Goal: Task Accomplishment & Management: Manage account settings

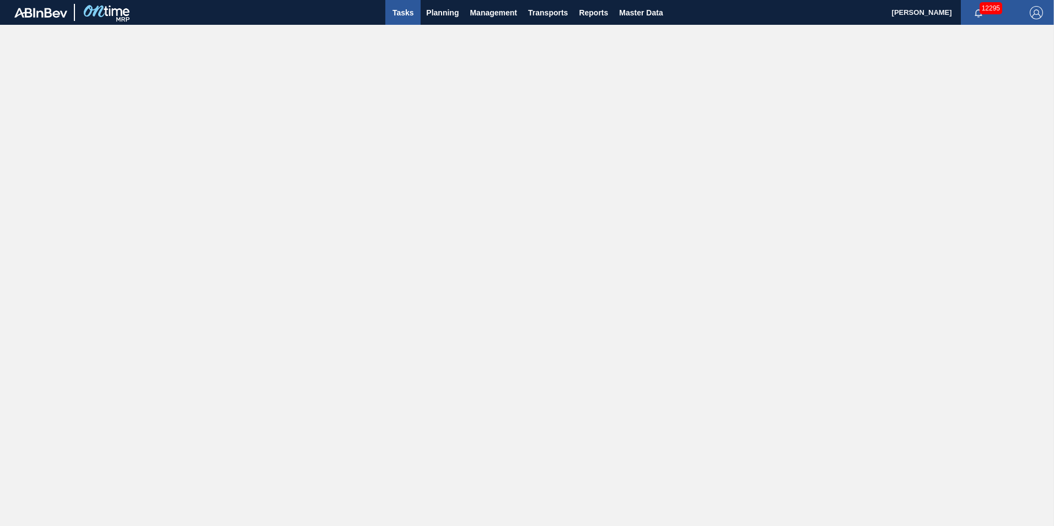
click at [406, 7] on span "Tasks" at bounding box center [403, 12] width 24 height 13
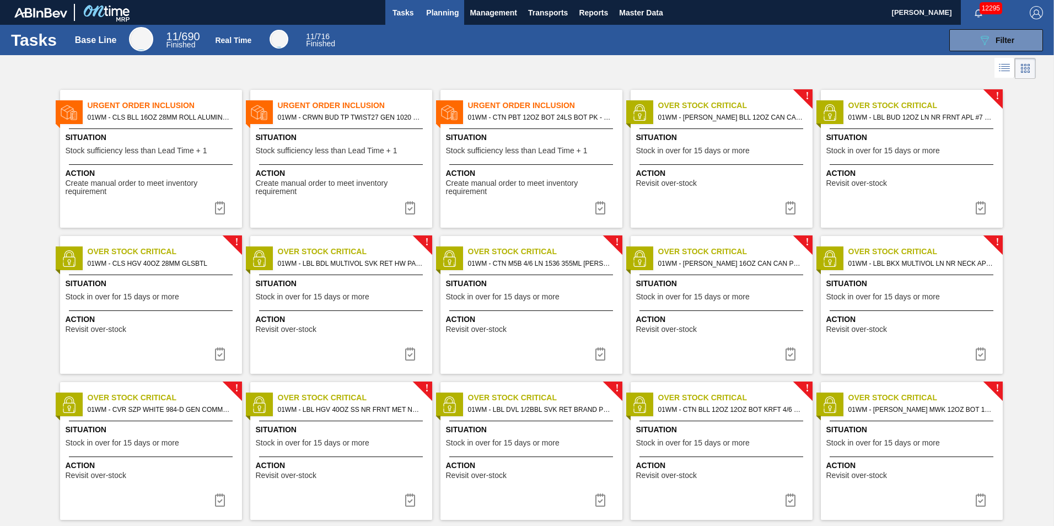
click at [443, 16] on span "Planning" at bounding box center [442, 12] width 33 height 13
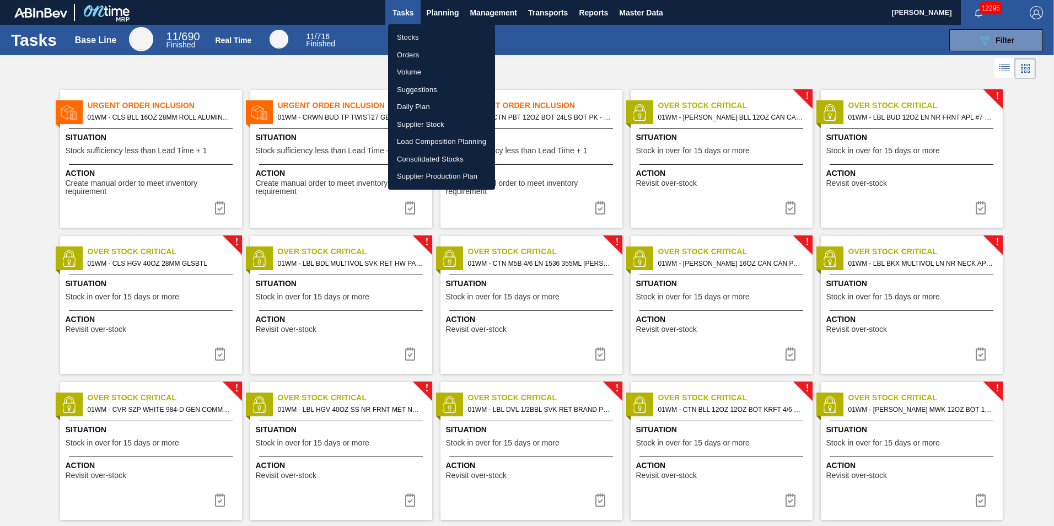
click at [443, 11] on div at bounding box center [527, 263] width 1054 height 526
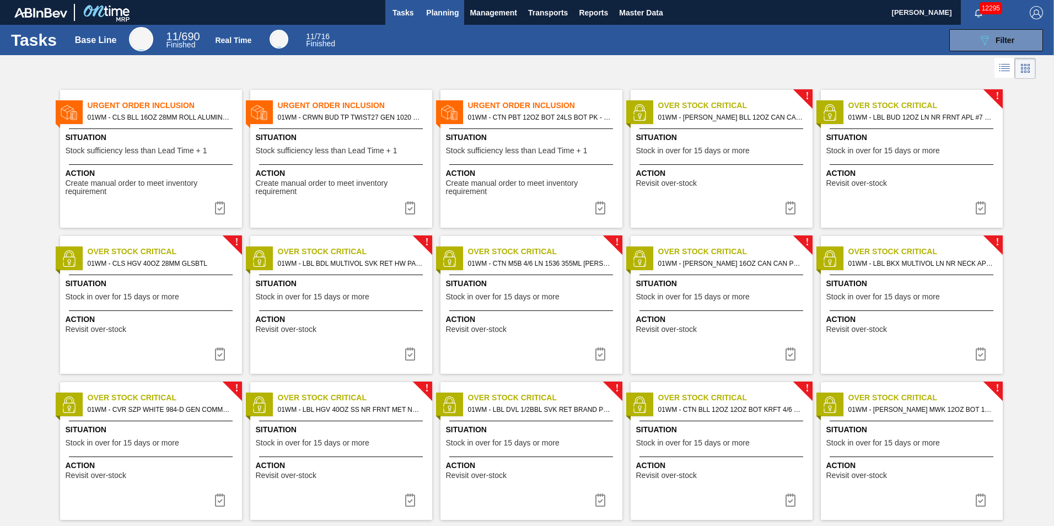
click at [446, 14] on span "Planning" at bounding box center [442, 12] width 33 height 13
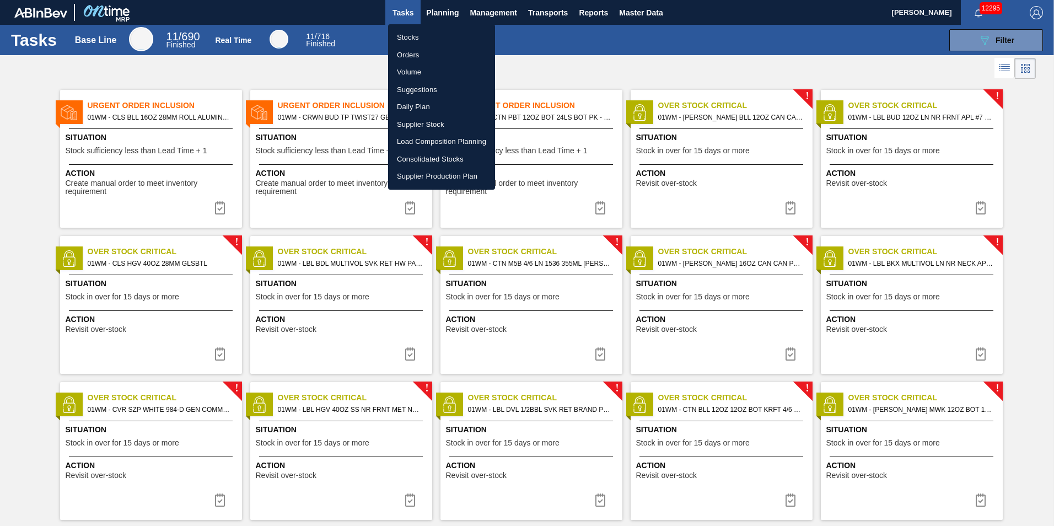
drag, startPoint x: 423, startPoint y: 91, endPoint x: 460, endPoint y: 89, distance: 36.4
click at [423, 91] on li "Suggestions" at bounding box center [441, 90] width 107 height 18
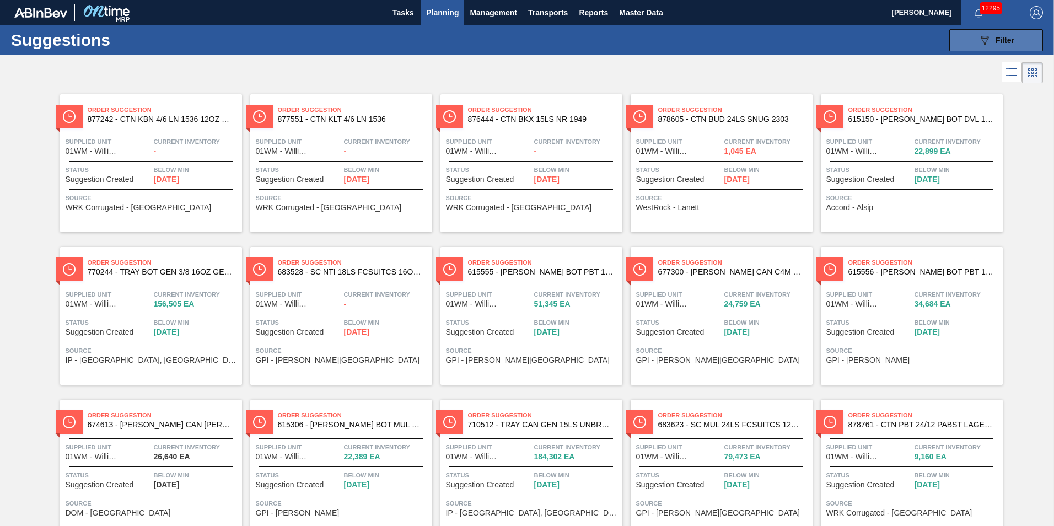
click at [988, 45] on icon "089F7B8B-B2A5-4AFE-B5C0-19BA573D28AC" at bounding box center [984, 40] width 13 height 13
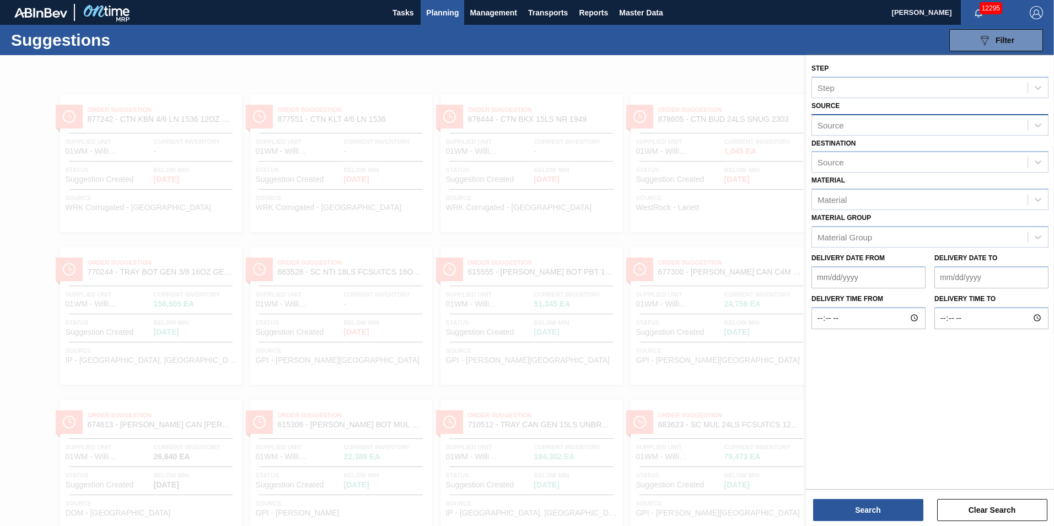
click at [844, 115] on div "Source" at bounding box center [929, 124] width 237 height 21
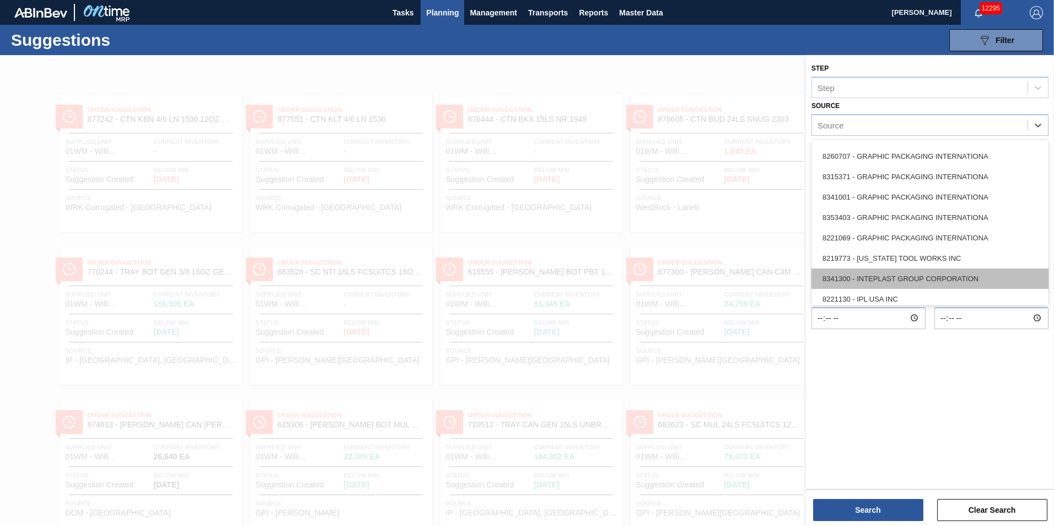
scroll to position [331, 0]
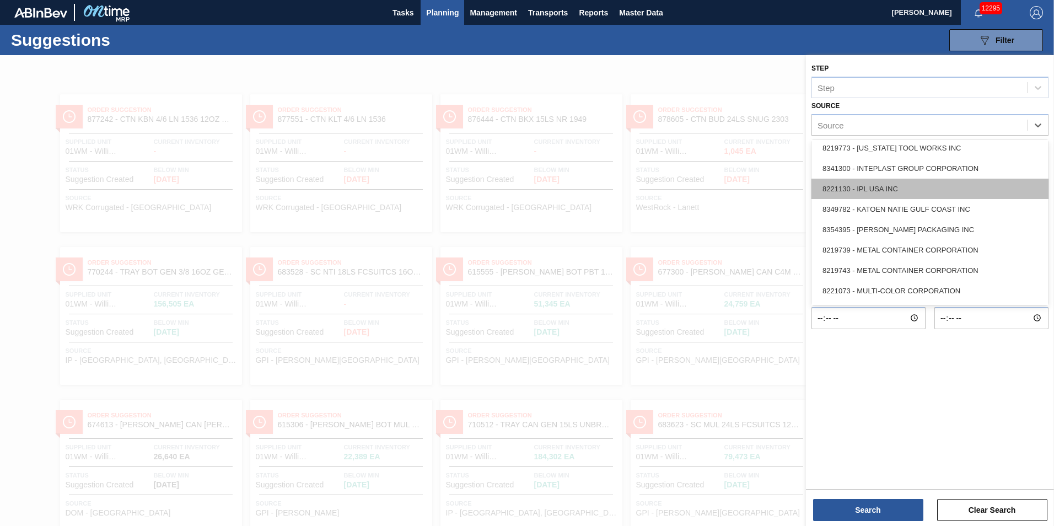
click at [889, 191] on div "8221130 - IPL USA INC" at bounding box center [929, 189] width 237 height 20
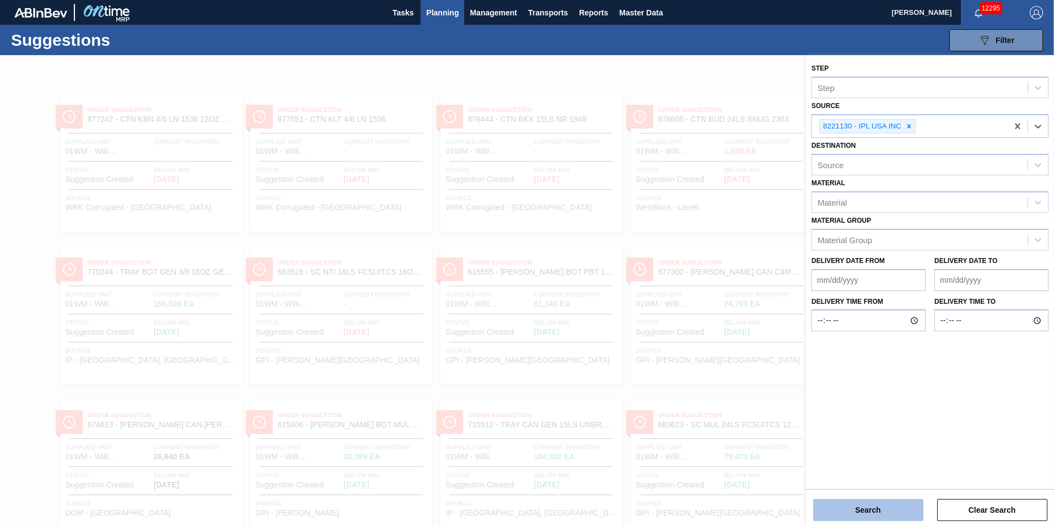
click at [883, 507] on button "Search" at bounding box center [868, 510] width 110 height 22
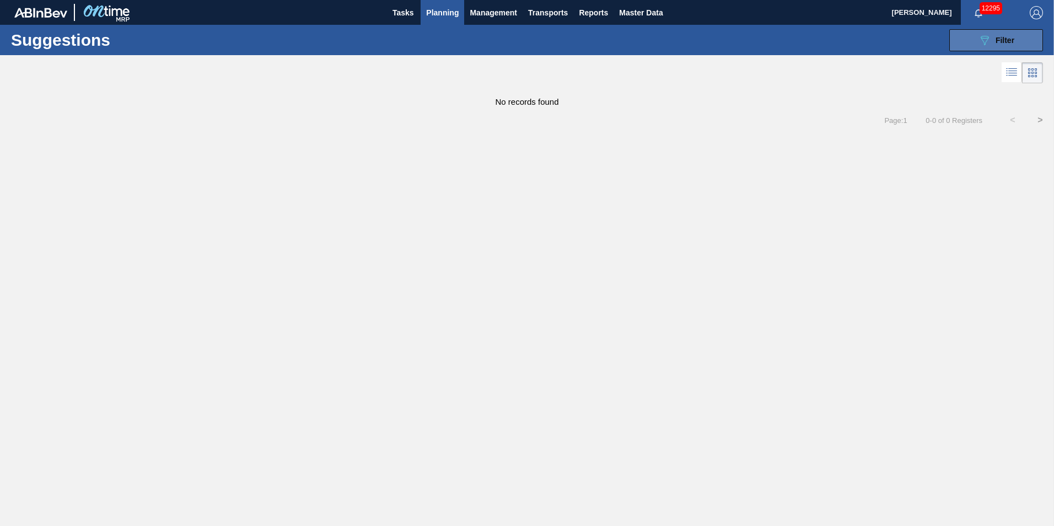
click at [993, 37] on div "089F7B8B-B2A5-4AFE-B5C0-19BA573D28AC Filter" at bounding box center [996, 40] width 36 height 13
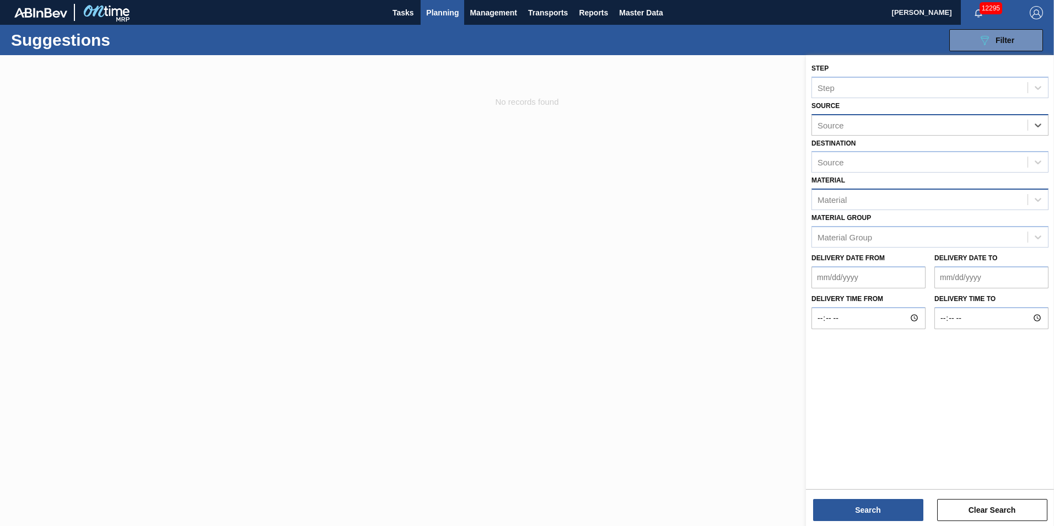
click at [864, 203] on div "Material" at bounding box center [920, 200] width 216 height 16
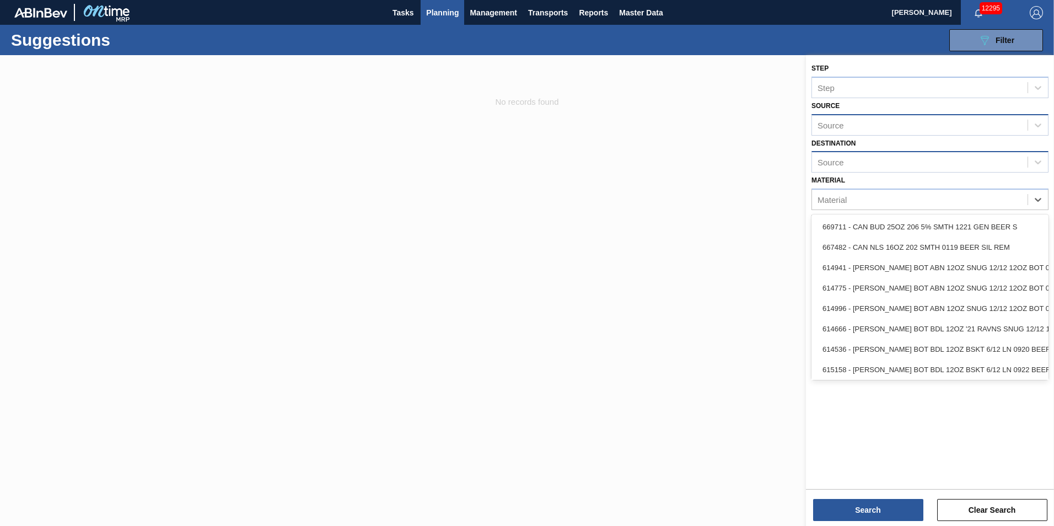
click at [882, 163] on div "Source" at bounding box center [920, 162] width 216 height 16
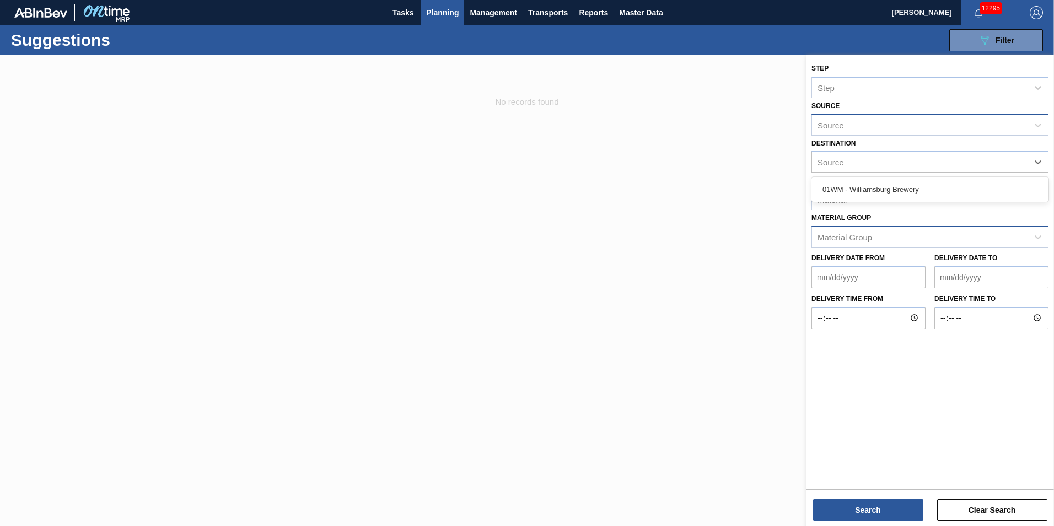
click at [869, 234] on div "Material Group" at bounding box center [844, 236] width 55 height 9
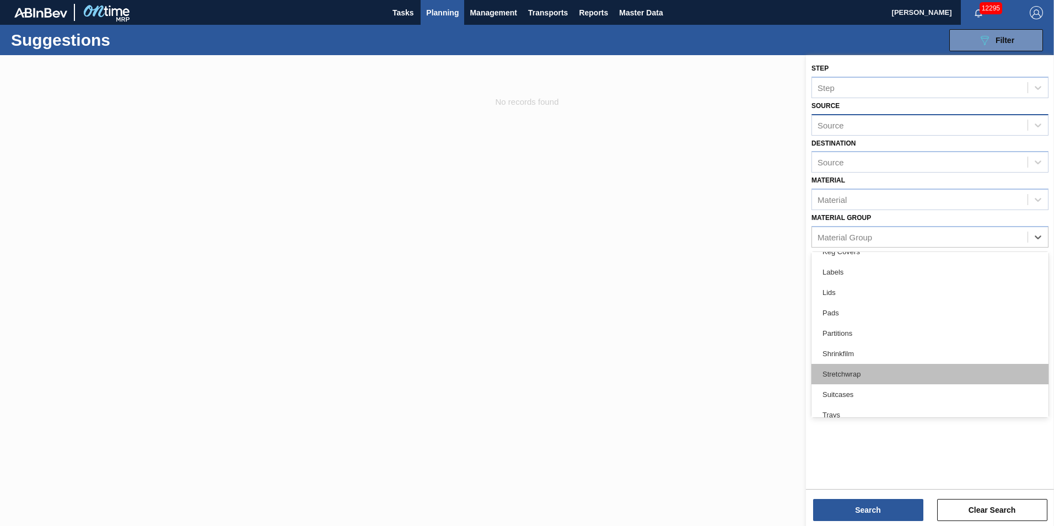
scroll to position [125, 0]
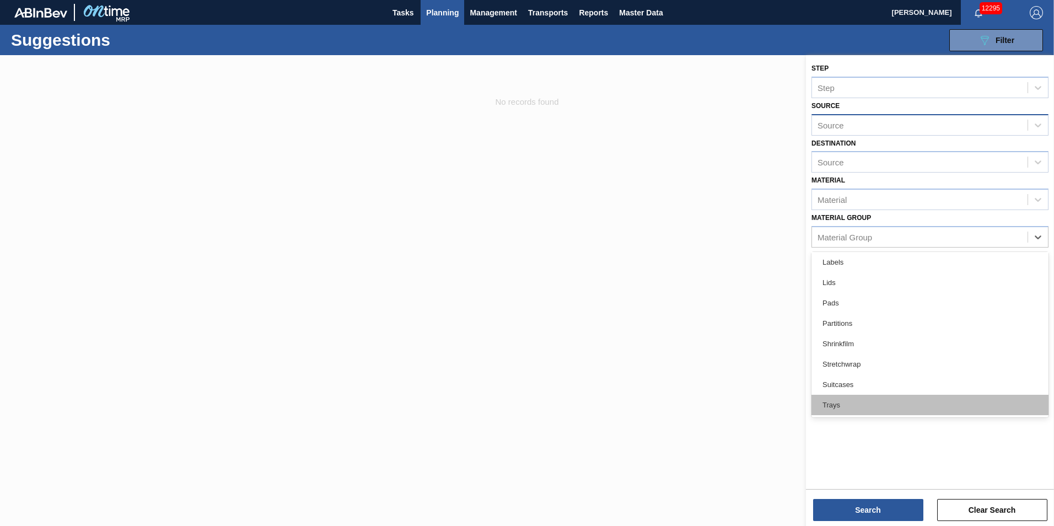
click at [826, 403] on div "Trays" at bounding box center [929, 405] width 237 height 20
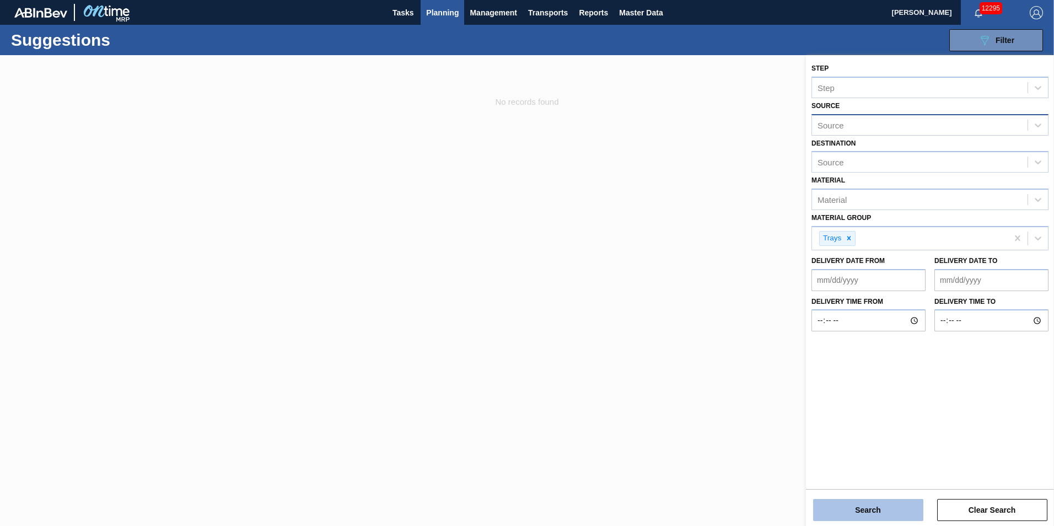
click at [856, 507] on button "Search" at bounding box center [868, 510] width 110 height 22
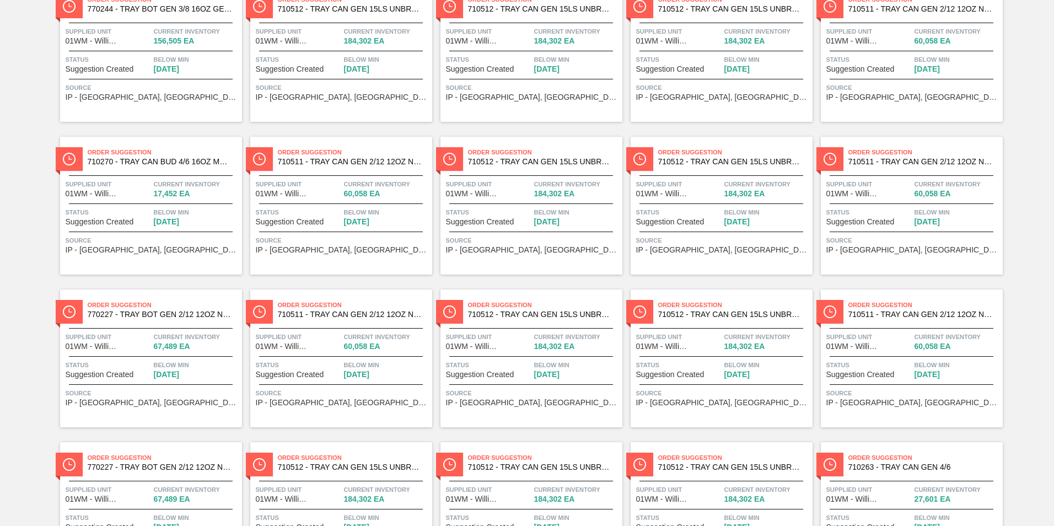
scroll to position [0, 0]
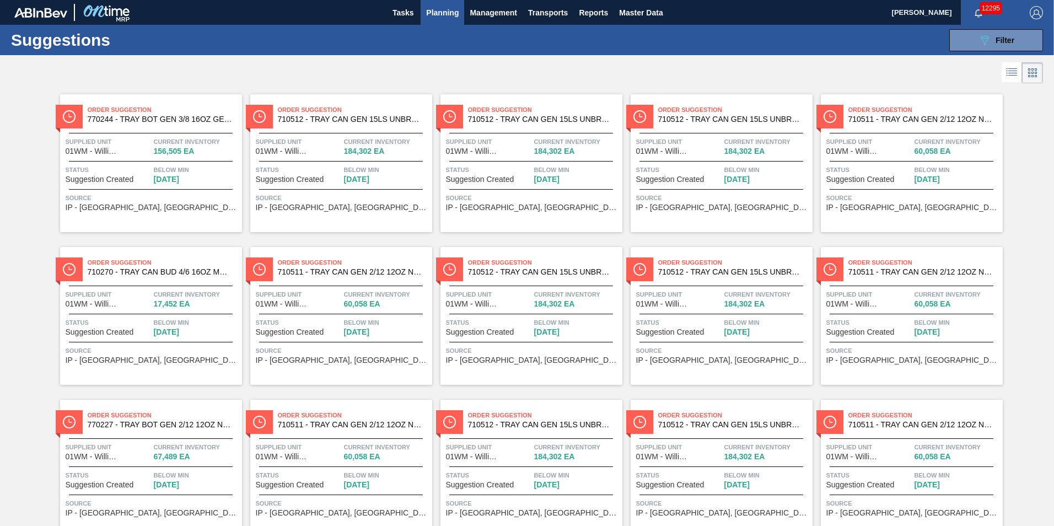
click at [1016, 74] on icon at bounding box center [1011, 72] width 13 height 13
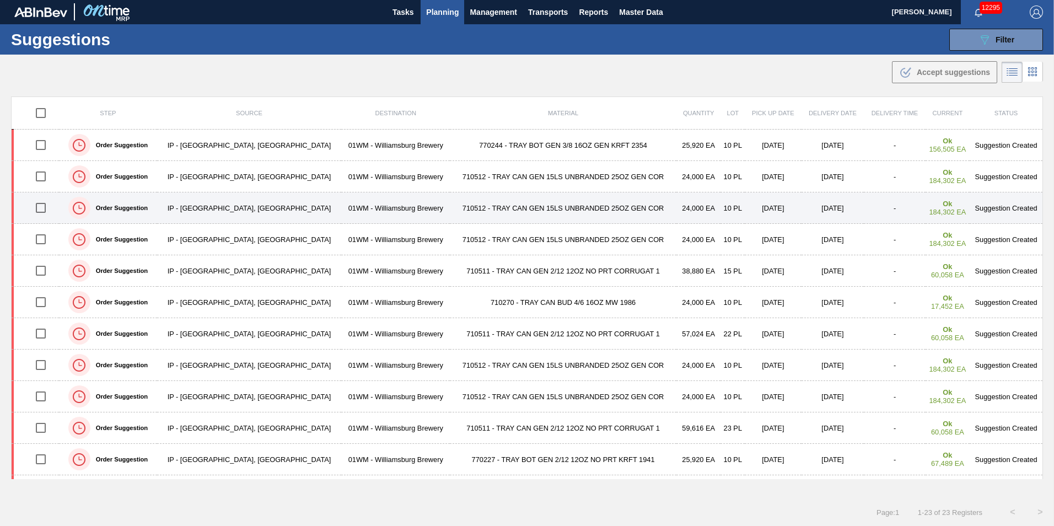
drag, startPoint x: 45, startPoint y: 178, endPoint x: 44, endPoint y: 192, distance: 14.4
click at [45, 178] on input "checkbox" at bounding box center [40, 176] width 23 height 23
checkbox input "true"
click at [44, 205] on input "checkbox" at bounding box center [40, 207] width 23 height 23
checkbox input "true"
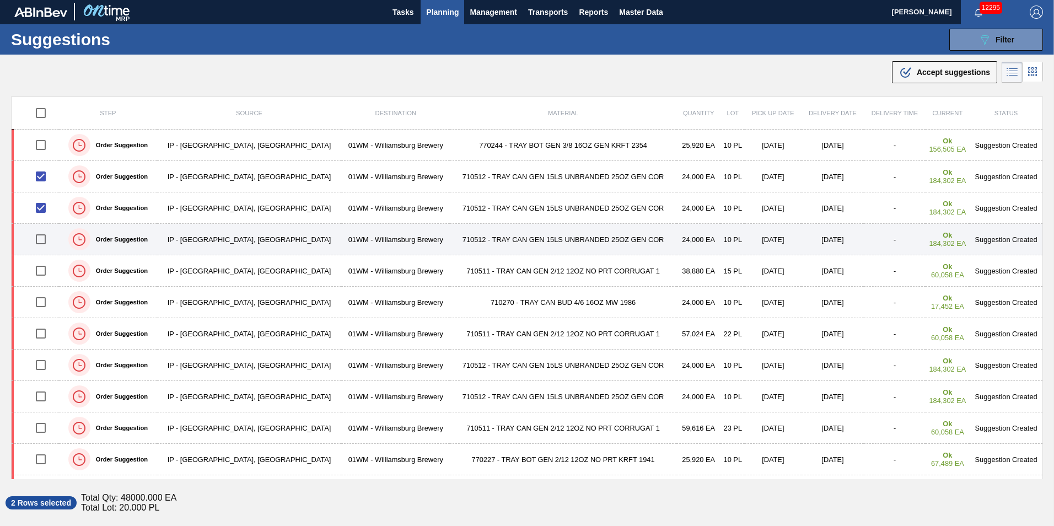
click at [43, 237] on input "checkbox" at bounding box center [40, 239] width 23 height 23
checkbox input "true"
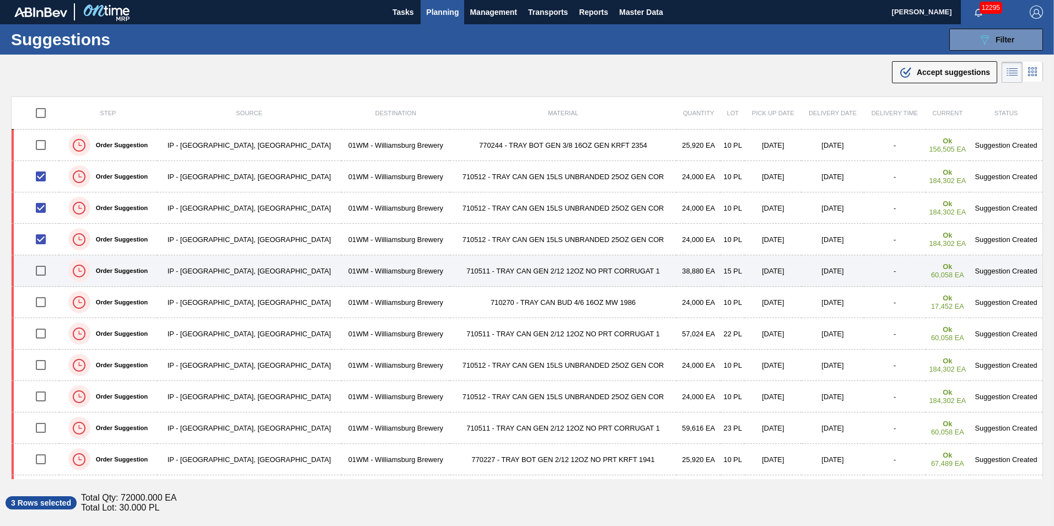
click at [46, 268] on input "checkbox" at bounding box center [40, 270] width 23 height 23
checkbox input "true"
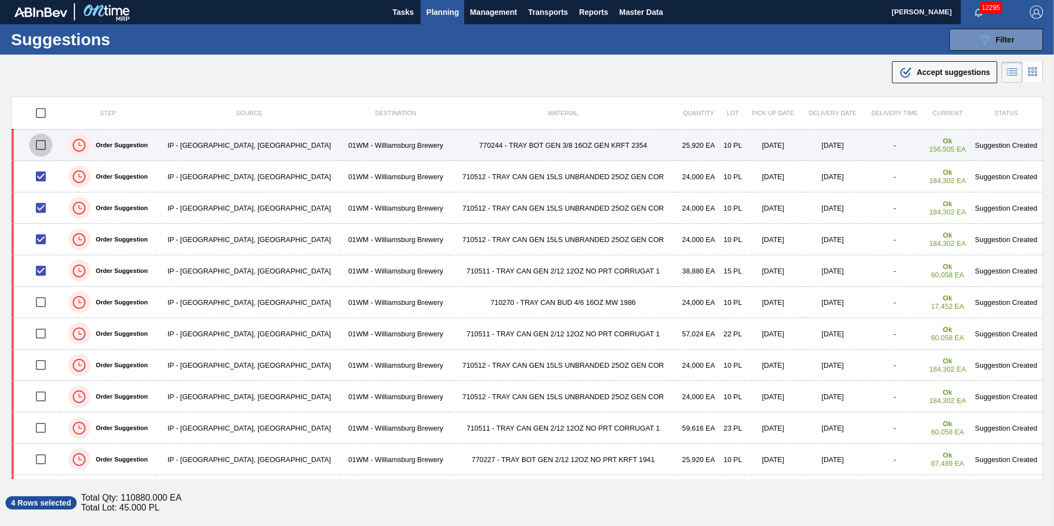
click at [49, 142] on input "checkbox" at bounding box center [40, 144] width 23 height 23
click at [43, 142] on input "checkbox" at bounding box center [40, 144] width 23 height 23
checkbox input "false"
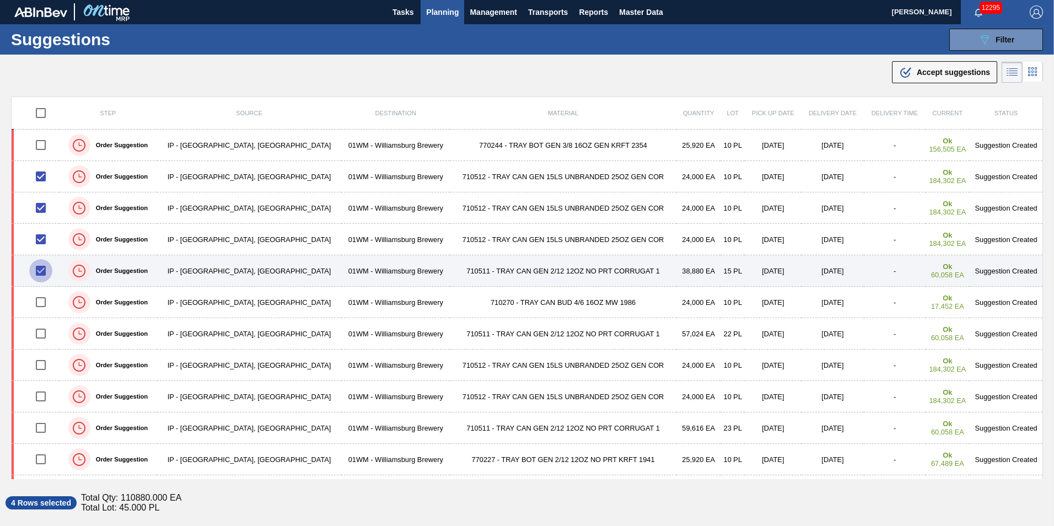
click at [42, 269] on input "checkbox" at bounding box center [40, 270] width 23 height 23
click at [45, 270] on input "checkbox" at bounding box center [40, 270] width 23 height 23
click at [47, 272] on input "checkbox" at bounding box center [40, 270] width 23 height 23
checkbox input "false"
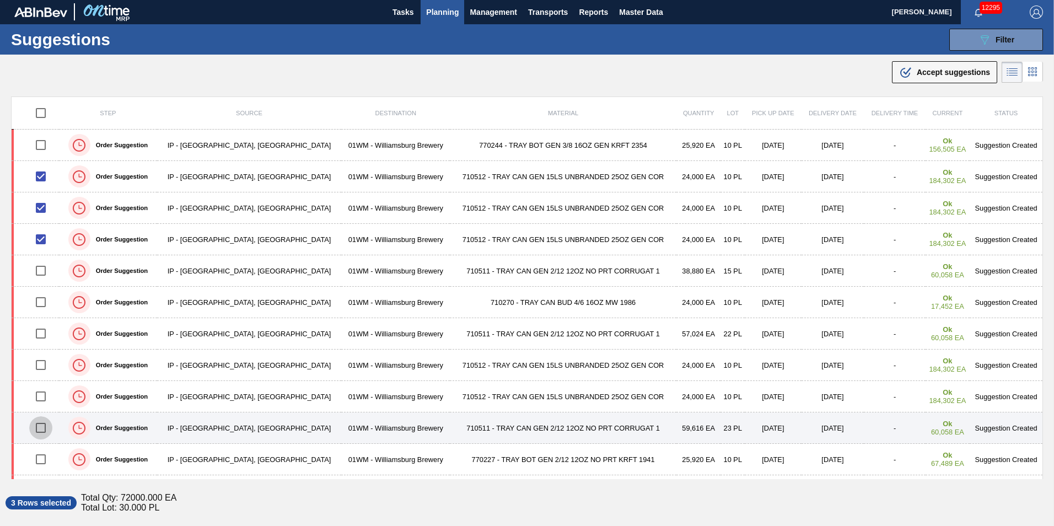
click at [42, 426] on input "checkbox" at bounding box center [40, 427] width 23 height 23
checkbox input "true"
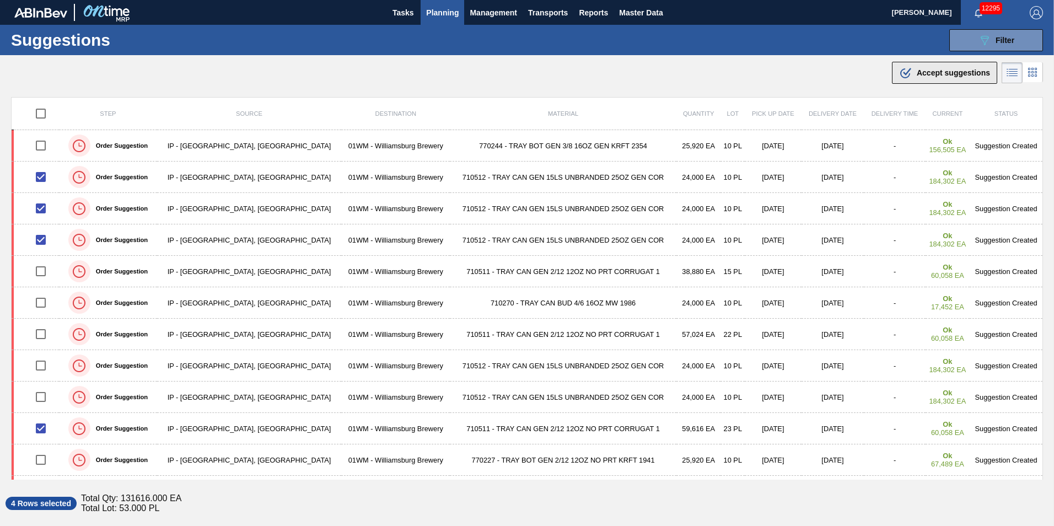
click at [919, 78] on div ".b{fill:var(--color-action-default)} Accept suggestions" at bounding box center [944, 72] width 91 height 13
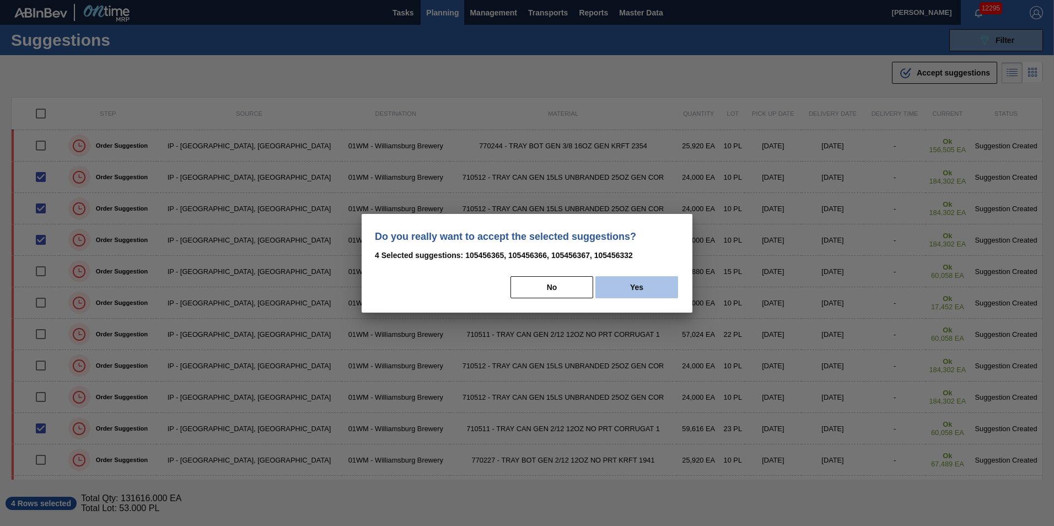
click at [627, 285] on button "Yes" at bounding box center [636, 287] width 83 height 22
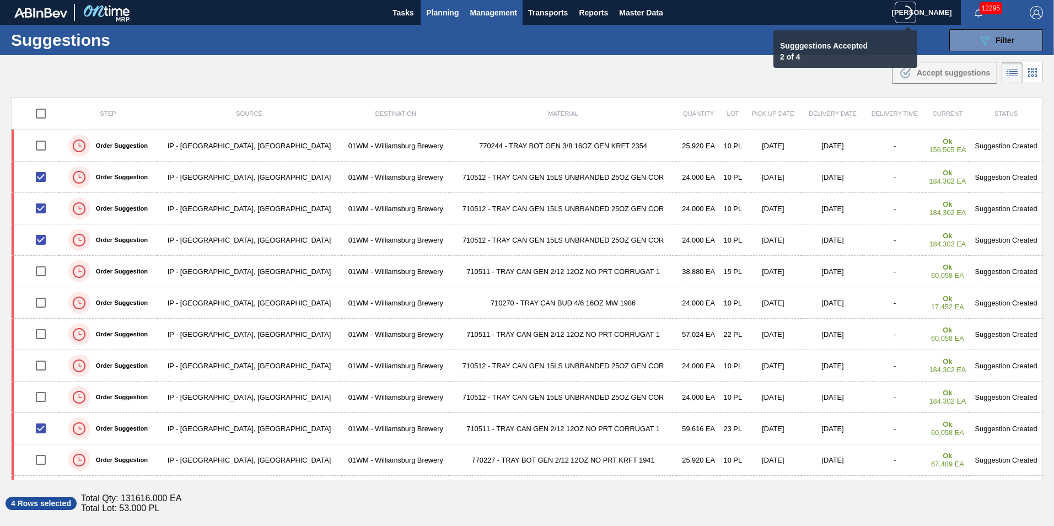
click at [488, 7] on span "Management" at bounding box center [493, 12] width 47 height 13
click at [559, 53] on div at bounding box center [527, 263] width 1054 height 526
click at [446, 15] on span "Planning" at bounding box center [442, 12] width 33 height 13
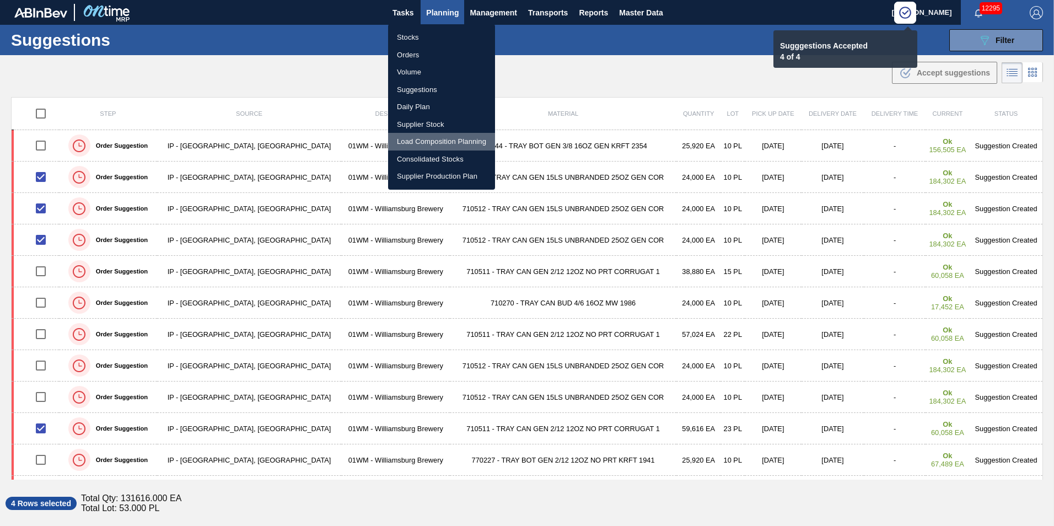
click at [427, 139] on li "Load Composition Planning" at bounding box center [441, 142] width 107 height 18
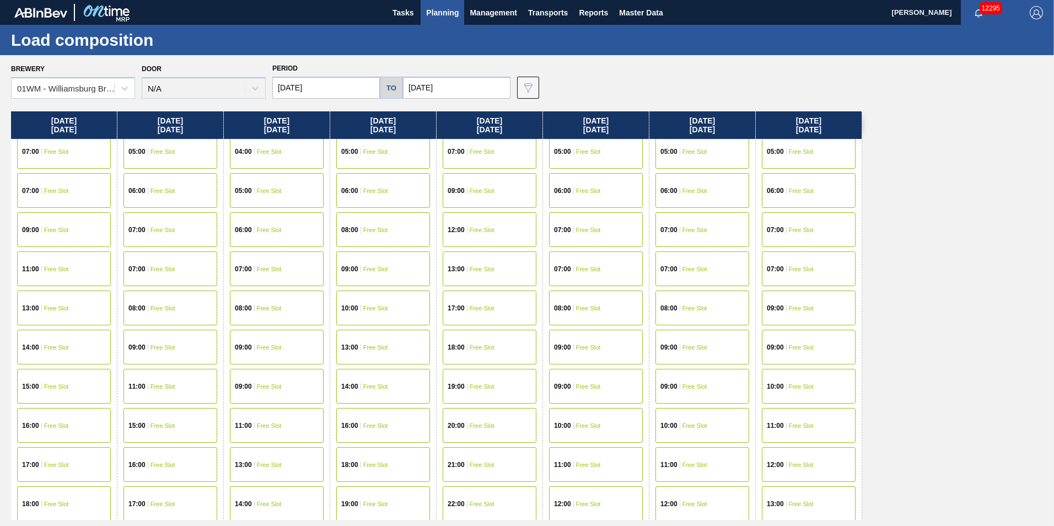
scroll to position [220, 0]
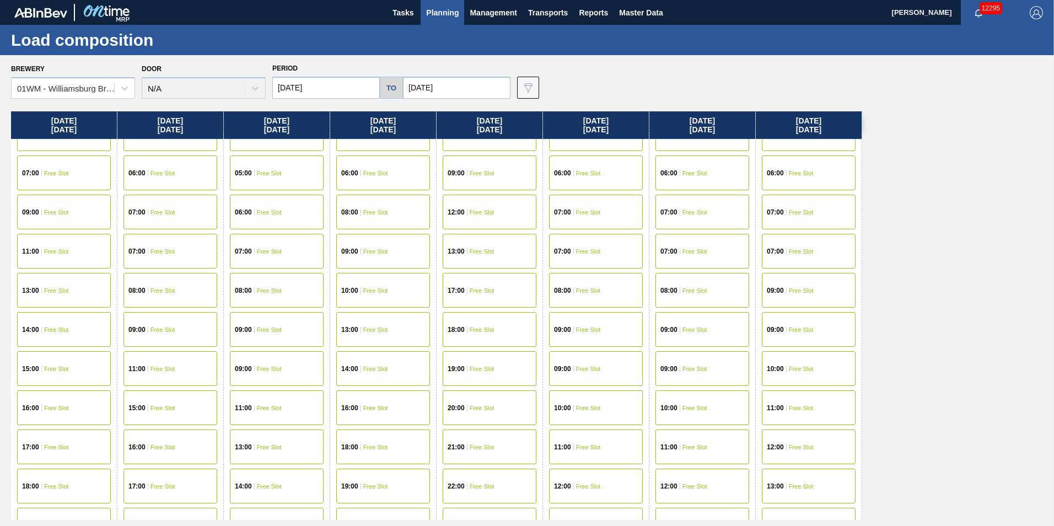
click at [799, 405] on span "Free Slot" at bounding box center [801, 408] width 25 height 7
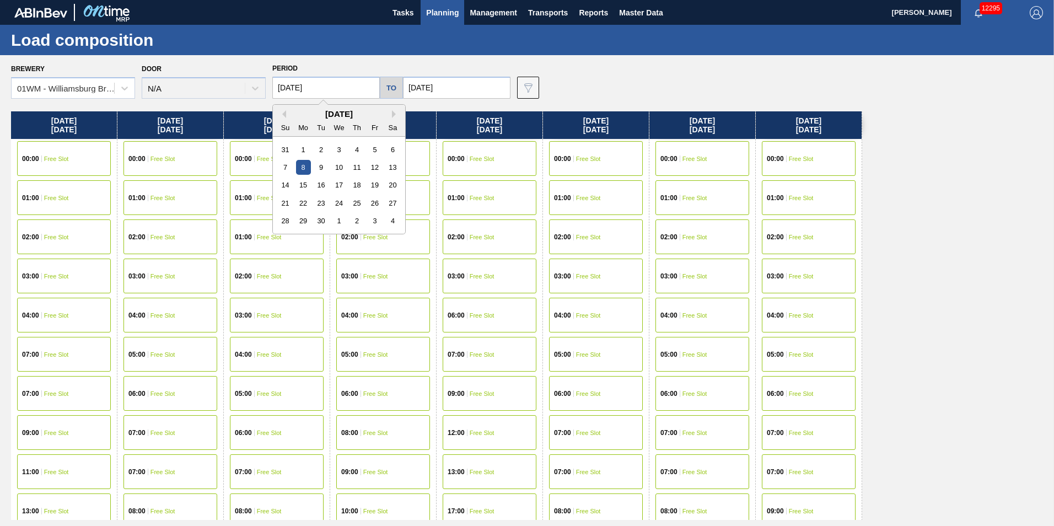
click at [337, 91] on input "09/08/2025" at bounding box center [325, 88] width 107 height 22
click at [442, 85] on input "09/15/2025" at bounding box center [456, 88] width 107 height 22
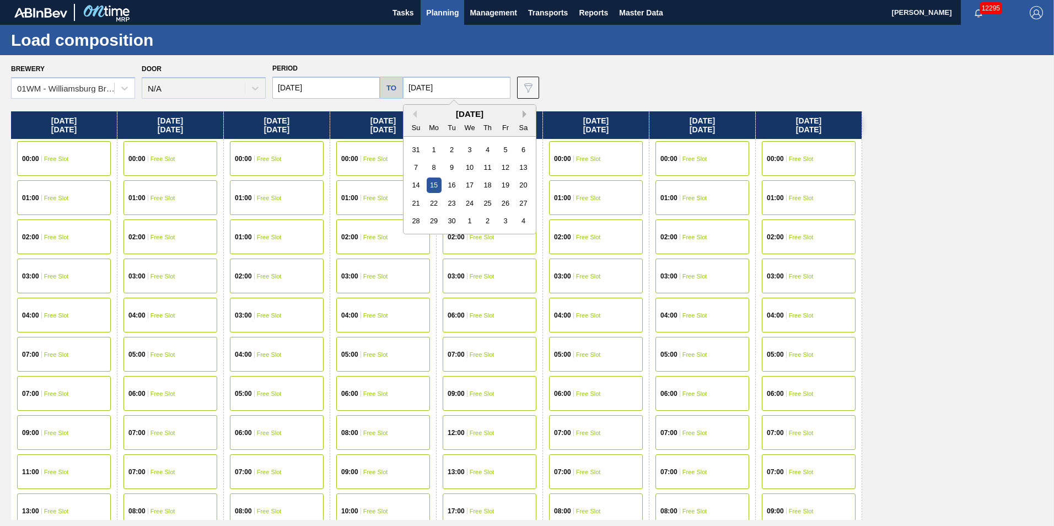
click at [522, 115] on button "Next Month" at bounding box center [526, 114] width 8 height 8
click at [522, 202] on div "25" at bounding box center [523, 203] width 15 height 15
type input "[DATE]"
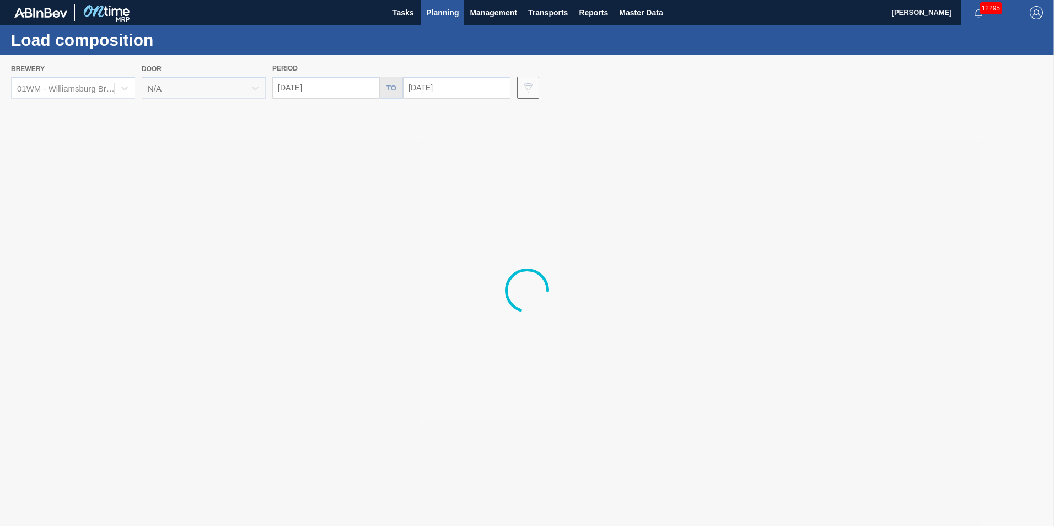
click at [341, 88] on div at bounding box center [527, 290] width 1054 height 471
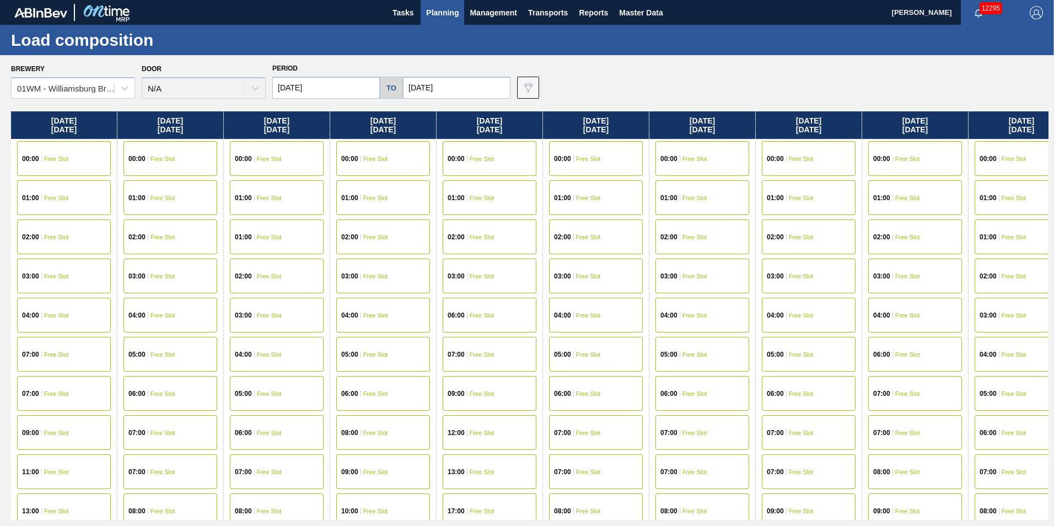
click at [333, 88] on input "09/08/2025" at bounding box center [325, 88] width 107 height 22
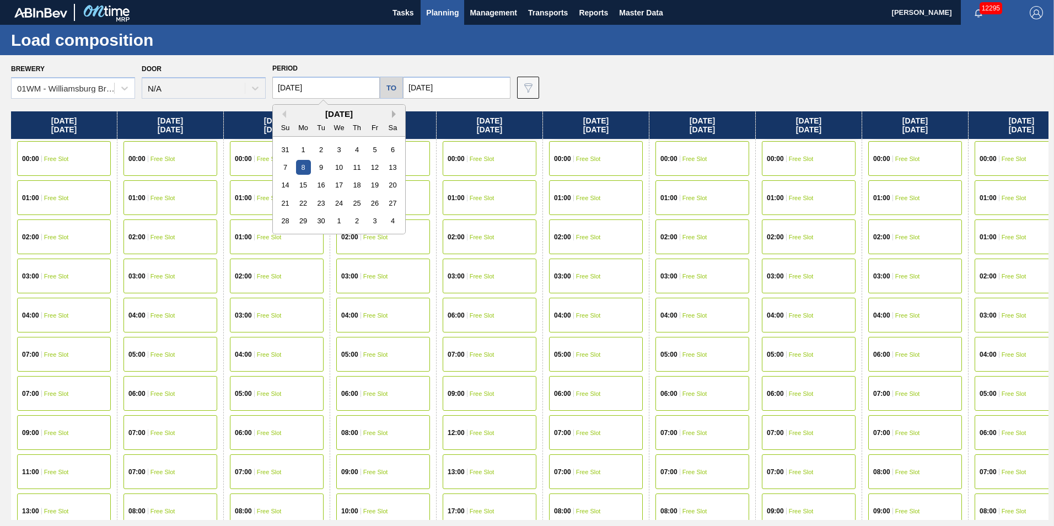
click at [395, 115] on button "Next Month" at bounding box center [396, 114] width 8 height 8
click at [303, 185] on div "13" at bounding box center [303, 184] width 15 height 15
type input "10/13/2025"
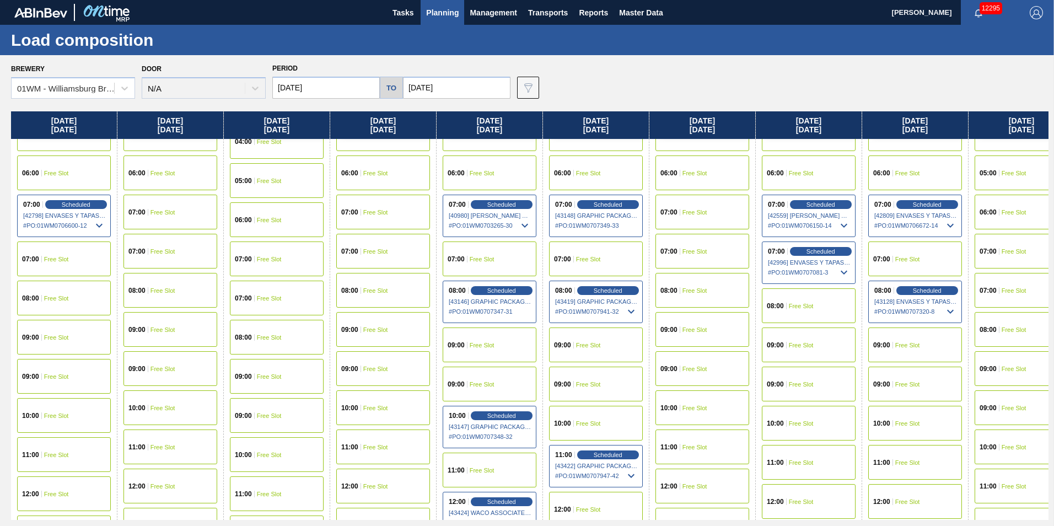
scroll to position [331, 0]
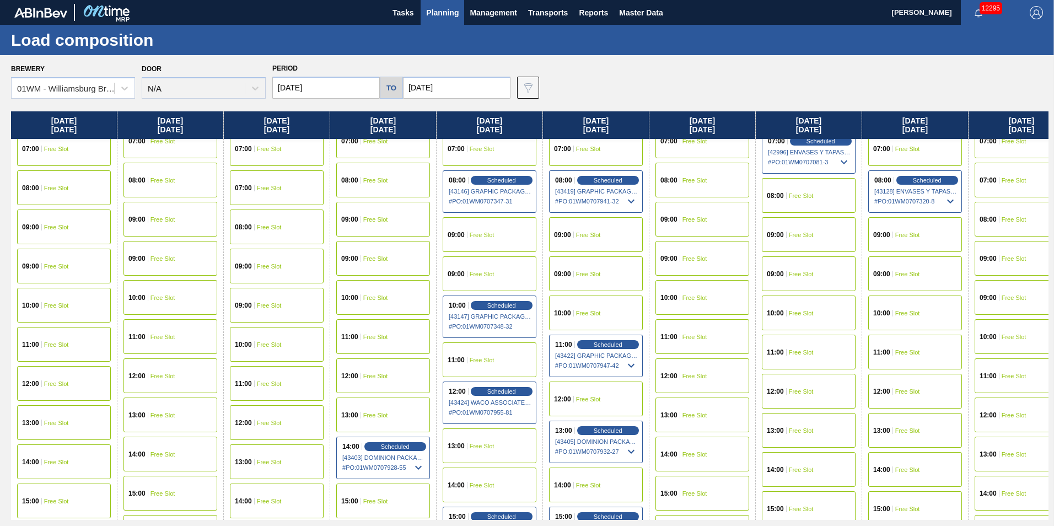
click at [258, 382] on span "Free Slot" at bounding box center [269, 383] width 25 height 7
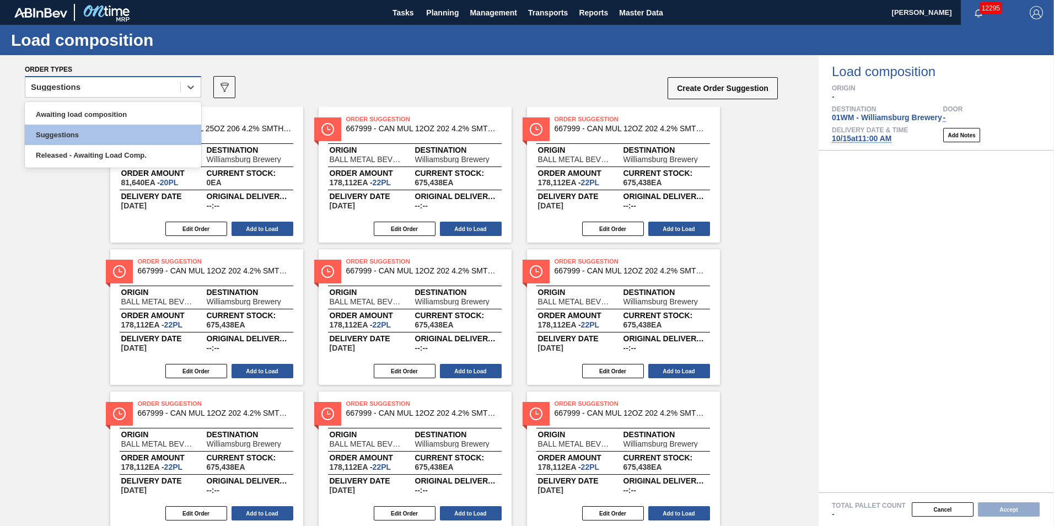
click at [82, 91] on div "Suggestions" at bounding box center [102, 87] width 155 height 16
click at [89, 117] on div "Awaiting load composition" at bounding box center [113, 114] width 176 height 20
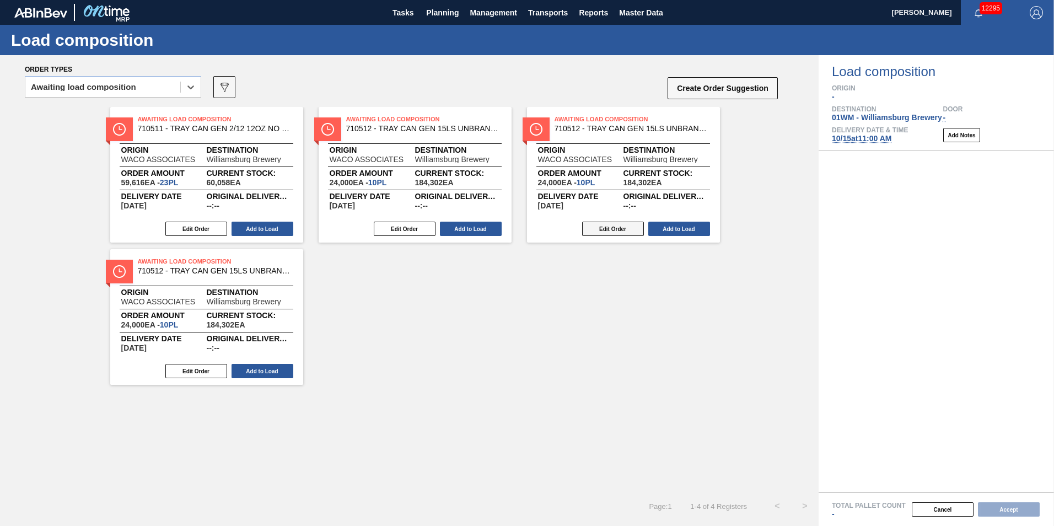
click at [614, 228] on button "Edit Order" at bounding box center [613, 229] width 62 height 14
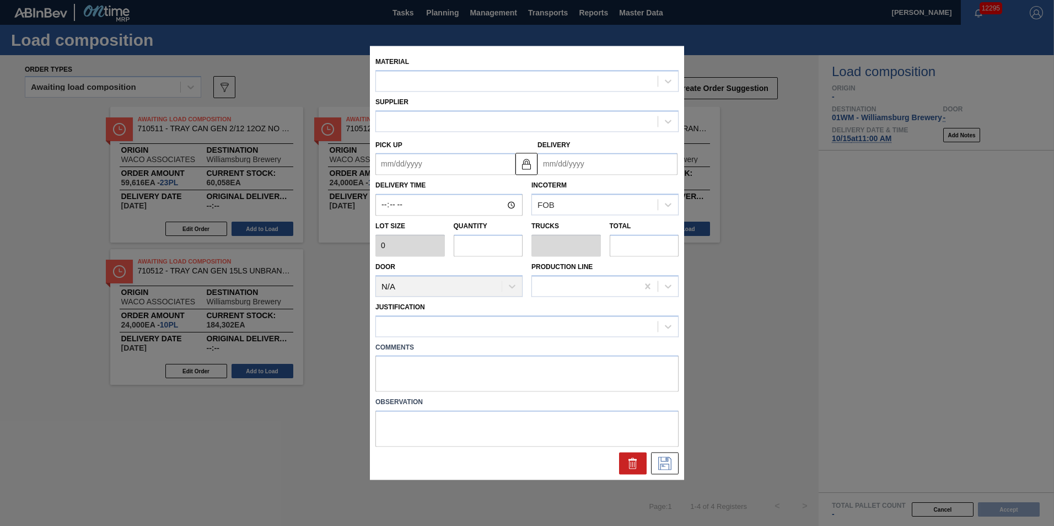
type input "2,400"
type input "10"
type input "0.172"
type input "24,000"
type up "10/15/2025"
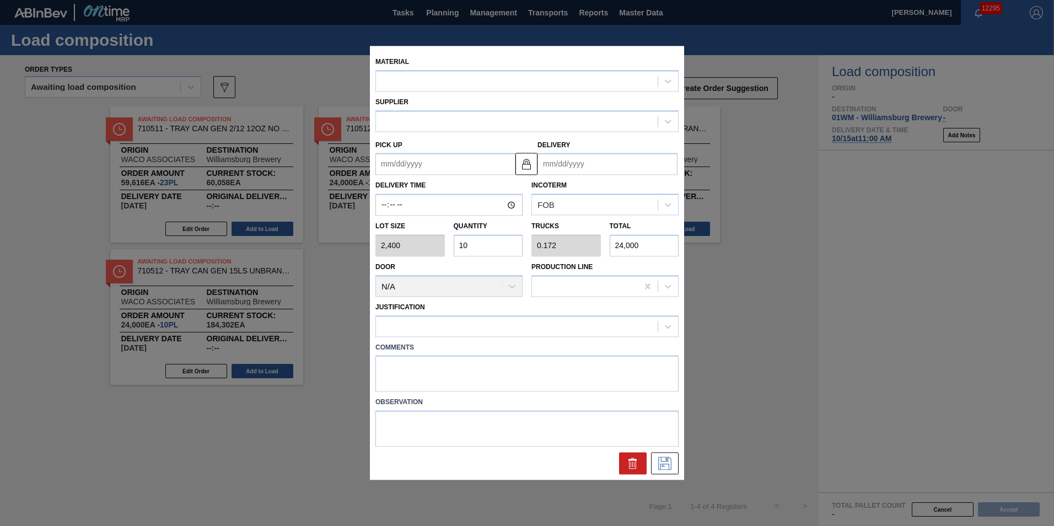
type input "[DATE]"
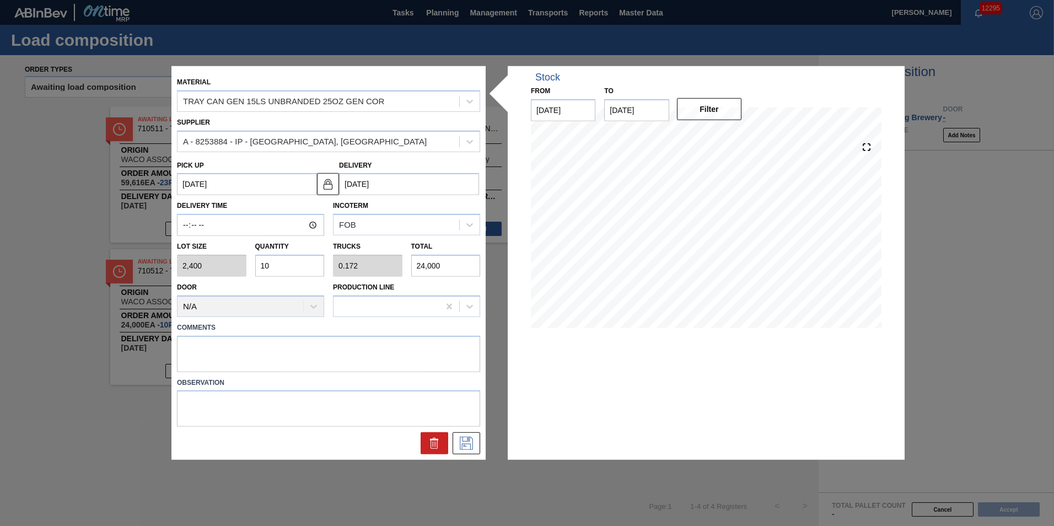
click at [405, 77] on div "Material TRAY CAN GEN 15LS UNBRANDED 25OZ GEN COR" at bounding box center [328, 92] width 303 height 37
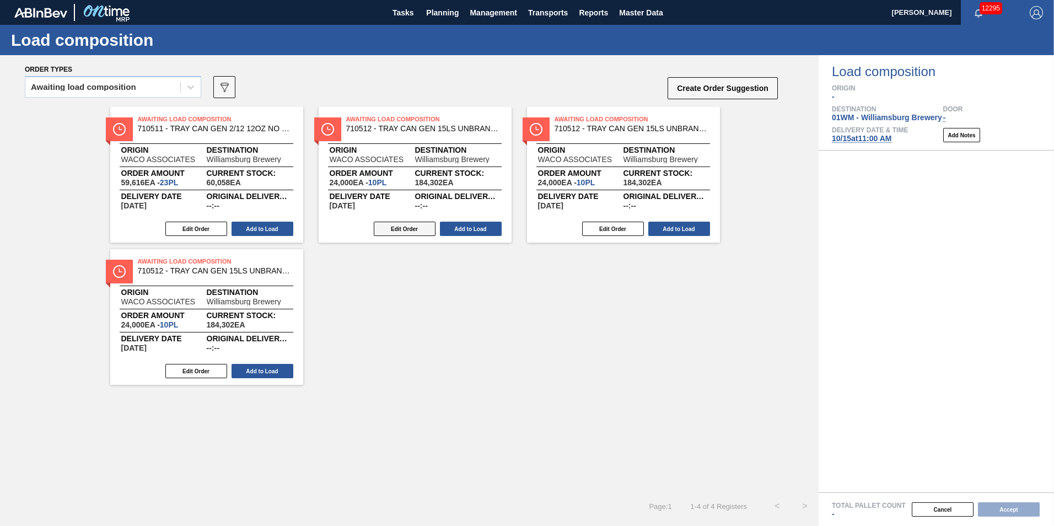
click at [421, 227] on button "Edit Order" at bounding box center [405, 229] width 62 height 14
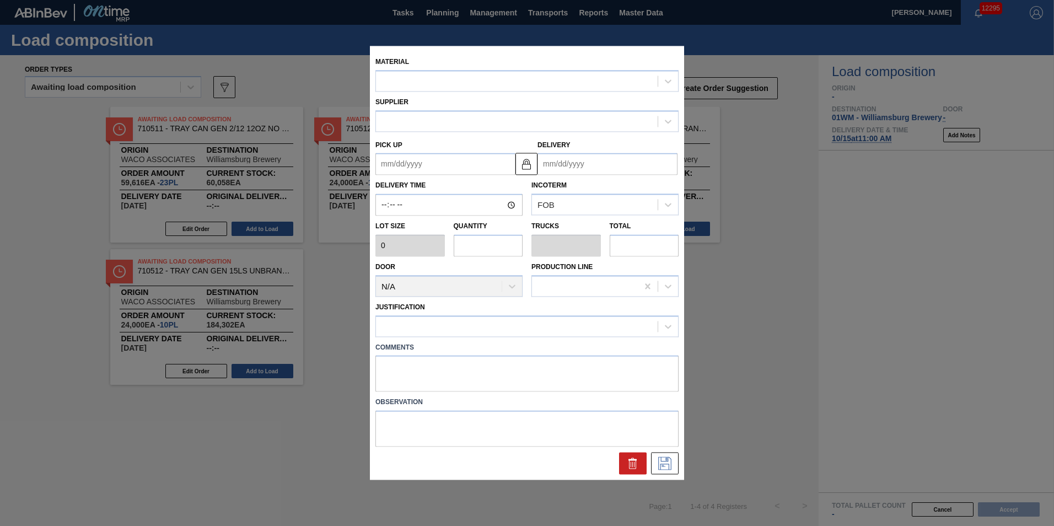
type input "2,400"
type input "10"
type input "0.172"
type input "24,000"
type up "[DATE]"
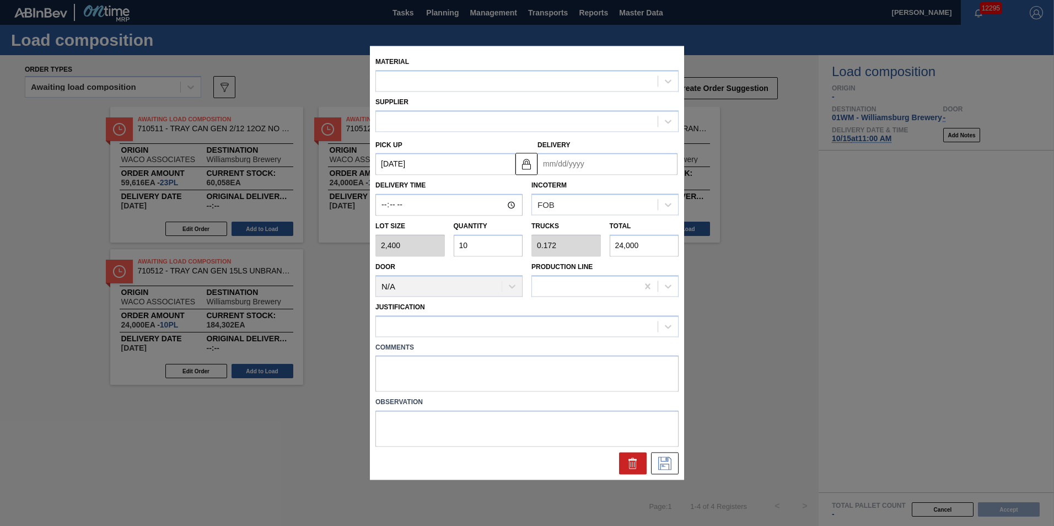
type input "[DATE]"
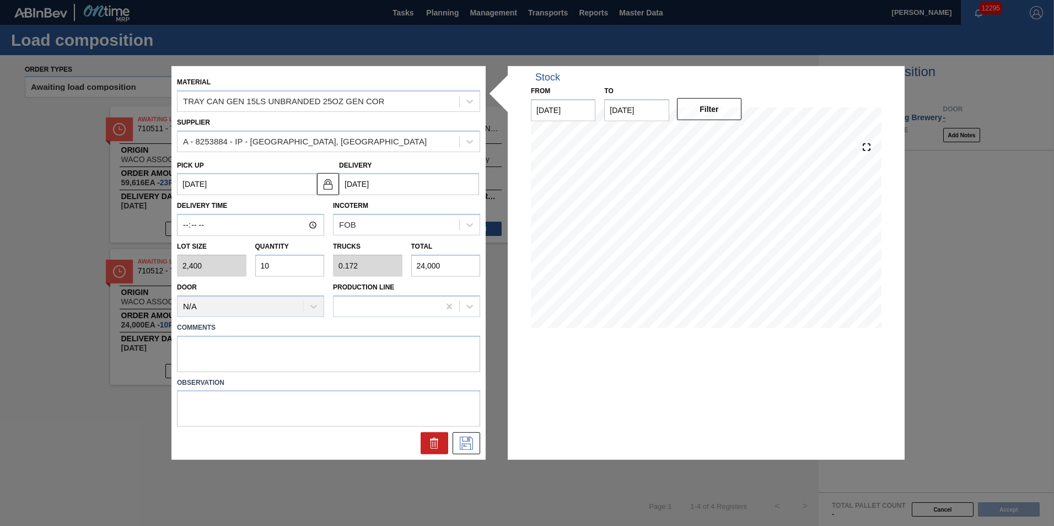
click at [240, 263] on div "Lot size 2,400 Quantity 10 Trucks 0.172 Total 24,000" at bounding box center [329, 256] width 312 height 41
type input "2"
type input "0.034"
type input "4,800"
type input "29"
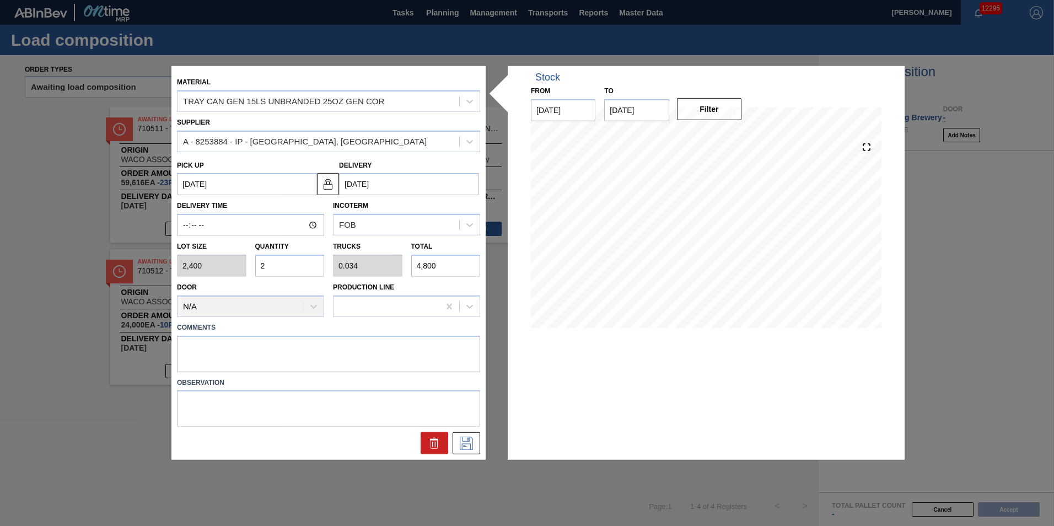
type input "0.5"
type input "69,600"
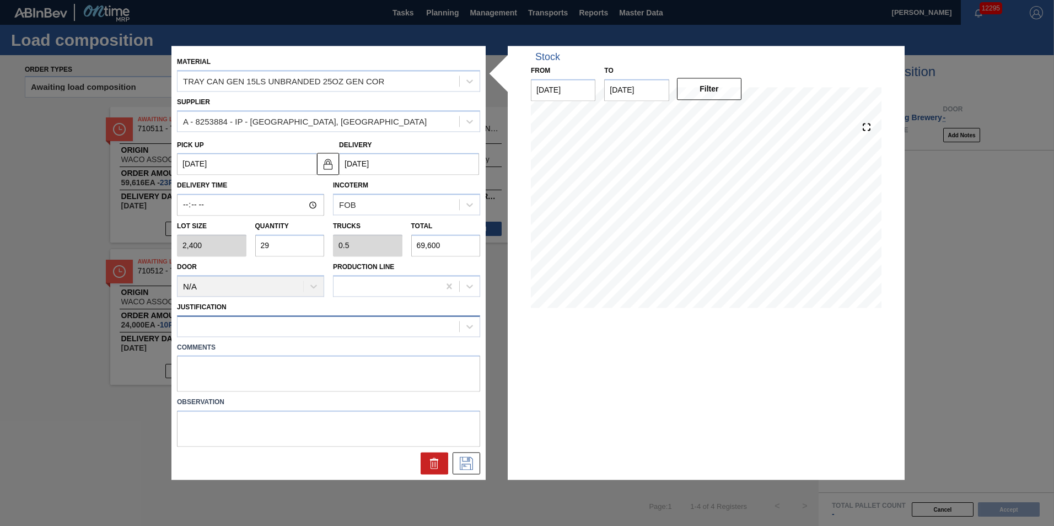
type input "29"
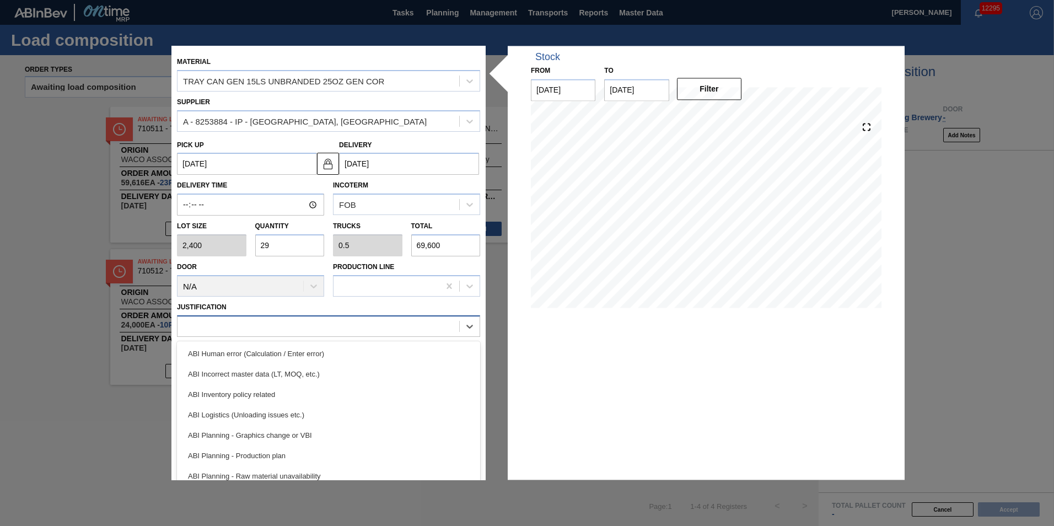
click at [227, 325] on div at bounding box center [318, 326] width 282 height 16
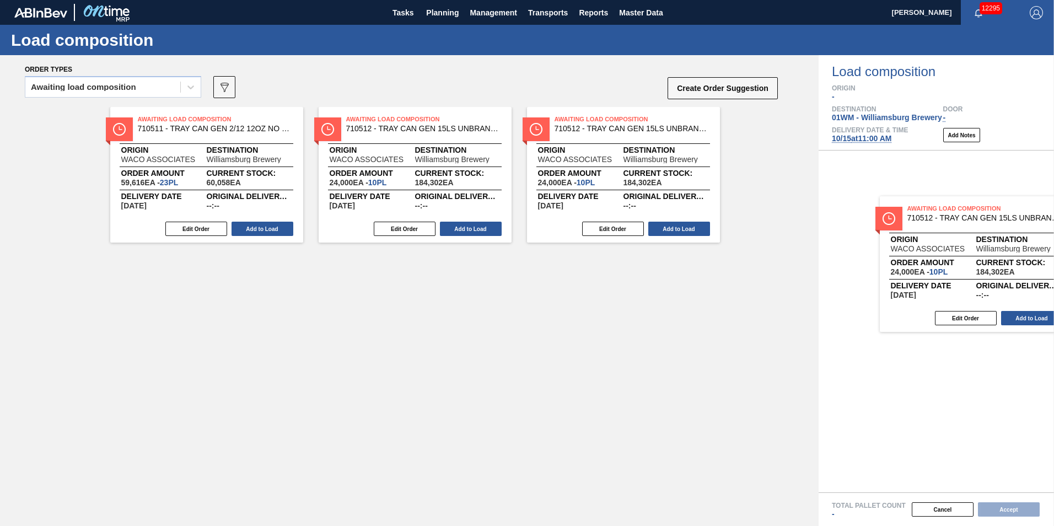
drag, startPoint x: 631, startPoint y: 157, endPoint x: 952, endPoint y: 234, distance: 329.9
click at [978, 241] on div "Order types Awaiting load composition 089F7B8B-B2A5-4AFE-B5C0-19BA573D28AC Crea…" at bounding box center [527, 290] width 1054 height 471
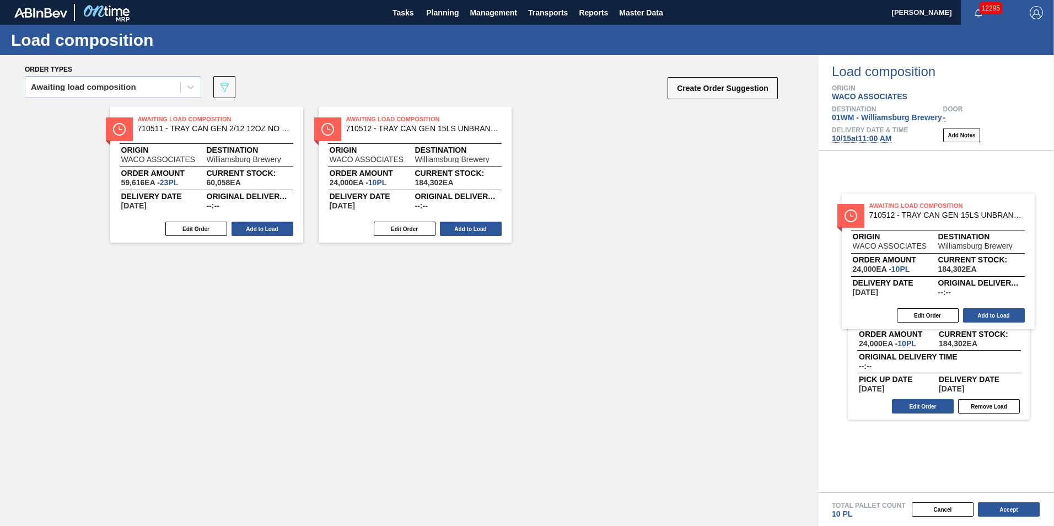
drag, startPoint x: 645, startPoint y: 137, endPoint x: 961, endPoint y: 224, distance: 327.6
click at [961, 227] on div "Order types Awaiting load composition 089F7B8B-B2A5-4AFE-B5C0-19BA573D28AC Crea…" at bounding box center [527, 290] width 1054 height 471
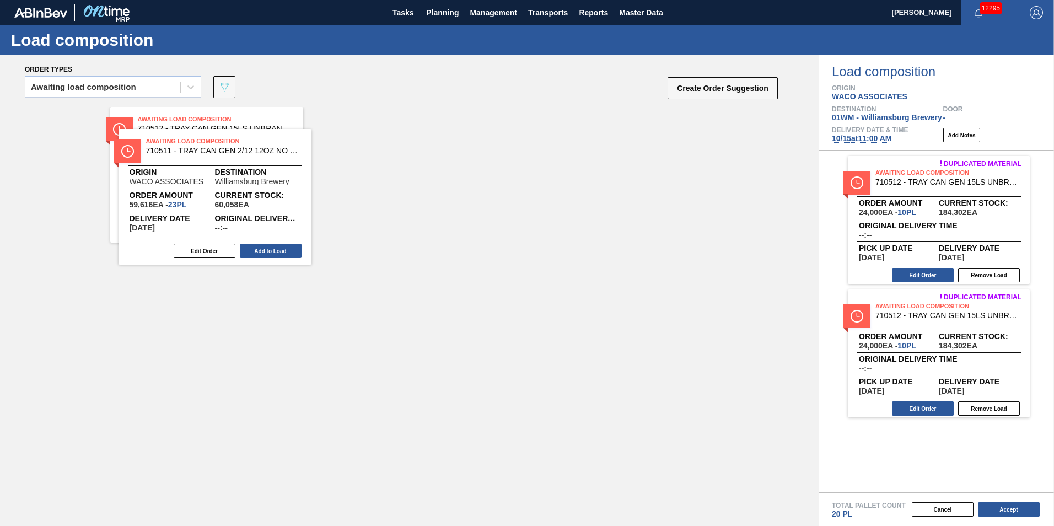
drag, startPoint x: 191, startPoint y: 147, endPoint x: 166, endPoint y: 182, distance: 42.7
click at [174, 181] on div "Awaiting Load Composition 710511 - TRAY CAN GEN 2/12 12OZ NO PRT CORRUGAT 1 Ori…" at bounding box center [409, 175] width 818 height 136
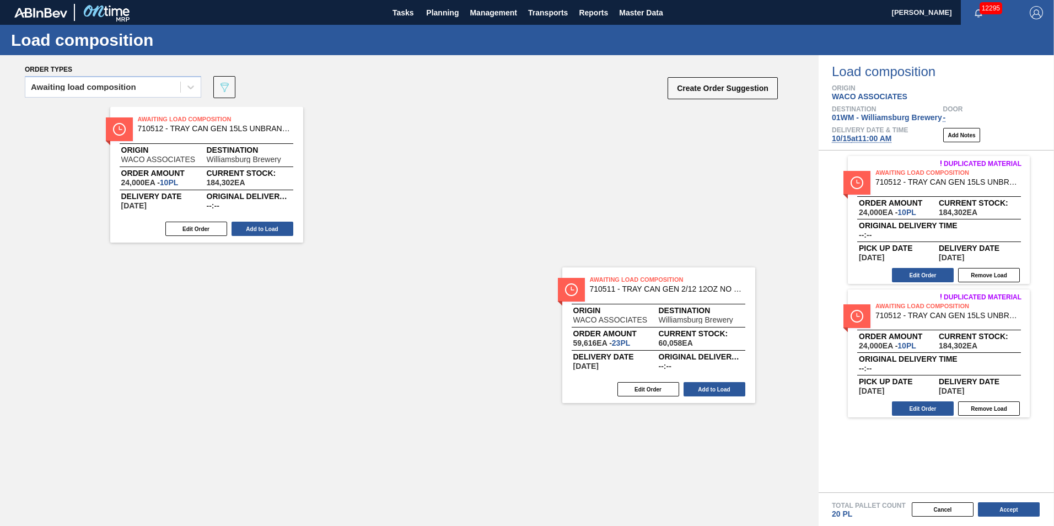
drag, startPoint x: 235, startPoint y: 152, endPoint x: 580, endPoint y: 224, distance: 352.9
click at [604, 244] on div "Awaiting Load Composition 710511 - TRAY CAN GEN 2/12 12OZ NO PRT CORRUGAT 1 Ori…" at bounding box center [409, 299] width 818 height 385
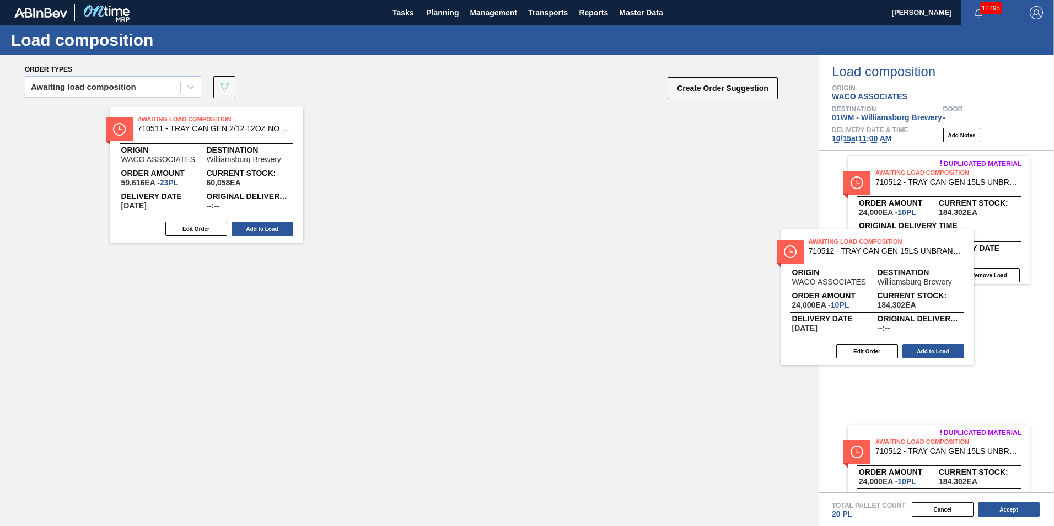
drag, startPoint x: 422, startPoint y: 175, endPoint x: 890, endPoint y: 295, distance: 483.0
click at [890, 297] on div "Order types Awaiting load composition 089F7B8B-B2A5-4AFE-B5C0-19BA573D28AC Crea…" at bounding box center [527, 290] width 1054 height 471
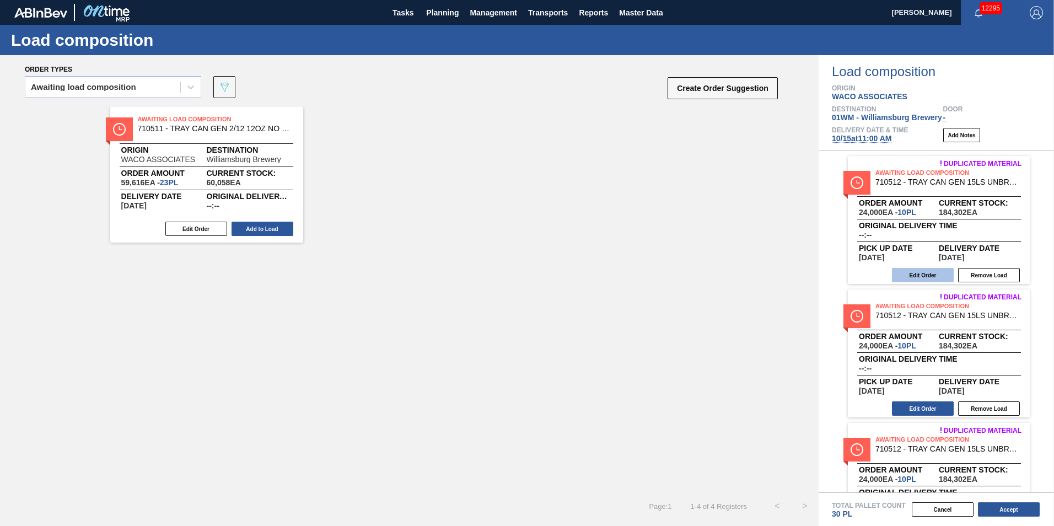
click at [918, 276] on button "Edit Order" at bounding box center [923, 275] width 62 height 14
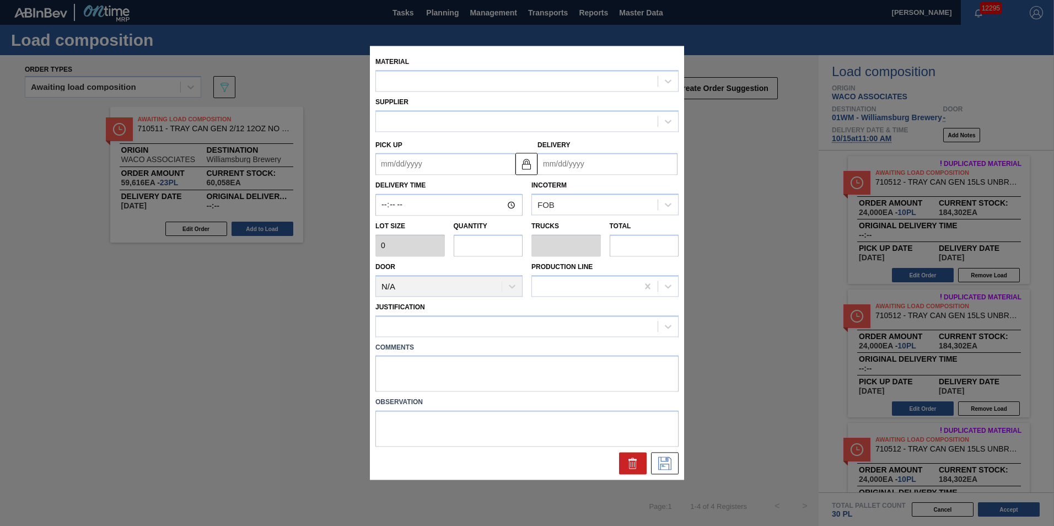
type input "2,400"
type input "10"
type input "0.172"
type input "24,000"
type up "10/15/2025"
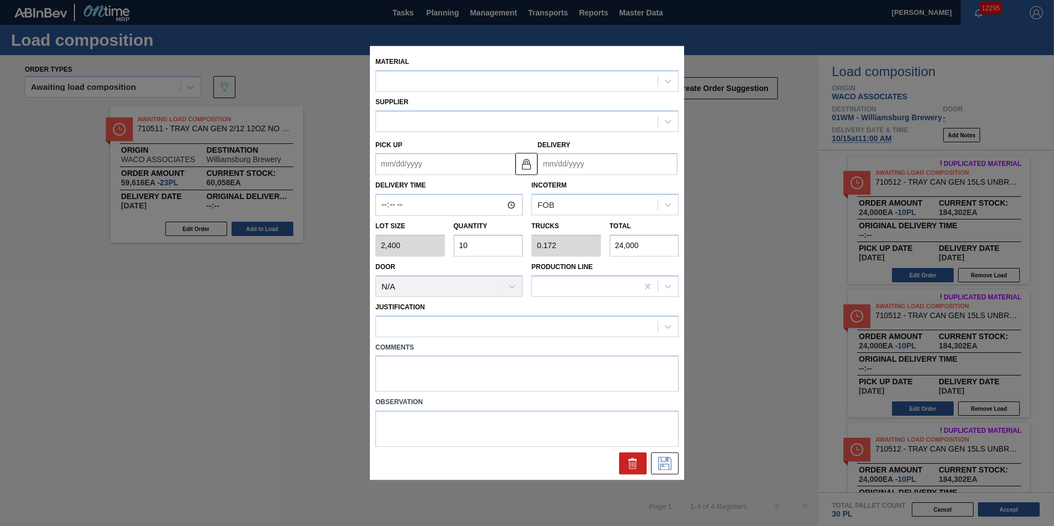
type input "[DATE]"
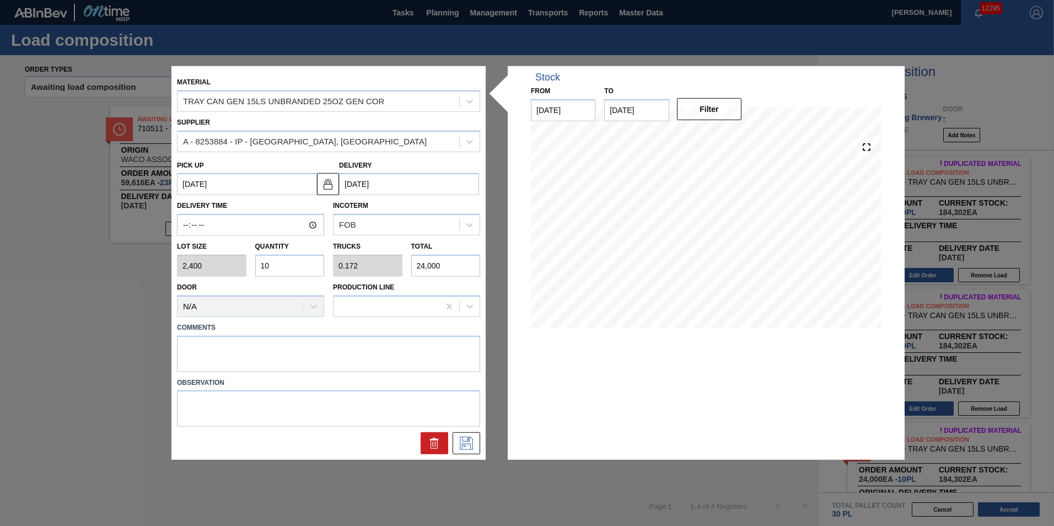
click at [284, 262] on input "10" at bounding box center [289, 266] width 69 height 22
click at [238, 266] on div "Lot size 2,400 Quantity 10 Trucks 0.172 Total 24,000" at bounding box center [329, 256] width 312 height 41
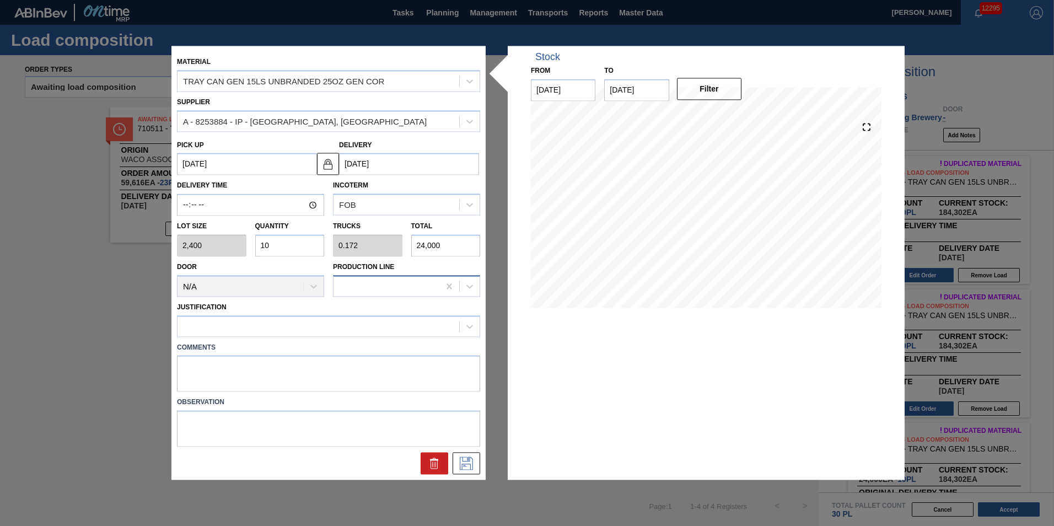
type input "2"
type input "0.034"
type input "4,800"
type input "29"
type input "0.5"
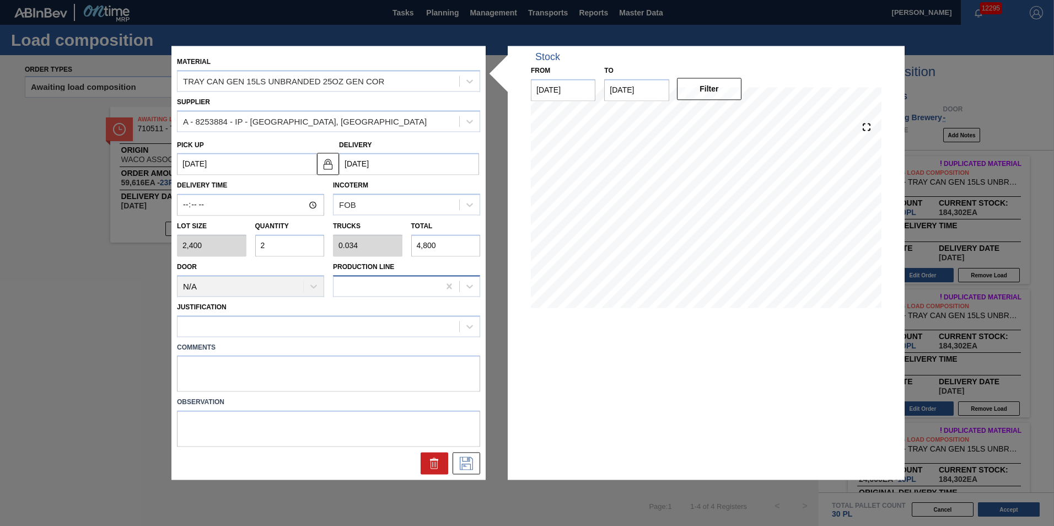
type input "69,600"
type input "29"
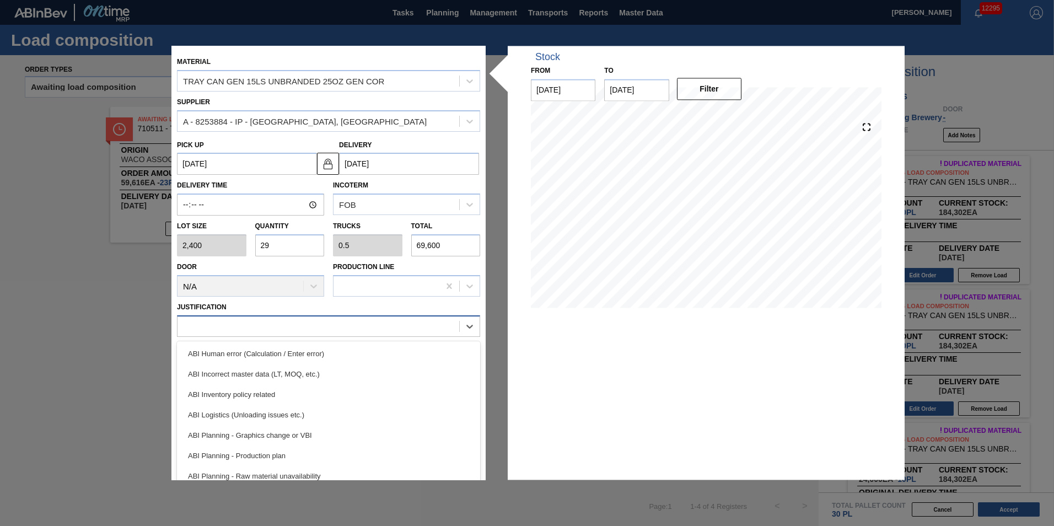
click at [299, 327] on div at bounding box center [318, 326] width 282 height 16
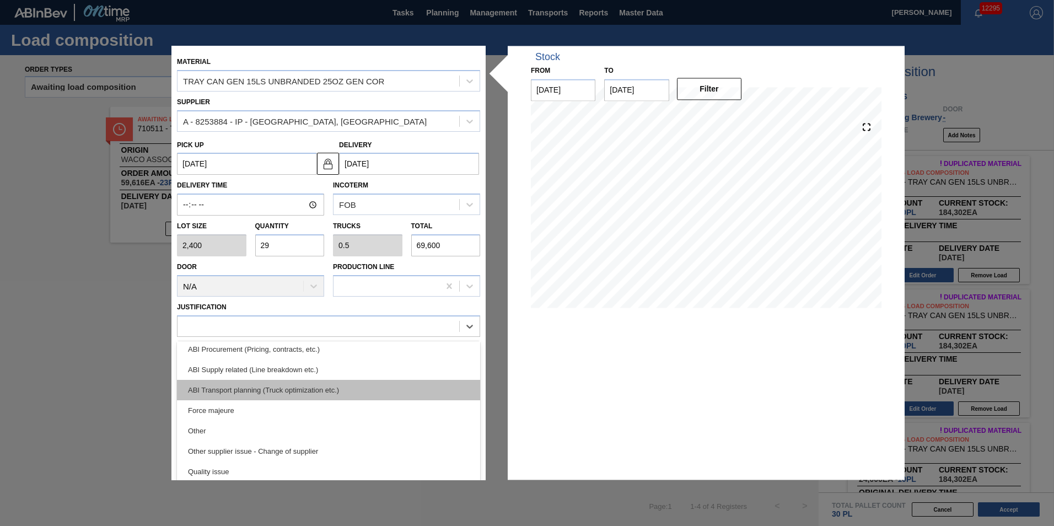
scroll to position [165, 0]
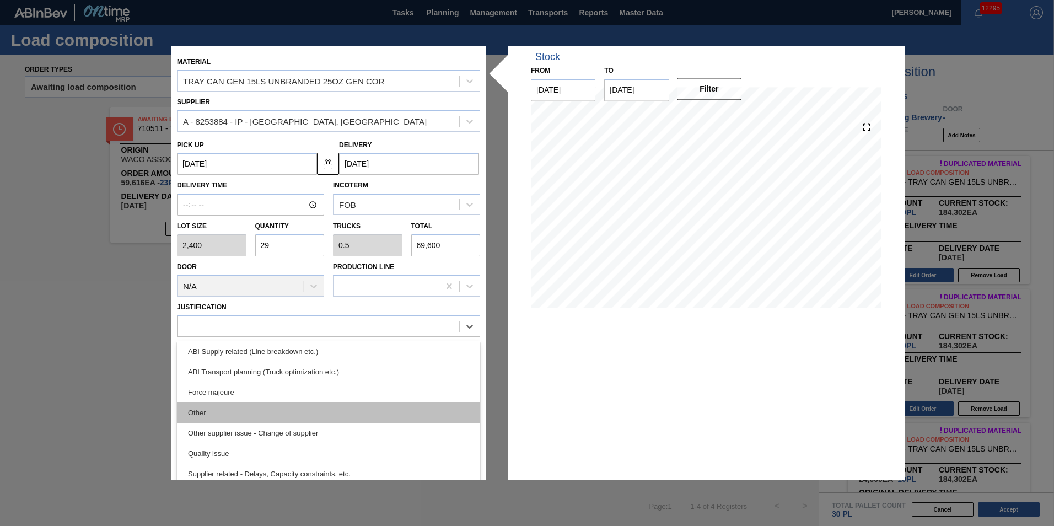
click at [321, 407] on div "Other" at bounding box center [328, 412] width 303 height 20
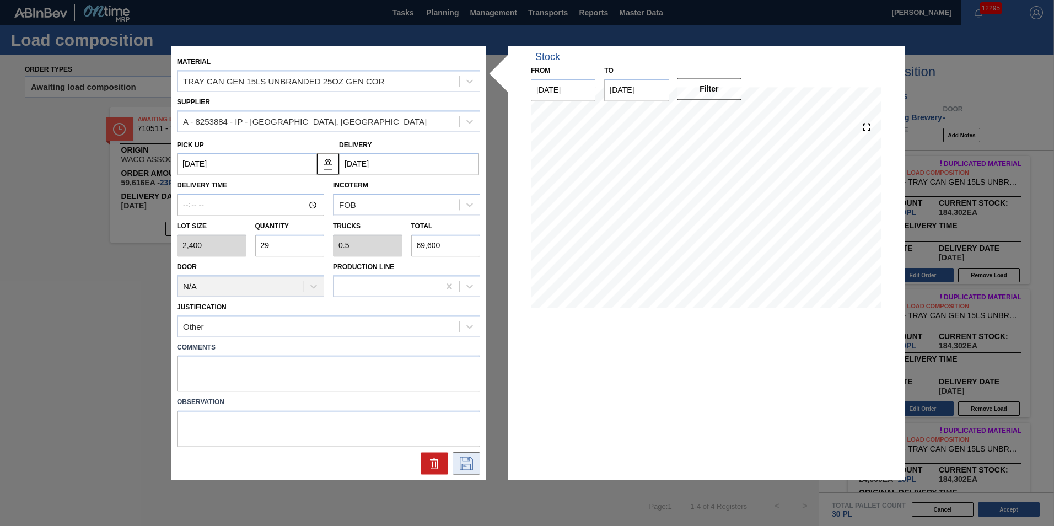
click at [464, 464] on icon at bounding box center [466, 463] width 18 height 13
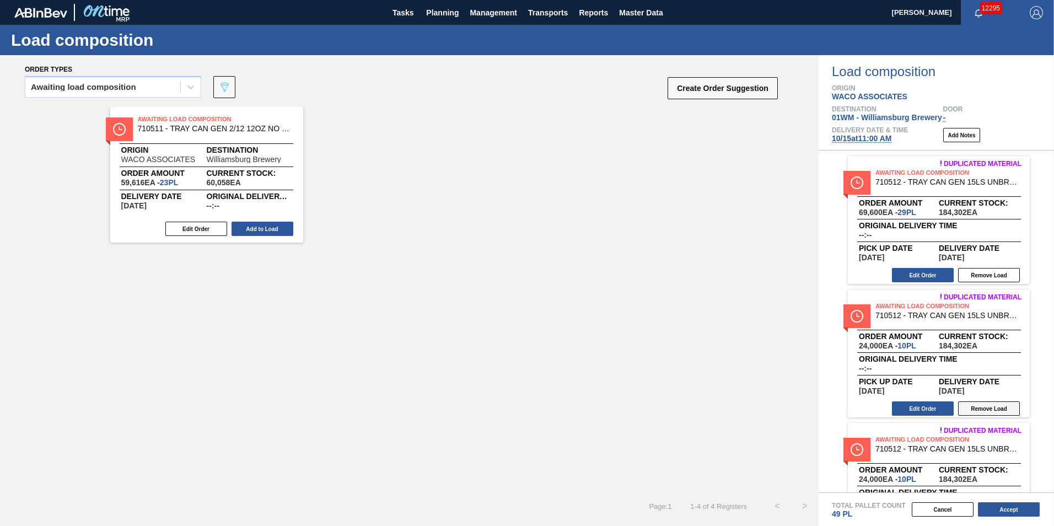
click at [996, 407] on button "Remove Load" at bounding box center [989, 408] width 62 height 14
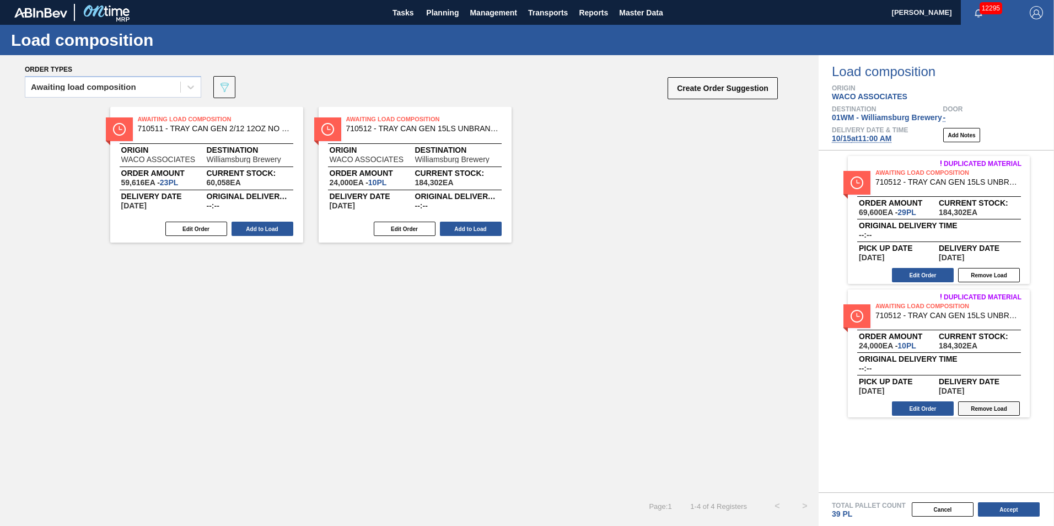
click at [1001, 408] on button "Remove Load" at bounding box center [989, 408] width 62 height 14
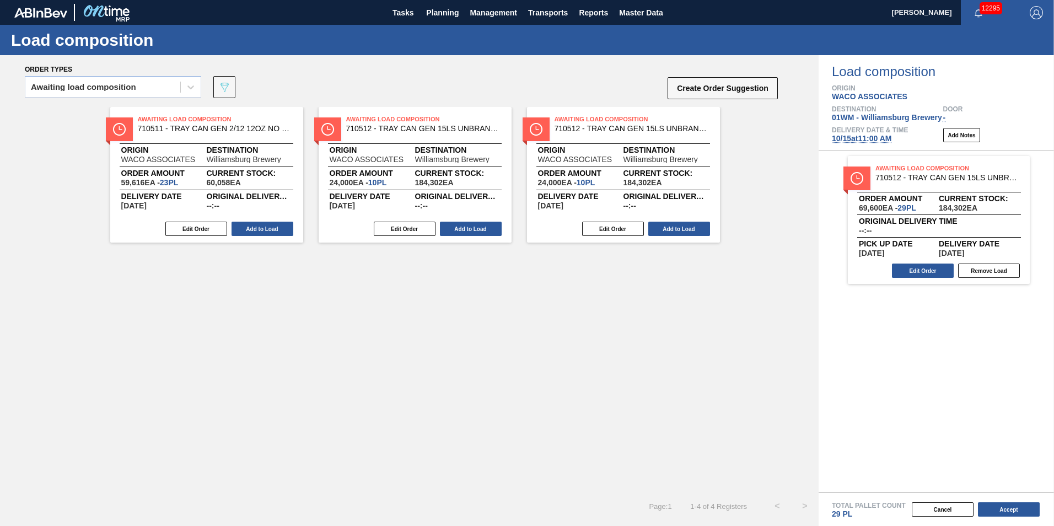
click at [735, 368] on div "Awaiting Load Composition 710511 - TRAY CAN GEN 2/12 12OZ NO PRT CORRUGAT 1 Ori…" at bounding box center [409, 299] width 818 height 385
click at [629, 230] on button "Edit Order" at bounding box center [613, 229] width 62 height 14
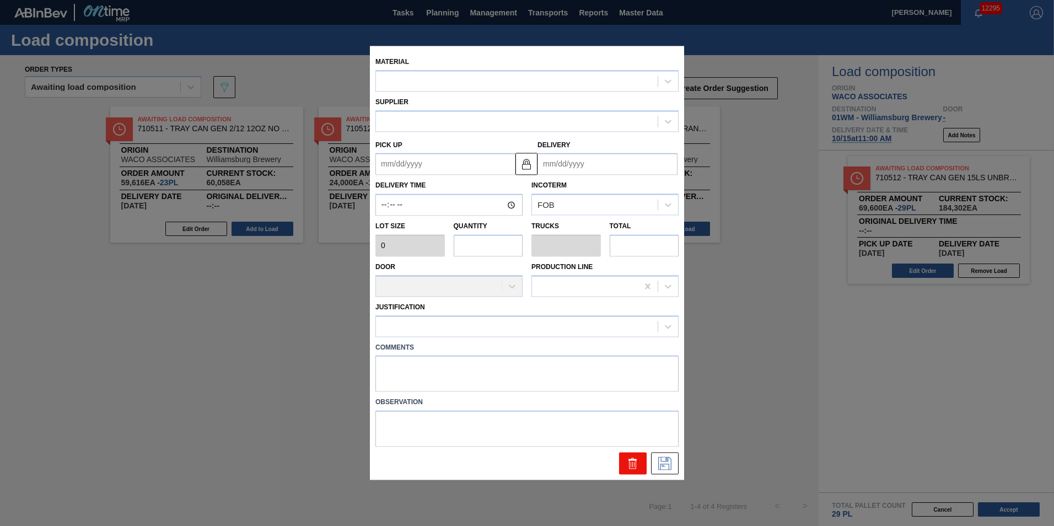
click at [637, 462] on icon at bounding box center [632, 463] width 13 height 13
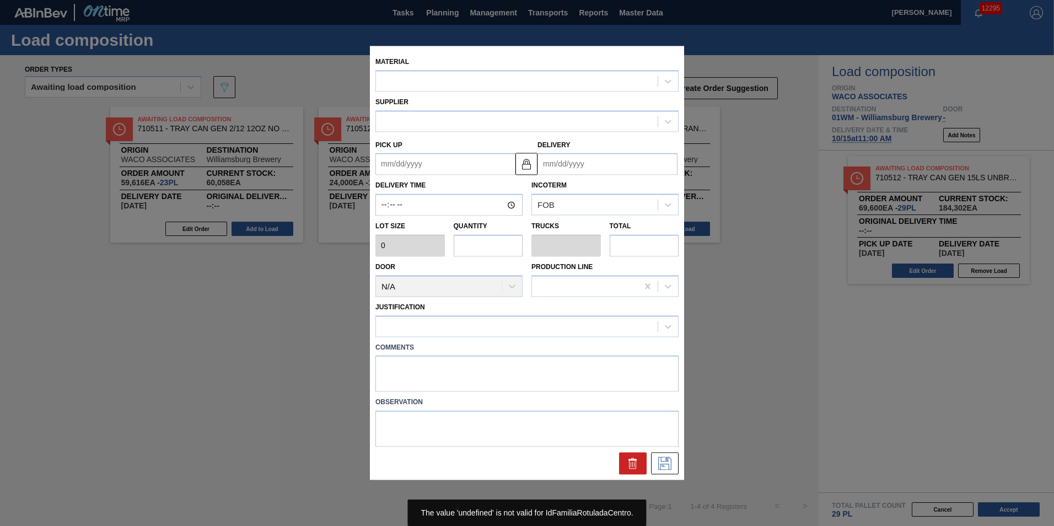
type input "2,400"
type input "10"
type input "0.172"
type input "24,000"
type up "[DATE]"
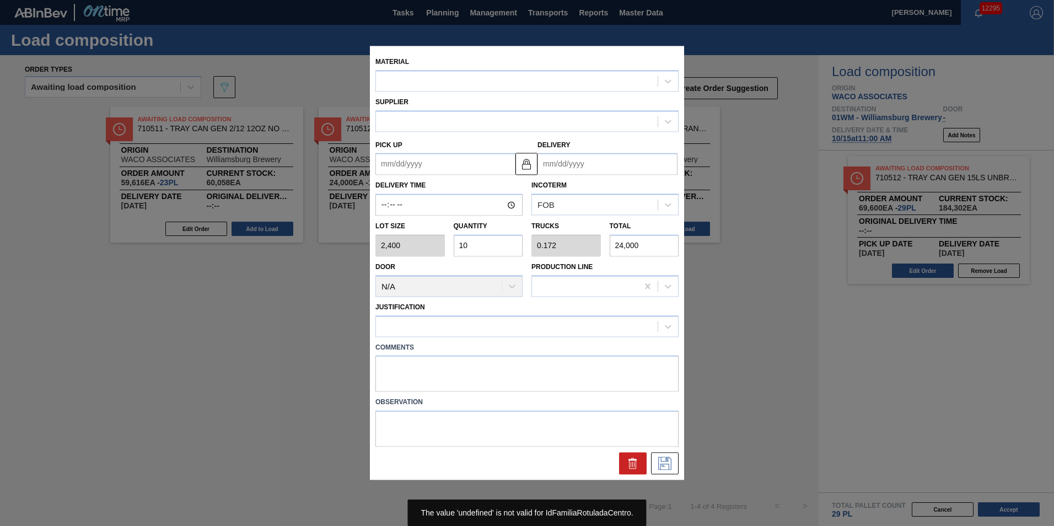
type input "[DATE]"
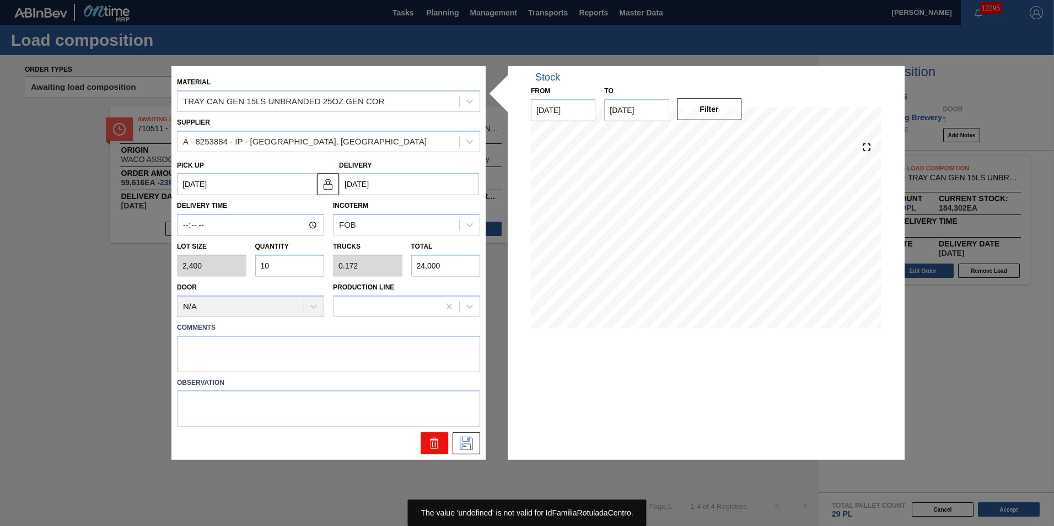
click at [429, 445] on icon at bounding box center [434, 443] width 13 height 13
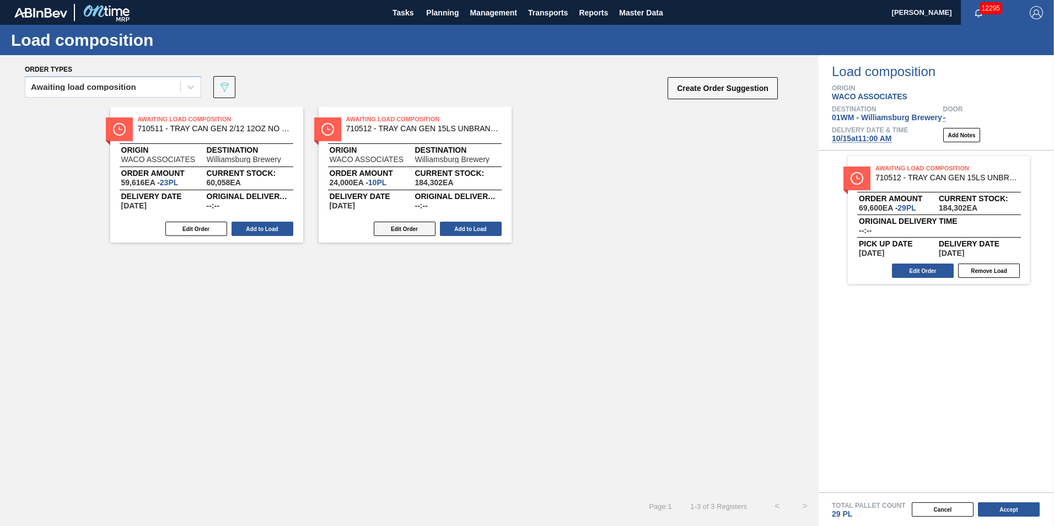
click at [409, 228] on button "Edit Order" at bounding box center [405, 229] width 62 height 14
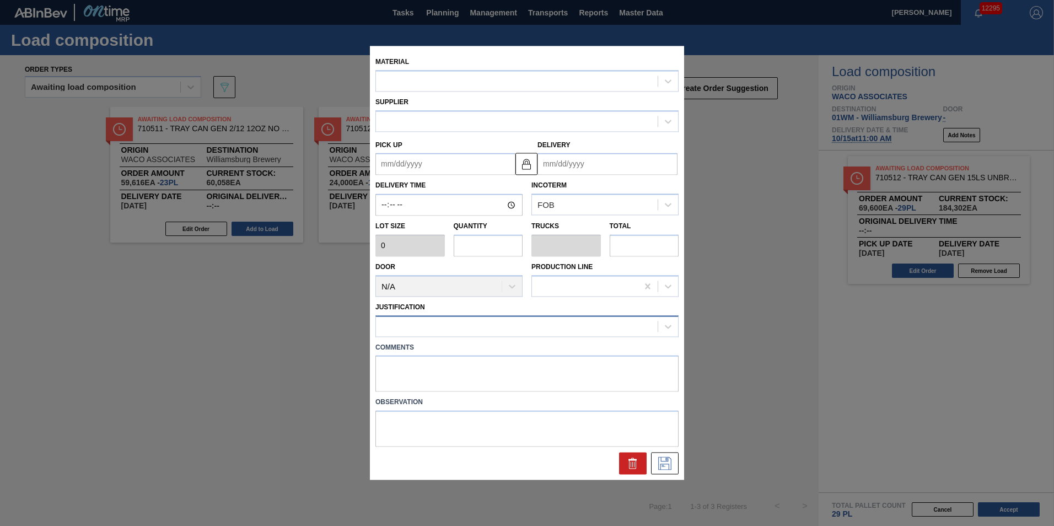
type input "2,400"
type input "10"
type input "0.172"
type input "24,000"
type up "[DATE]"
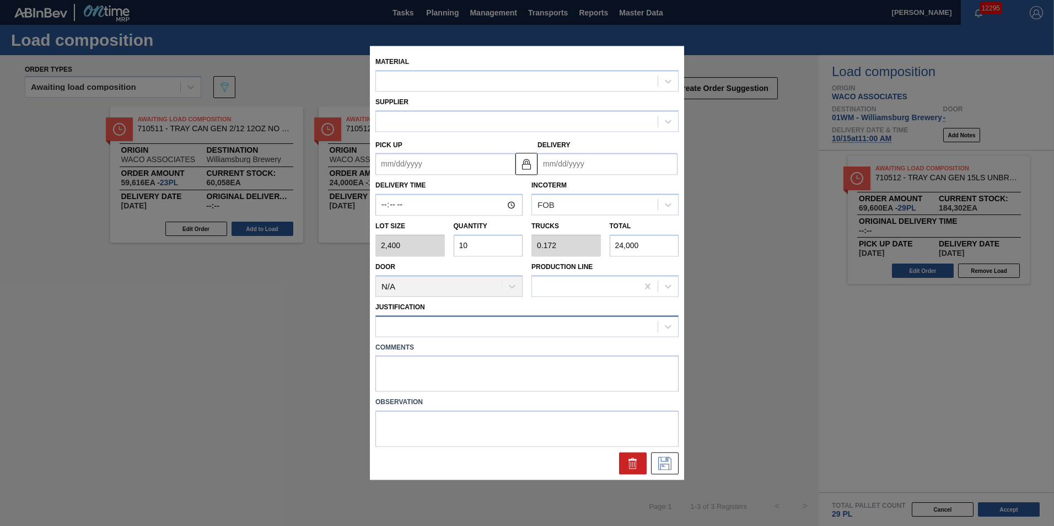
type input "10/15/2025"
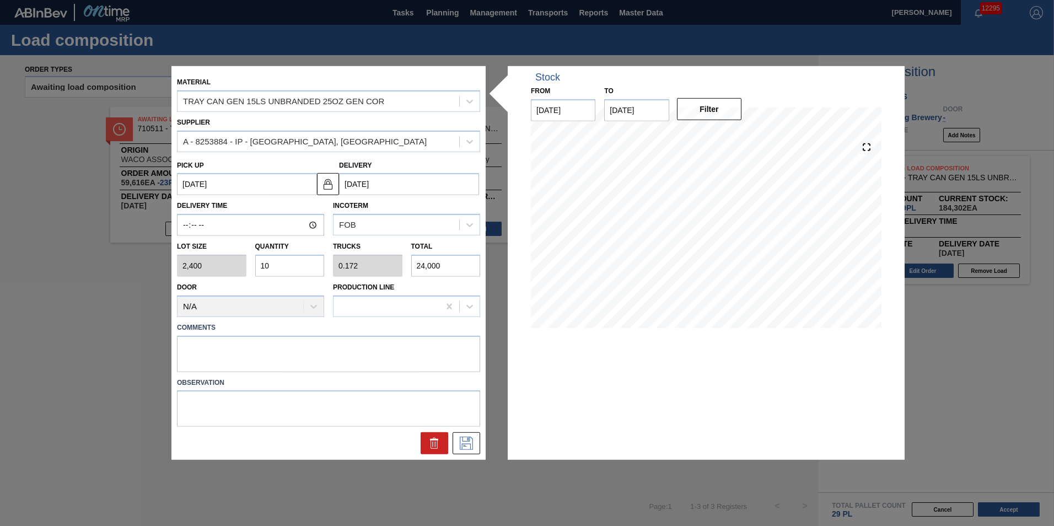
click at [434, 444] on icon at bounding box center [434, 444] width 1 height 6
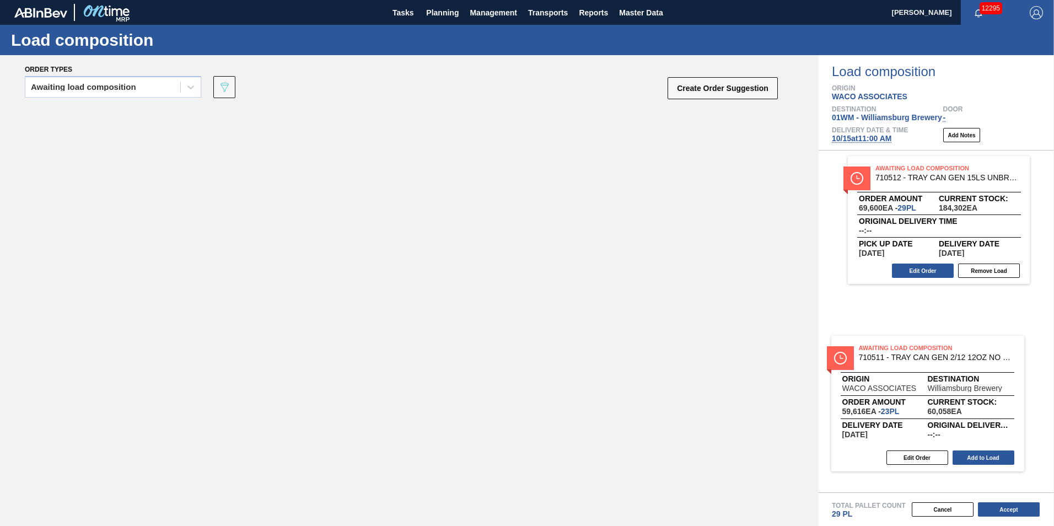
drag, startPoint x: 303, startPoint y: 203, endPoint x: 954, endPoint y: 280, distance: 656.0
click at [954, 282] on div "Order types Awaiting load composition 089F7B8B-B2A5-4AFE-B5C0-19BA573D28AC Crea…" at bounding box center [527, 290] width 1054 height 471
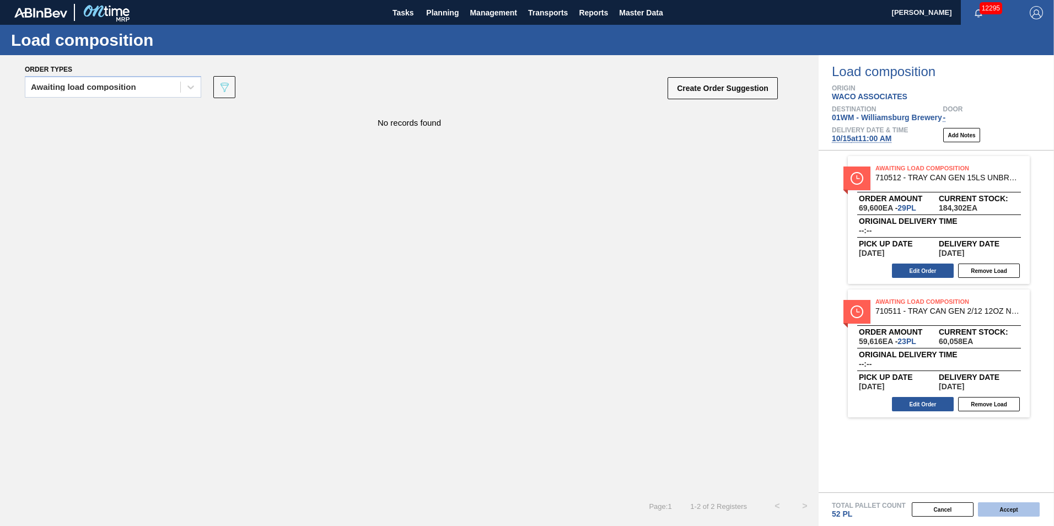
click at [1018, 508] on button "Accept" at bounding box center [1009, 509] width 62 height 14
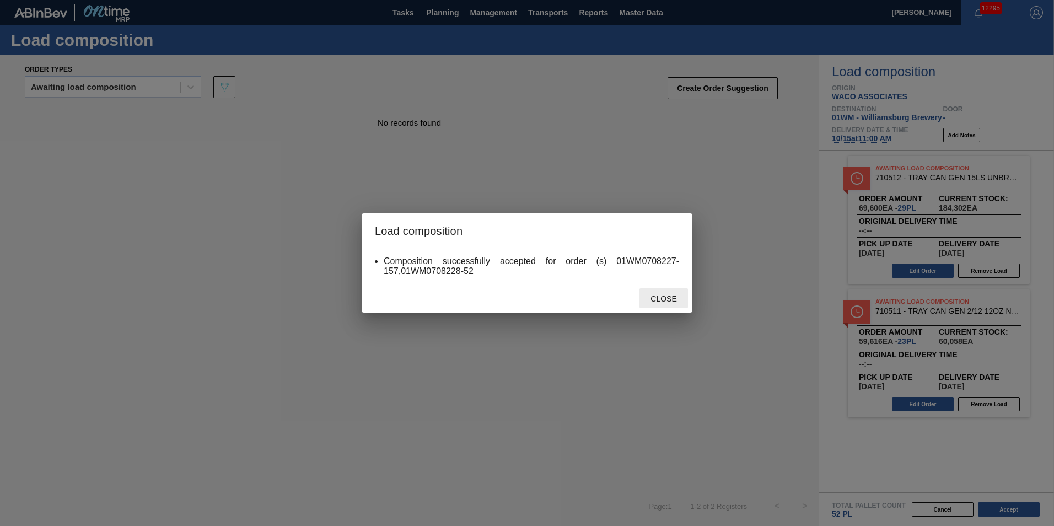
click at [656, 295] on span "Close" at bounding box center [664, 298] width 44 height 9
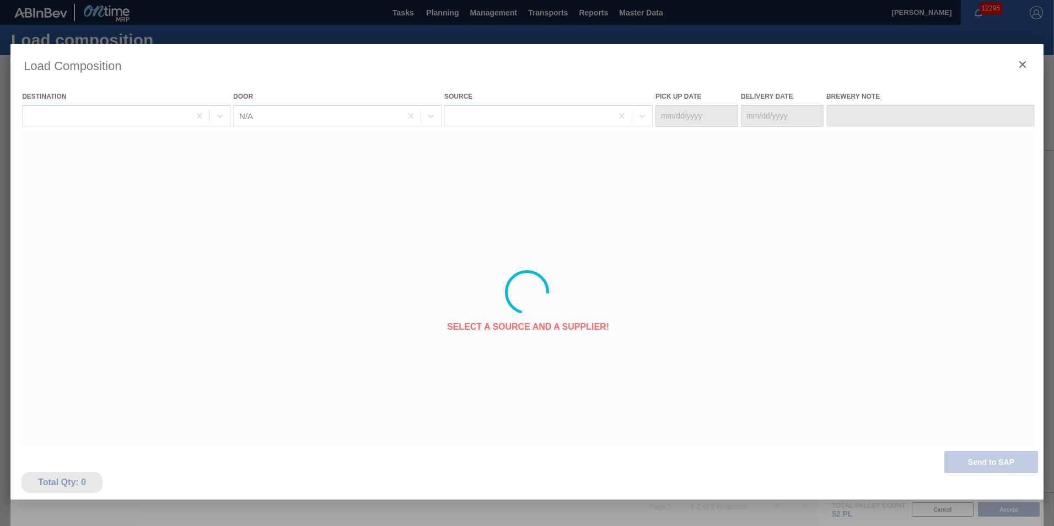
type Date "[DATE]"
type Date "10/15/2025"
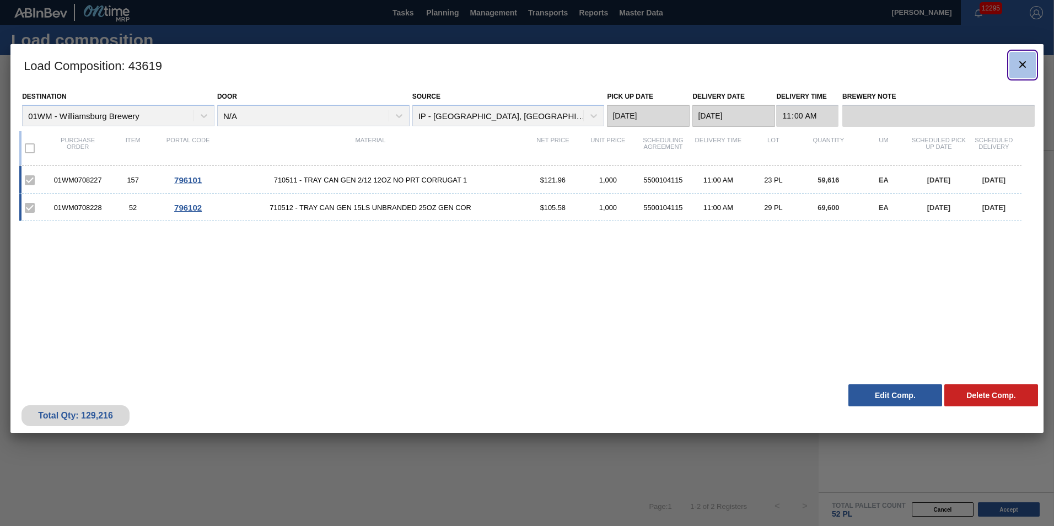
click at [1026, 64] on icon "botão de ícone" at bounding box center [1022, 64] width 13 height 13
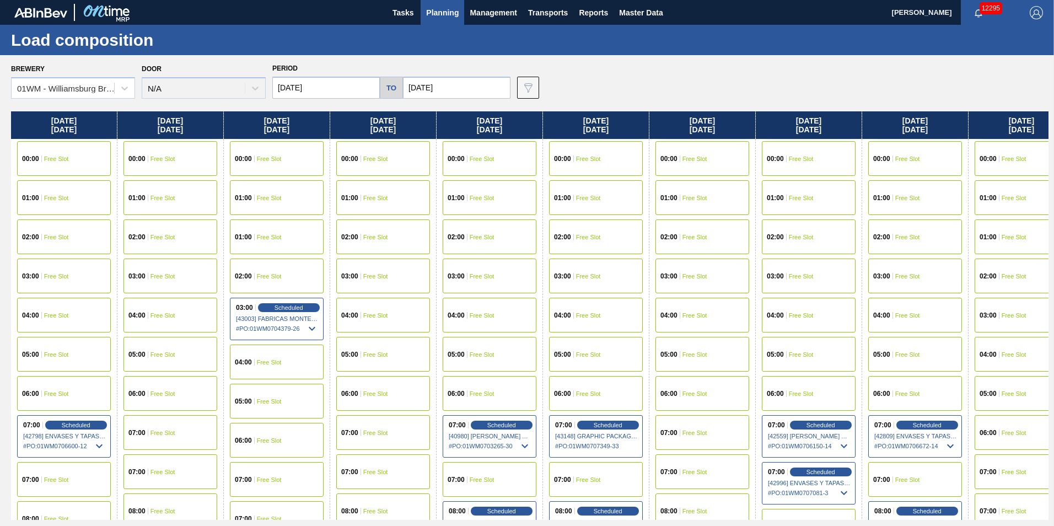
click at [448, 14] on span "Planning" at bounding box center [442, 12] width 33 height 13
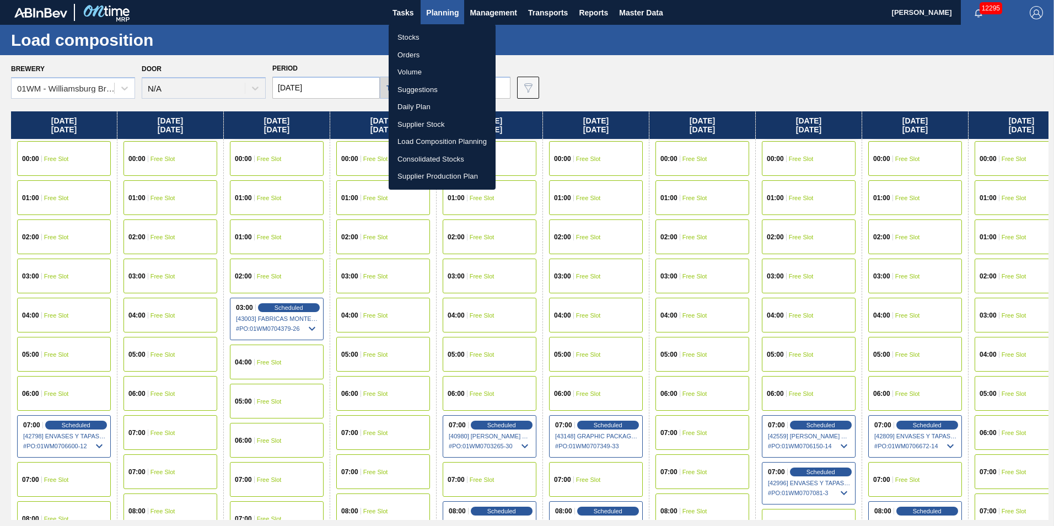
click at [415, 36] on li "Stocks" at bounding box center [442, 38] width 107 height 18
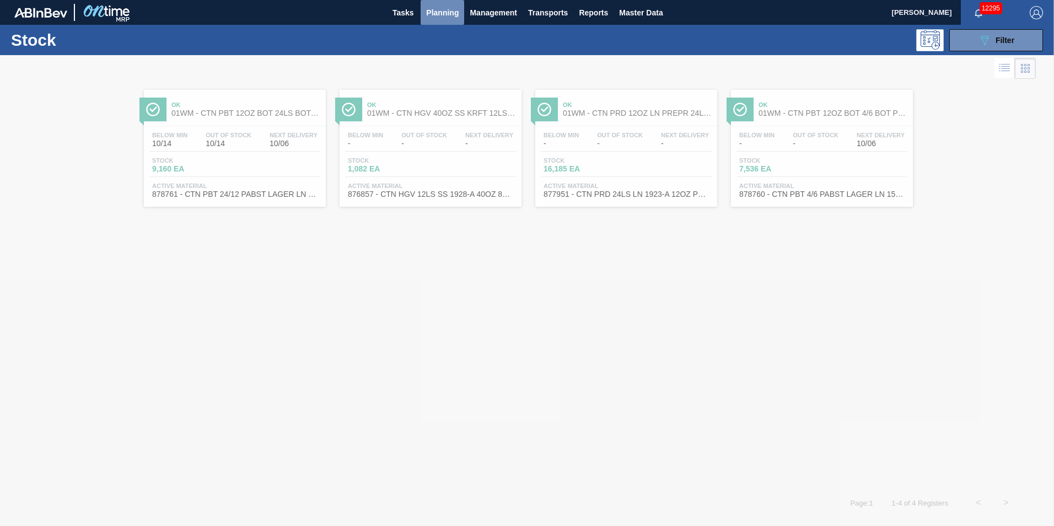
click at [443, 14] on span "Planning" at bounding box center [442, 12] width 33 height 13
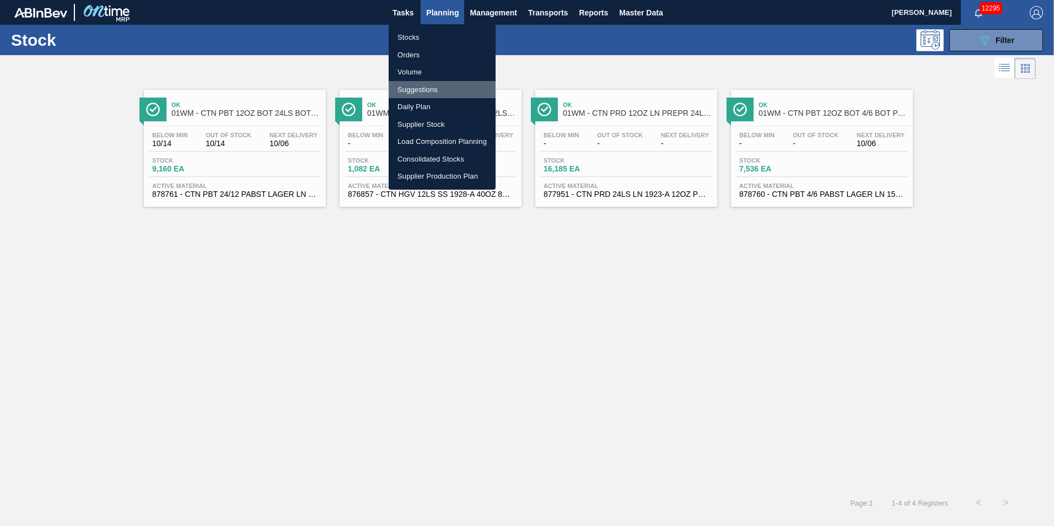
click at [423, 88] on li "Suggestions" at bounding box center [442, 90] width 107 height 18
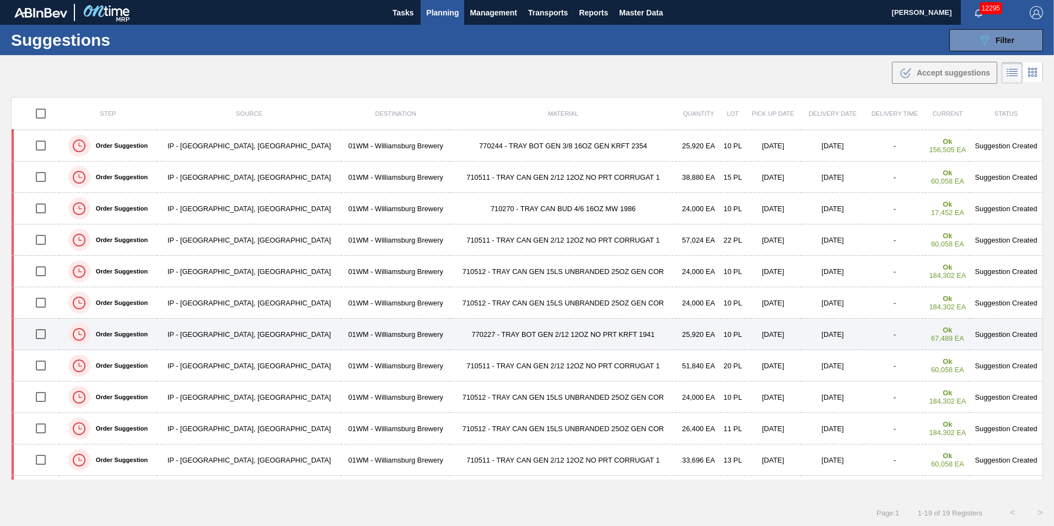
click at [41, 333] on input "checkbox" at bounding box center [40, 333] width 23 height 23
checkbox input "true"
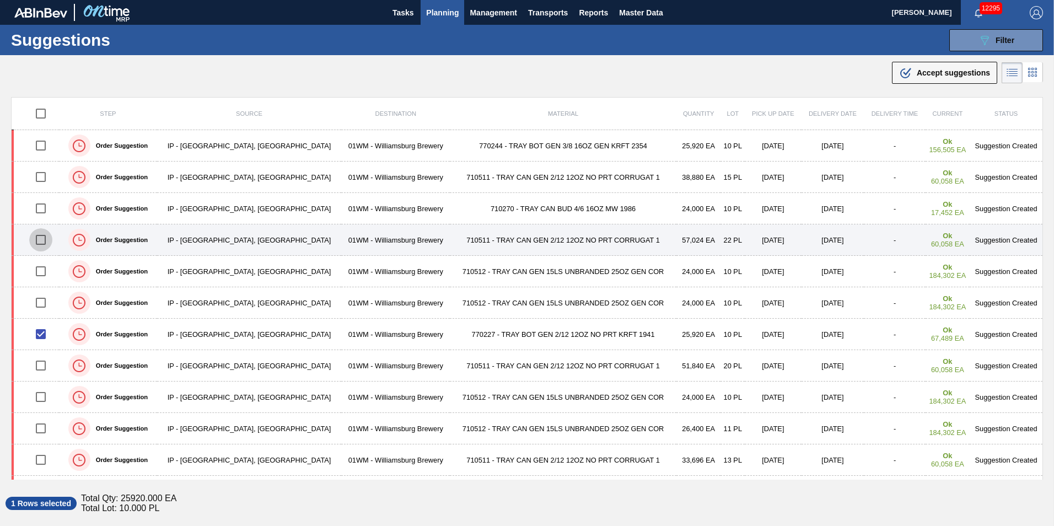
click at [45, 238] on input "checkbox" at bounding box center [40, 239] width 23 height 23
checkbox input "true"
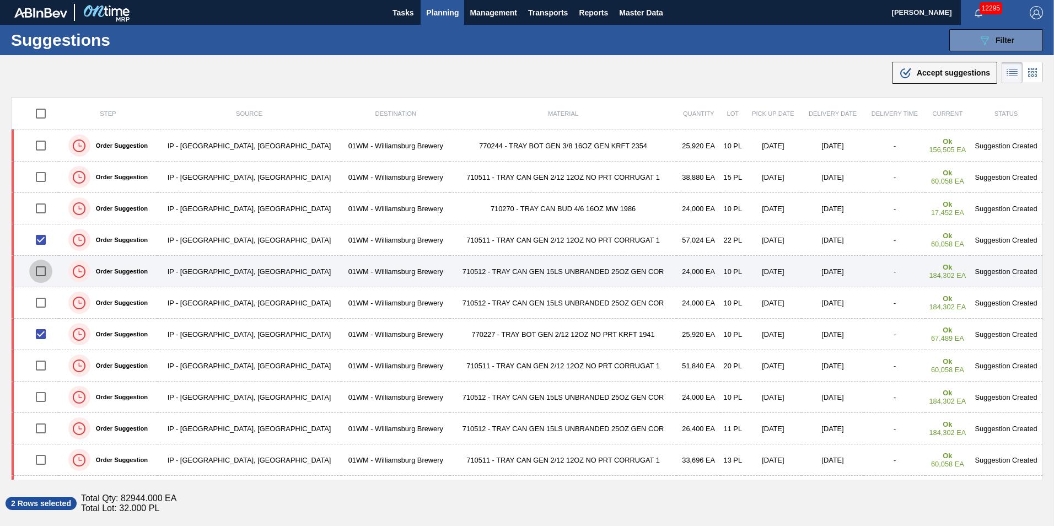
click at [44, 269] on input "checkbox" at bounding box center [40, 271] width 23 height 23
checkbox input "true"
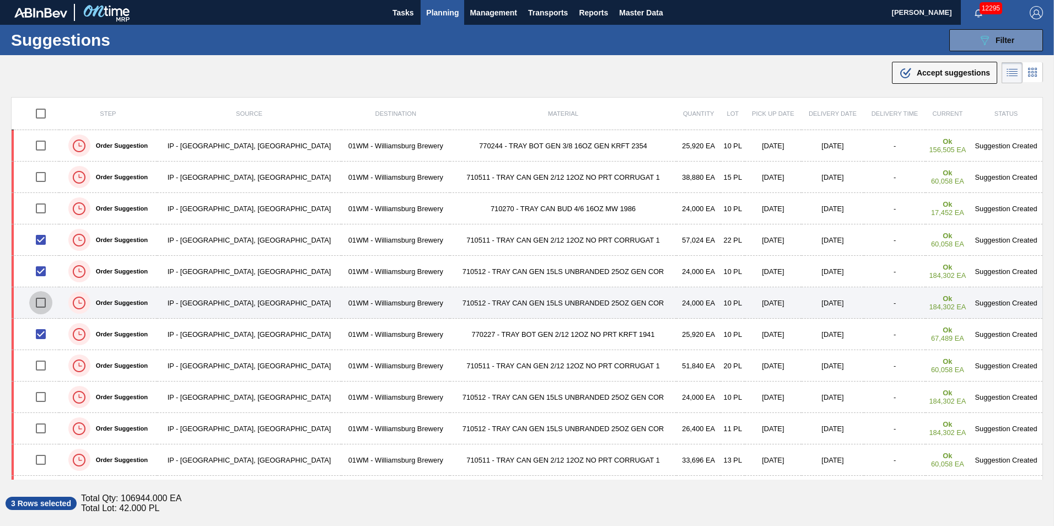
click at [45, 303] on input "checkbox" at bounding box center [40, 302] width 23 height 23
checkbox input "true"
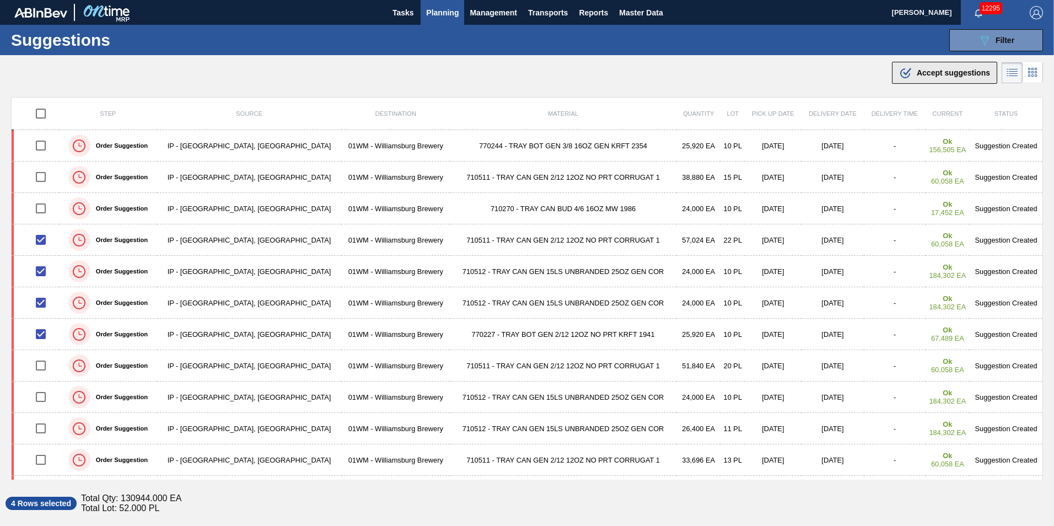
click at [918, 72] on span "Accept suggestions" at bounding box center [953, 72] width 73 height 9
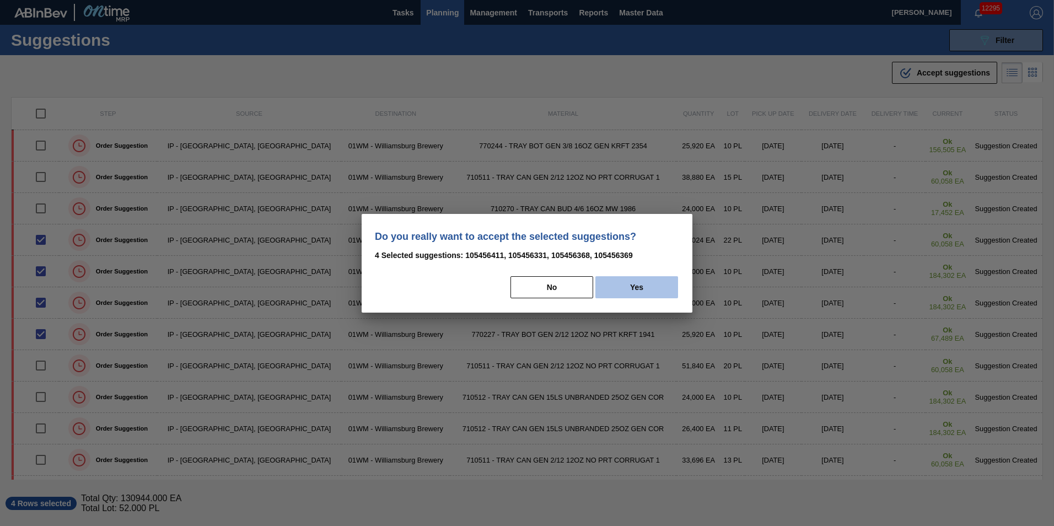
click at [623, 287] on button "Yes" at bounding box center [636, 287] width 83 height 22
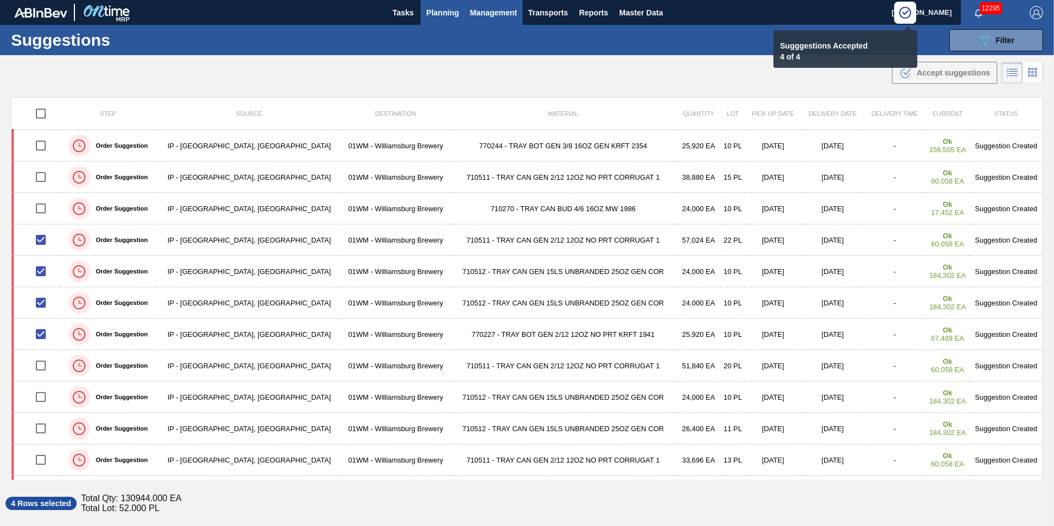
click at [497, 15] on span "Management" at bounding box center [493, 12] width 47 height 13
click at [444, 9] on div at bounding box center [527, 263] width 1054 height 526
click at [445, 13] on span "Planning" at bounding box center [442, 12] width 33 height 13
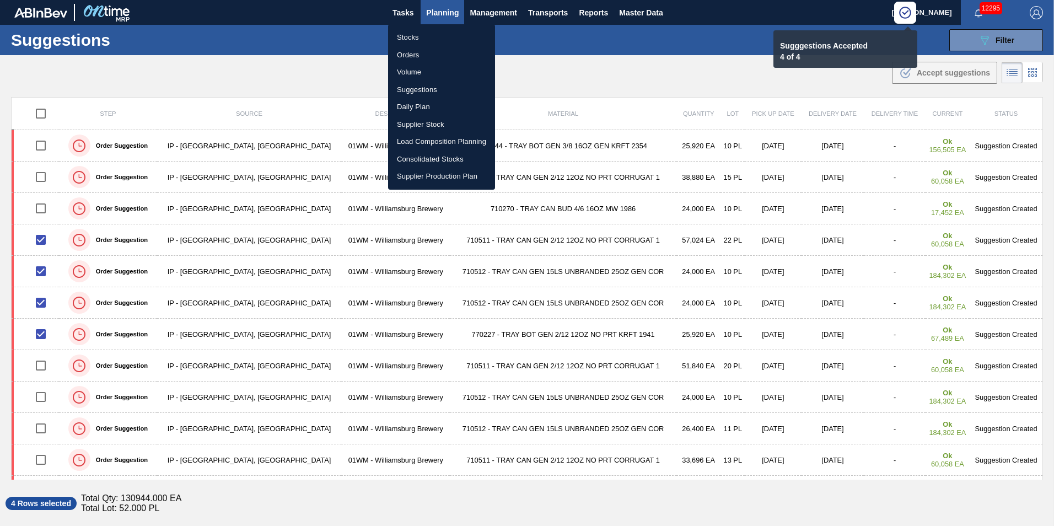
click at [434, 138] on li "Load Composition Planning" at bounding box center [441, 142] width 107 height 18
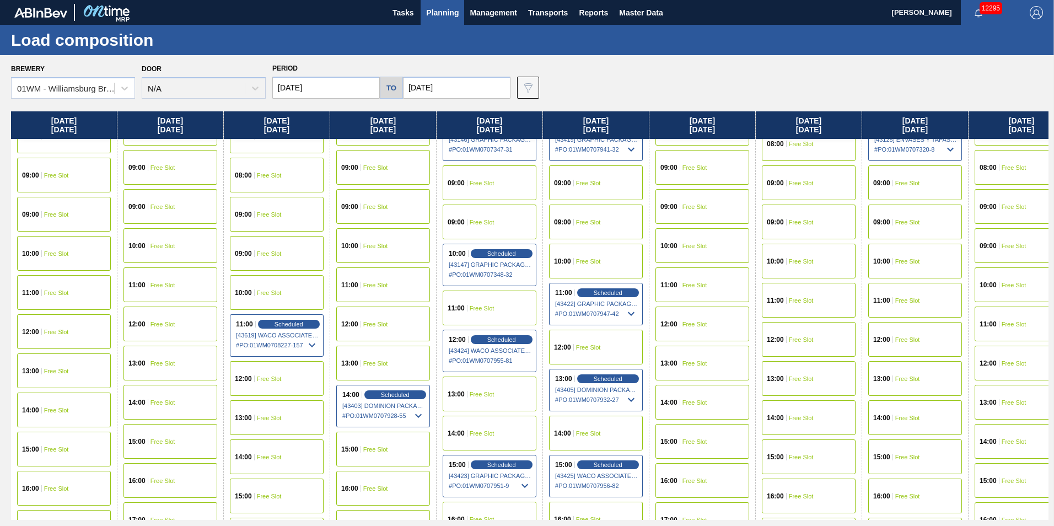
scroll to position [386, 0]
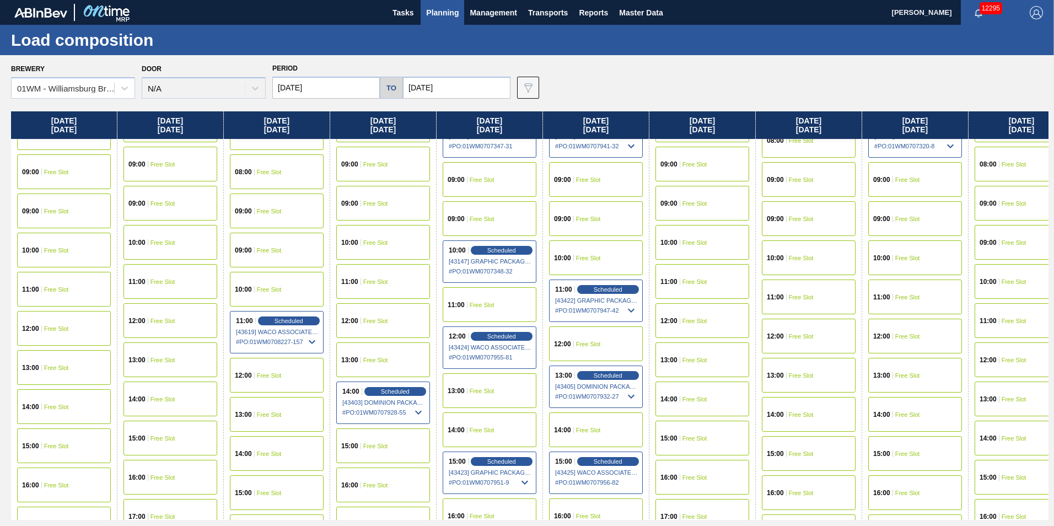
click at [476, 305] on span "Free Slot" at bounding box center [482, 304] width 25 height 7
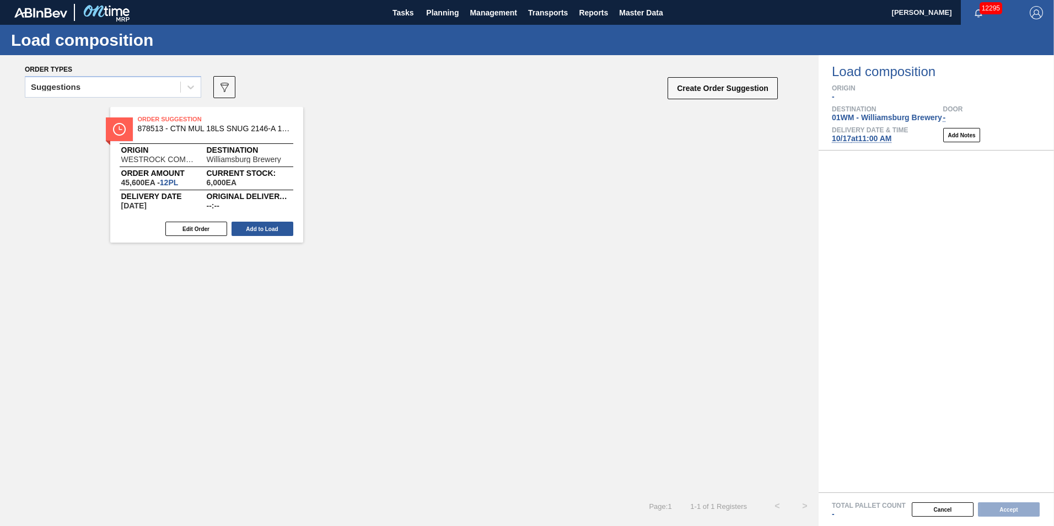
click at [112, 91] on div "Suggestions" at bounding box center [102, 87] width 155 height 16
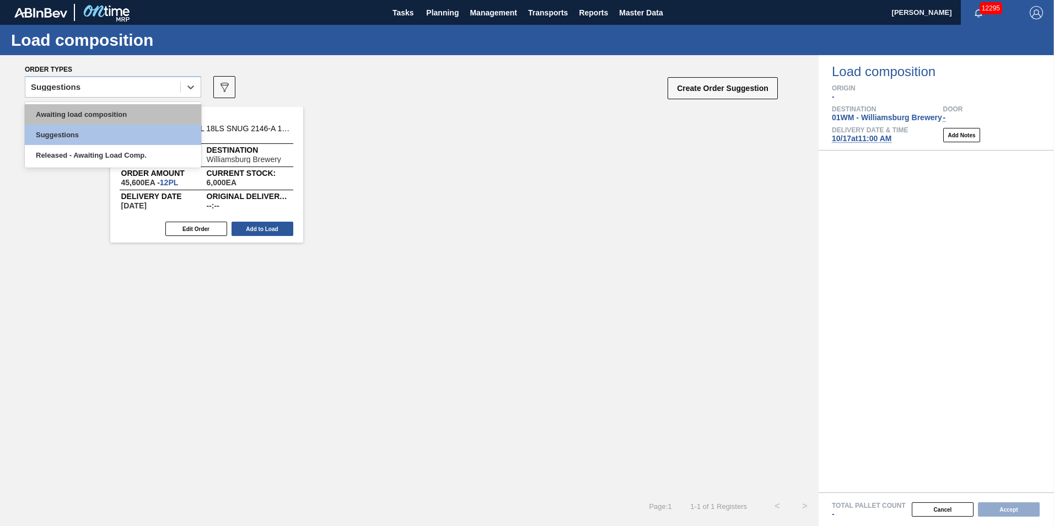
click at [95, 115] on div "Awaiting load composition" at bounding box center [113, 114] width 176 height 20
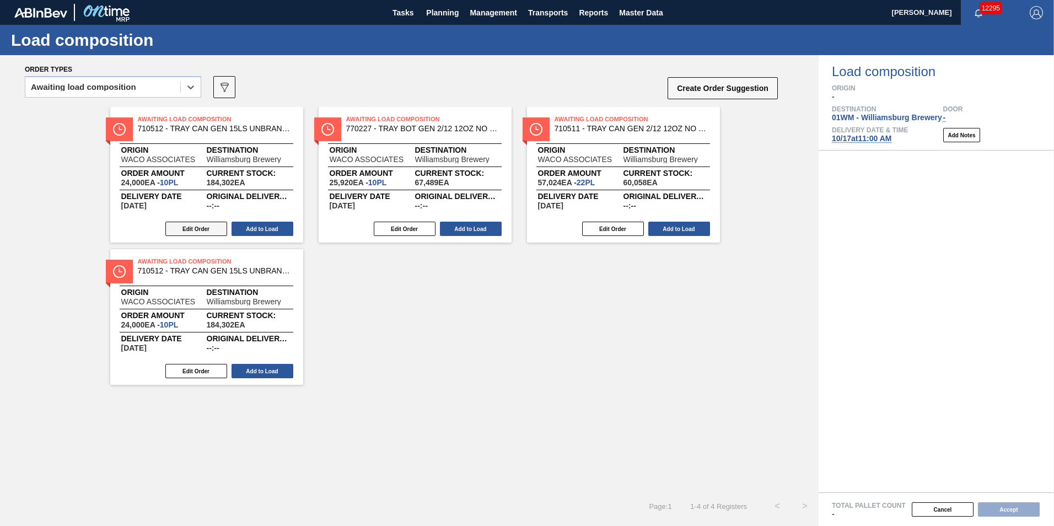
click at [197, 225] on button "Edit Order" at bounding box center [196, 229] width 62 height 14
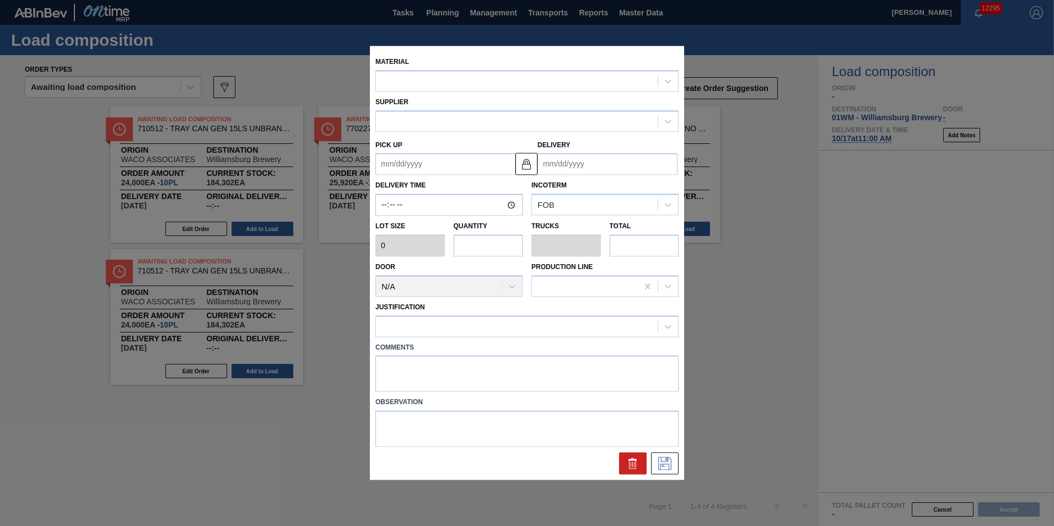
type input "2,400"
type input "10"
type input "0.172"
type input "24,000"
type up "[DATE]"
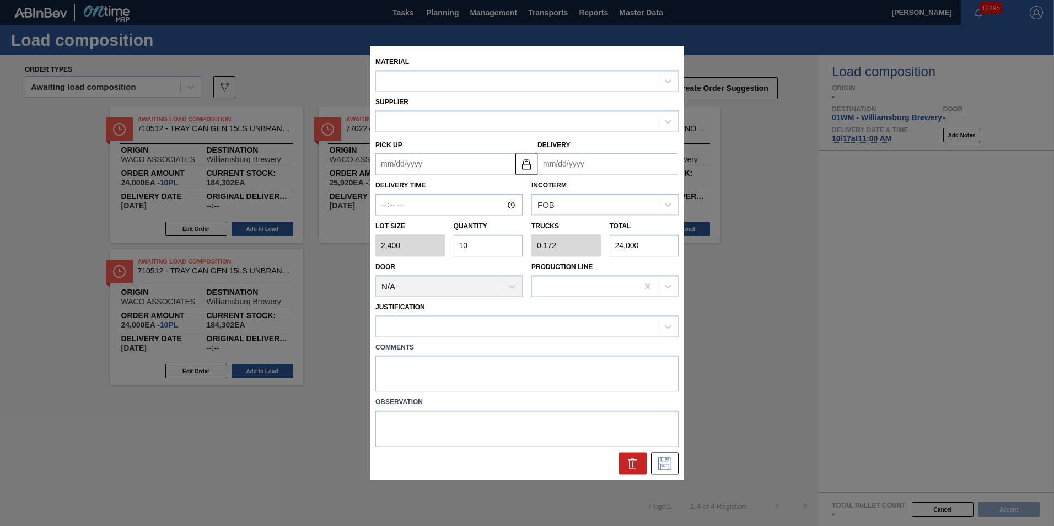
type input "[DATE]"
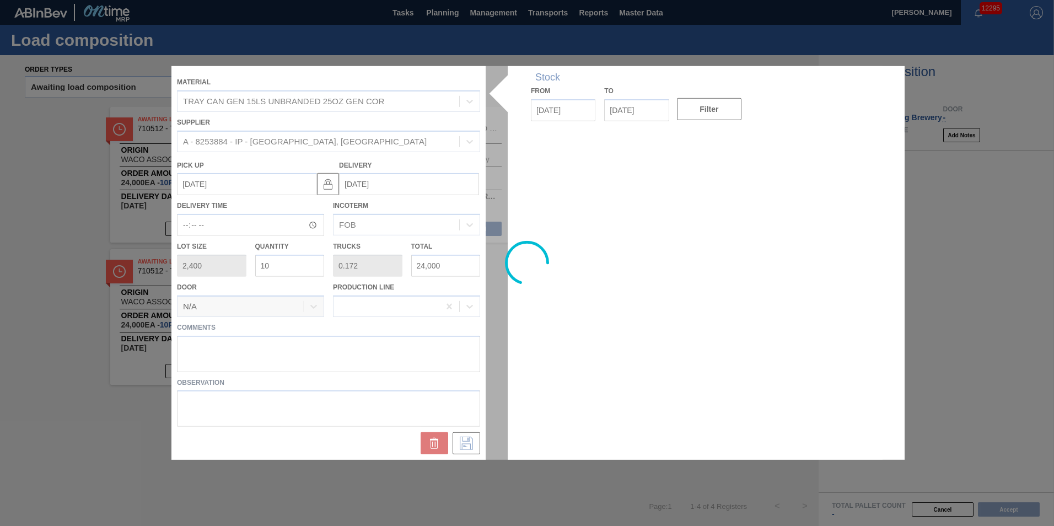
click at [288, 264] on div at bounding box center [526, 263] width 711 height 394
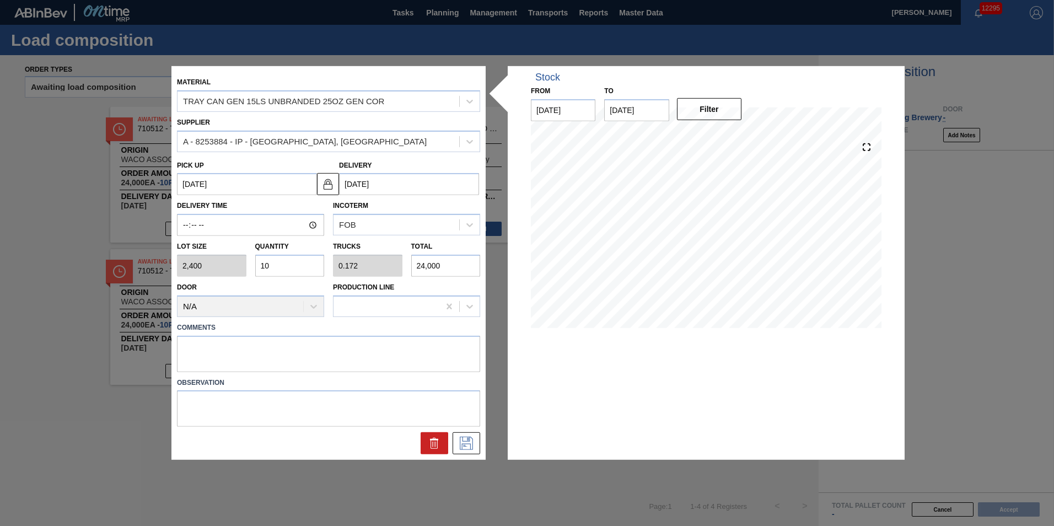
click at [242, 268] on div "Lot size 2,400 Quantity 10 Trucks 0.172 Total 24,000" at bounding box center [329, 256] width 312 height 41
type input "2"
type input "0.034"
type input "4,800"
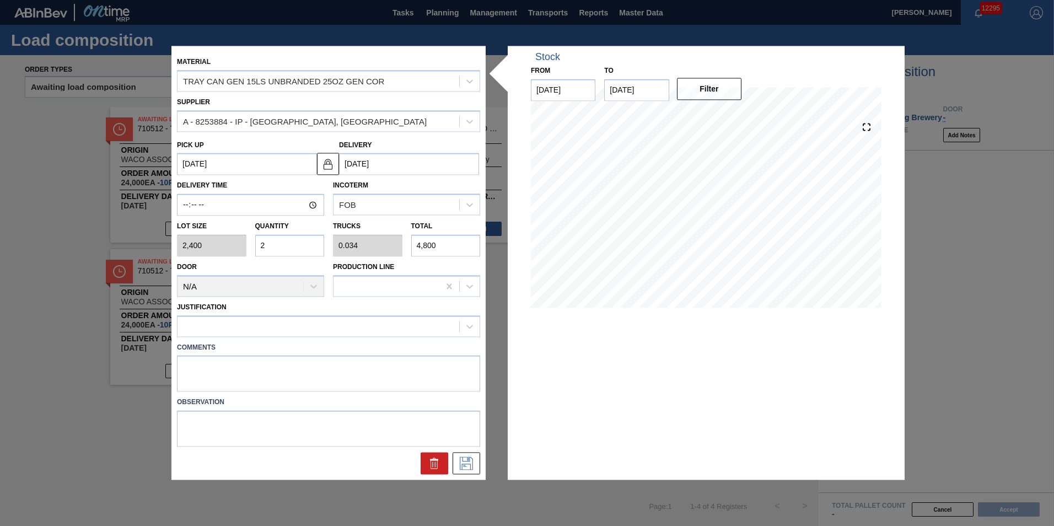
type input "20"
type input "0.345"
type input "48,000"
type input "20"
click at [467, 460] on icon at bounding box center [466, 462] width 6 height 9
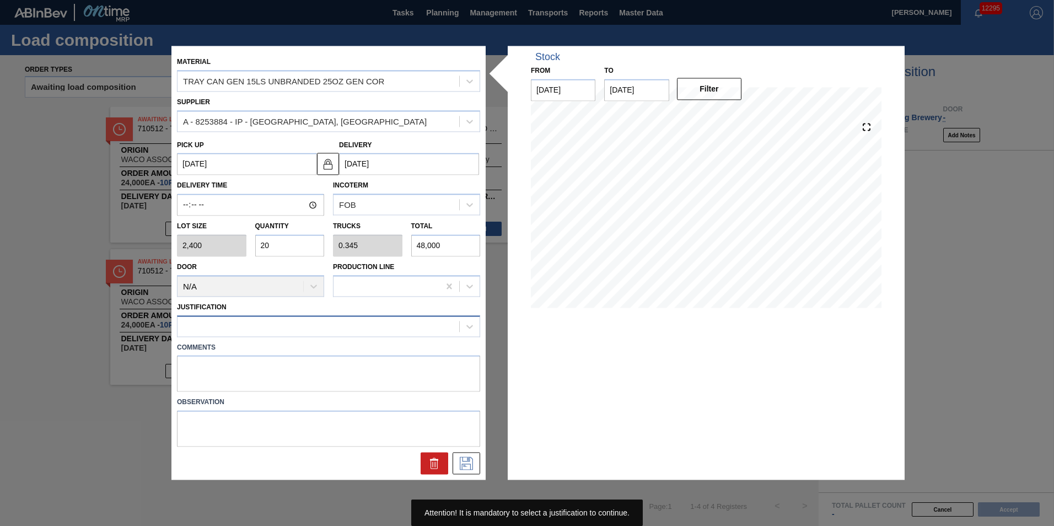
click at [212, 328] on div at bounding box center [318, 326] width 282 height 16
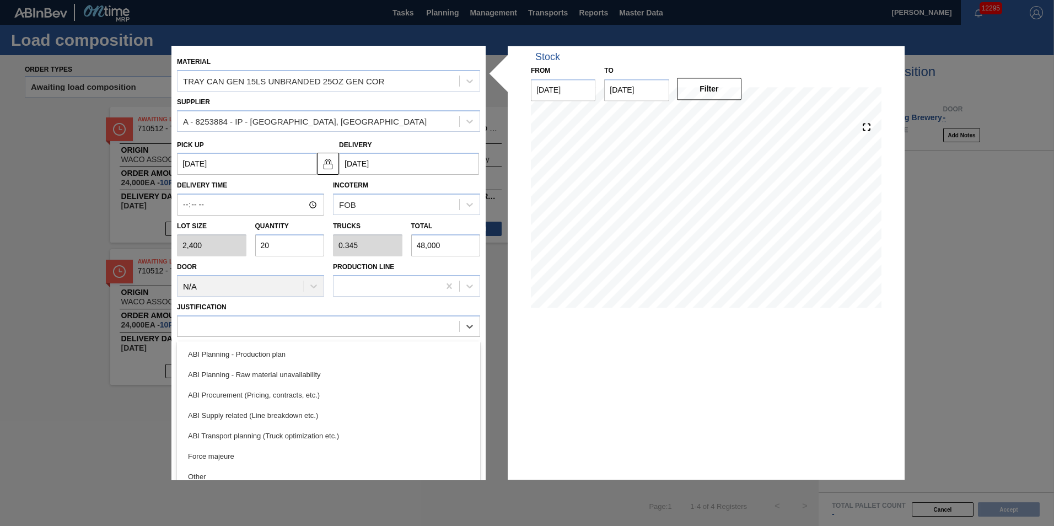
scroll to position [110, 0]
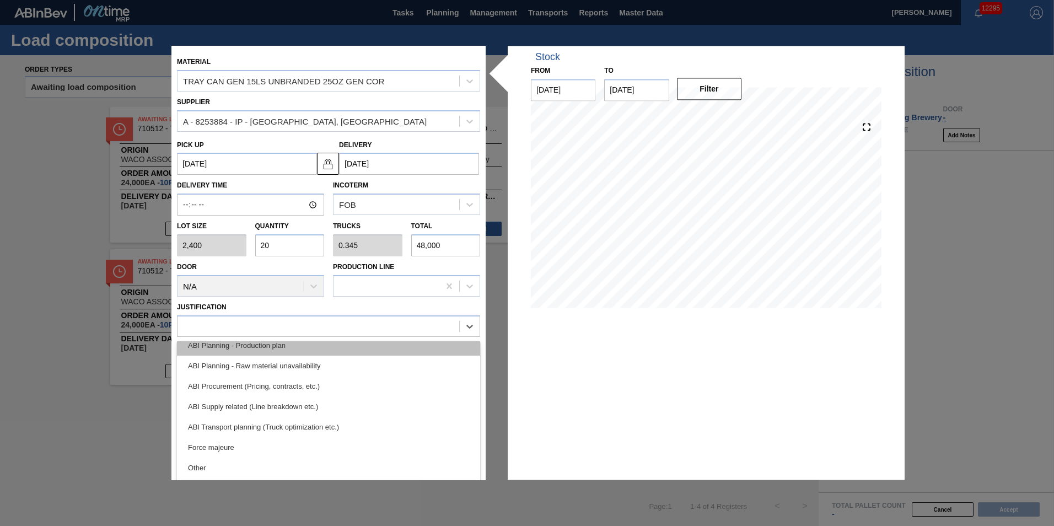
click at [251, 343] on div "ABI Planning - Production plan" at bounding box center [328, 345] width 303 height 20
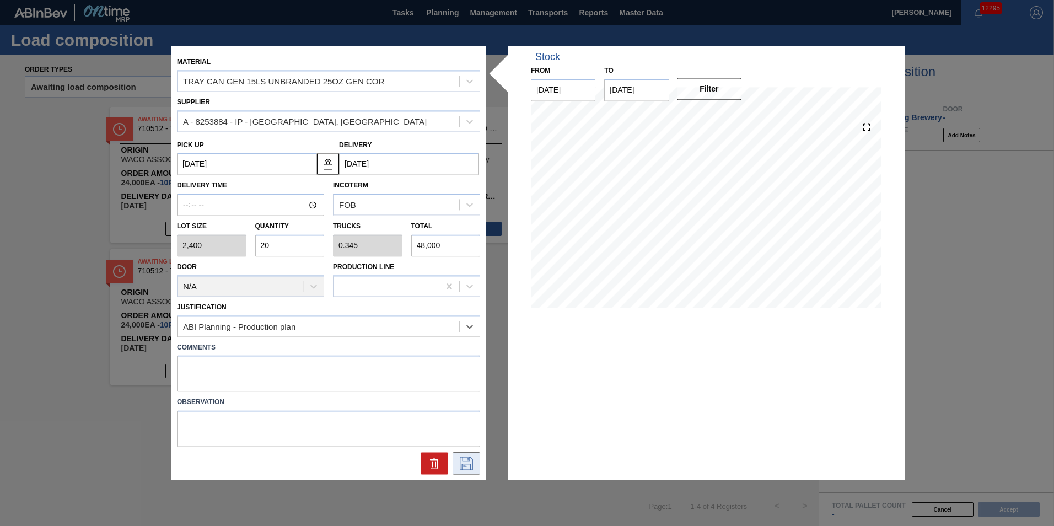
click at [462, 458] on icon at bounding box center [466, 463] width 18 height 13
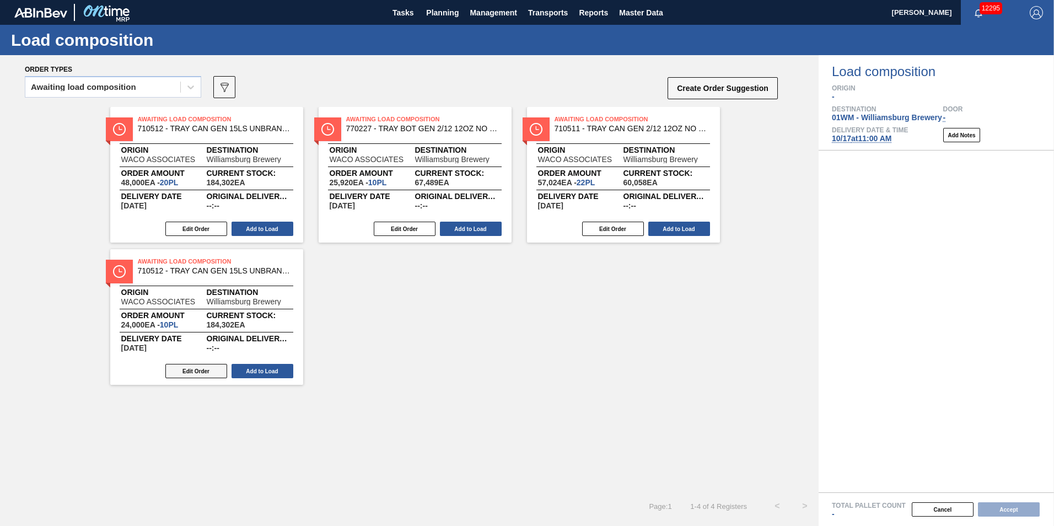
click at [210, 370] on button "Edit Order" at bounding box center [196, 371] width 62 height 14
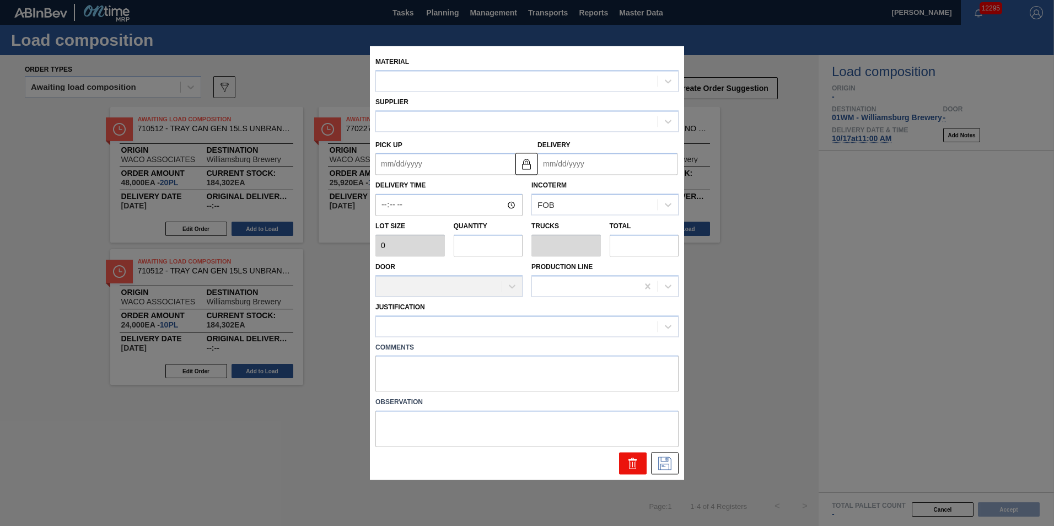
click at [628, 464] on icon at bounding box center [632, 463] width 13 height 13
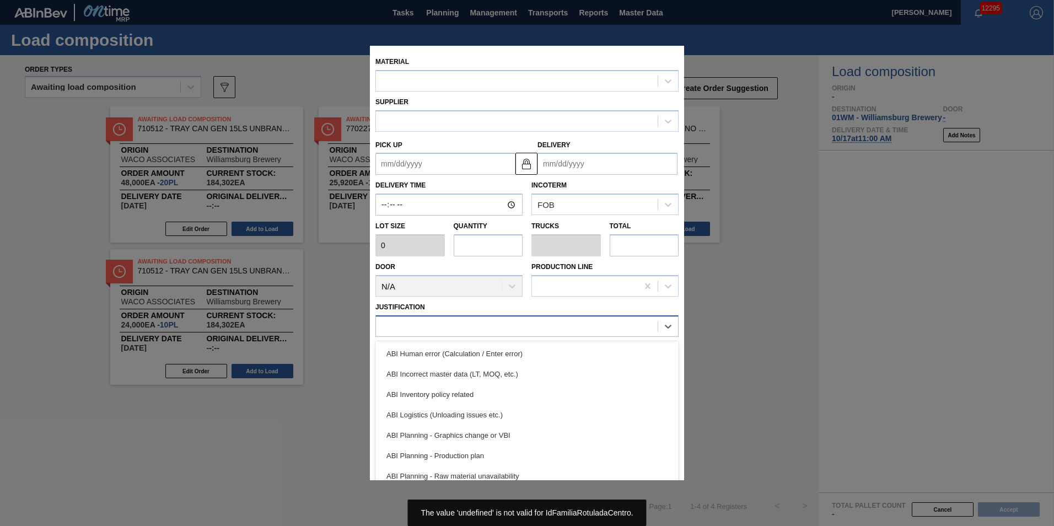
click at [465, 328] on div at bounding box center [517, 326] width 282 height 16
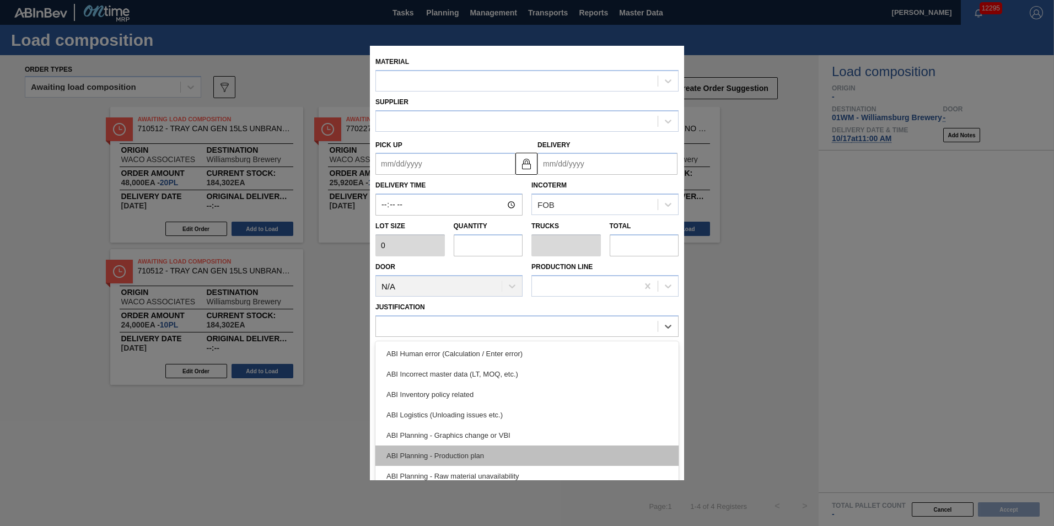
type input "2,400"
type input "10"
type input "0.172"
type input "24,000"
type up "[DATE]"
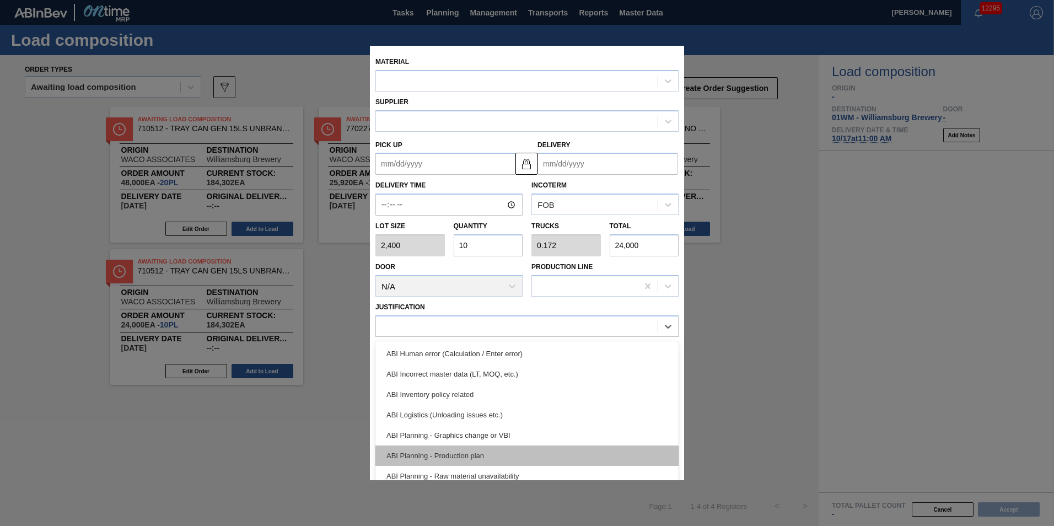
type input "[DATE]"
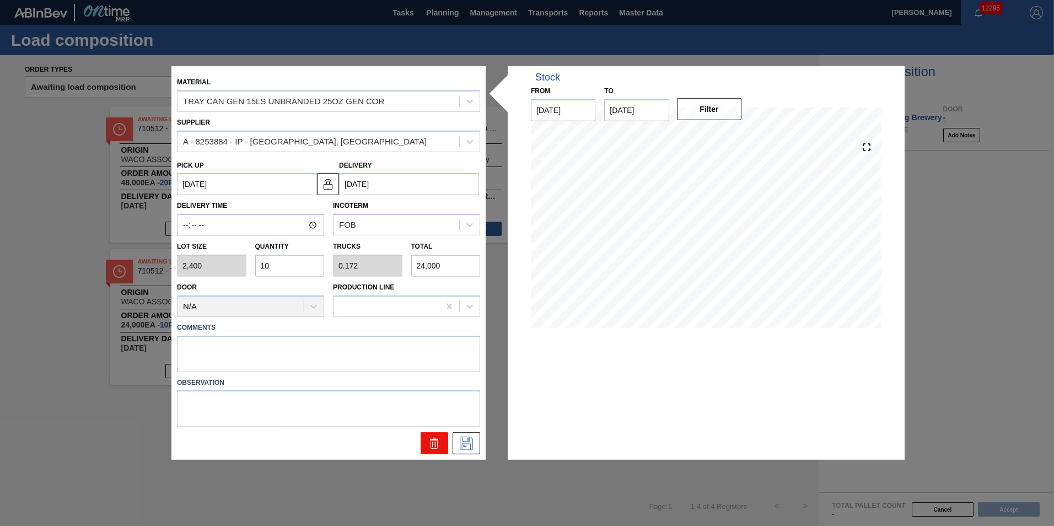
click at [441, 444] on button at bounding box center [435, 443] width 28 height 22
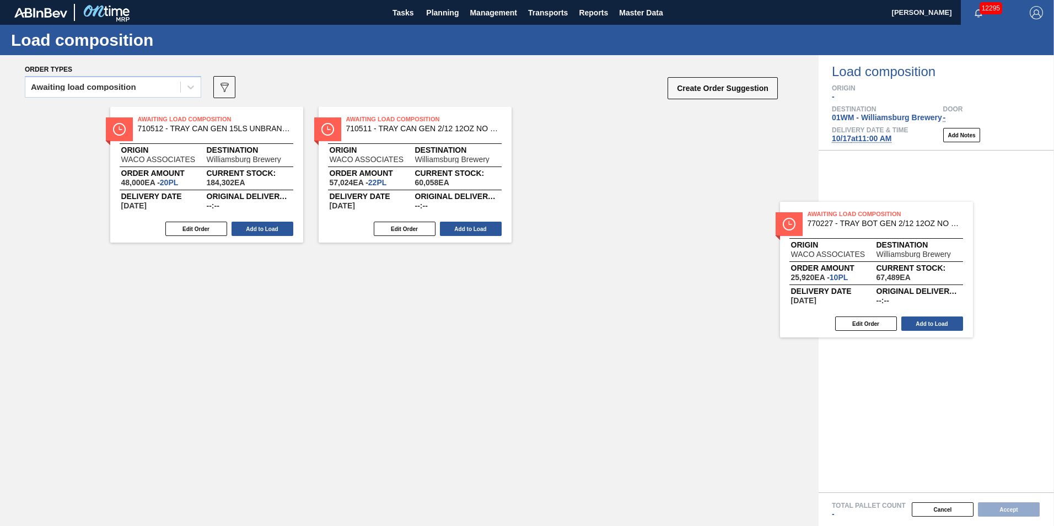
drag, startPoint x: 399, startPoint y: 164, endPoint x: 903, endPoint y: 266, distance: 514.1
click at [908, 270] on div "Order types Awaiting load composition 089F7B8B-B2A5-4AFE-B5C0-19BA573D28AC Crea…" at bounding box center [527, 290] width 1054 height 471
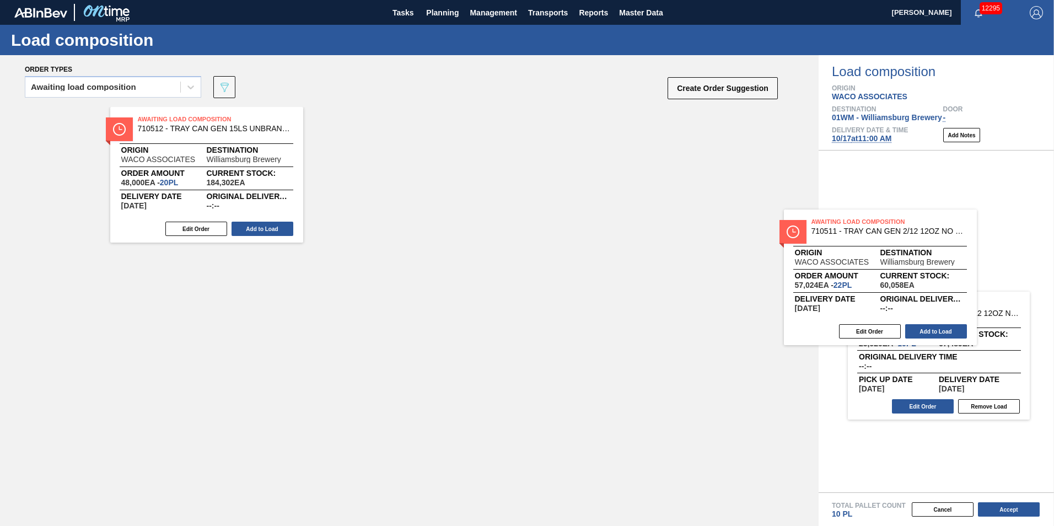
drag, startPoint x: 435, startPoint y: 154, endPoint x: 866, endPoint y: 244, distance: 439.7
click at [930, 257] on div "Order types Awaiting load composition 089F7B8B-B2A5-4AFE-B5C0-19BA573D28AC Crea…" at bounding box center [527, 290] width 1054 height 471
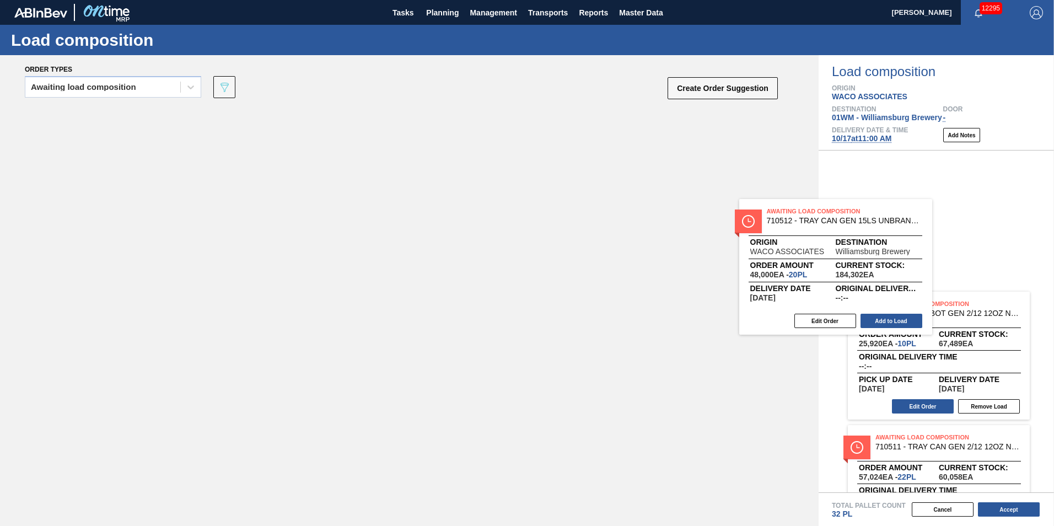
drag, startPoint x: 186, startPoint y: 154, endPoint x: 965, endPoint y: 241, distance: 784.2
click at [966, 241] on div "Order types Awaiting load composition 089F7B8B-B2A5-4AFE-B5C0-19BA573D28AC Crea…" at bounding box center [527, 290] width 1054 height 471
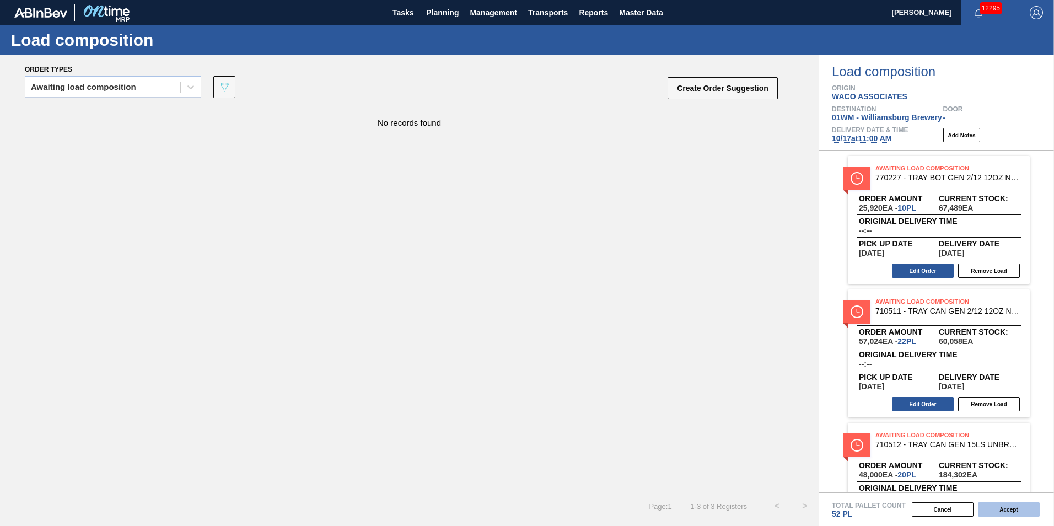
click at [996, 509] on button "Accept" at bounding box center [1009, 509] width 62 height 14
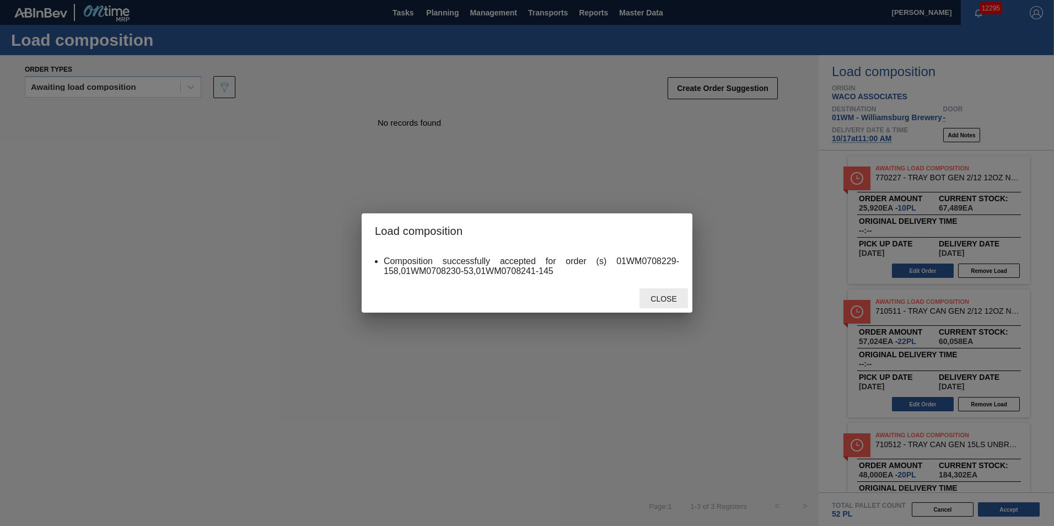
click at [669, 290] on div "Close" at bounding box center [663, 298] width 49 height 20
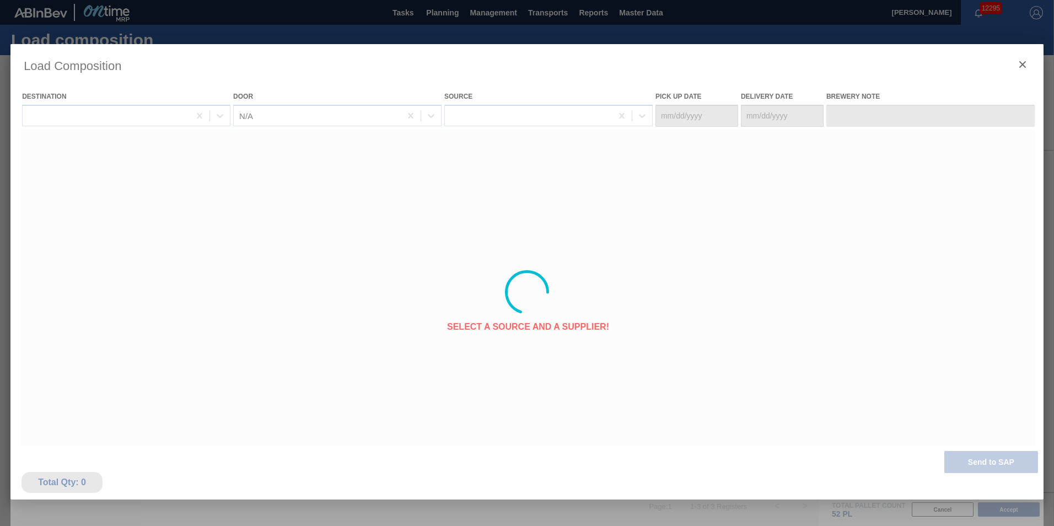
type Date "[DATE]"
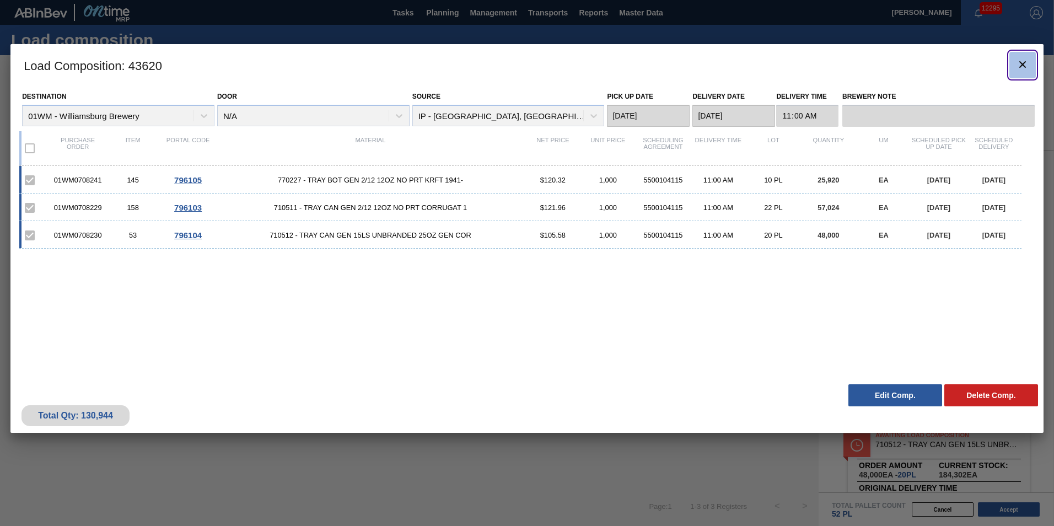
click at [1016, 59] on icon "botão de ícone" at bounding box center [1022, 64] width 13 height 13
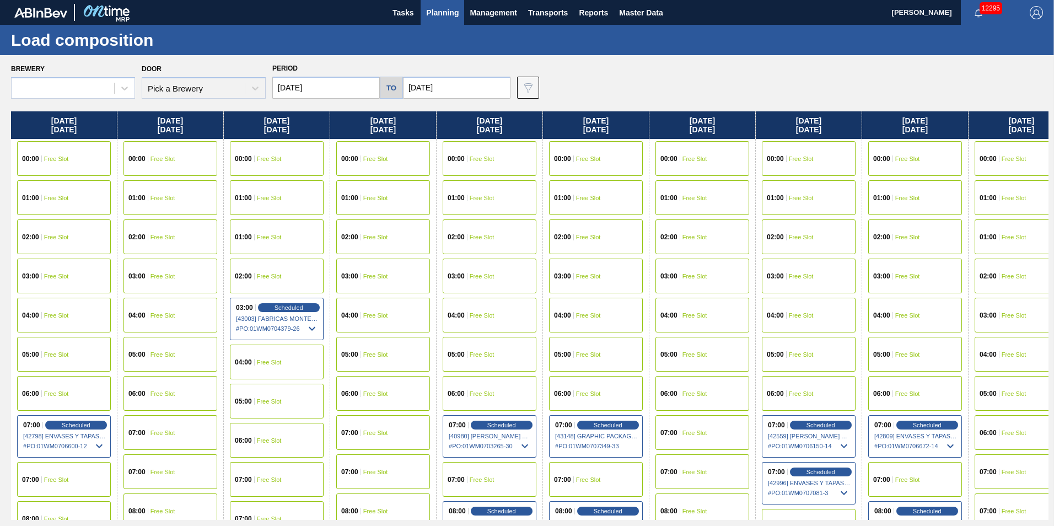
click at [441, 15] on span "Planning" at bounding box center [442, 12] width 33 height 13
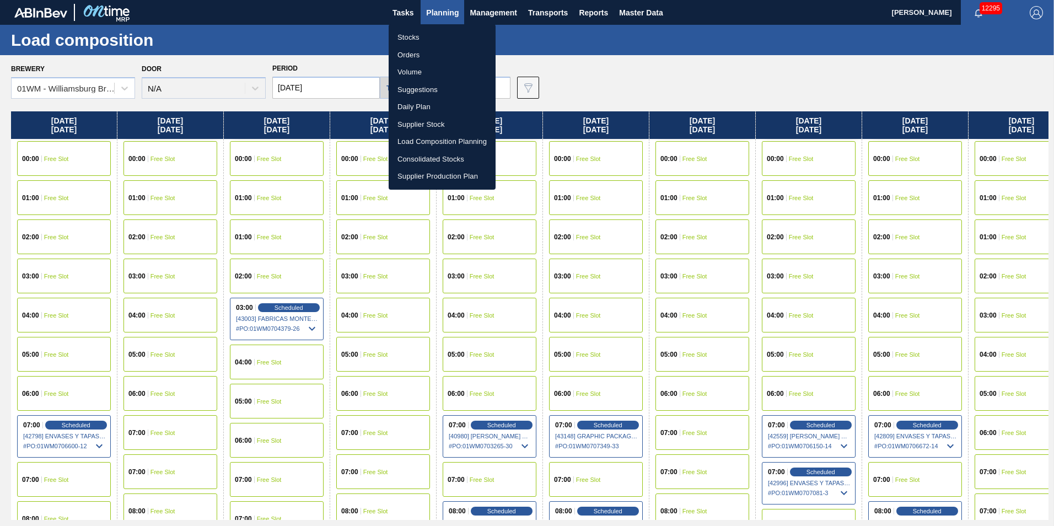
click at [432, 91] on li "Suggestions" at bounding box center [442, 90] width 107 height 18
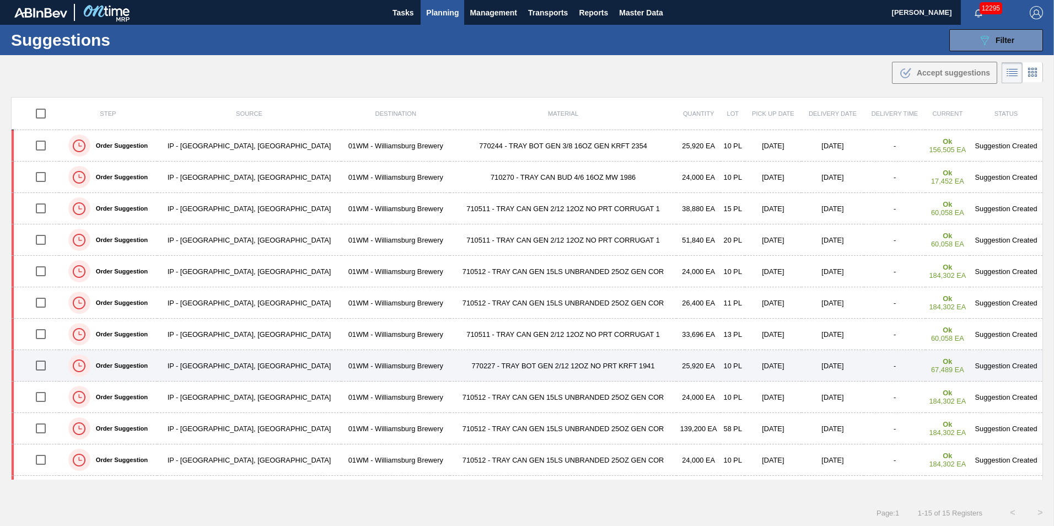
click at [44, 365] on input "checkbox" at bounding box center [40, 365] width 23 height 23
checkbox input "true"
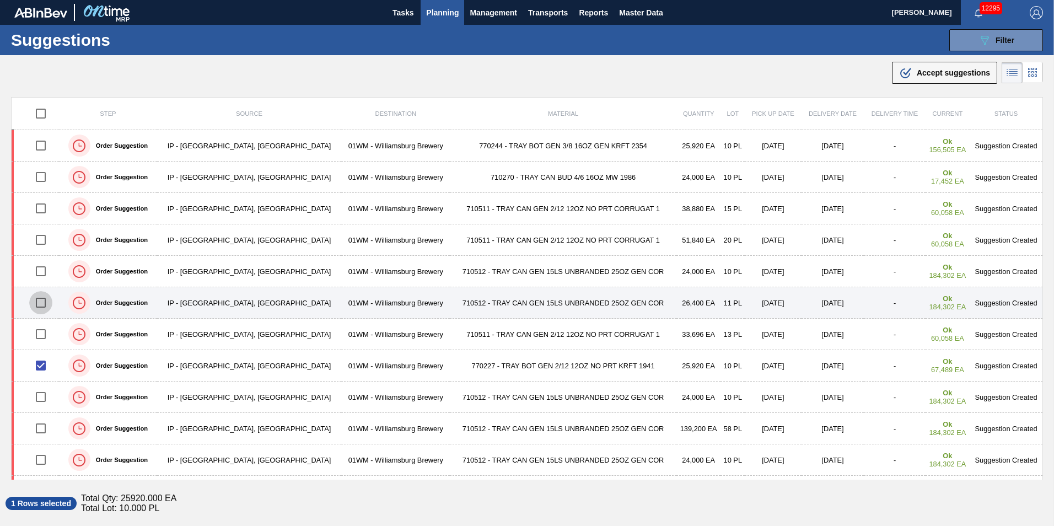
click at [42, 301] on input "checkbox" at bounding box center [40, 302] width 23 height 23
checkbox input "true"
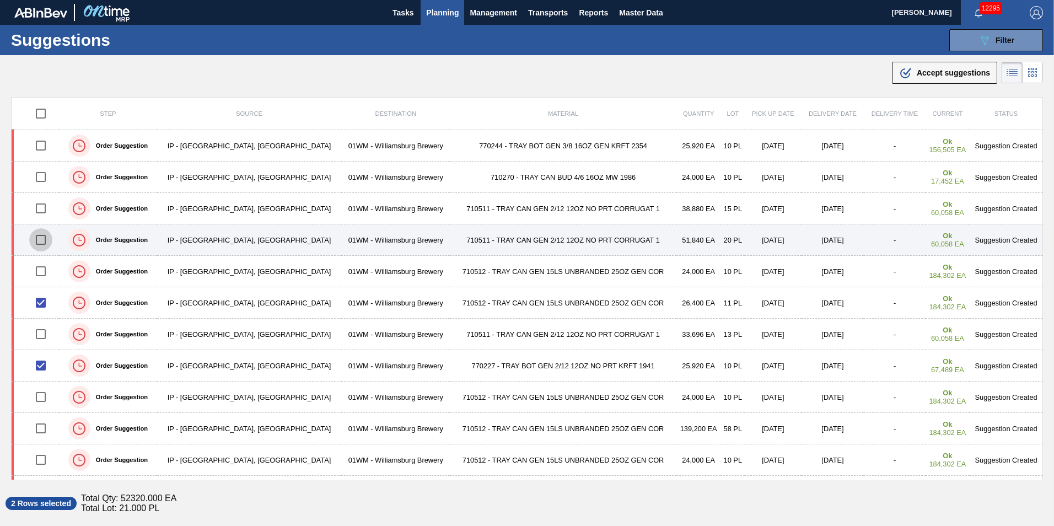
click at [42, 239] on input "checkbox" at bounding box center [40, 239] width 23 height 23
checkbox input "true"
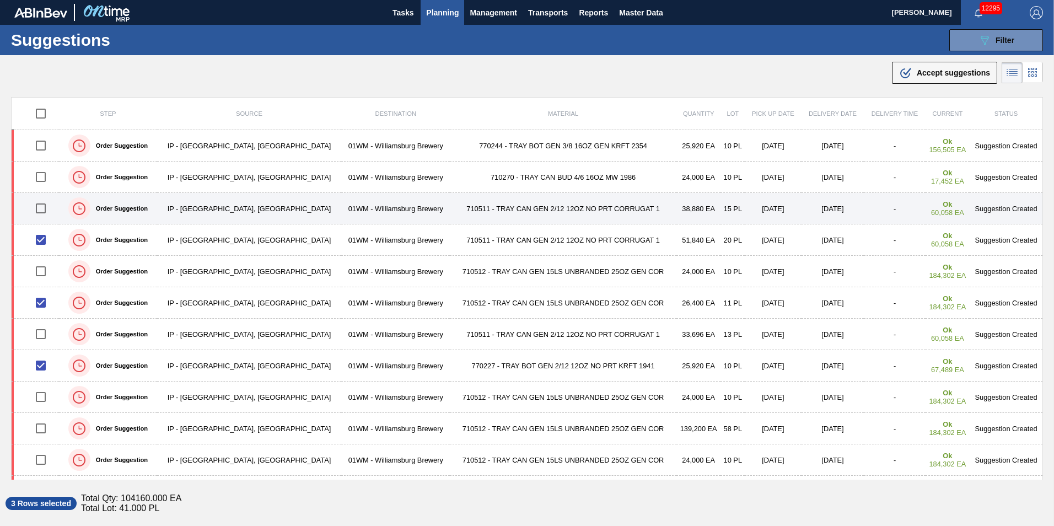
click at [41, 209] on input "checkbox" at bounding box center [40, 208] width 23 height 23
checkbox input "true"
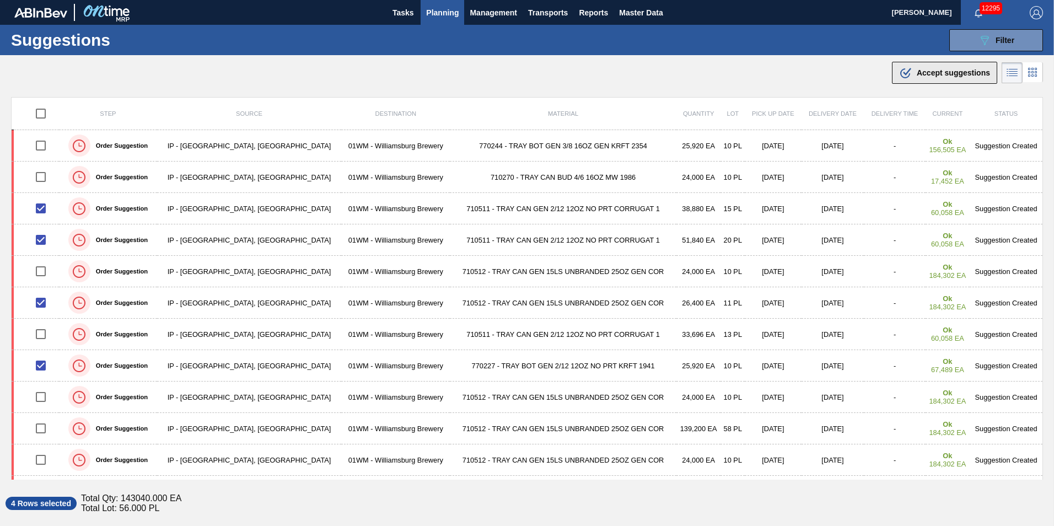
click at [917, 75] on span "Accept suggestions" at bounding box center [953, 72] width 73 height 9
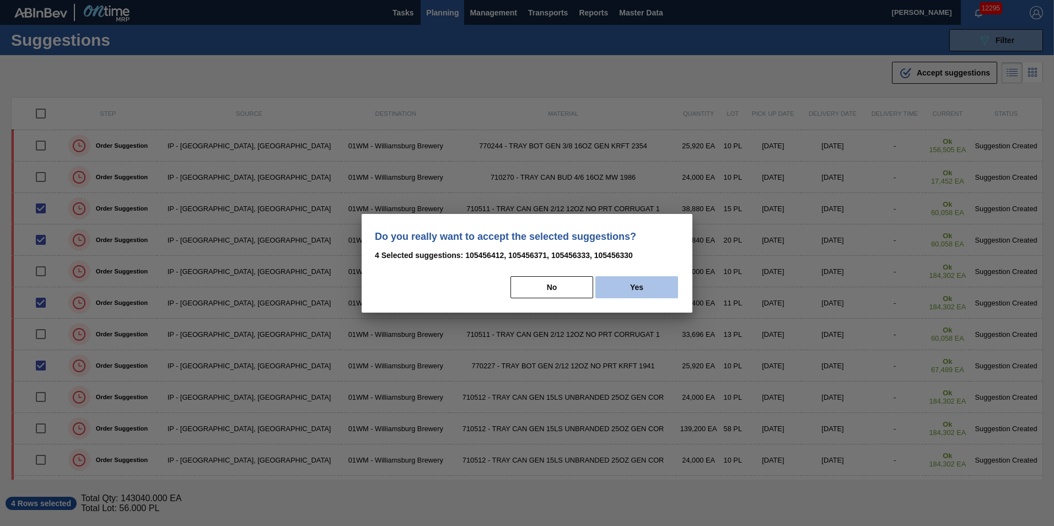
click at [665, 277] on button "Yes" at bounding box center [636, 287] width 83 height 22
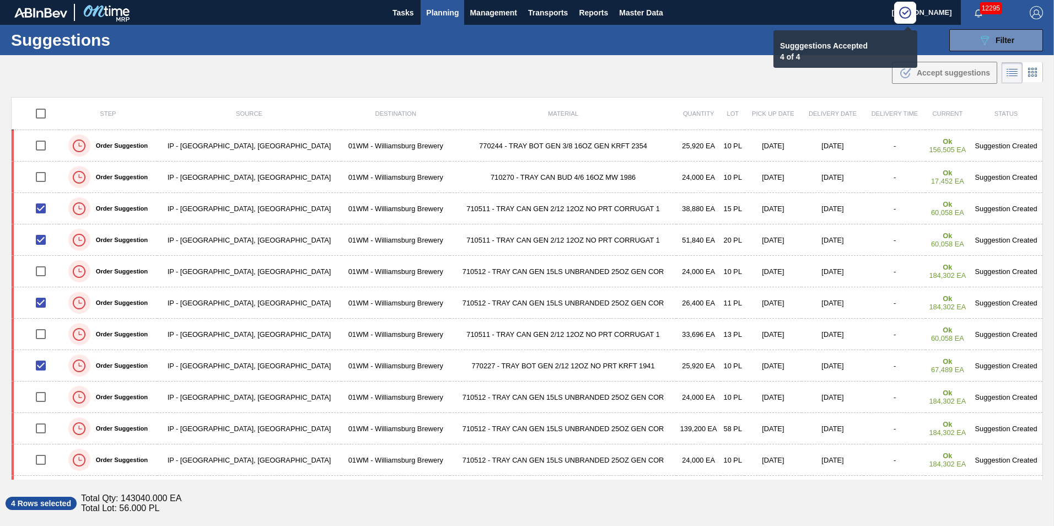
click at [444, 13] on span "Planning" at bounding box center [442, 12] width 33 height 13
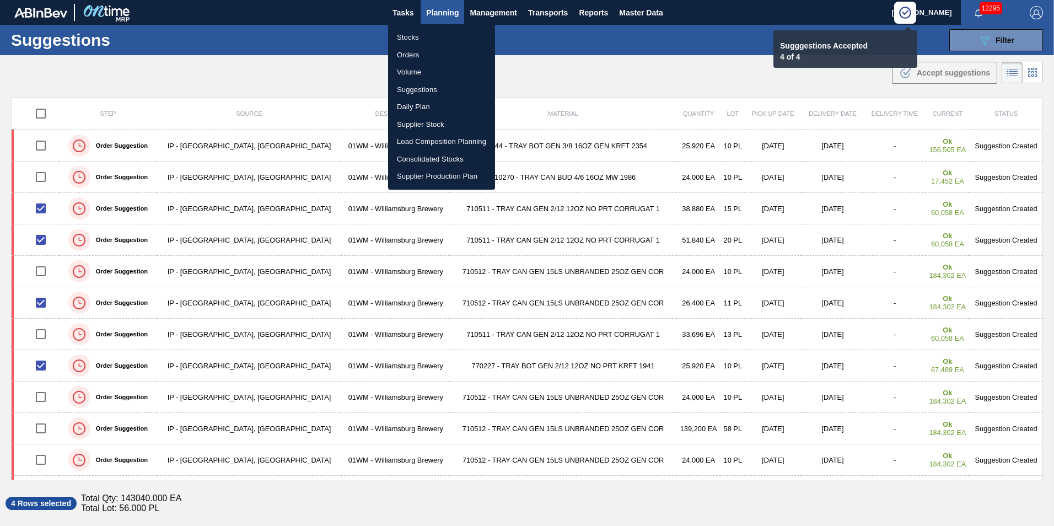
click at [422, 139] on li "Load Composition Planning" at bounding box center [441, 142] width 107 height 18
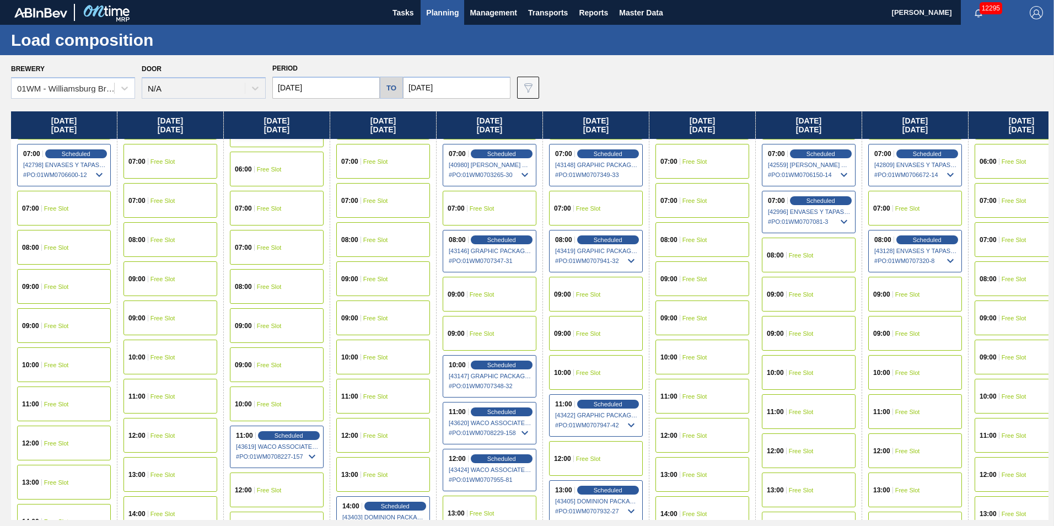
scroll to position [331, 0]
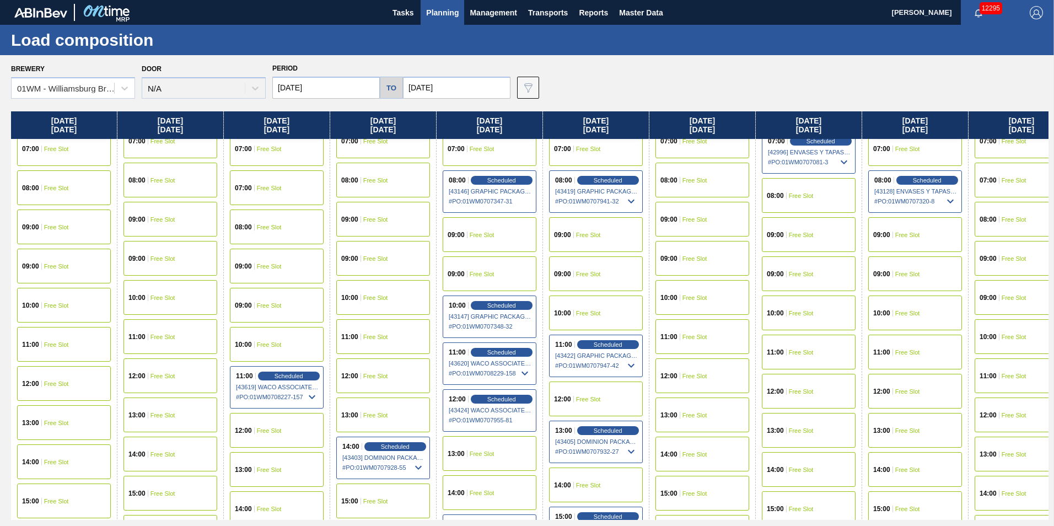
click at [794, 351] on span "Free Slot" at bounding box center [801, 352] width 25 height 7
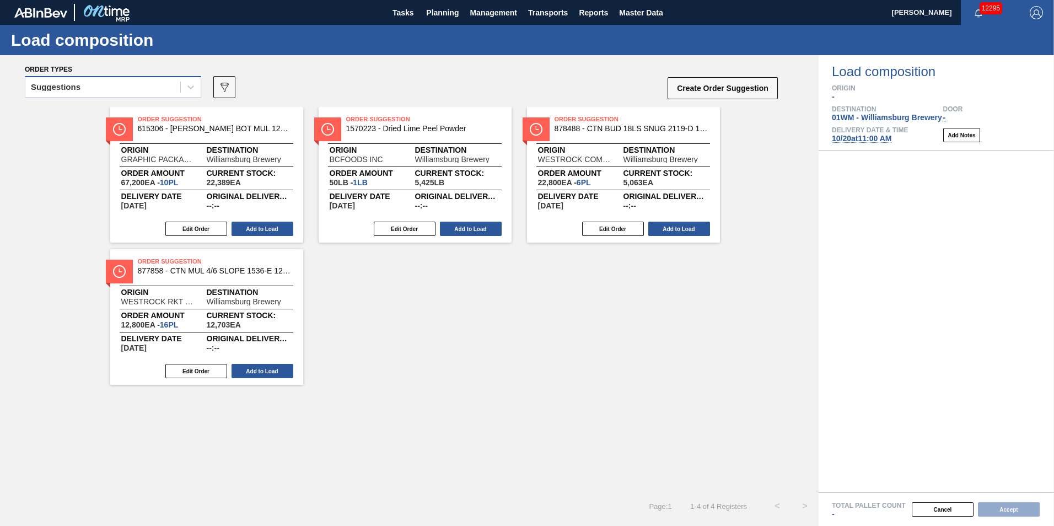
click at [85, 91] on div "Suggestions" at bounding box center [102, 87] width 155 height 16
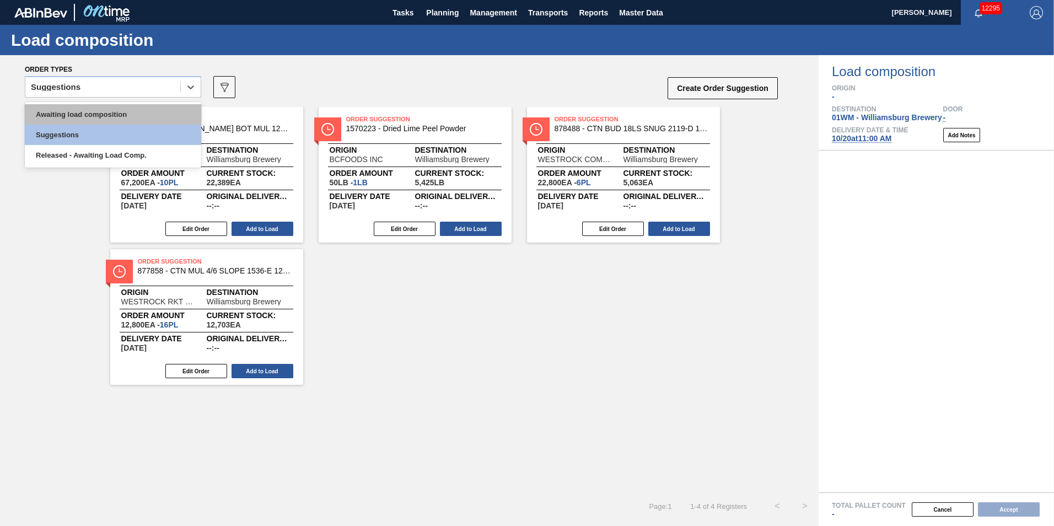
click at [83, 113] on div "Awaiting load composition" at bounding box center [113, 114] width 176 height 20
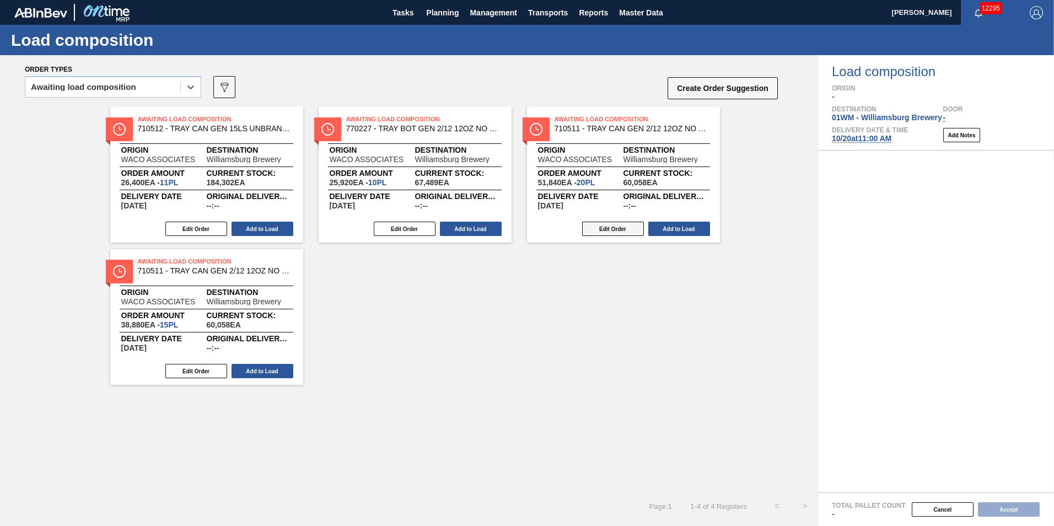
click at [609, 225] on button "Edit Order" at bounding box center [613, 229] width 62 height 14
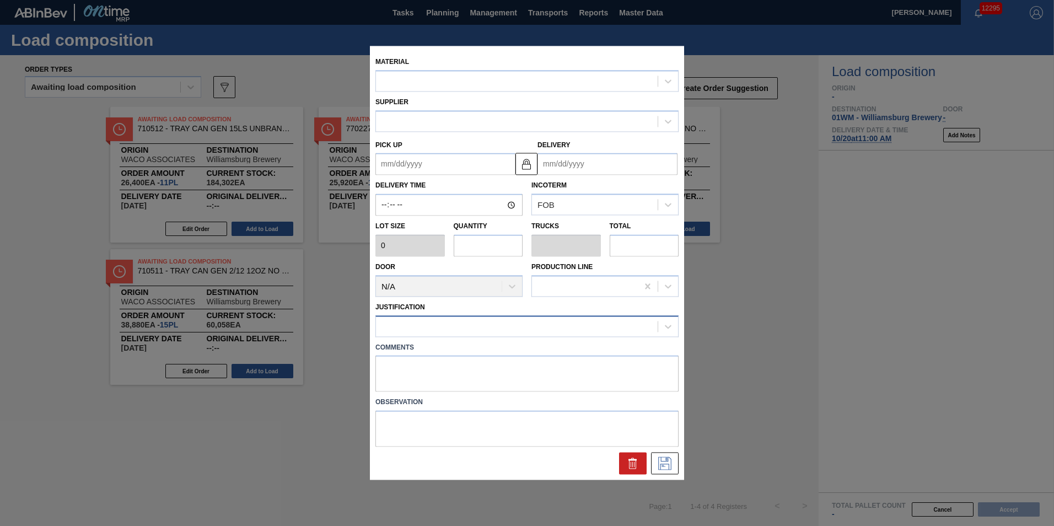
type input "2,592"
type input "20"
type input "0.385"
type input "51,840"
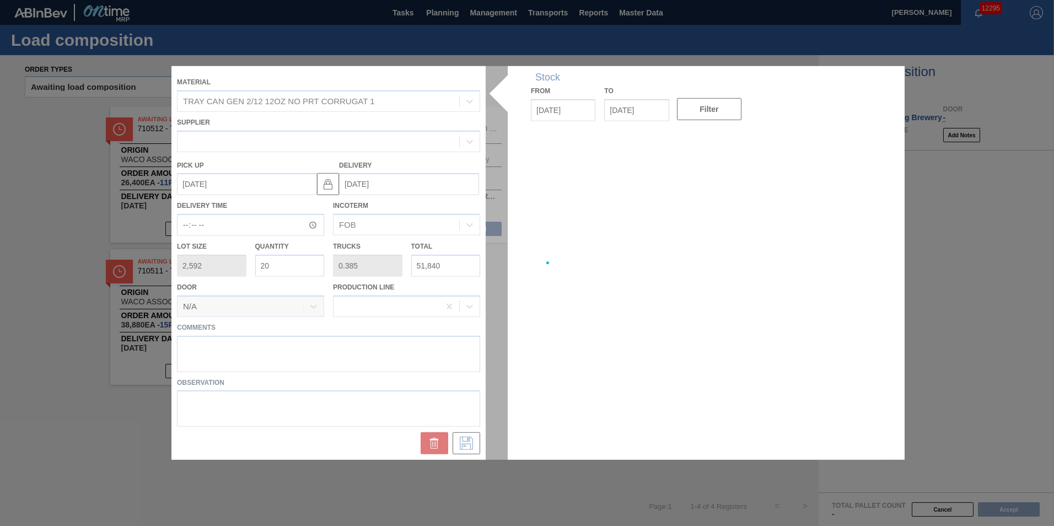
type up "[DATE]"
type input "[DATE]"
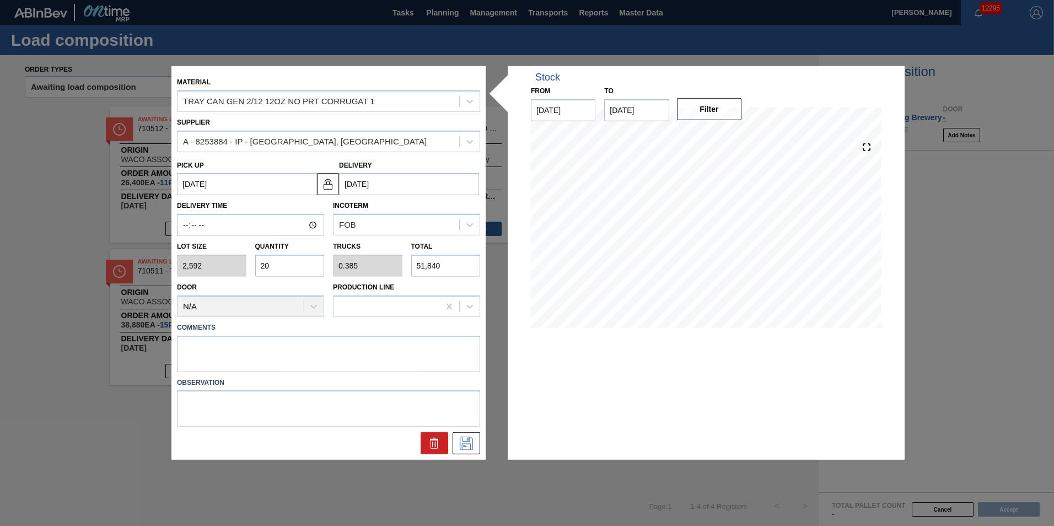
click at [230, 269] on div "Lot size 2,592 Quantity 20 Trucks 0.385 Total 51,840" at bounding box center [329, 256] width 312 height 41
type input "3"
type input "0.058"
type input "7,776"
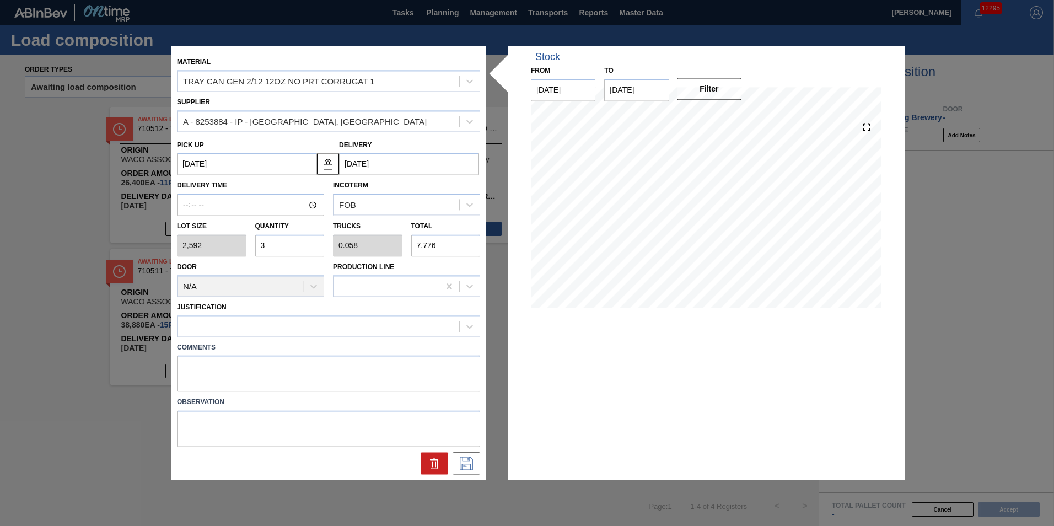
type input "35"
type input "0.673"
type input "90,720"
type input "35"
click at [230, 325] on div at bounding box center [318, 326] width 282 height 16
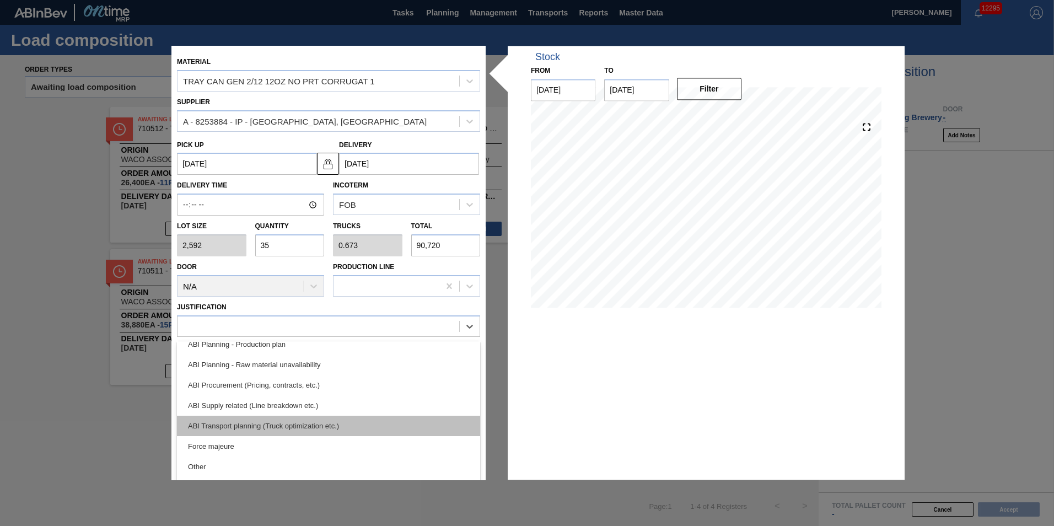
scroll to position [96, 0]
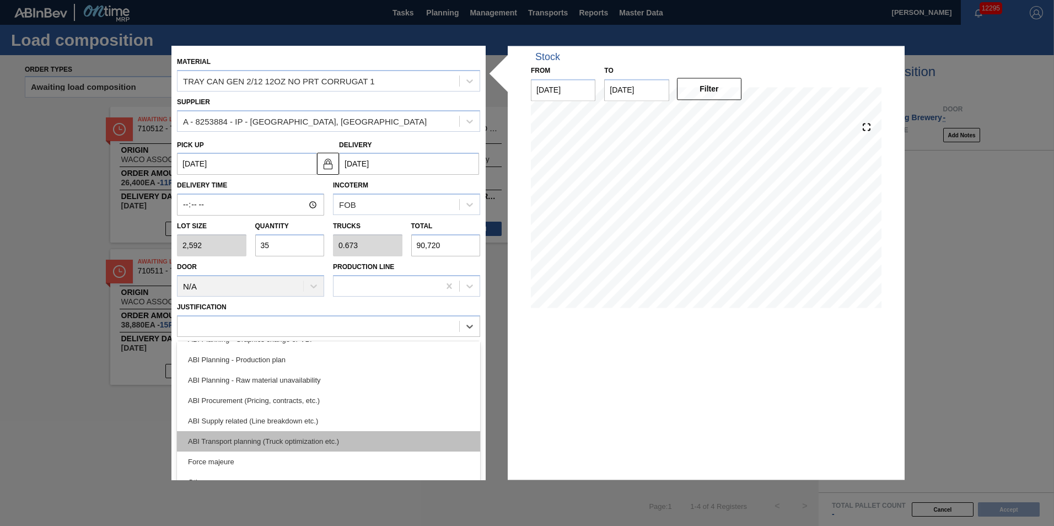
click at [238, 443] on div "ABI Transport planning (Truck optimization etc.)" at bounding box center [328, 441] width 303 height 20
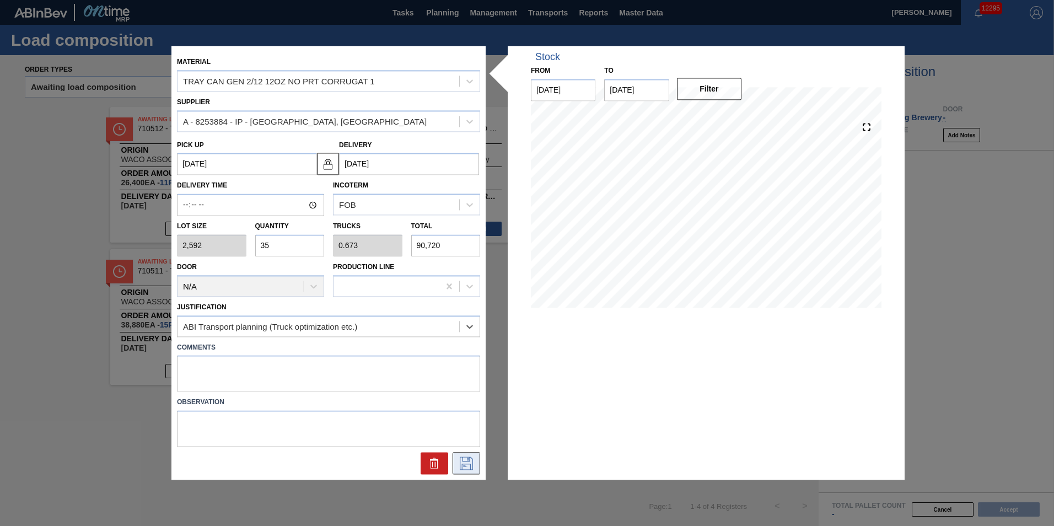
click at [462, 464] on icon at bounding box center [466, 463] width 13 height 13
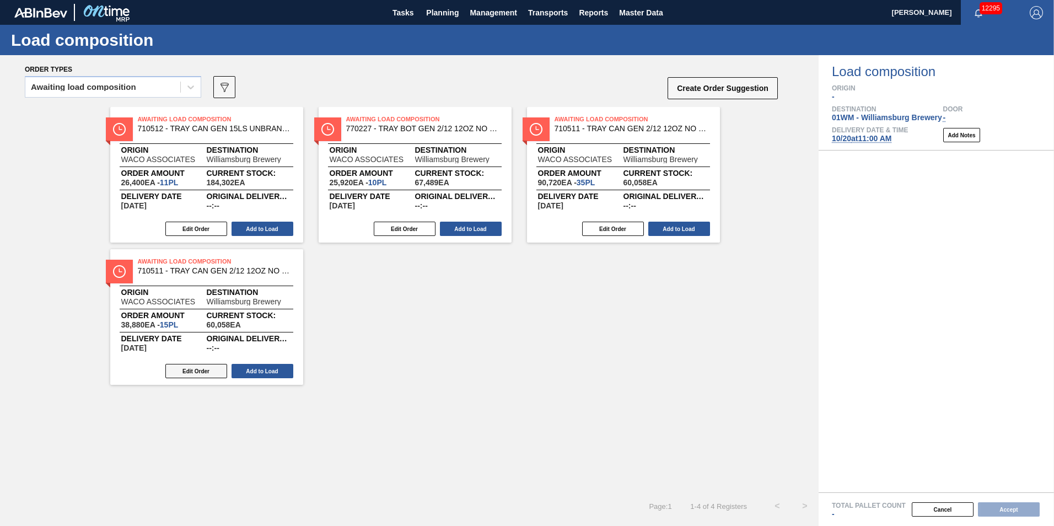
click at [216, 370] on button "Edit Order" at bounding box center [196, 371] width 62 height 14
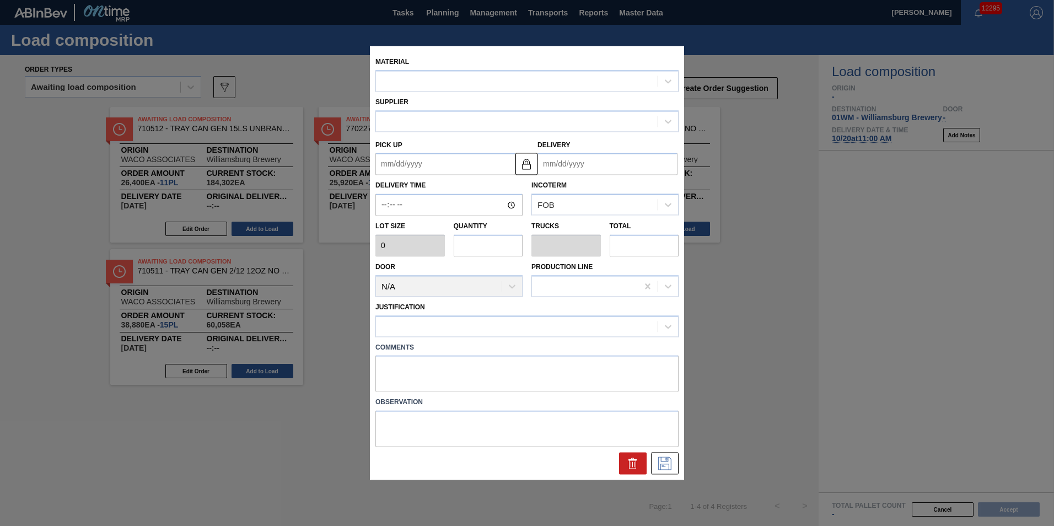
type up "[DATE]"
type input "[DATE]"
type input "2,592"
type input "15"
type input "0.288"
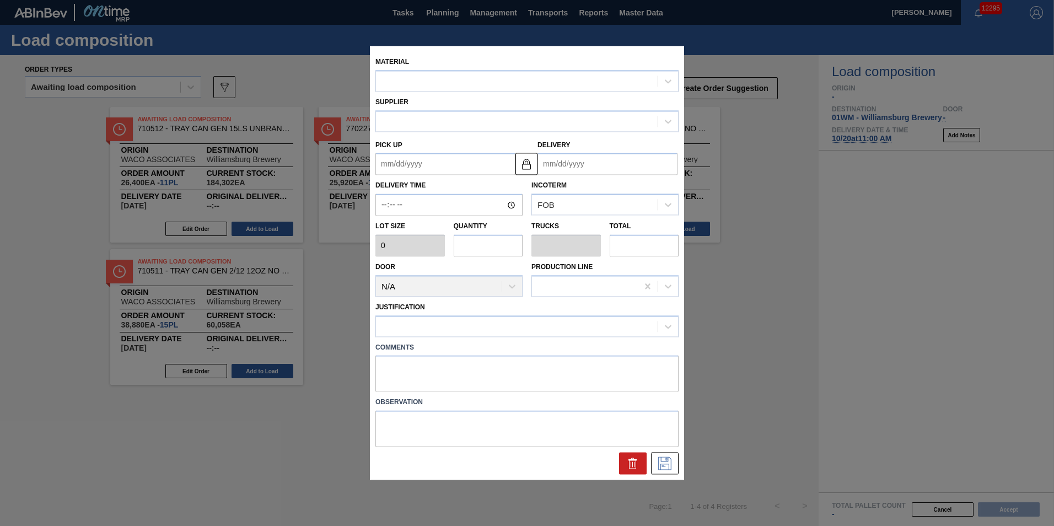
type input "38,880"
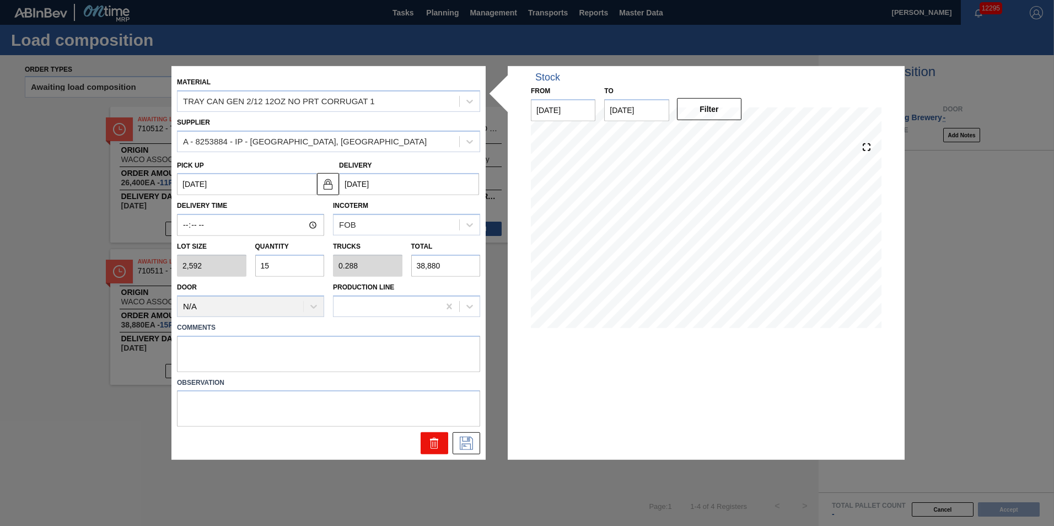
click at [439, 441] on icon at bounding box center [434, 443] width 13 height 13
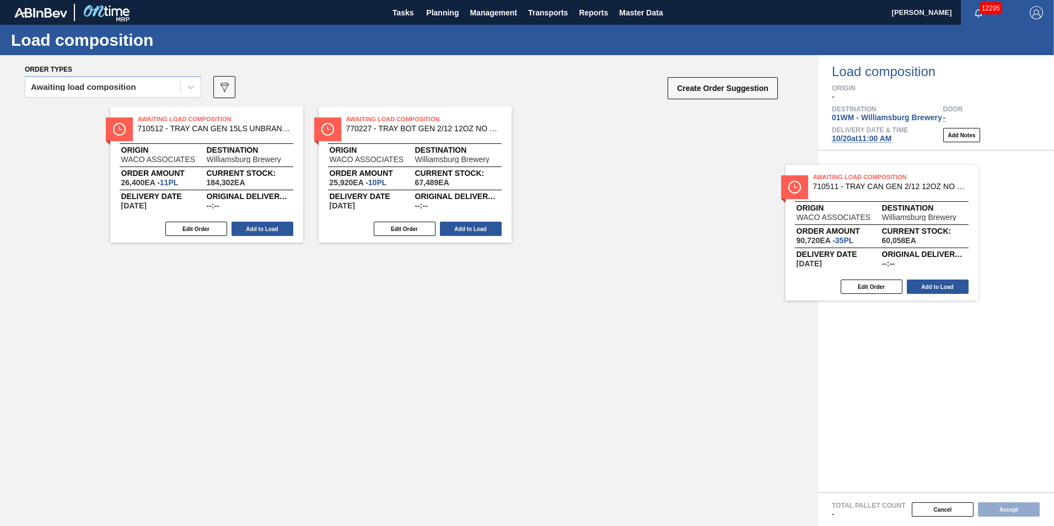
drag, startPoint x: 630, startPoint y: 169, endPoint x: 889, endPoint y: 227, distance: 265.4
click at [889, 227] on div "Order types Awaiting load composition 089F7B8B-B2A5-4AFE-B5C0-19BA573D28AC Crea…" at bounding box center [527, 290] width 1054 height 471
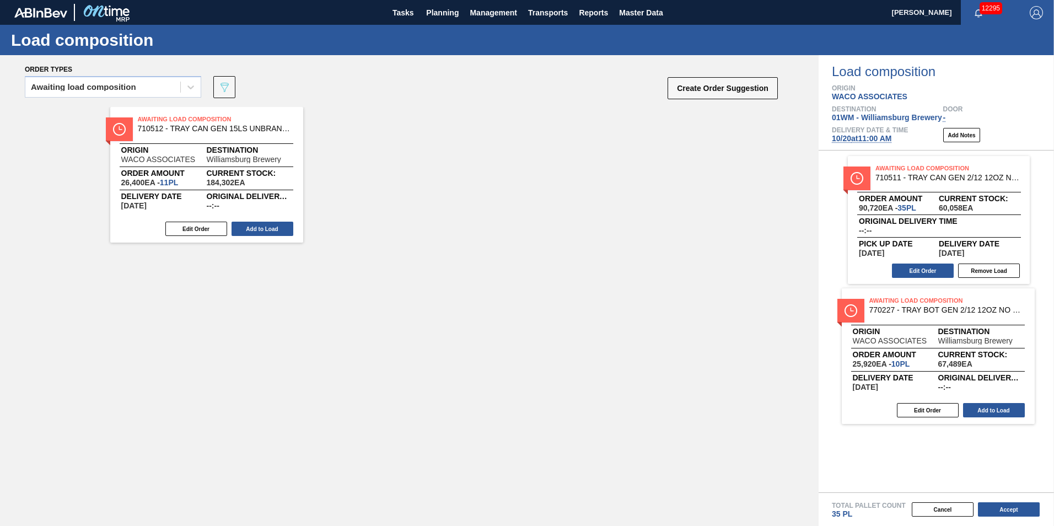
drag, startPoint x: 448, startPoint y: 168, endPoint x: 978, endPoint y: 352, distance: 561.8
click at [978, 357] on div "Order types Awaiting load composition 089F7B8B-B2A5-4AFE-B5C0-19BA573D28AC Crea…" at bounding box center [527, 290] width 1054 height 471
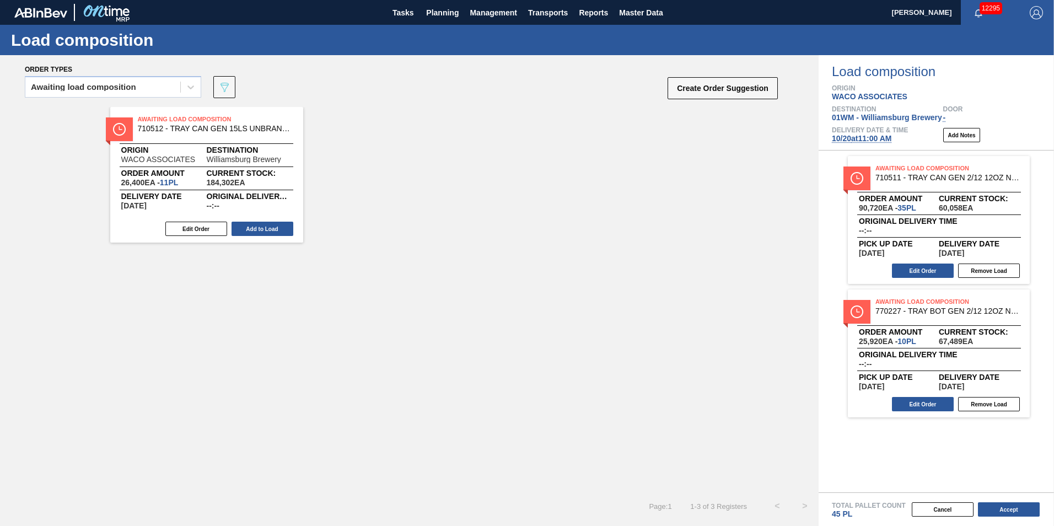
click at [531, 272] on div "Awaiting Load Composition 710512 - TRAY CAN GEN 15LS UNBRANDED 25OZ GEN COR Ori…" at bounding box center [409, 299] width 818 height 385
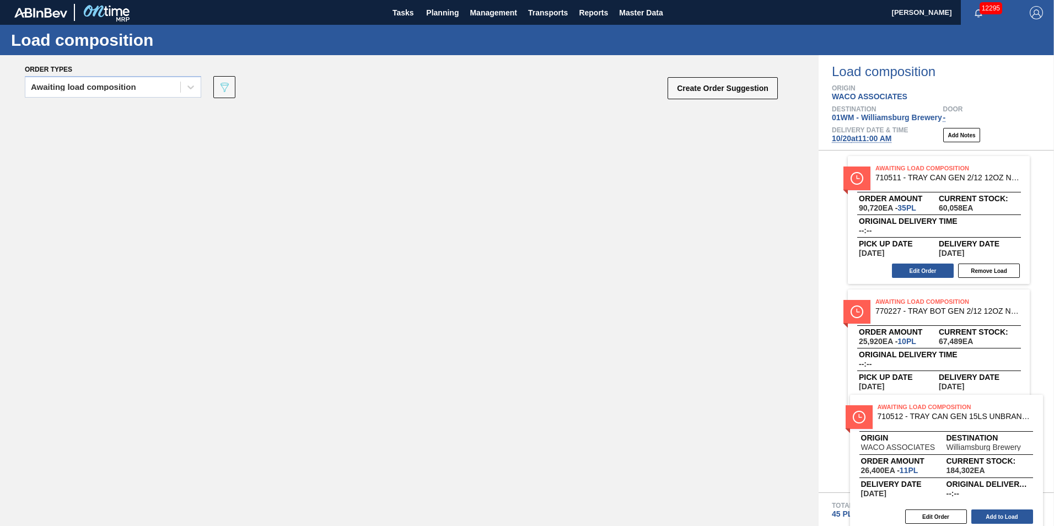
drag, startPoint x: 190, startPoint y: 154, endPoint x: 933, endPoint y: 428, distance: 792.4
click at [933, 428] on div "Order types Awaiting load composition 089F7B8B-B2A5-4AFE-B5C0-19BA573D28AC Crea…" at bounding box center [527, 290] width 1054 height 471
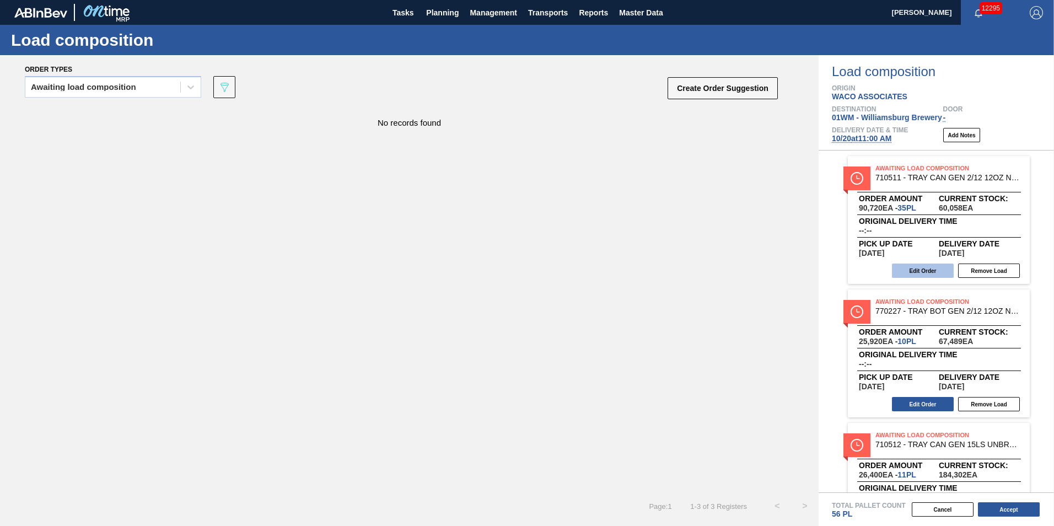
click at [924, 271] on button "Edit Order" at bounding box center [923, 270] width 62 height 14
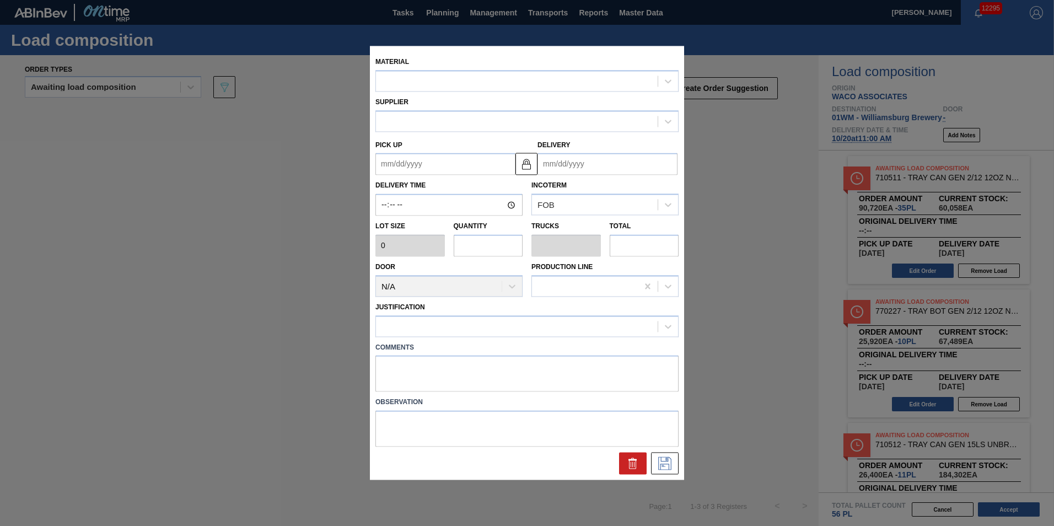
type input "2,592"
type input "35"
type input "0.673"
type input "90,720"
type up "[DATE]"
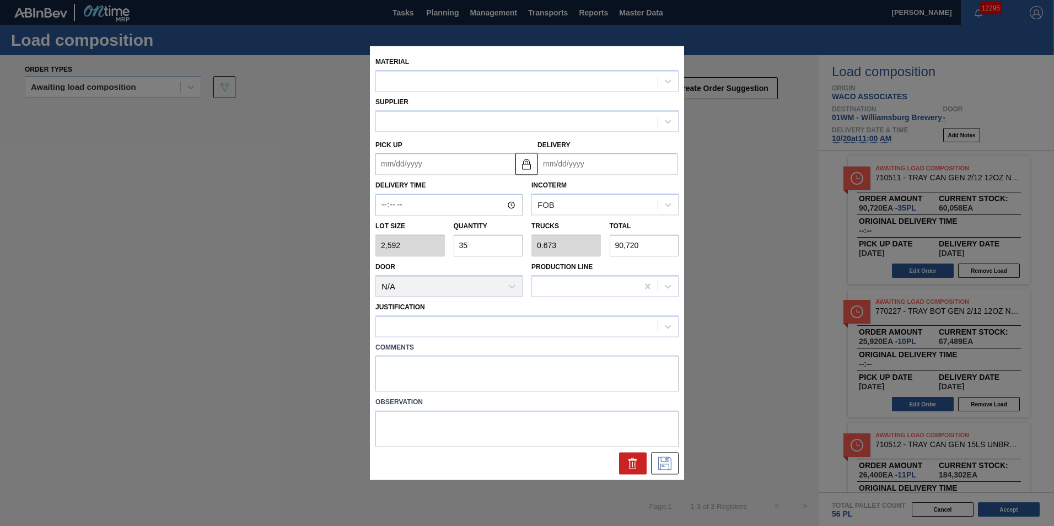
type input "[DATE]"
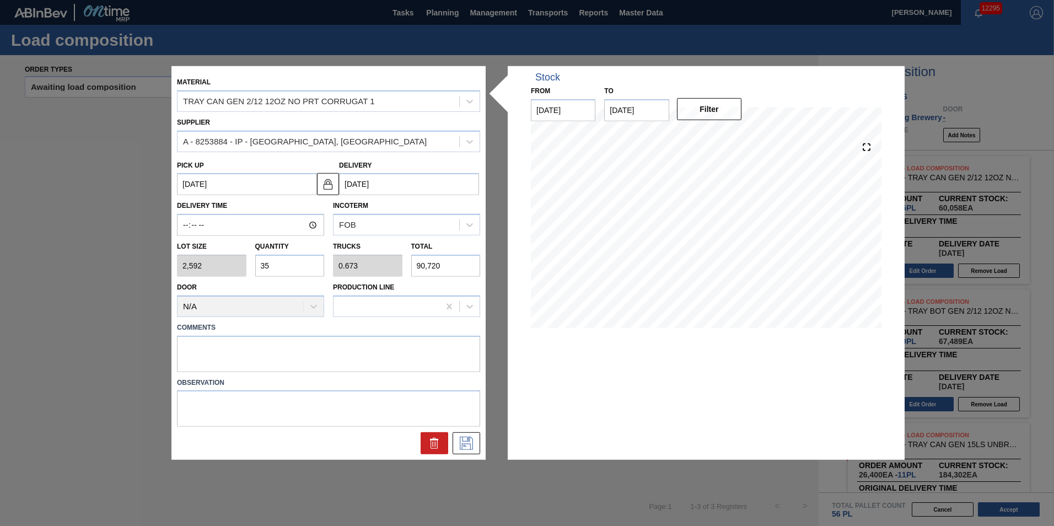
click at [233, 262] on div "Lot size 2,592 Quantity 35 Trucks 0.673 Total 90,720" at bounding box center [329, 256] width 312 height 41
type input "3"
type input "0.058"
type input "7,776"
type input "31"
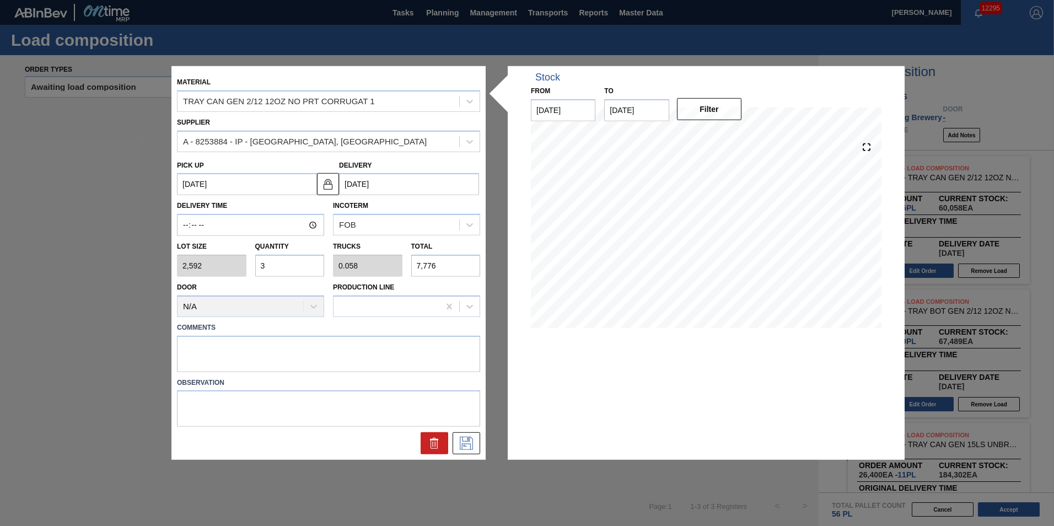
type input "0.596"
type input "80,352"
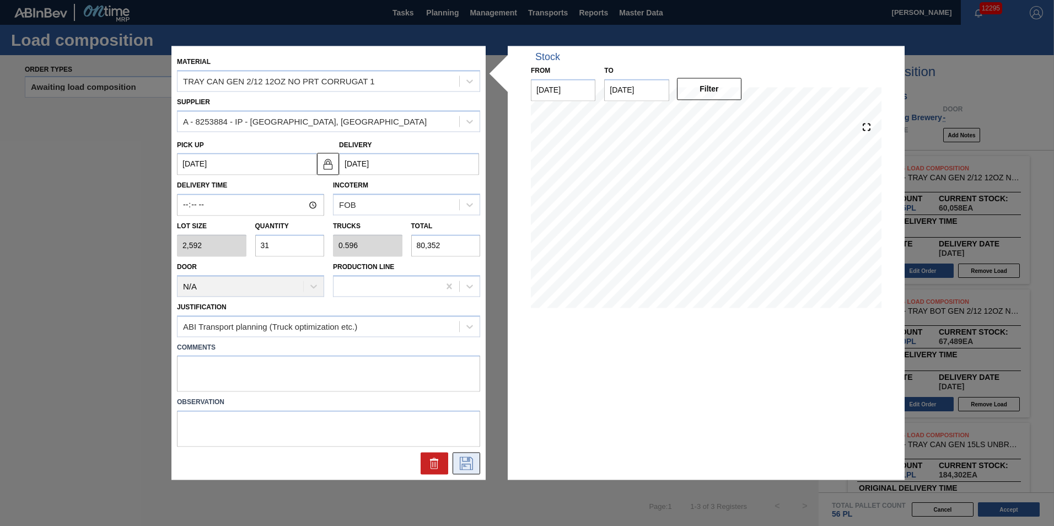
type input "31"
click at [473, 462] on icon at bounding box center [466, 463] width 18 height 13
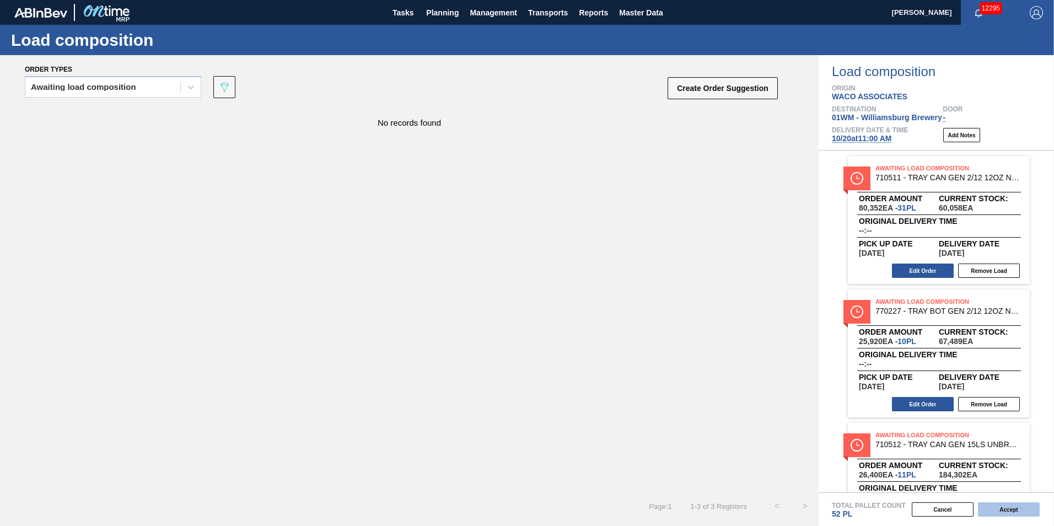
click at [1004, 510] on button "Accept" at bounding box center [1009, 509] width 62 height 14
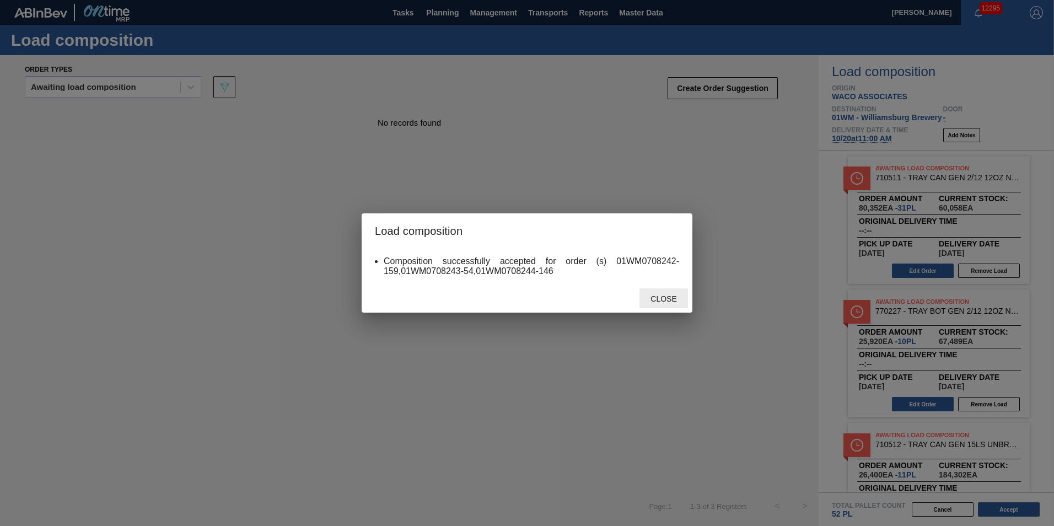
click at [653, 298] on span "Close" at bounding box center [664, 298] width 44 height 9
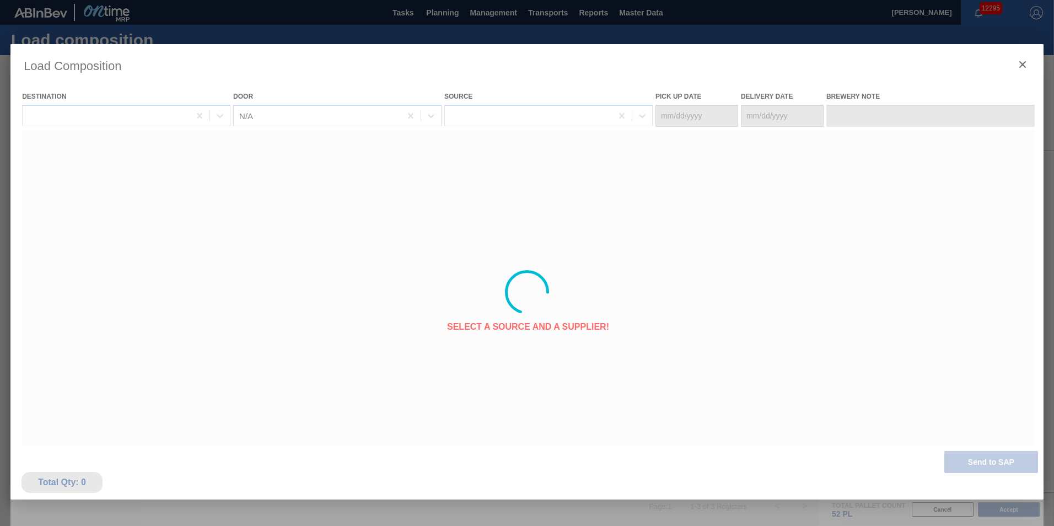
click at [422, 154] on div at bounding box center [526, 292] width 1033 height 496
type Date "[DATE]"
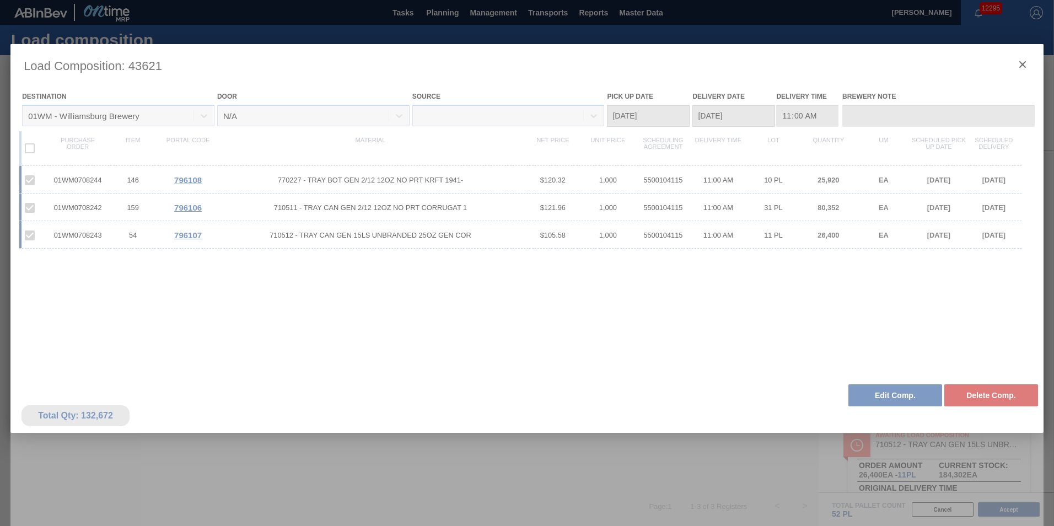
click at [1022, 62] on div at bounding box center [526, 292] width 1033 height 496
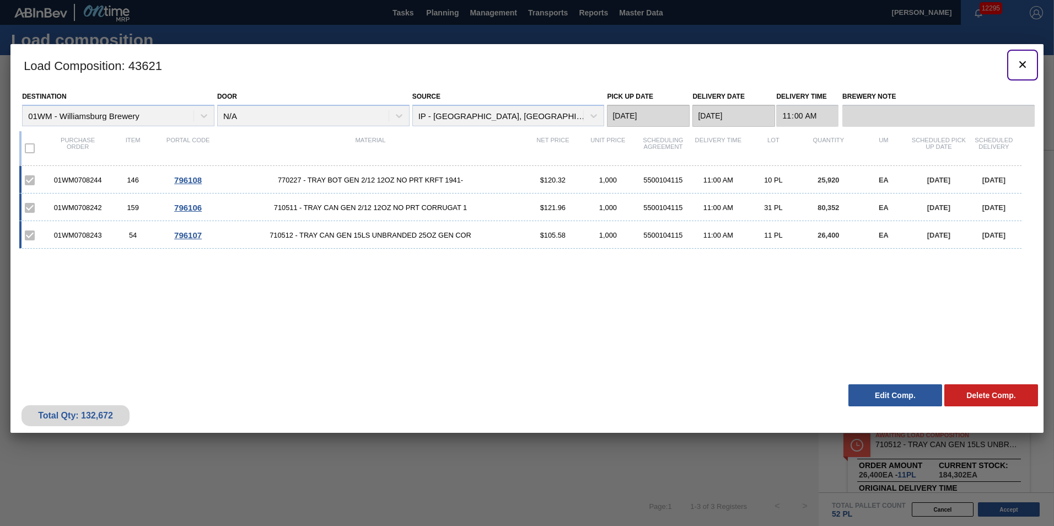
click at [1020, 66] on icon "botão de ícone" at bounding box center [1022, 64] width 7 height 7
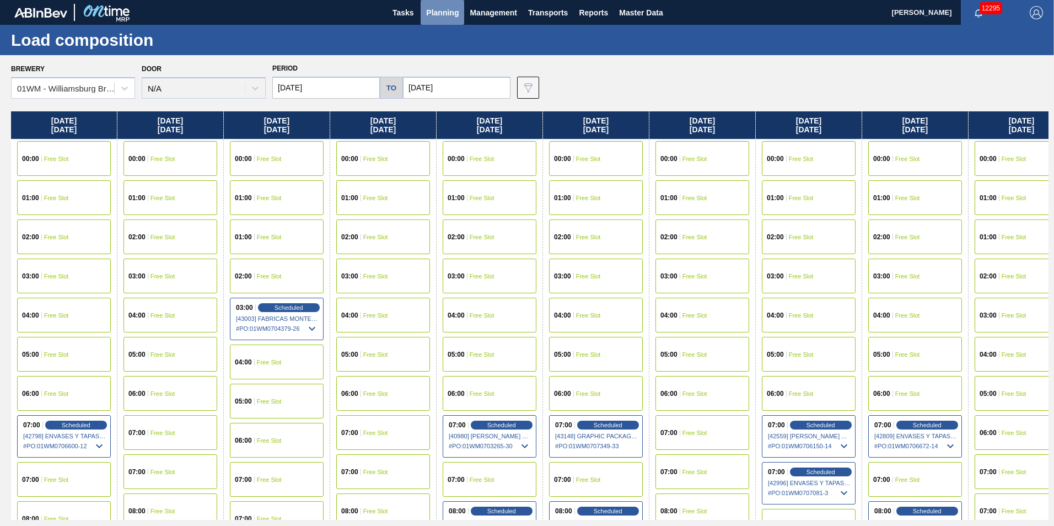
click at [445, 12] on span "Planning" at bounding box center [442, 12] width 33 height 13
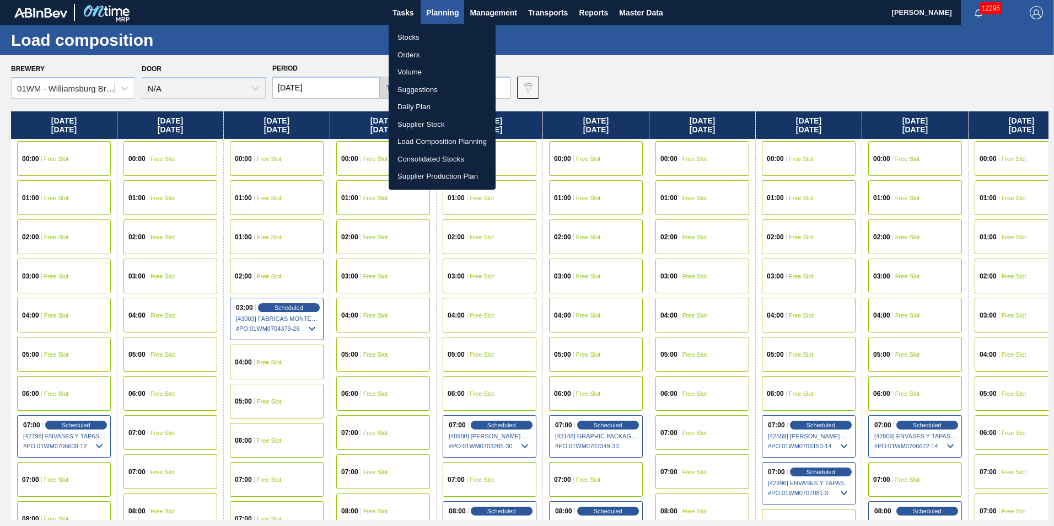
click at [411, 86] on li "Suggestions" at bounding box center [442, 90] width 107 height 18
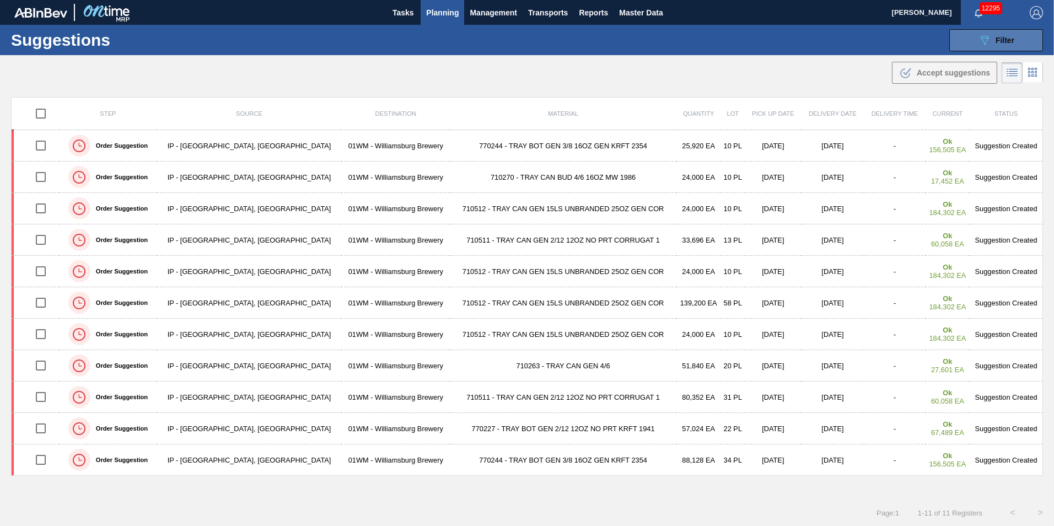
click at [997, 37] on span "Filter" at bounding box center [1004, 40] width 19 height 9
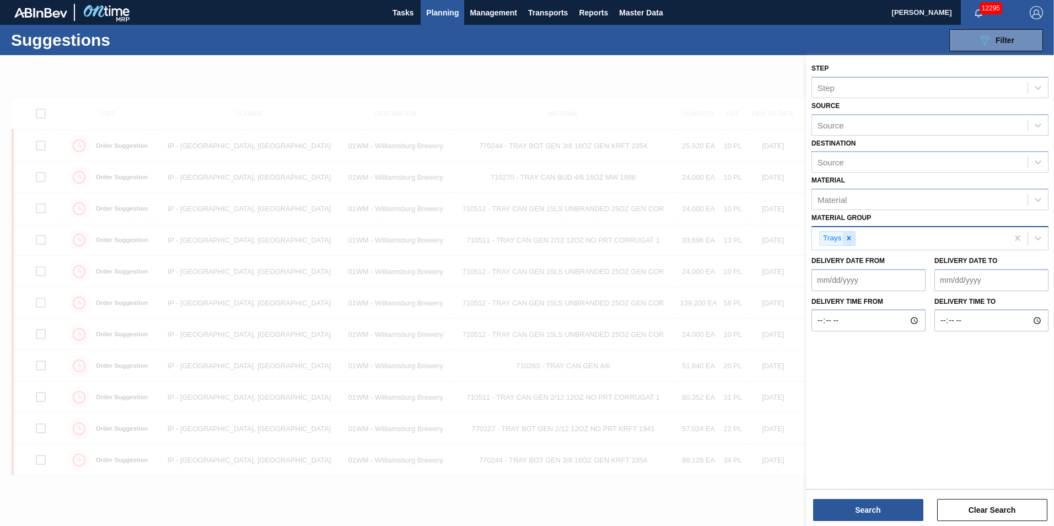
click at [849, 238] on icon at bounding box center [849, 238] width 4 height 4
click at [1044, 236] on div at bounding box center [1038, 237] width 20 height 20
click at [848, 234] on div "Material Group" at bounding box center [844, 236] width 55 height 9
click at [843, 163] on div "Source" at bounding box center [830, 162] width 26 height 9
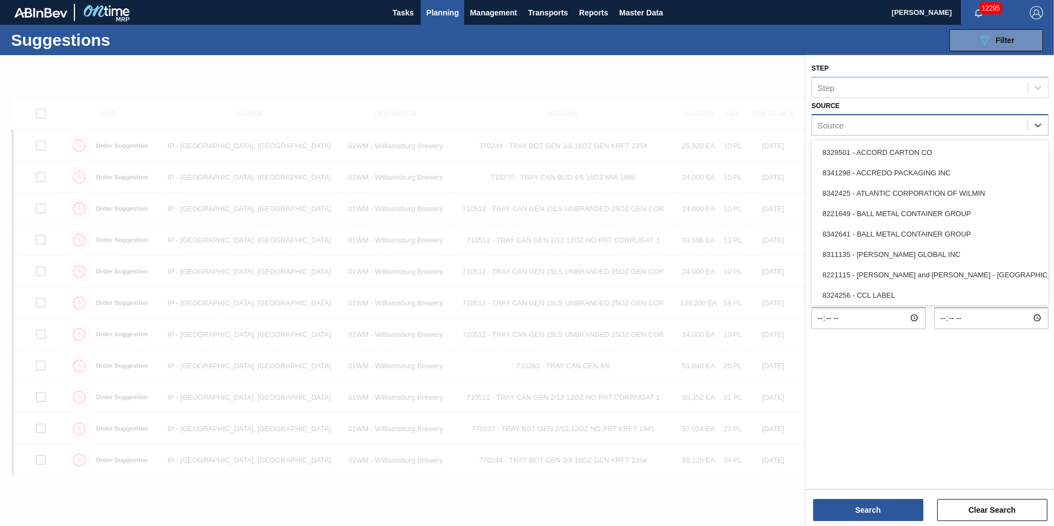
click at [845, 128] on div "Source" at bounding box center [920, 125] width 216 height 16
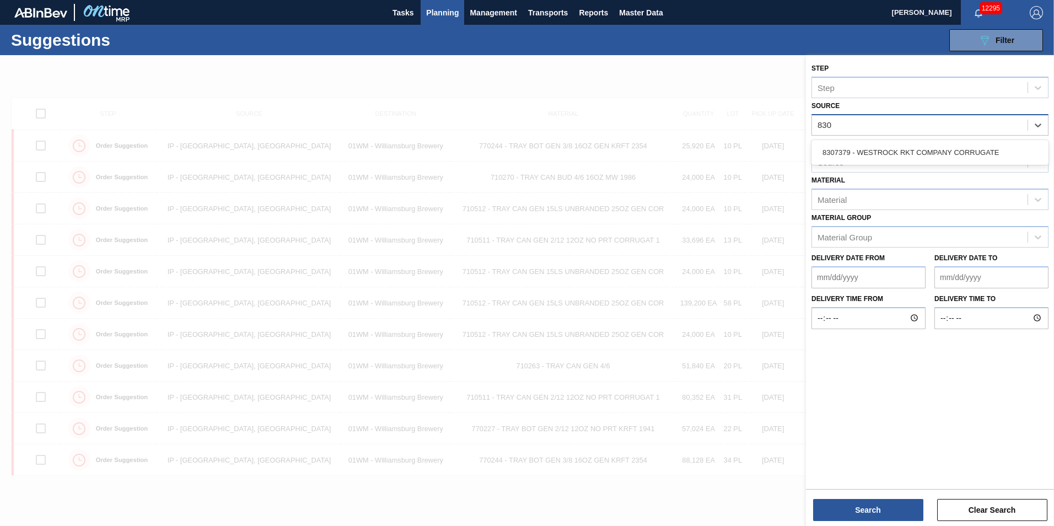
type input "8307"
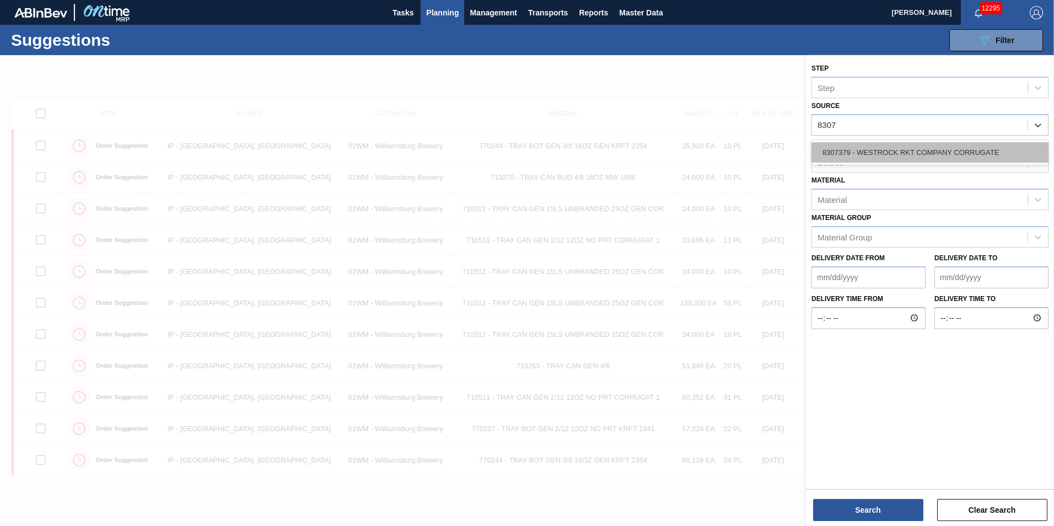
click at [850, 149] on div "8307379 - WESTROCK RKT COMPANY CORRUGATE" at bounding box center [929, 152] width 237 height 20
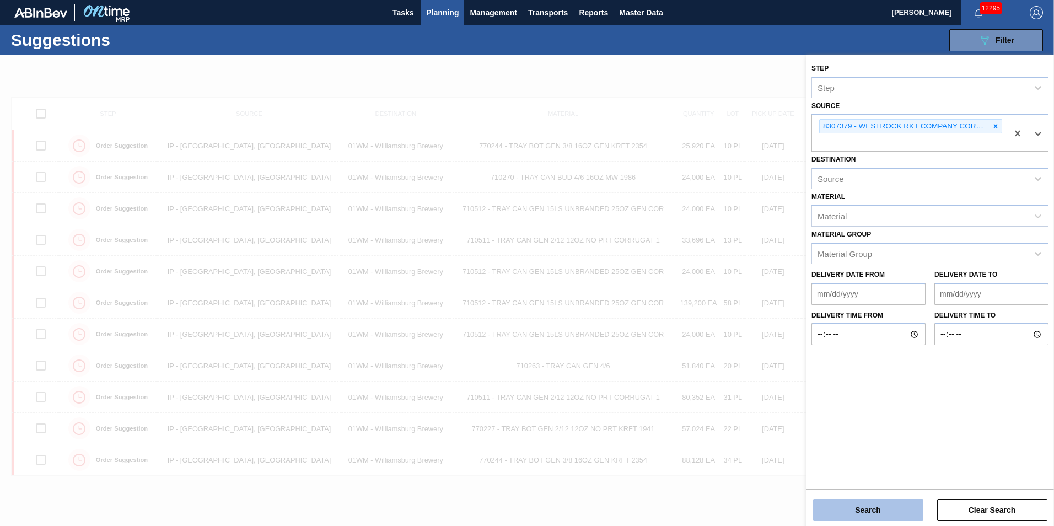
click at [864, 509] on button "Search" at bounding box center [868, 510] width 110 height 22
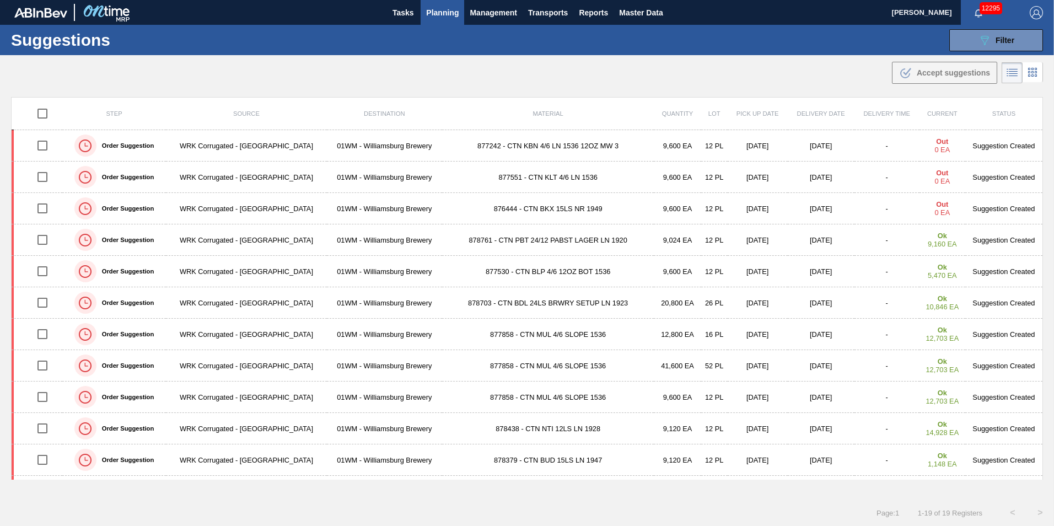
click at [492, 146] on td "877242 - CTN KBN 4/6 LN 1536 12OZ MW 3" at bounding box center [548, 145] width 212 height 31
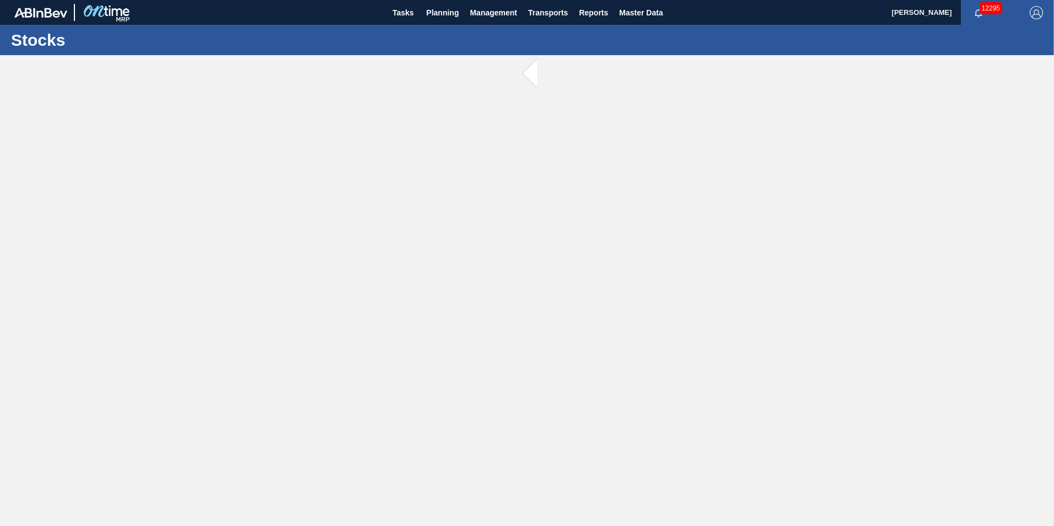
click at [492, 146] on main "Tasks Planning Management Transports Reports Master Data Dawn Rowley 12295 Mark…" at bounding box center [527, 263] width 1054 height 526
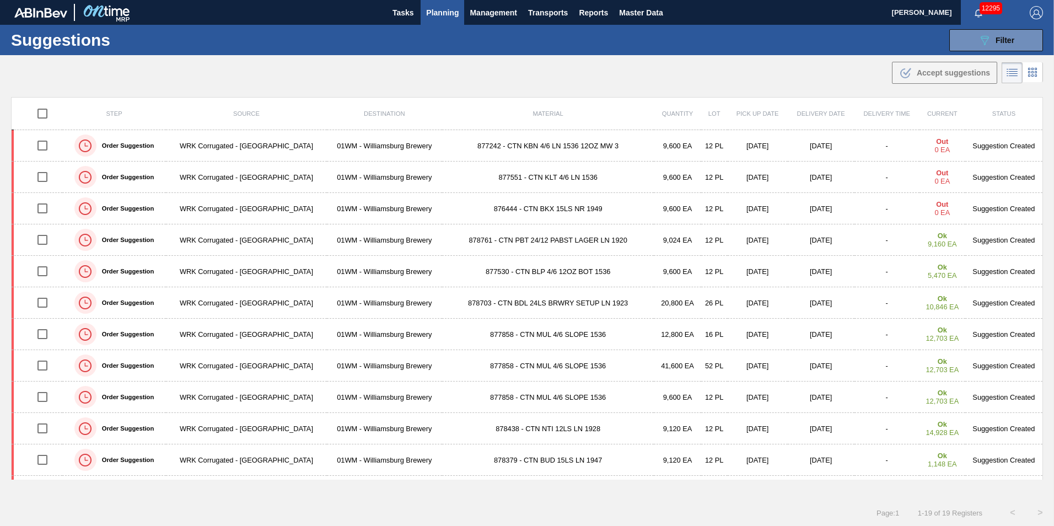
click at [506, 176] on td "877551 - CTN KLT 4/6 LN 1536" at bounding box center [548, 176] width 212 height 31
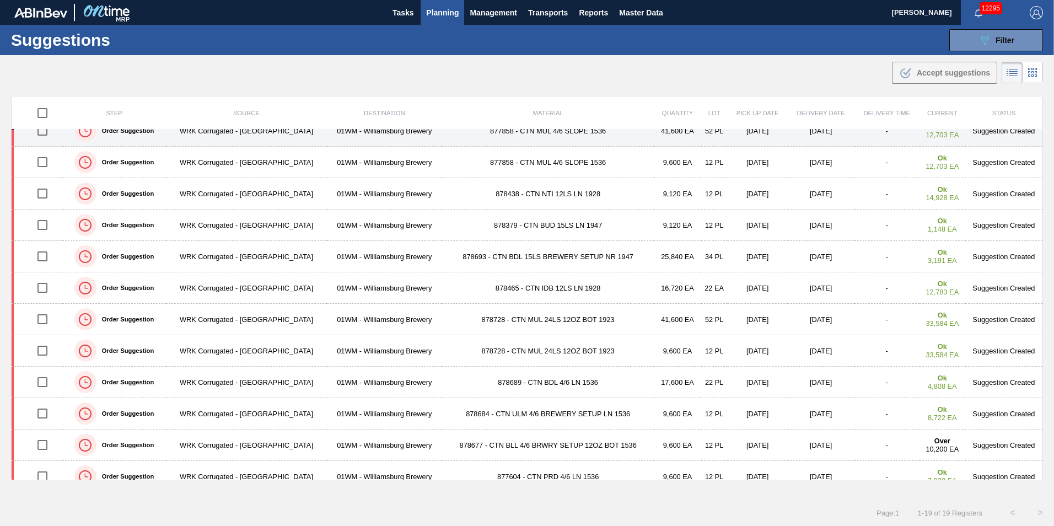
scroll to position [247, 0]
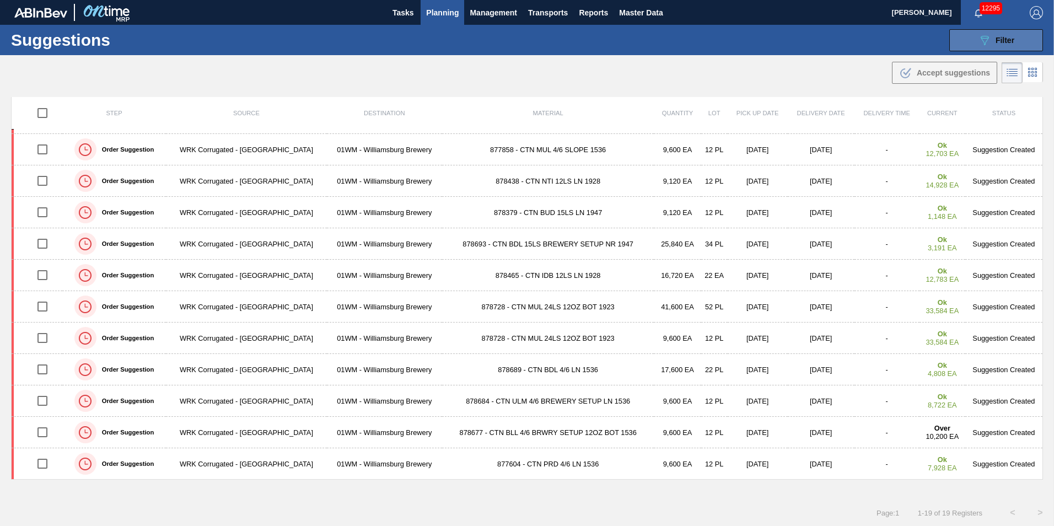
click at [981, 42] on icon "089F7B8B-B2A5-4AFE-B5C0-19BA573D28AC" at bounding box center [984, 40] width 13 height 13
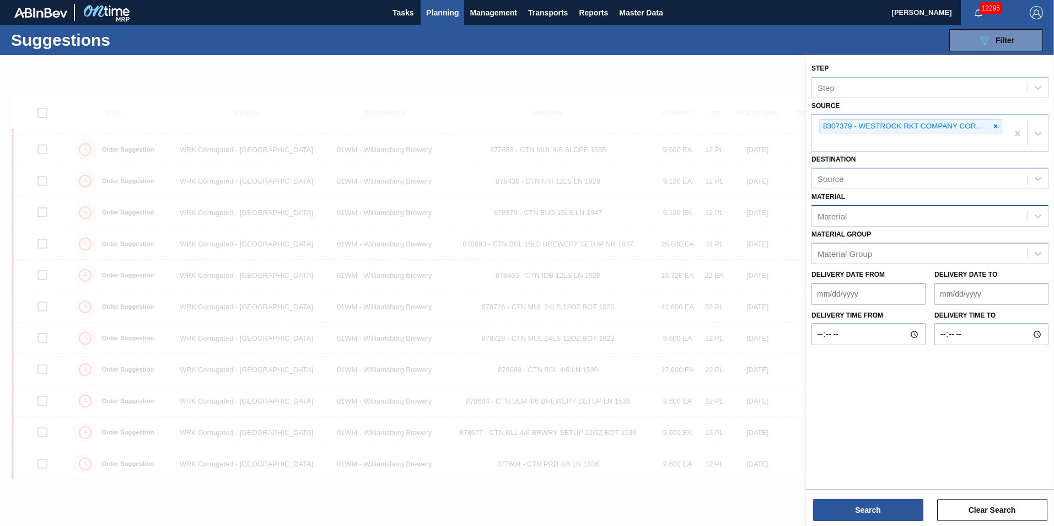
click at [842, 216] on div "Material" at bounding box center [831, 216] width 29 height 9
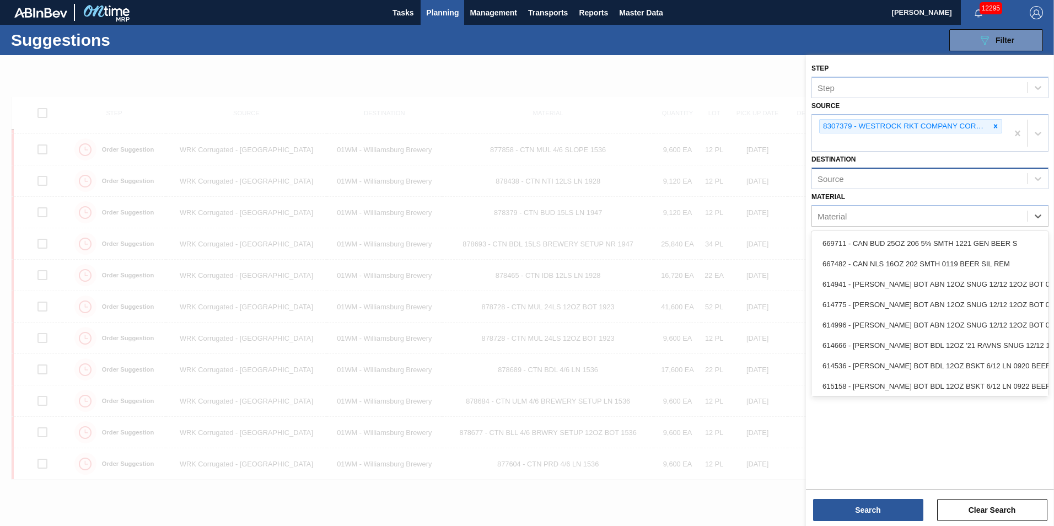
click at [841, 175] on div "Source" at bounding box center [830, 178] width 26 height 9
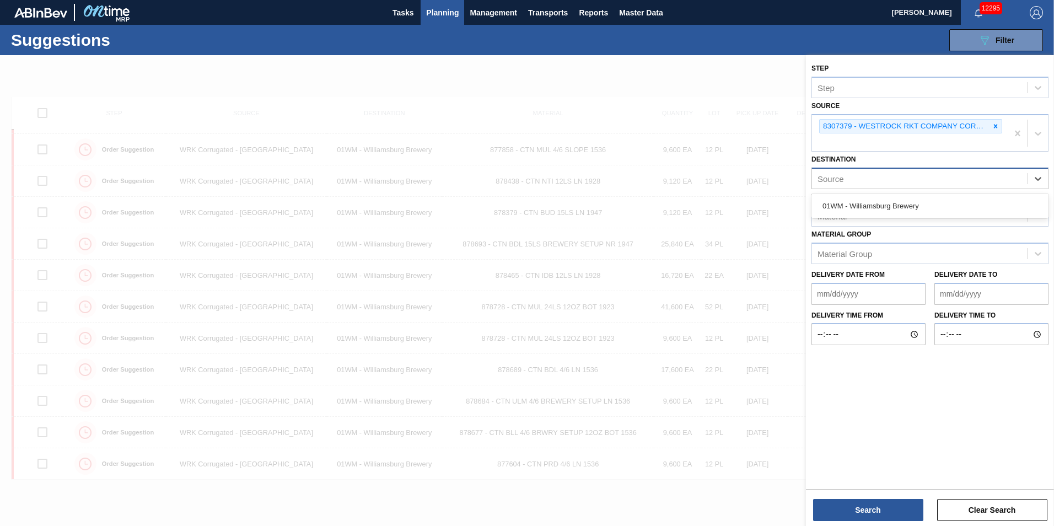
click at [841, 175] on div "Source" at bounding box center [830, 178] width 26 height 9
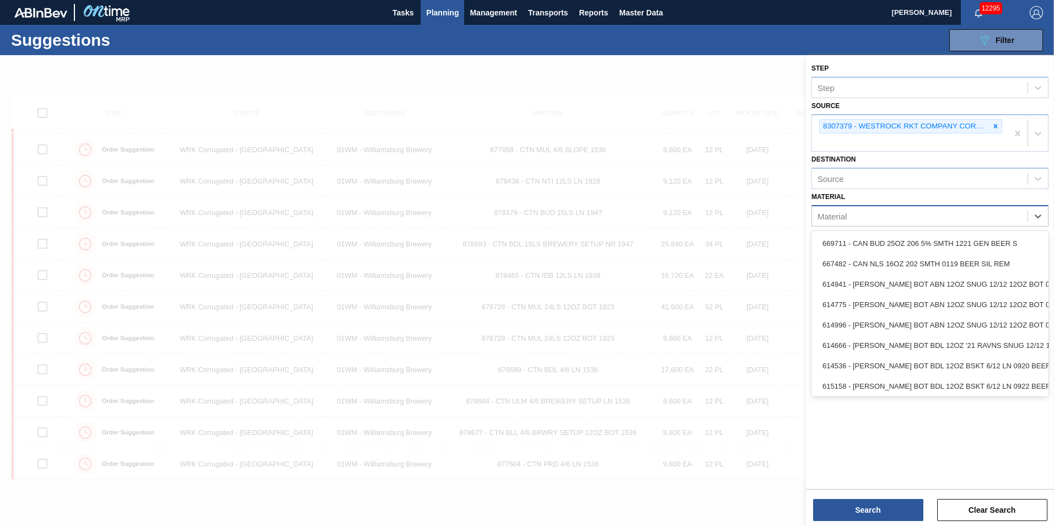
click at [841, 212] on div "Material" at bounding box center [831, 216] width 29 height 9
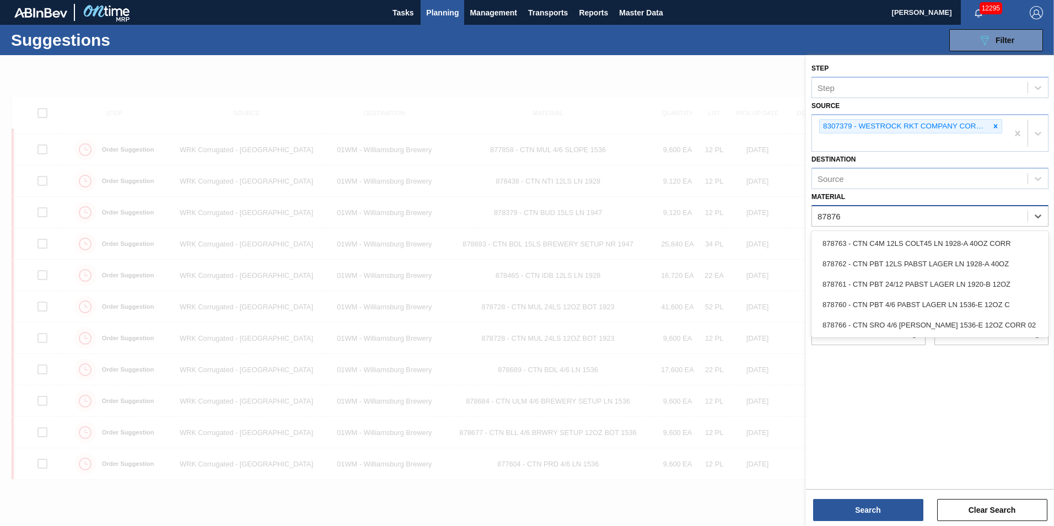
type input "878761"
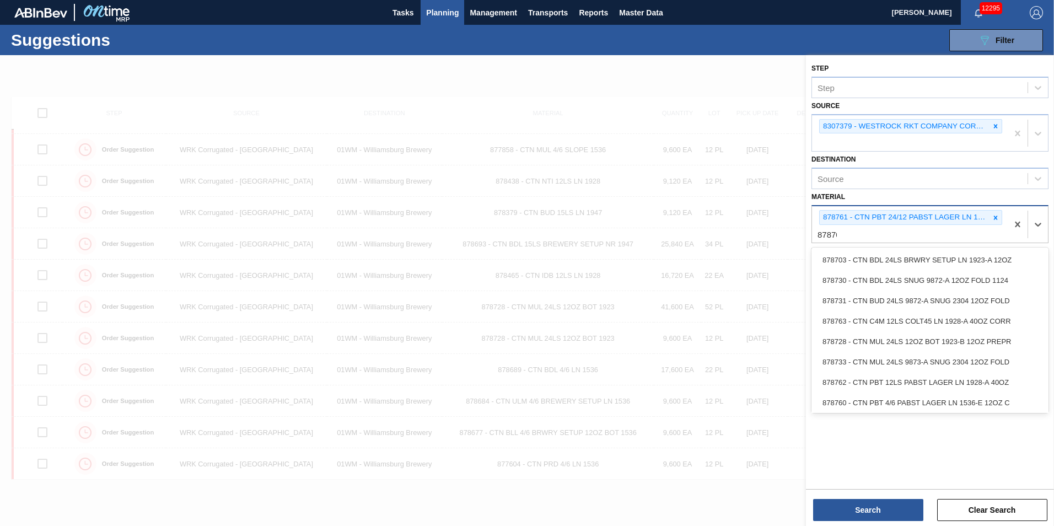
type input "878703"
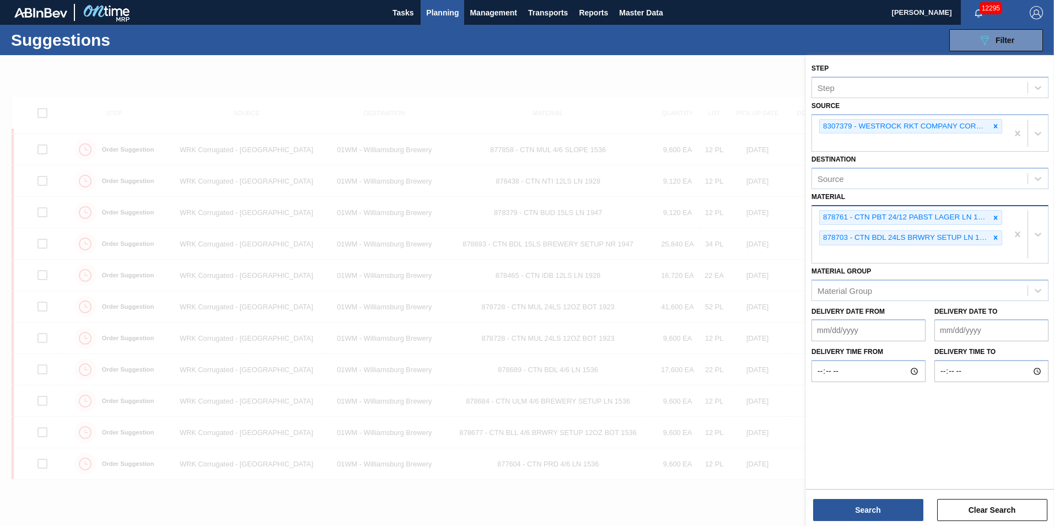
click at [849, 256] on div "878761 - CTN PBT 24/12 PABST LAGER LN 1920-B 12OZ 878703 - CTN BDL 24LS BRWRY S…" at bounding box center [910, 234] width 196 height 57
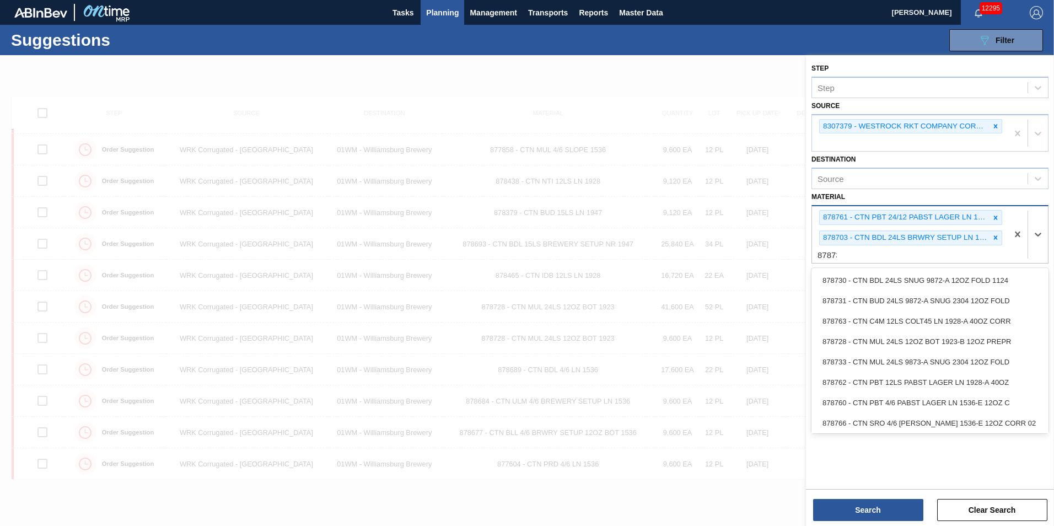
type input "878731"
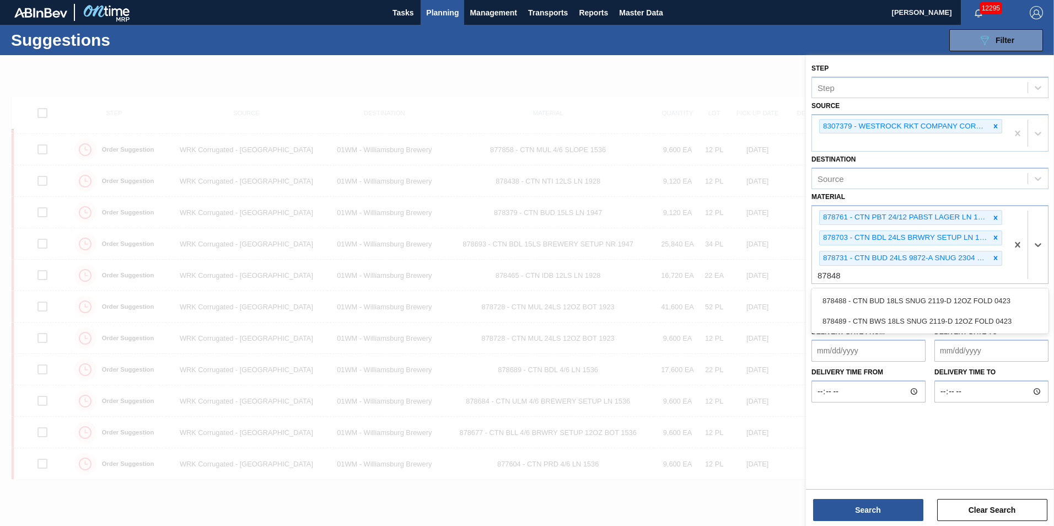
type input "878488"
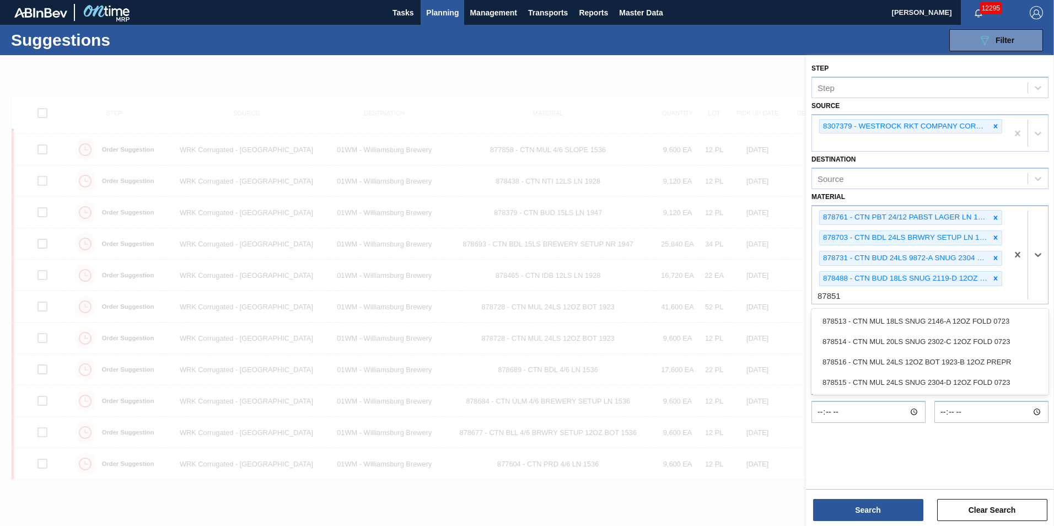
type input "878513"
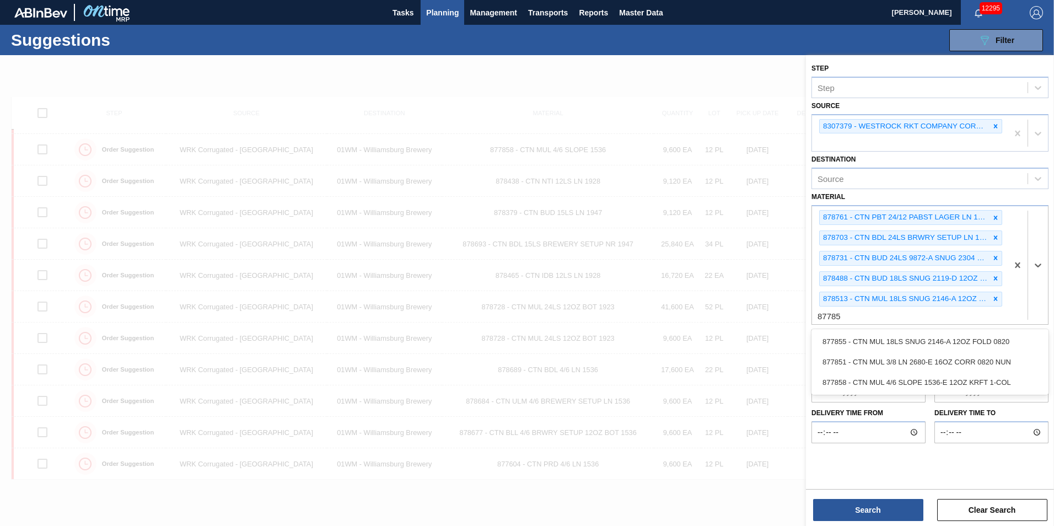
type input "877858"
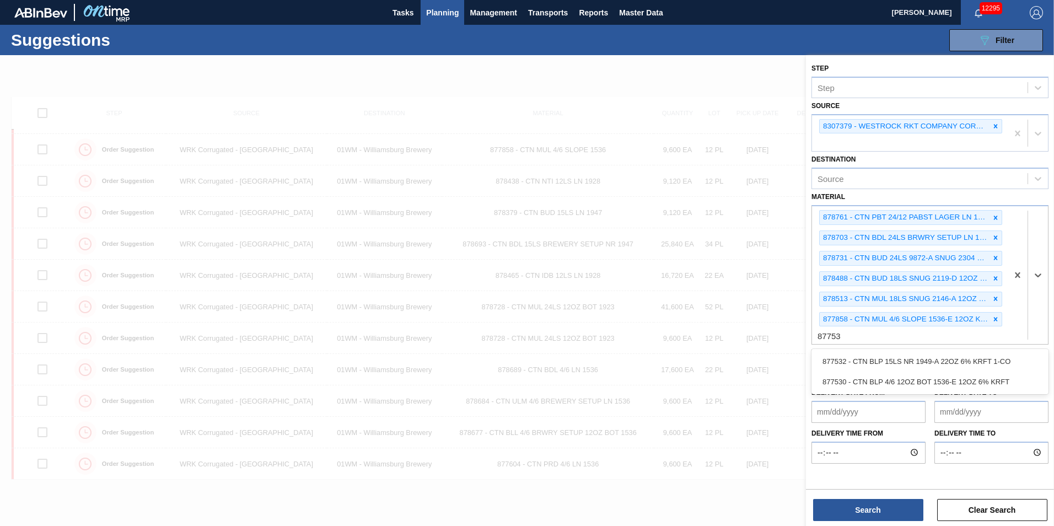
type input "877530"
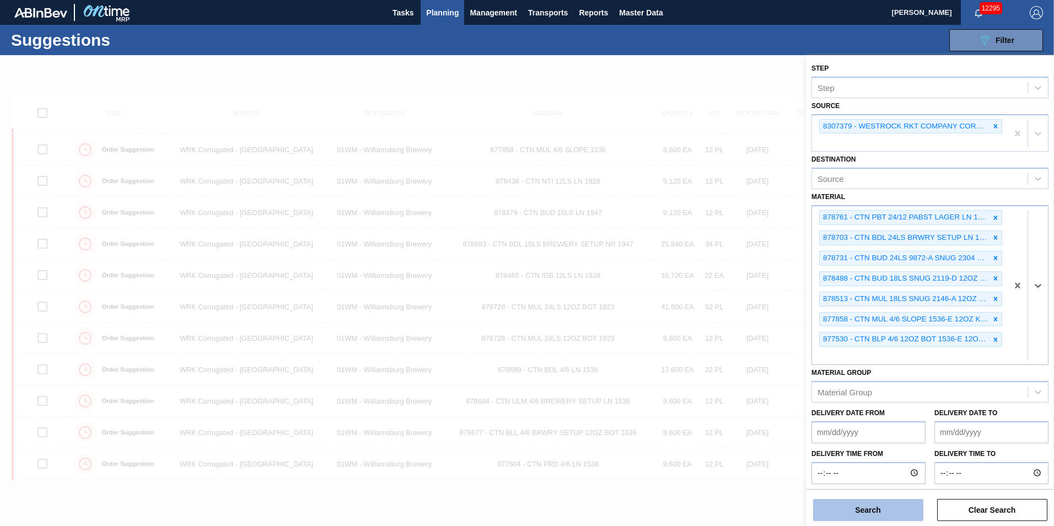
click at [866, 505] on button "Search" at bounding box center [868, 510] width 110 height 22
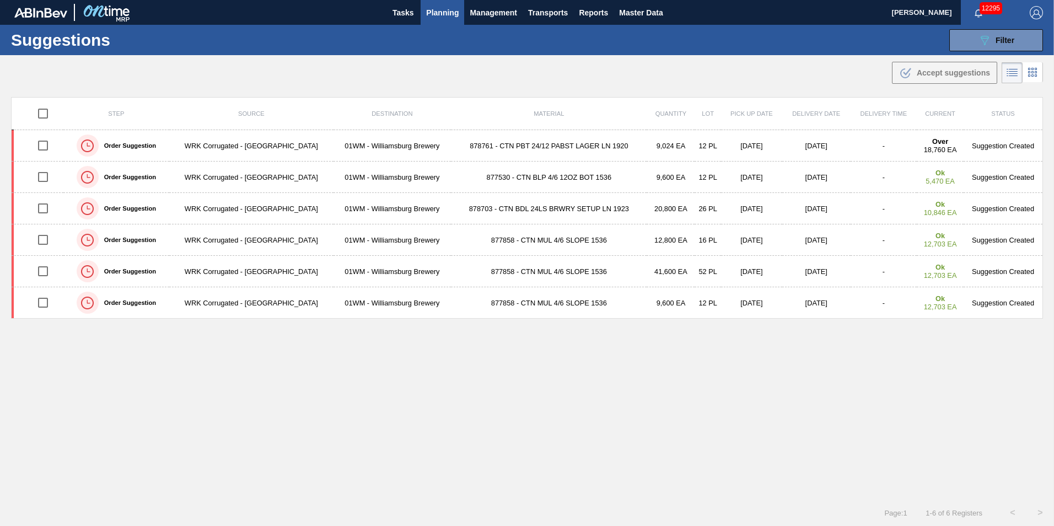
scroll to position [0, 0]
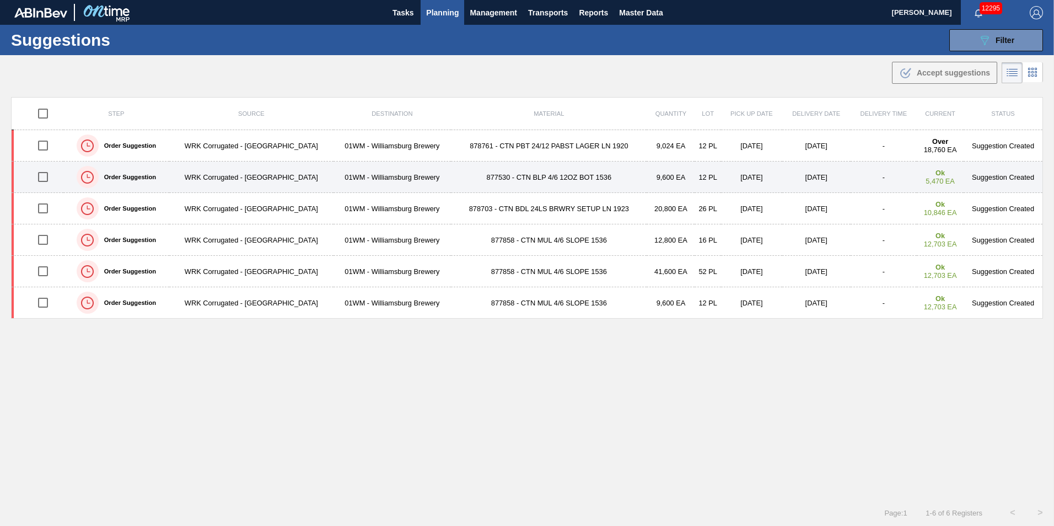
click at [45, 175] on input "checkbox" at bounding box center [42, 176] width 23 height 23
click at [41, 179] on input "checkbox" at bounding box center [42, 176] width 23 height 23
checkbox input "false"
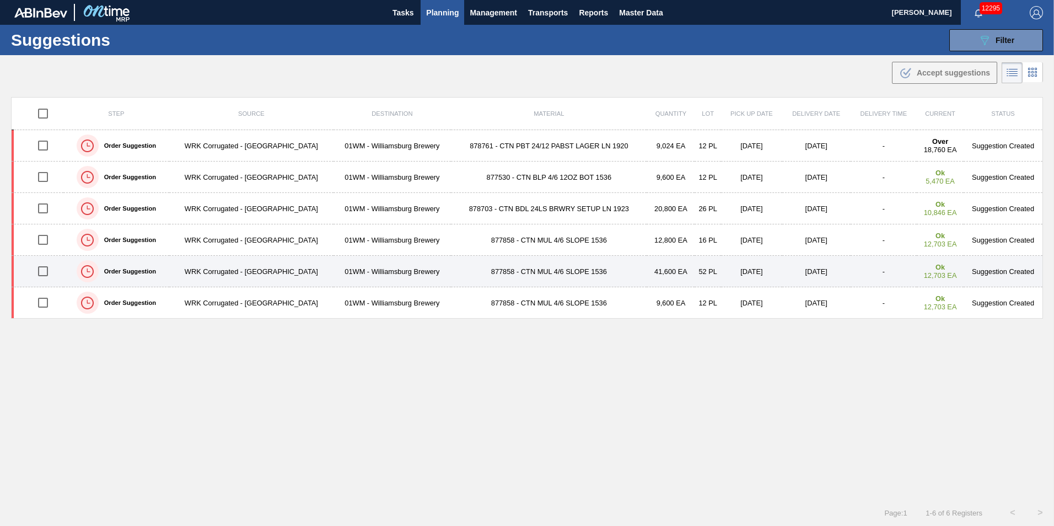
click at [45, 272] on input "checkbox" at bounding box center [42, 271] width 23 height 23
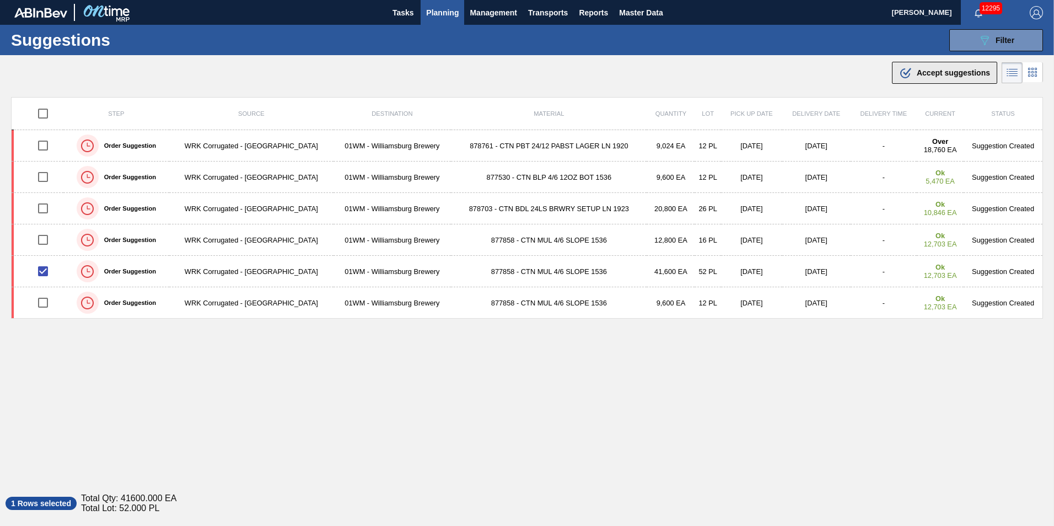
click at [917, 71] on span "Accept suggestions" at bounding box center [953, 72] width 73 height 9
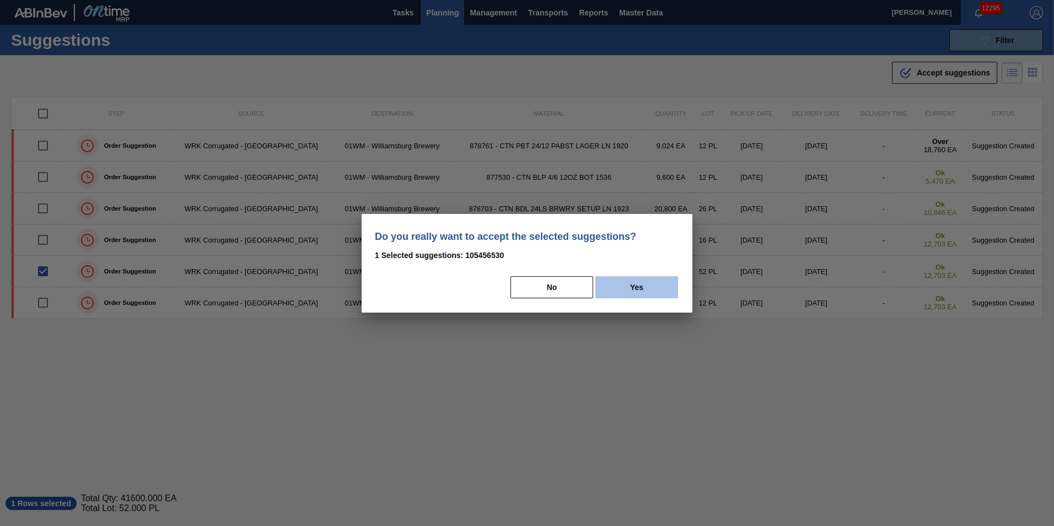
click at [623, 283] on button "Yes" at bounding box center [636, 287] width 83 height 22
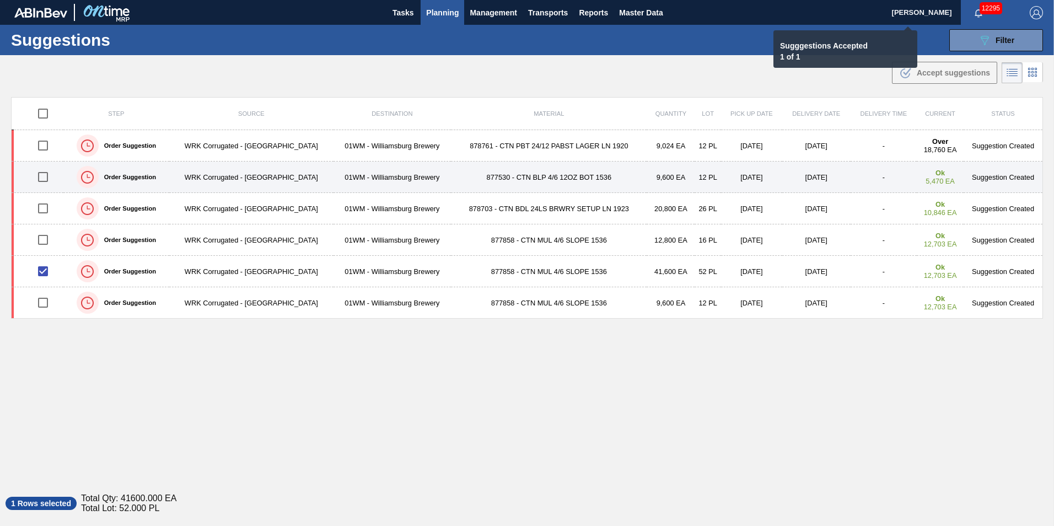
checkbox input "false"
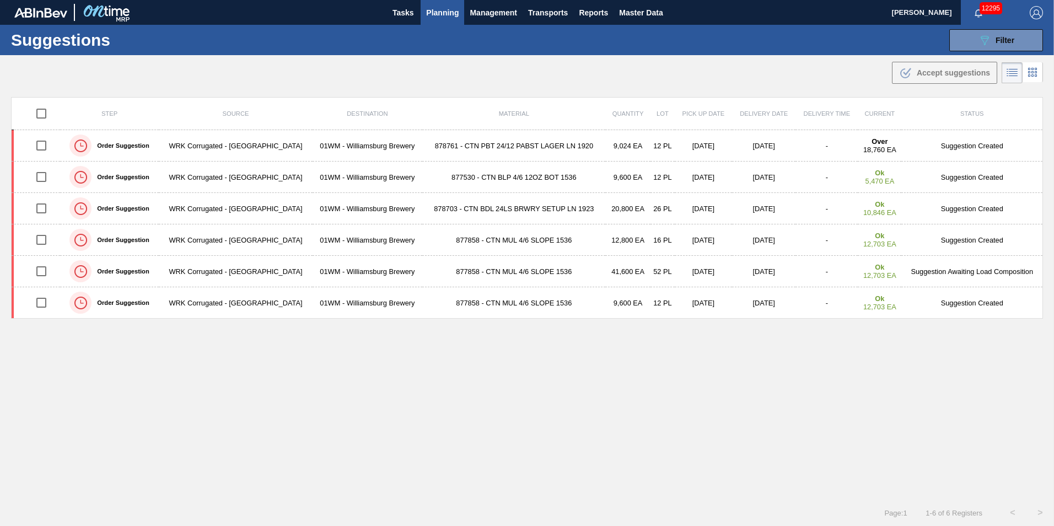
click at [443, 13] on span "Planning" at bounding box center [442, 12] width 33 height 13
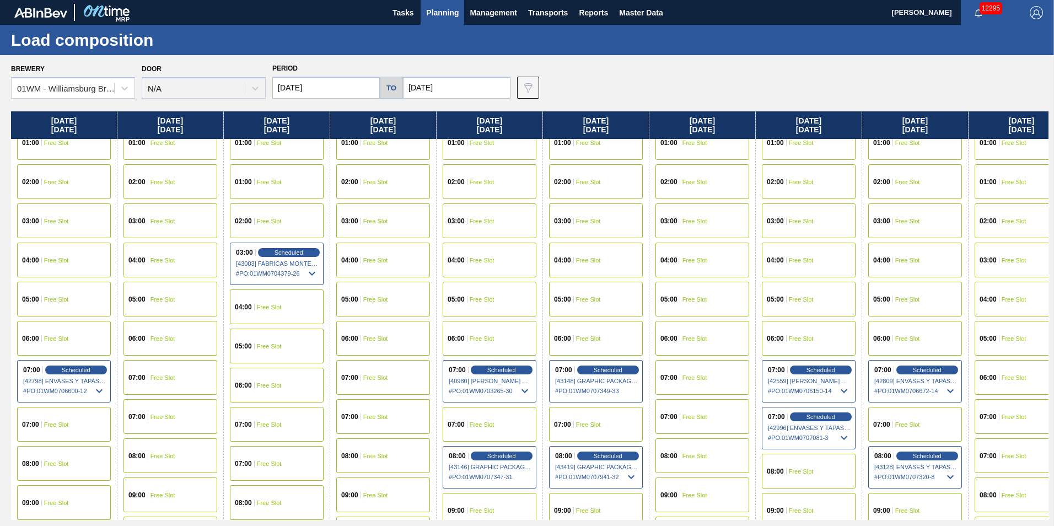
scroll to position [110, 0]
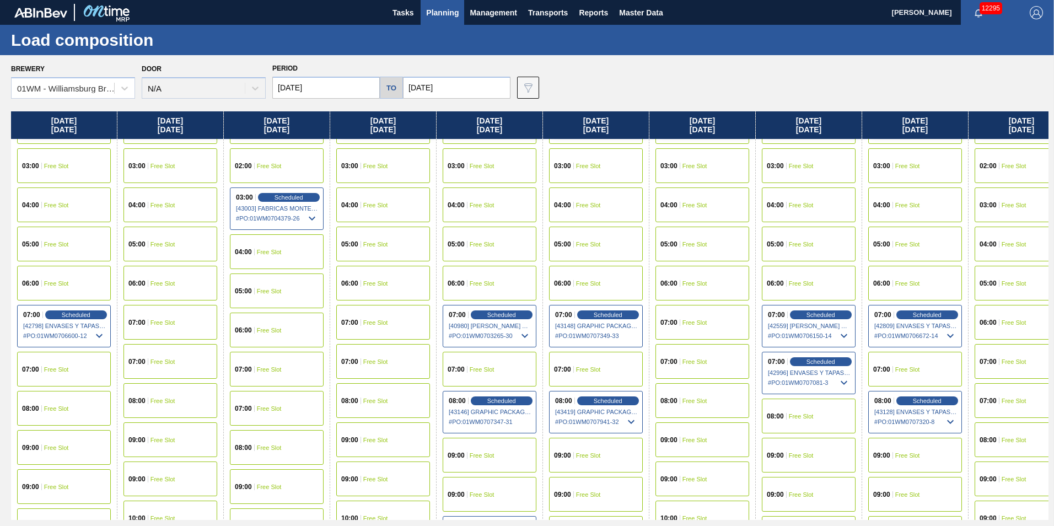
click at [476, 363] on div "07:00 Free Slot" at bounding box center [490, 369] width 94 height 35
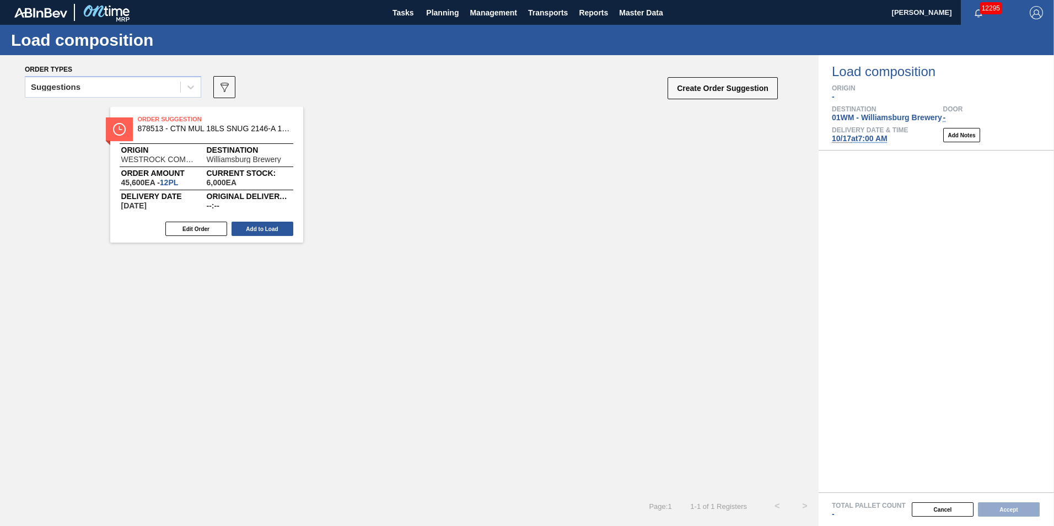
click at [99, 90] on div "Suggestions" at bounding box center [102, 87] width 155 height 16
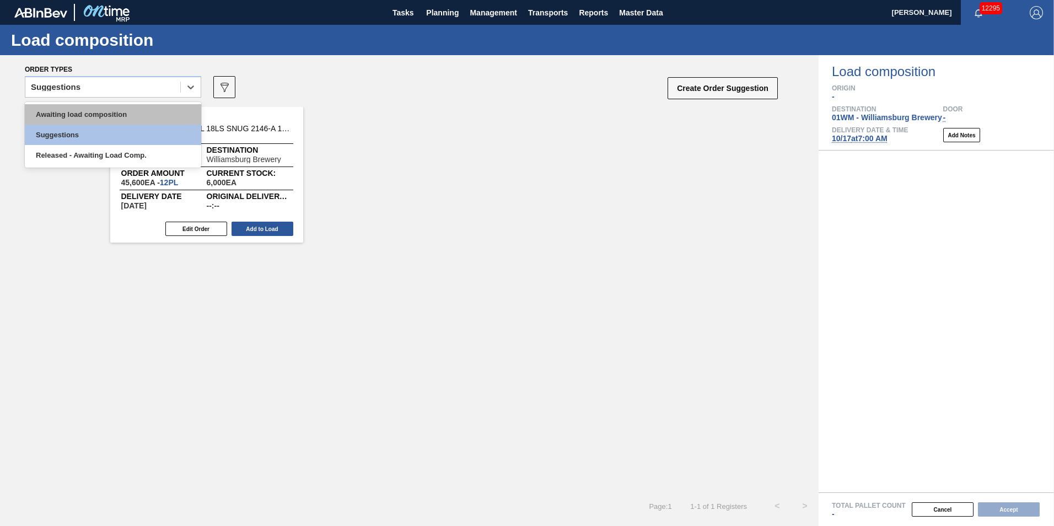
click at [103, 109] on div "Awaiting load composition" at bounding box center [113, 114] width 176 height 20
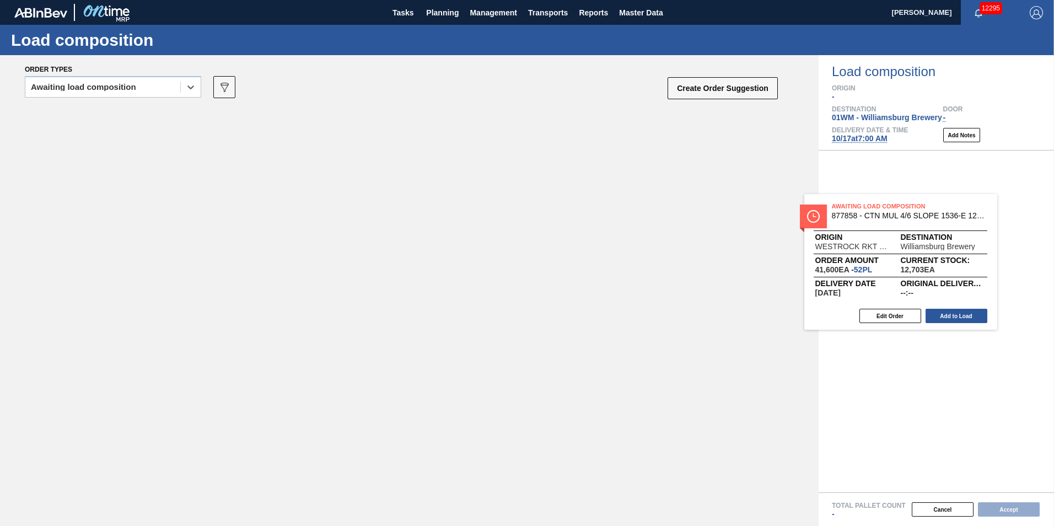
drag, startPoint x: 255, startPoint y: 168, endPoint x: 968, endPoint y: 261, distance: 719.3
click at [964, 261] on div "Order types option Awaiting load composition, selected. Select is focused ,type…" at bounding box center [527, 290] width 1054 height 471
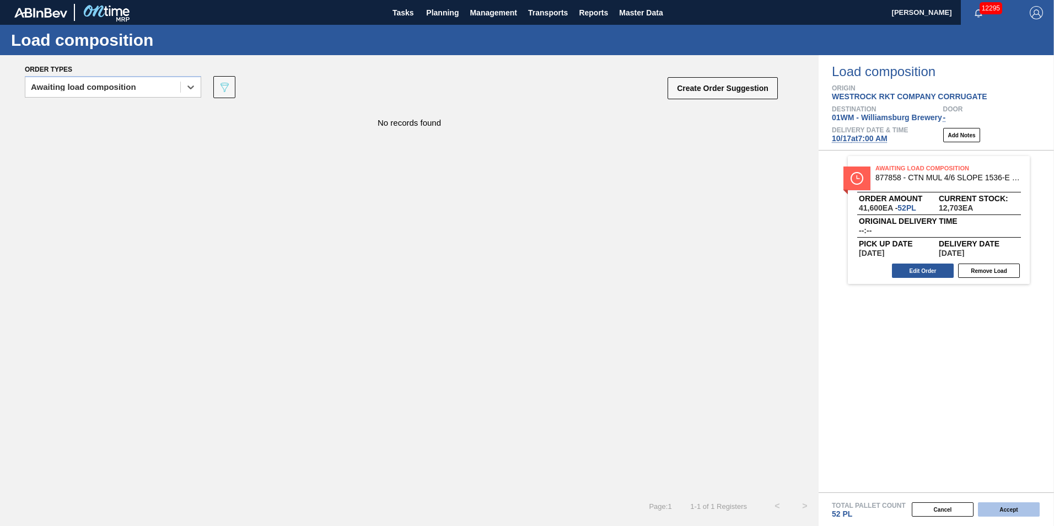
click at [1016, 513] on button "Accept" at bounding box center [1009, 509] width 62 height 14
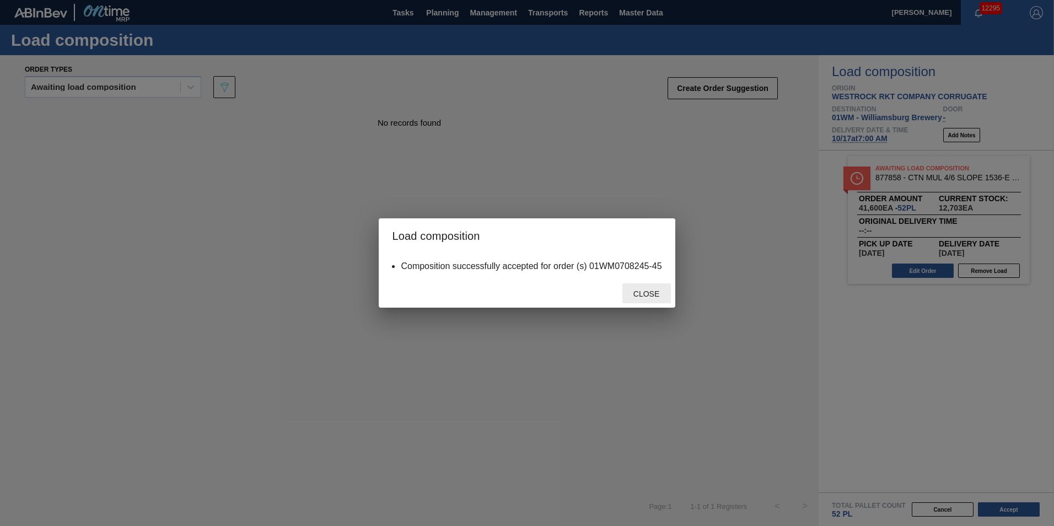
click at [639, 294] on span "Close" at bounding box center [646, 293] width 44 height 9
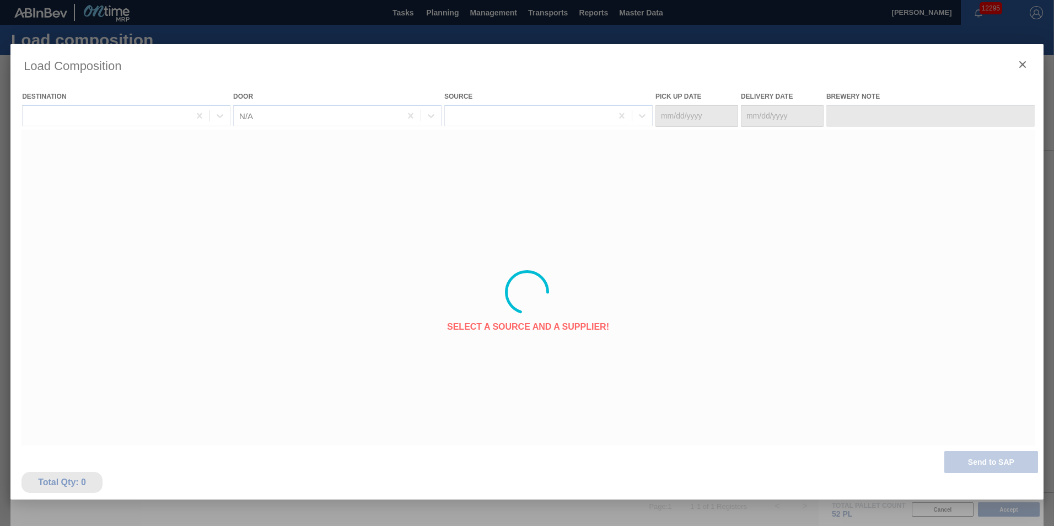
type Date "10/15/2025"
type Date "[DATE]"
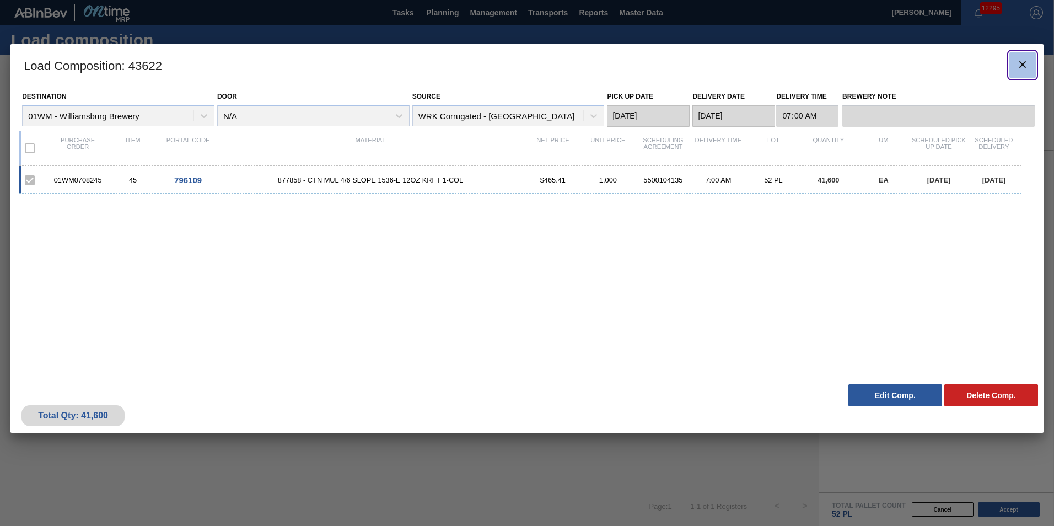
click at [1016, 67] on icon "botão de ícone" at bounding box center [1022, 64] width 13 height 13
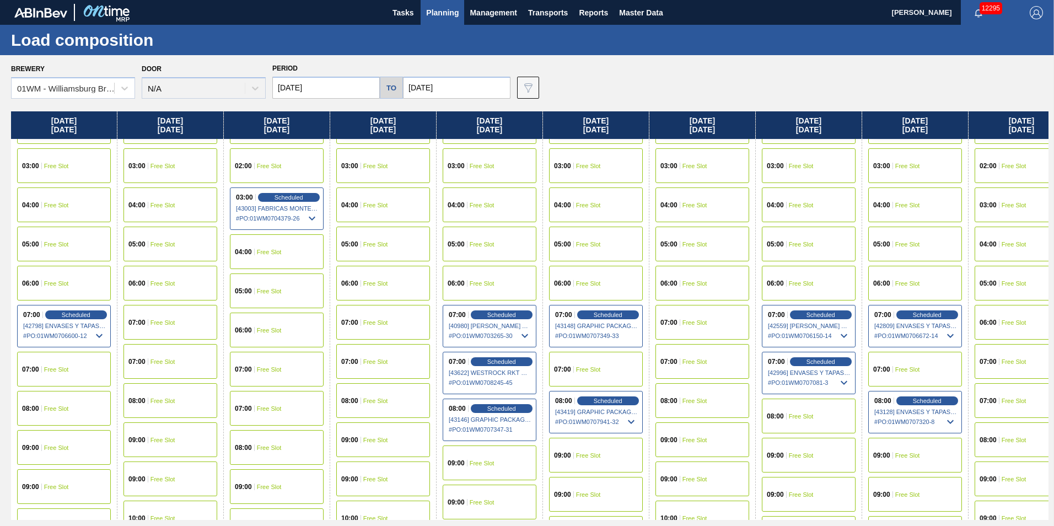
scroll to position [165, 0]
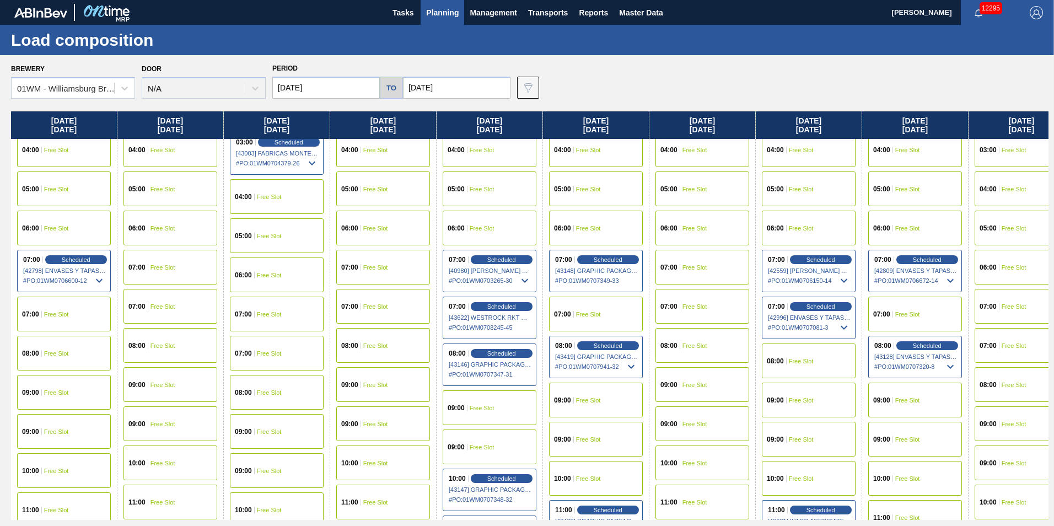
click at [50, 389] on span "Free Slot" at bounding box center [56, 392] width 25 height 7
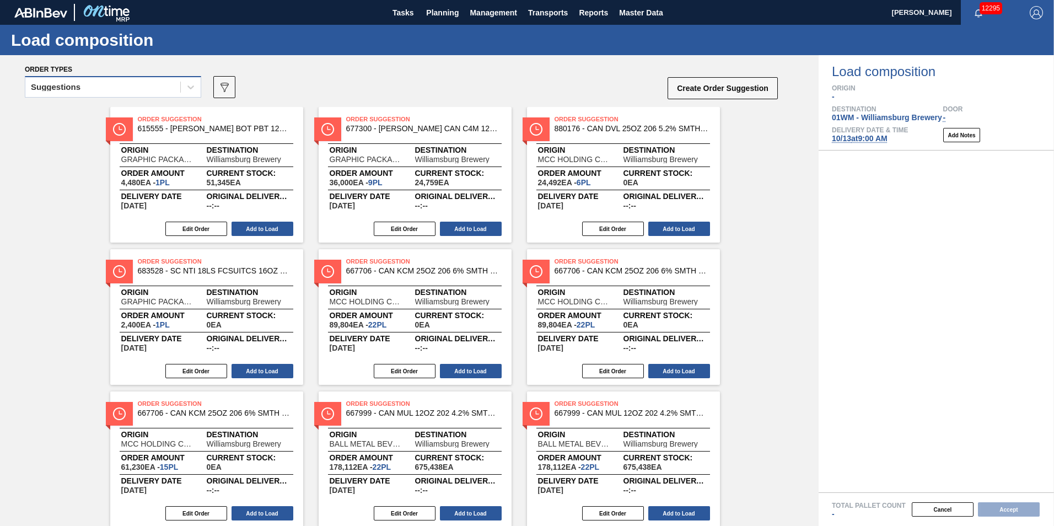
click at [129, 84] on div "Suggestions" at bounding box center [102, 87] width 155 height 16
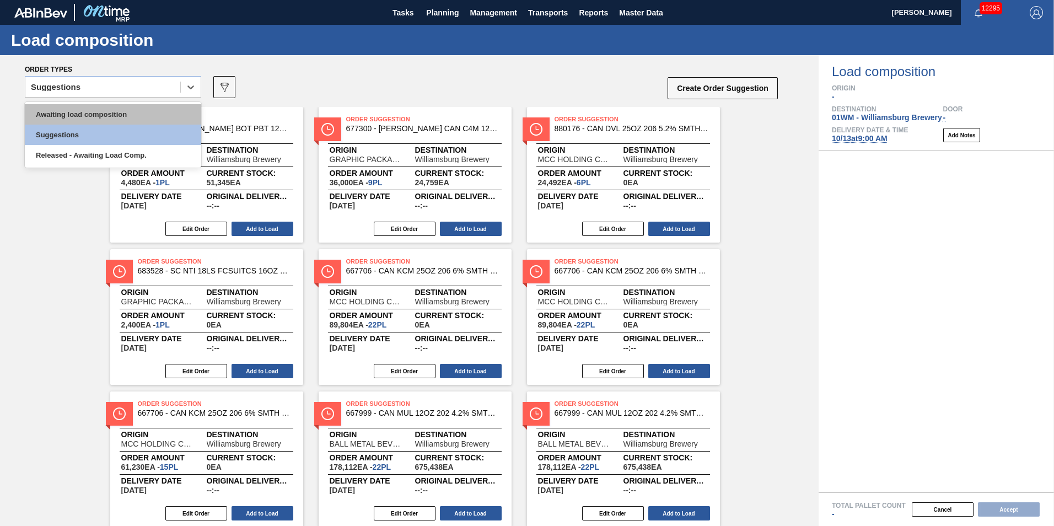
click at [115, 123] on div "Awaiting load composition" at bounding box center [113, 114] width 176 height 20
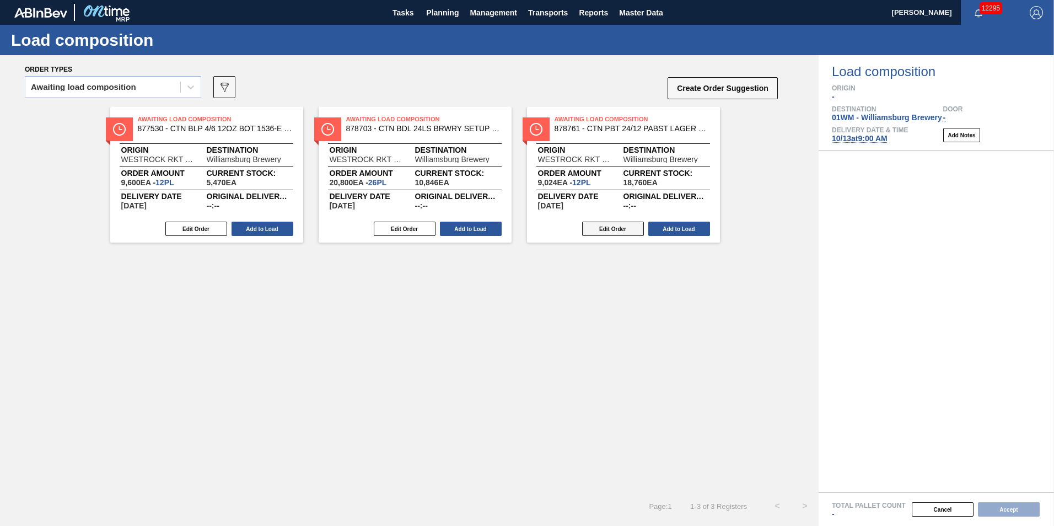
click at [609, 228] on button "Edit Order" at bounding box center [613, 229] width 62 height 14
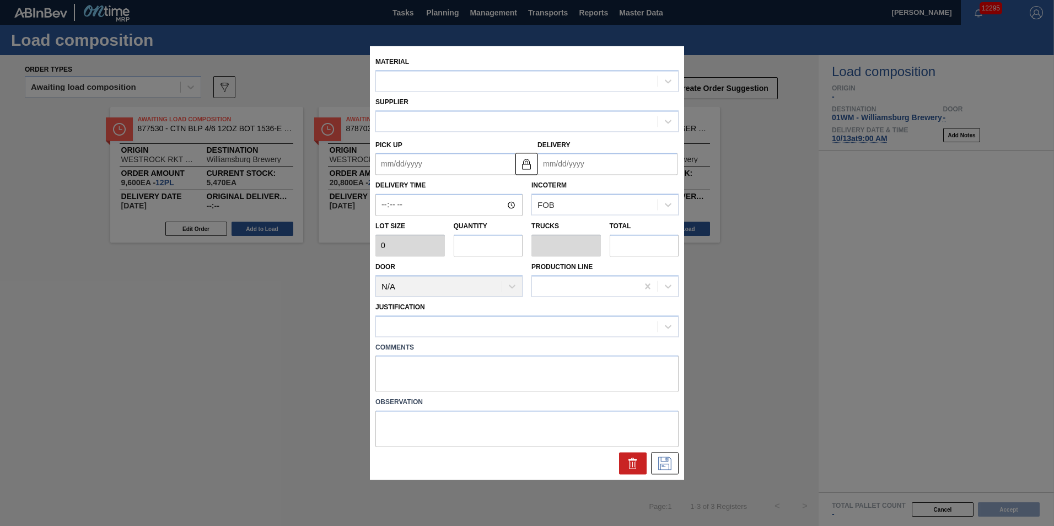
type input "752"
type input "12"
type input "0.25"
type input "9,024"
type up "[DATE]"
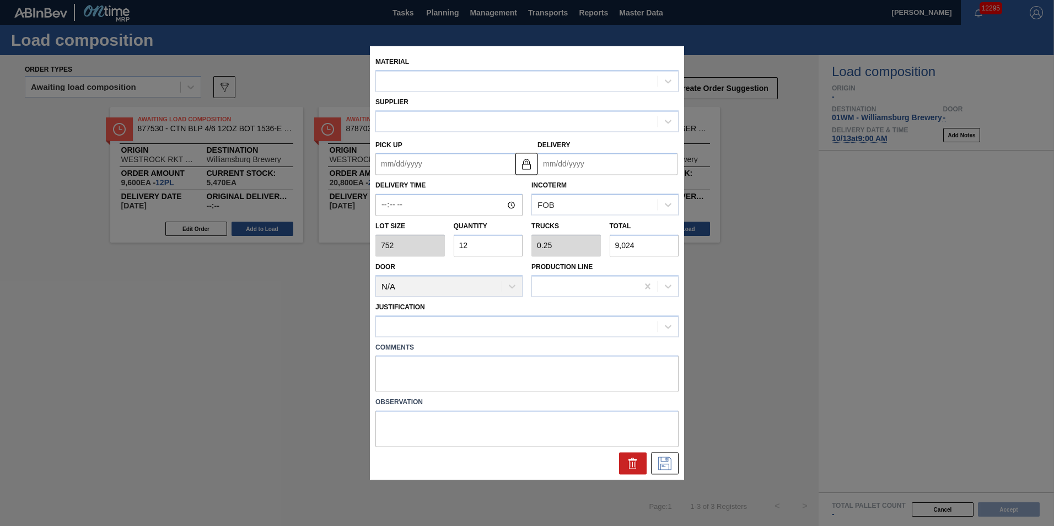
type input "[DATE]"
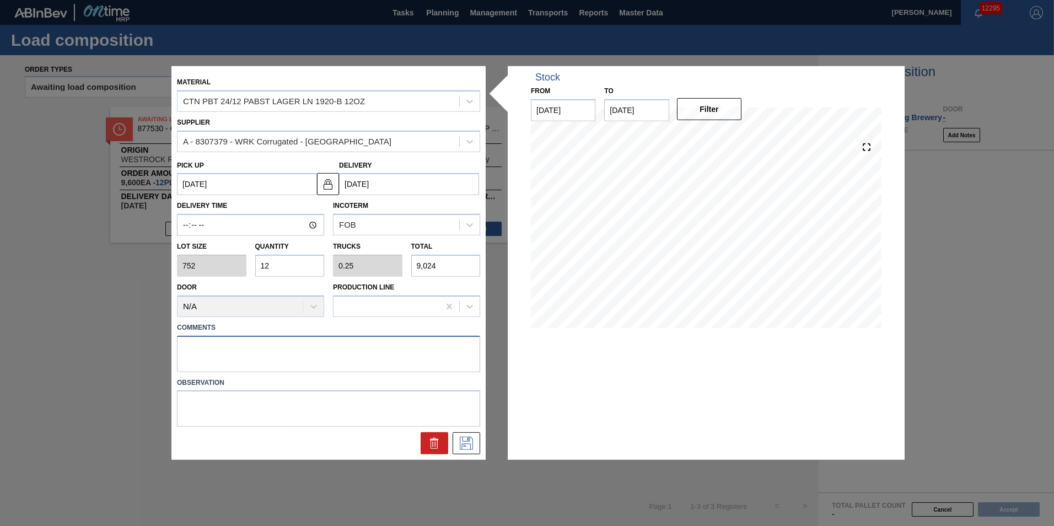
click at [263, 354] on textarea at bounding box center [328, 353] width 303 height 36
type textarea "t"
type textarea "T"
click at [465, 437] on icon at bounding box center [466, 443] width 18 height 13
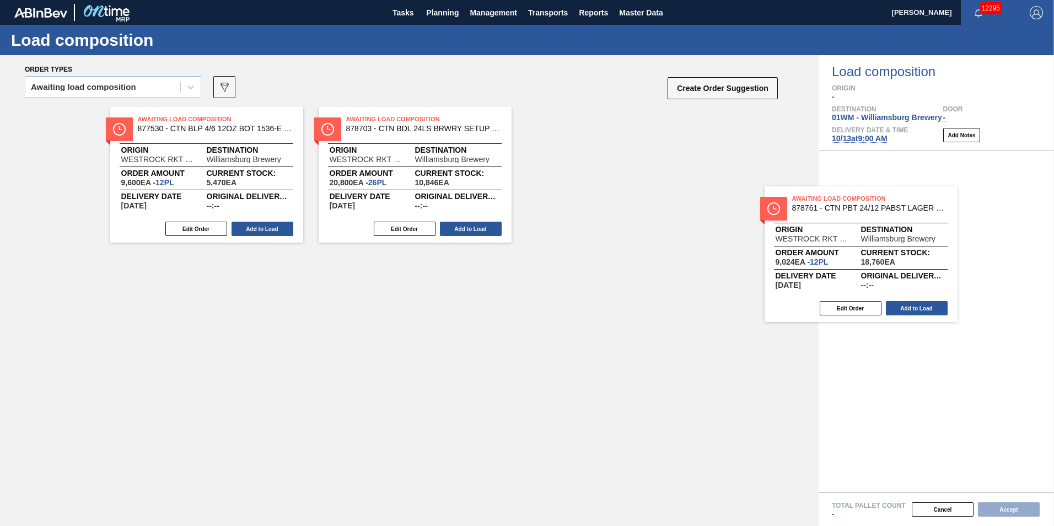
drag, startPoint x: 613, startPoint y: 161, endPoint x: 871, endPoint y: 249, distance: 272.8
click at [871, 249] on div "Order types Awaiting load composition 089F7B8B-B2A5-4AFE-B5C0-19BA573D28AC Crea…" at bounding box center [527, 290] width 1054 height 471
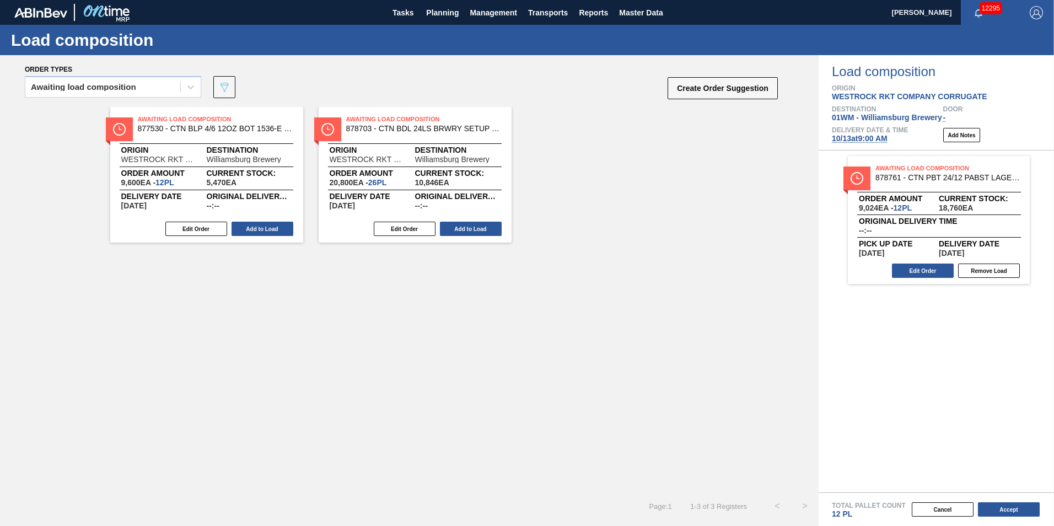
click at [418, 87] on div "Awaiting load composition 089F7B8B-B2A5-4AFE-B5C0-19BA573D28AC Create Order Sug…" at bounding box center [402, 90] width 754 height 33
click at [886, 95] on span "WESTROCK RKT COMPANY CORRUGATE" at bounding box center [909, 96] width 155 height 9
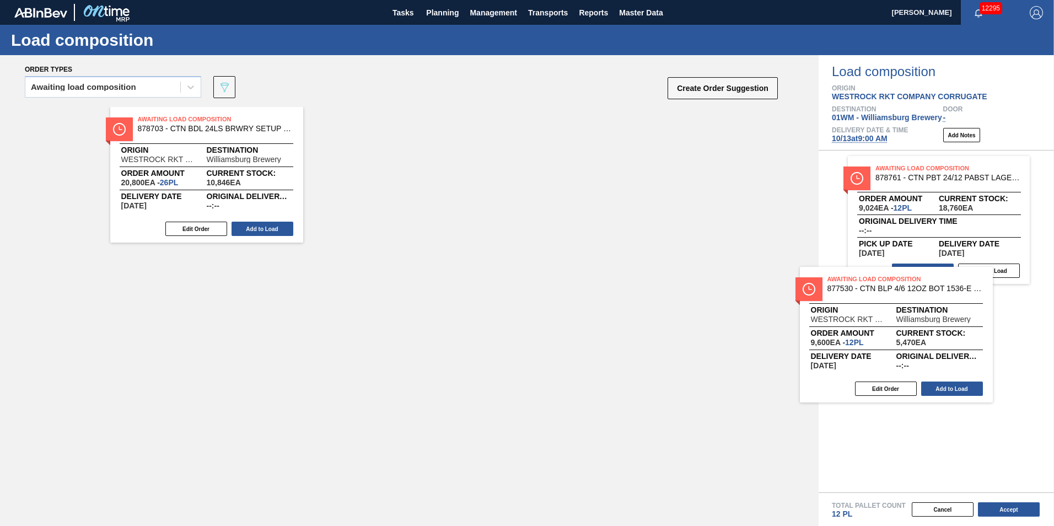
drag, startPoint x: 233, startPoint y: 149, endPoint x: 950, endPoint y: 314, distance: 736.3
click at [950, 319] on div "Order types Awaiting load composition 089F7B8B-B2A5-4AFE-B5C0-19BA573D28AC Crea…" at bounding box center [527, 290] width 1054 height 471
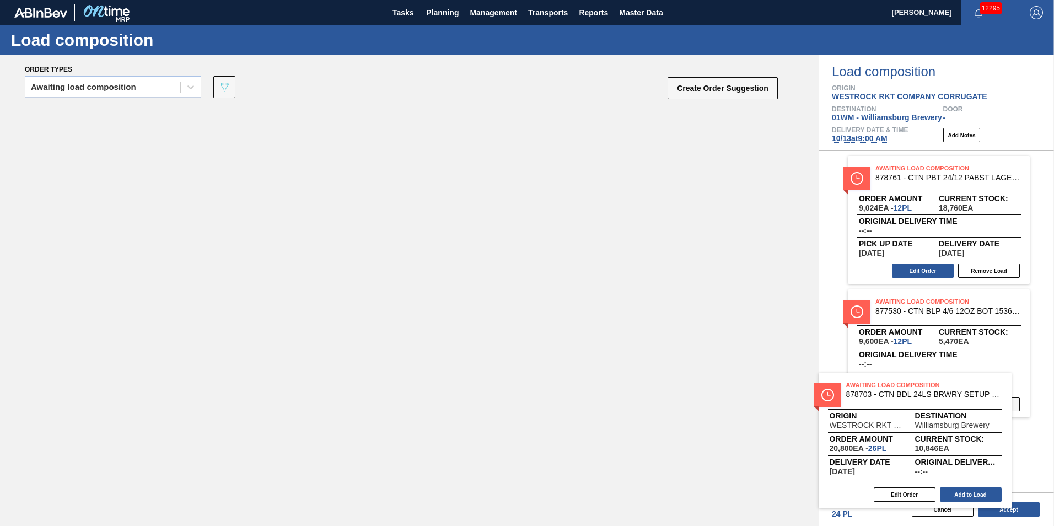
drag, startPoint x: 257, startPoint y: 151, endPoint x: 979, endPoint y: 402, distance: 764.5
click at [978, 406] on div "Order types Awaiting load composition 089F7B8B-B2A5-4AFE-B5C0-19BA573D28AC Crea…" at bounding box center [527, 290] width 1054 height 471
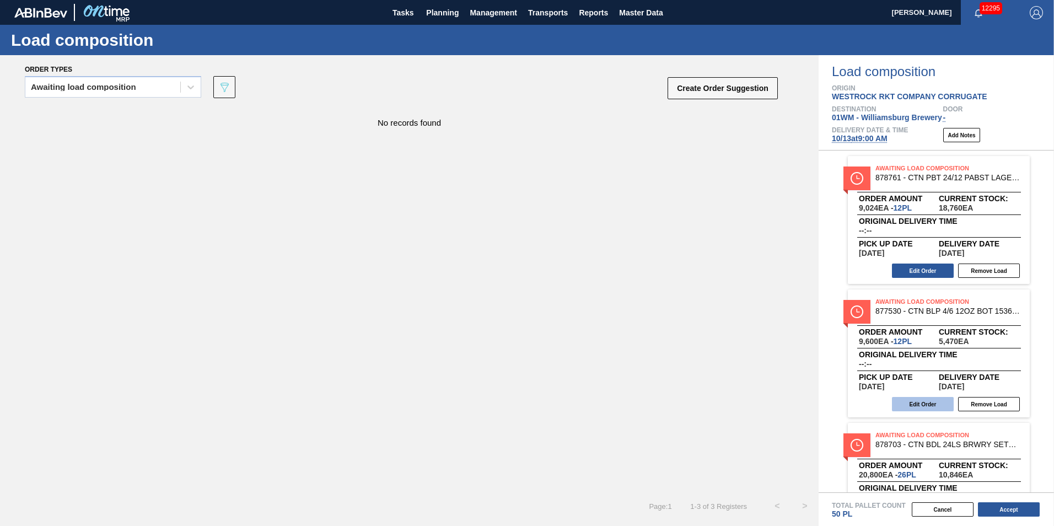
click at [930, 400] on button "Edit Order" at bounding box center [923, 404] width 62 height 14
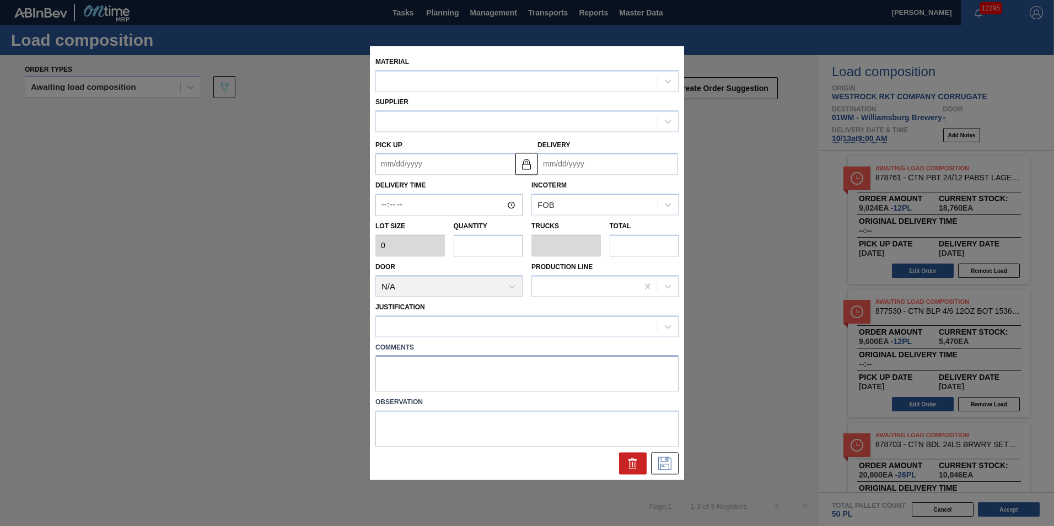
click at [387, 364] on textarea at bounding box center [526, 373] width 303 height 36
type textarea "m"
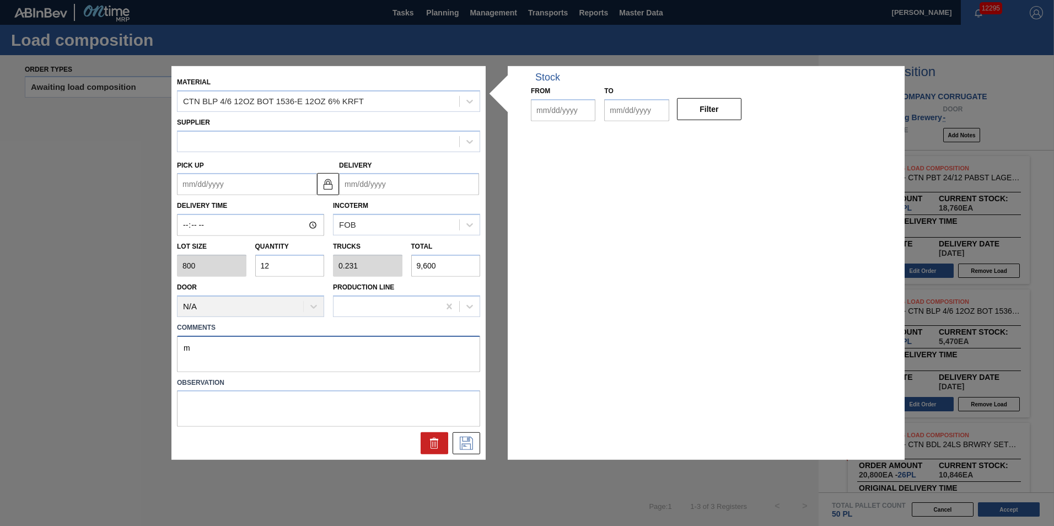
type input "800"
type input "12"
type input "0.231"
type input "9,600"
type up "[DATE]"
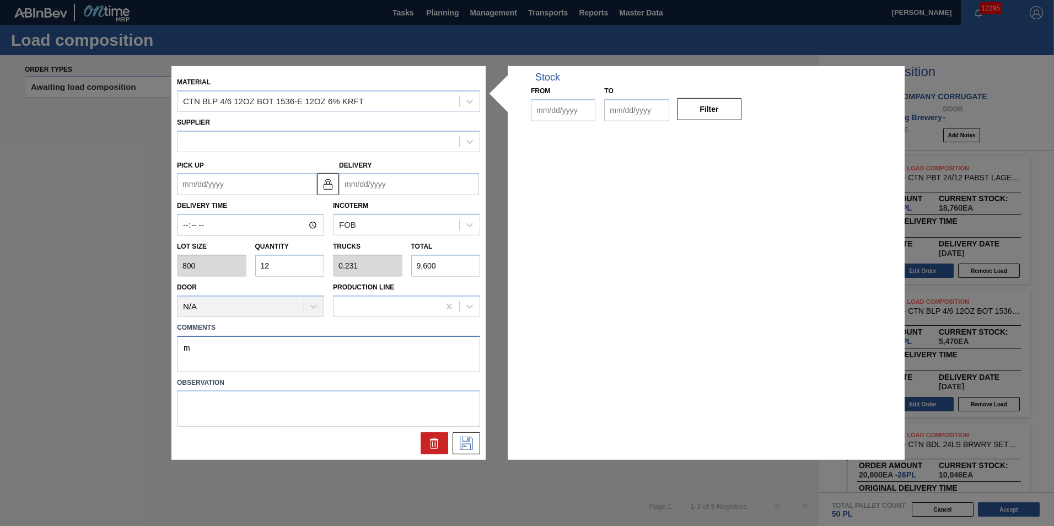
type input "[DATE]"
type textarea "m"
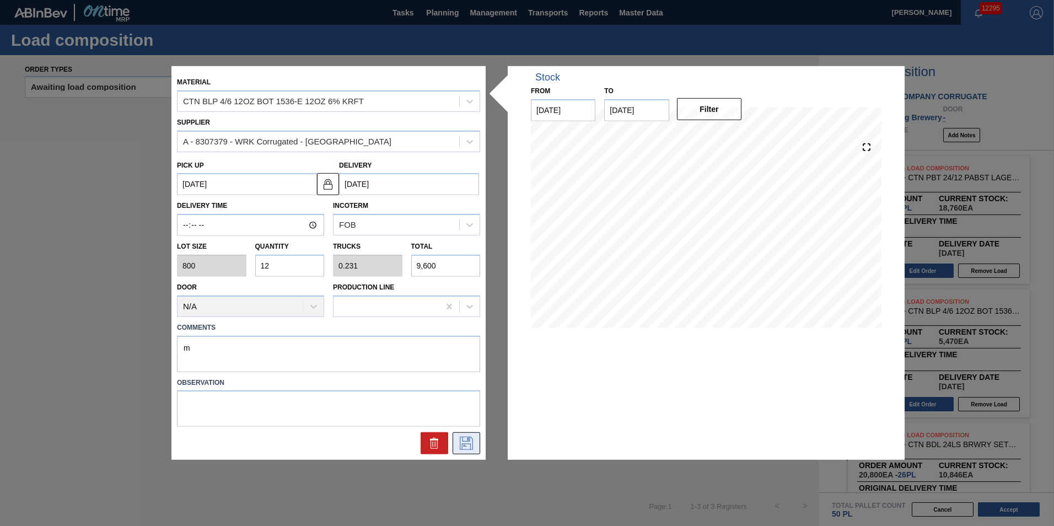
click at [472, 443] on icon at bounding box center [466, 443] width 18 height 13
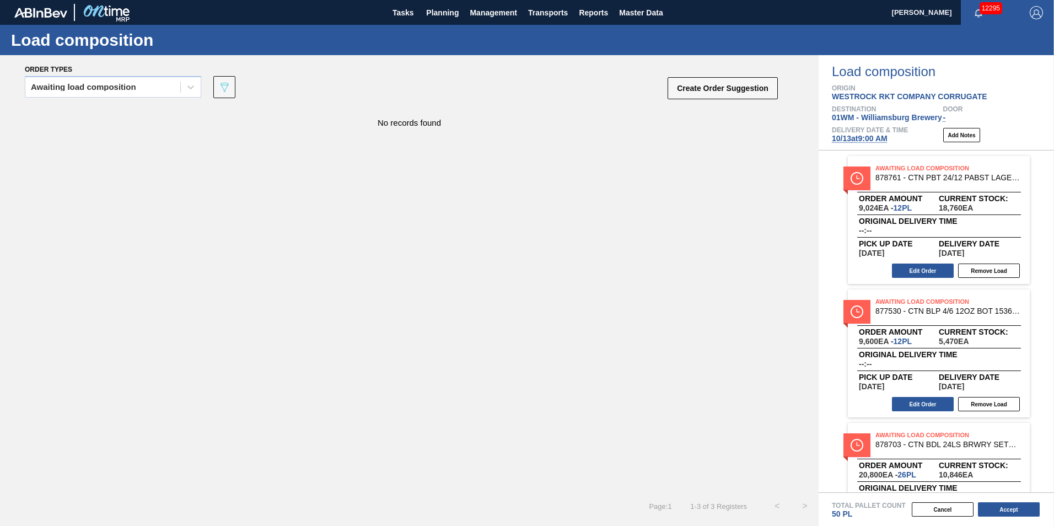
click at [924, 445] on span "878703 - CTN BDL 24LS BRWRY SETUP LN 1923-A 12OZ" at bounding box center [948, 444] width 146 height 8
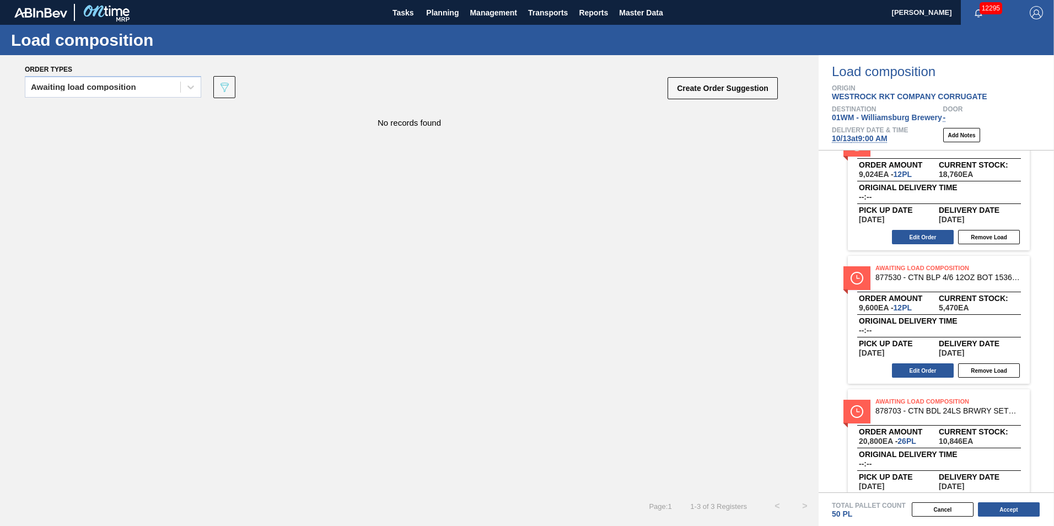
scroll to position [64, 0]
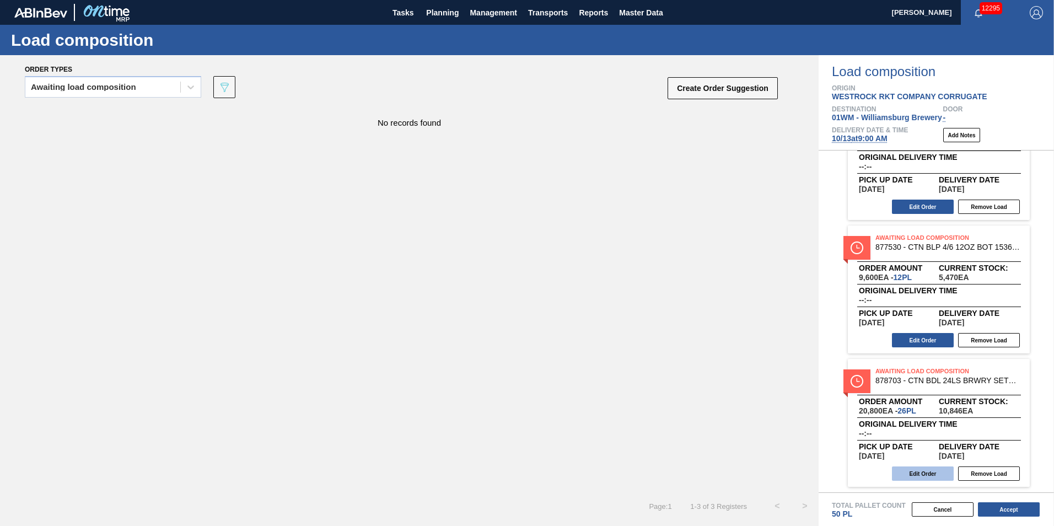
click at [920, 473] on button "Edit Order" at bounding box center [923, 473] width 62 height 14
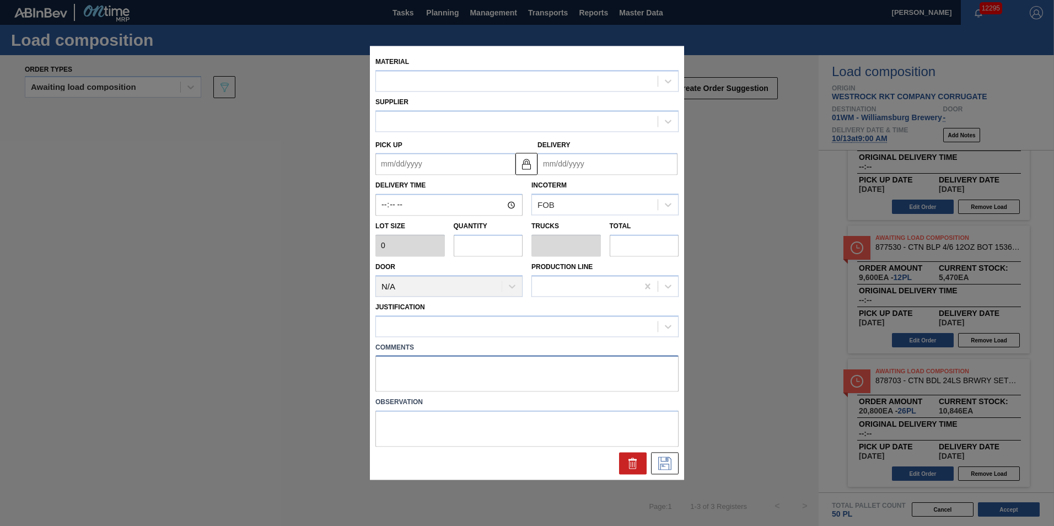
click at [474, 376] on textarea at bounding box center [526, 373] width 303 height 36
type input "800"
type input "26"
type input "0.5"
type input "20,800"
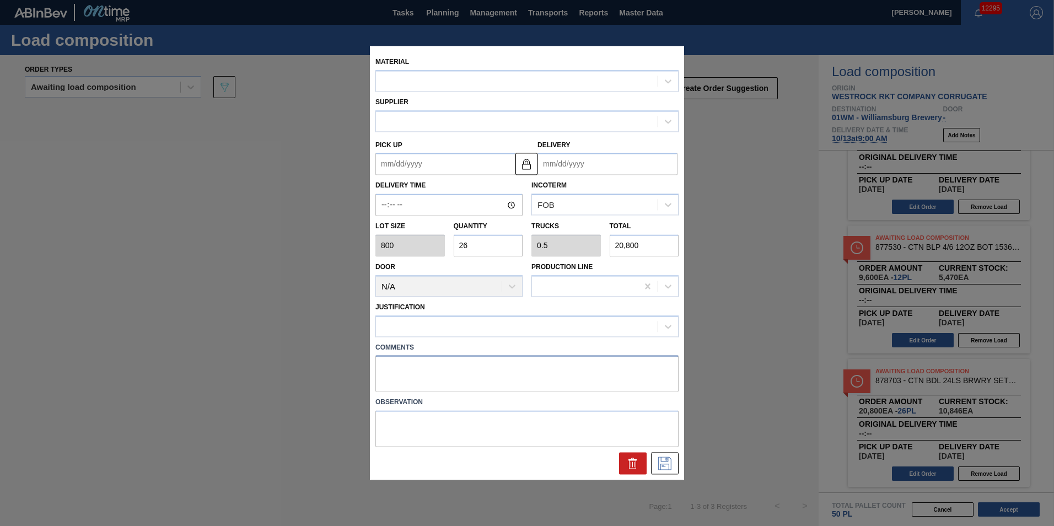
type up "[DATE]"
type input "[DATE]"
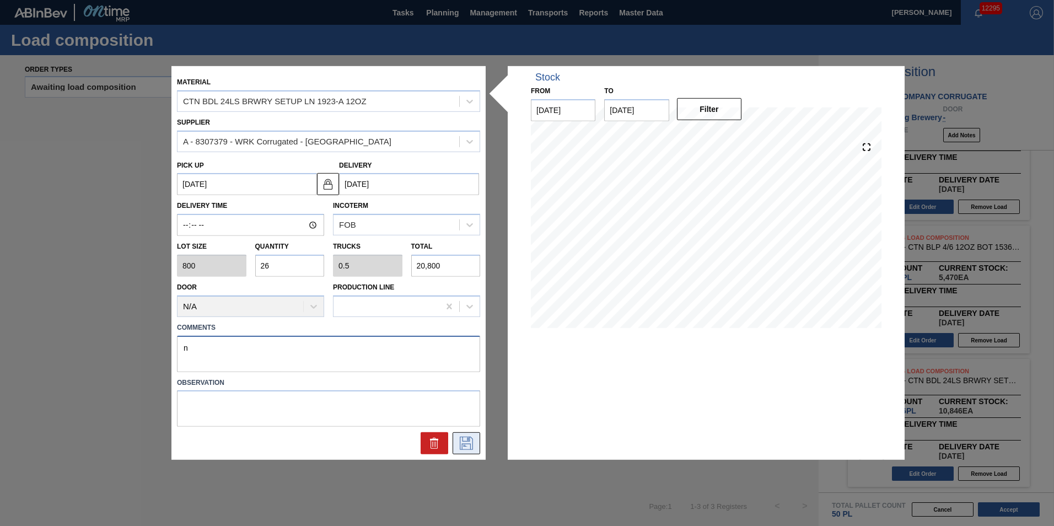
type textarea "n"
click at [465, 441] on icon at bounding box center [466, 443] width 18 height 13
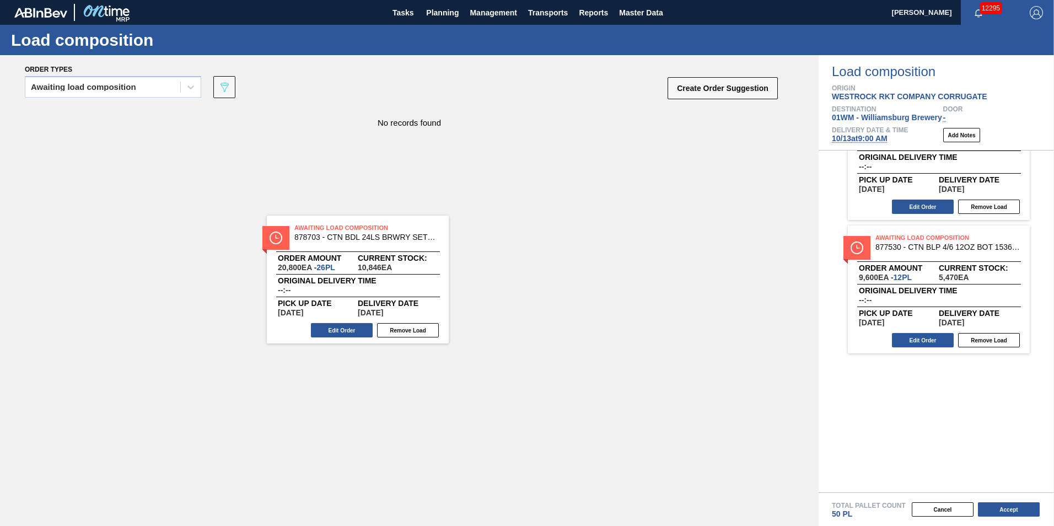
drag, startPoint x: 894, startPoint y: 424, endPoint x: 313, endPoint y: 278, distance: 599.1
click at [313, 278] on div "Order types Awaiting load composition 089F7B8B-B2A5-4AFE-B5C0-19BA573D28AC Crea…" at bounding box center [527, 290] width 1054 height 471
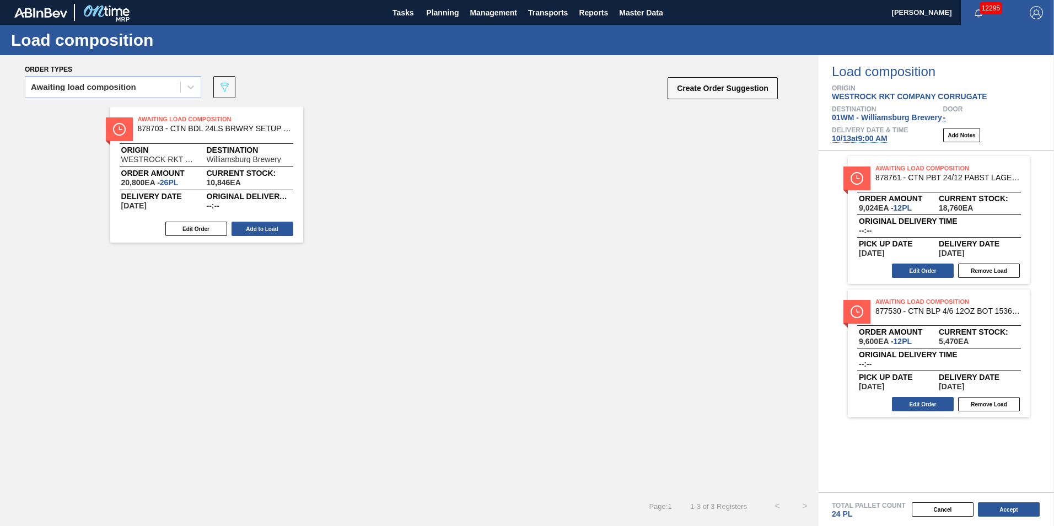
scroll to position [0, 0]
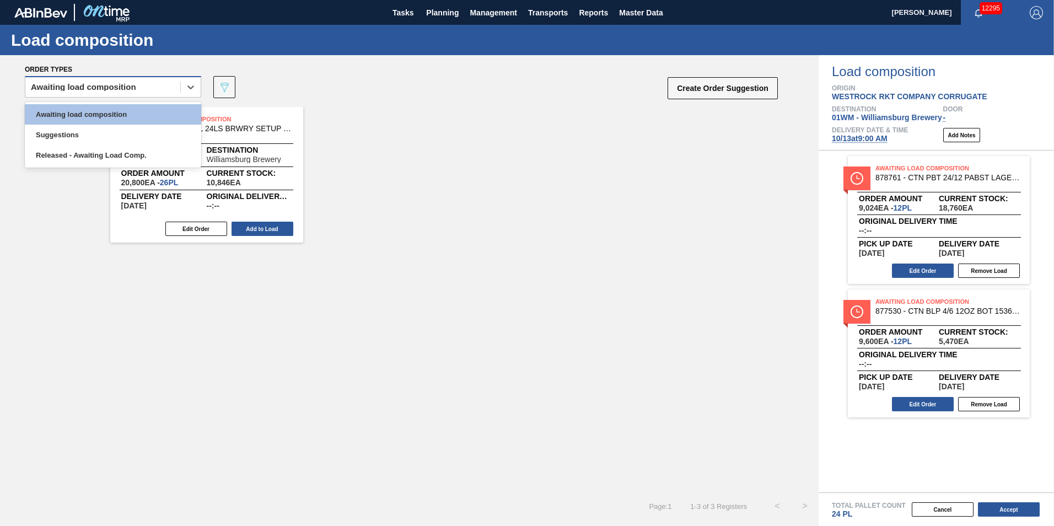
click at [116, 90] on div "Awaiting load composition" at bounding box center [83, 87] width 105 height 8
click at [118, 117] on div "Awaiting load composition" at bounding box center [113, 114] width 176 height 20
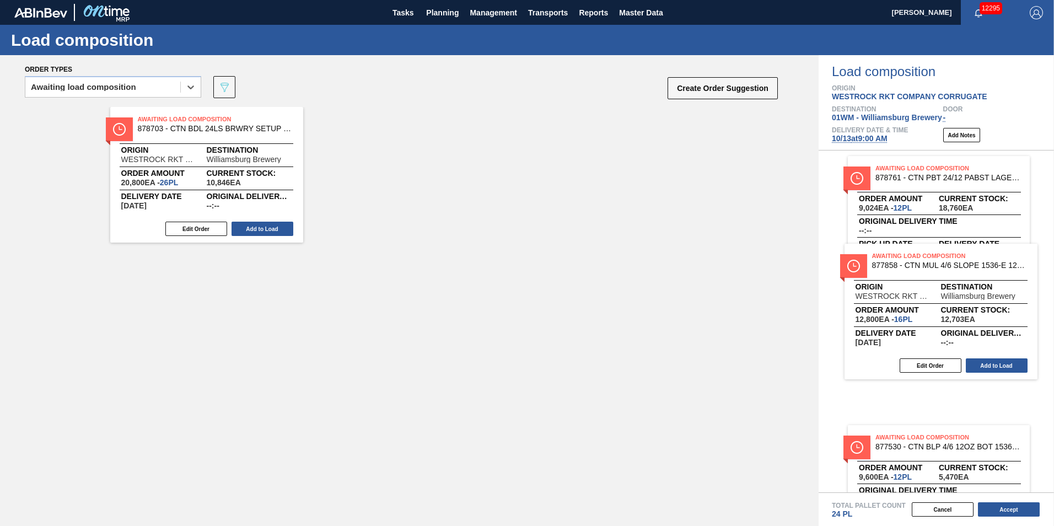
drag, startPoint x: 237, startPoint y: 161, endPoint x: 973, endPoint y: 304, distance: 750.1
click at [977, 301] on div "Order types option Awaiting load composition, selected. Select is focused ,type…" at bounding box center [527, 290] width 1054 height 471
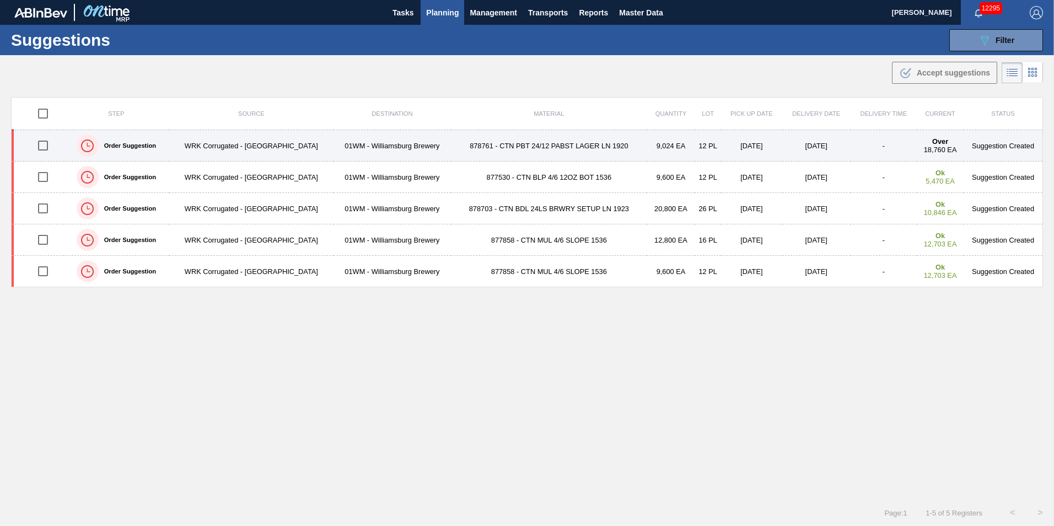
drag, startPoint x: 44, startPoint y: 145, endPoint x: 54, endPoint y: 152, distance: 12.4
click at [44, 145] on input "checkbox" at bounding box center [42, 145] width 23 height 23
checkbox input "true"
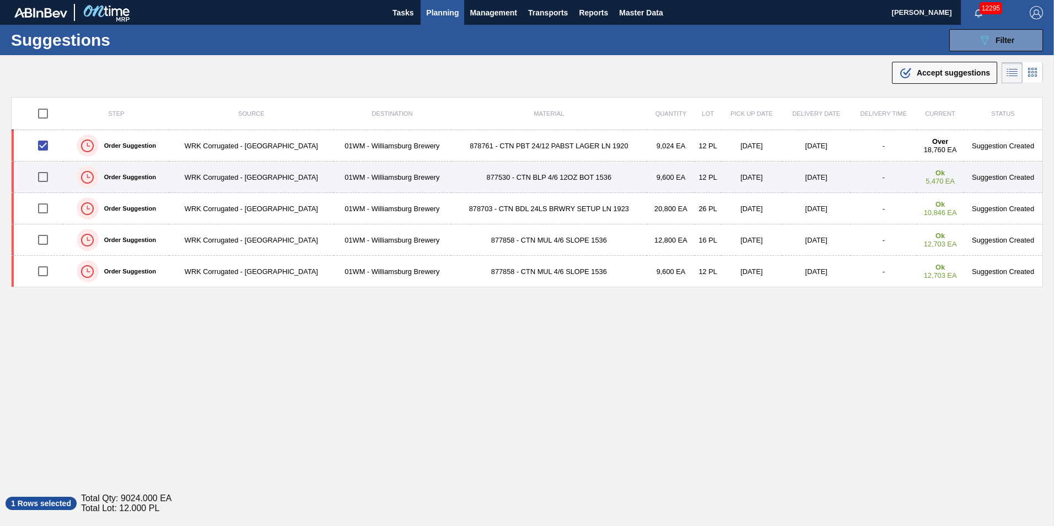
click at [41, 180] on input "checkbox" at bounding box center [42, 176] width 23 height 23
checkbox input "true"
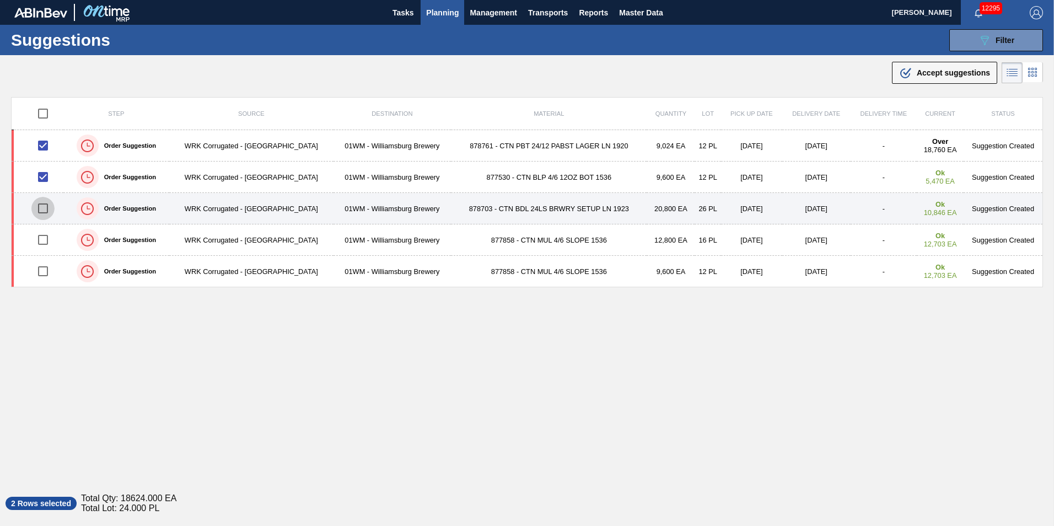
click at [44, 208] on input "checkbox" at bounding box center [42, 208] width 23 height 23
checkbox input "true"
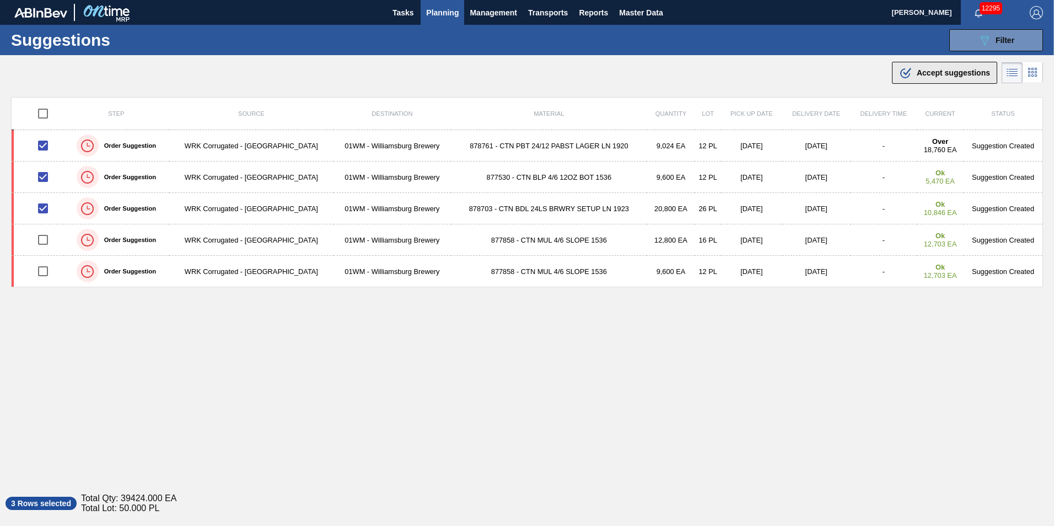
click at [933, 69] on span "Accept suggestions" at bounding box center [953, 72] width 73 height 9
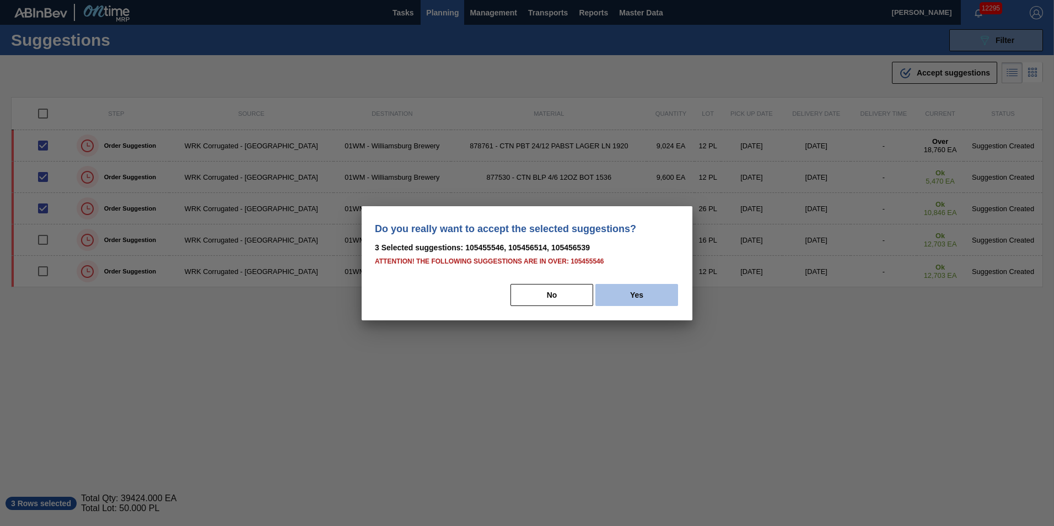
click at [631, 290] on button "Yes" at bounding box center [636, 295] width 83 height 22
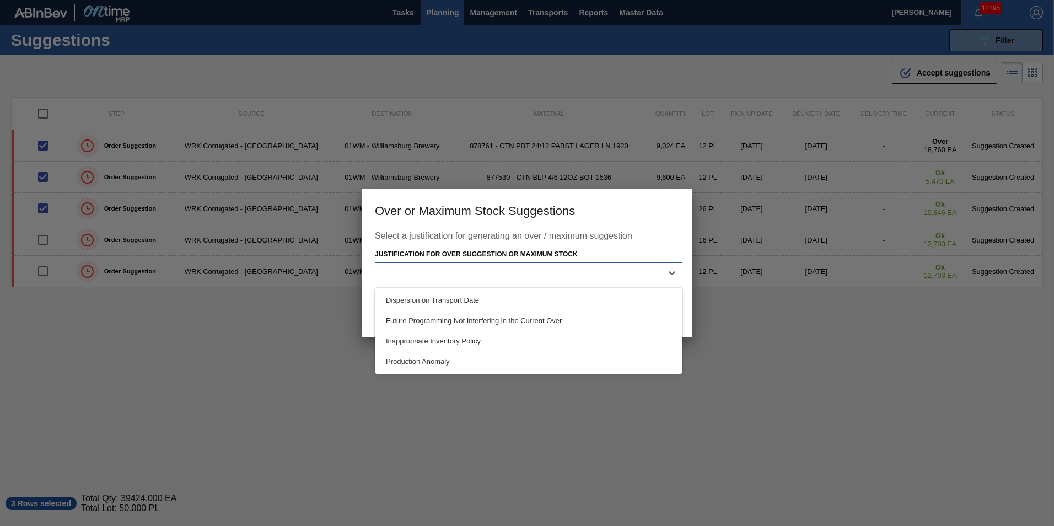
click at [548, 274] on div at bounding box center [518, 273] width 286 height 16
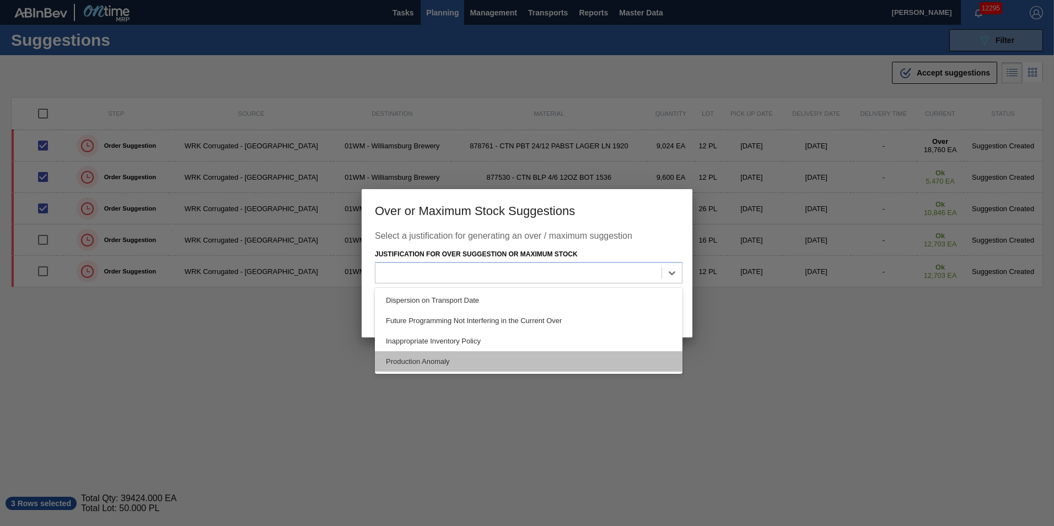
click at [457, 362] on div "Production Anomaly" at bounding box center [529, 361] width 308 height 20
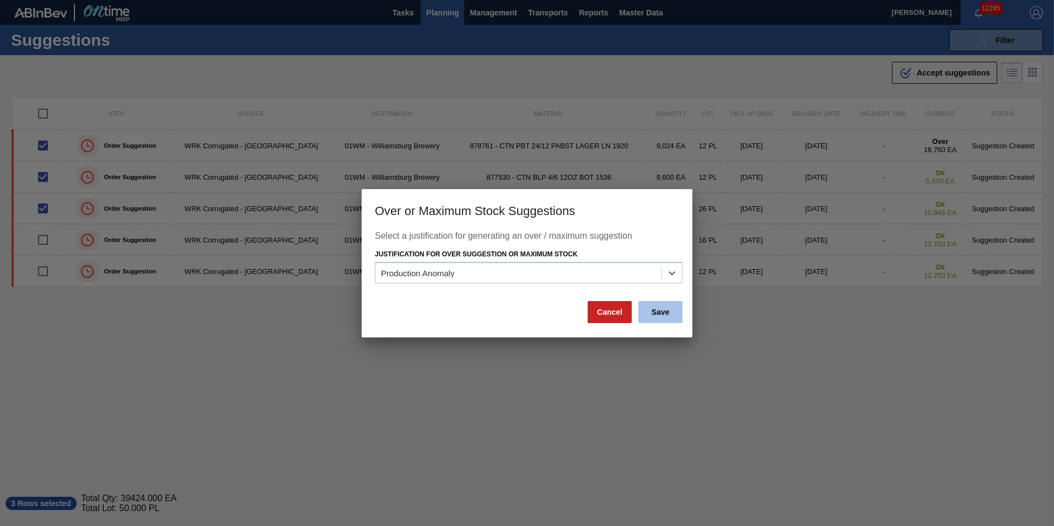
click at [650, 312] on button "Save" at bounding box center [660, 312] width 44 height 22
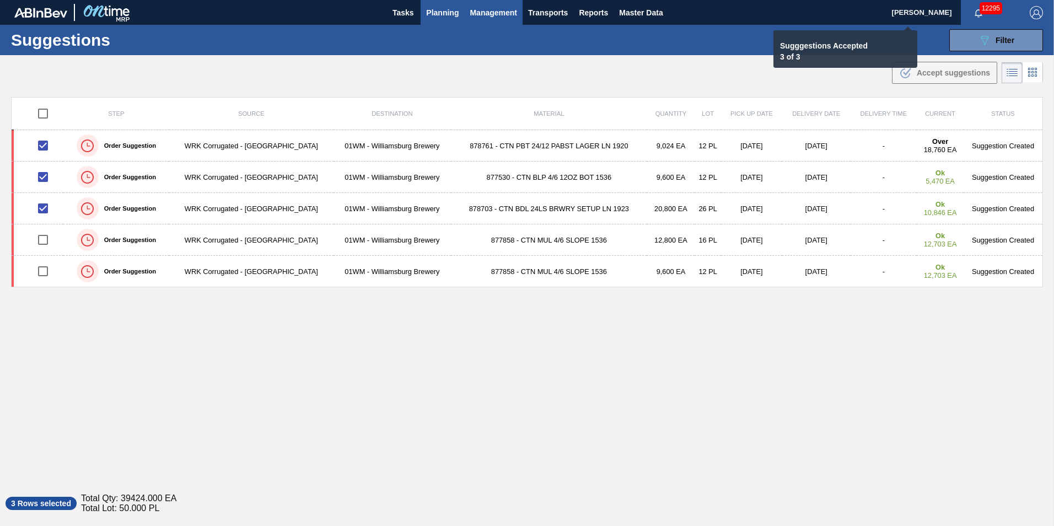
checkbox input "false"
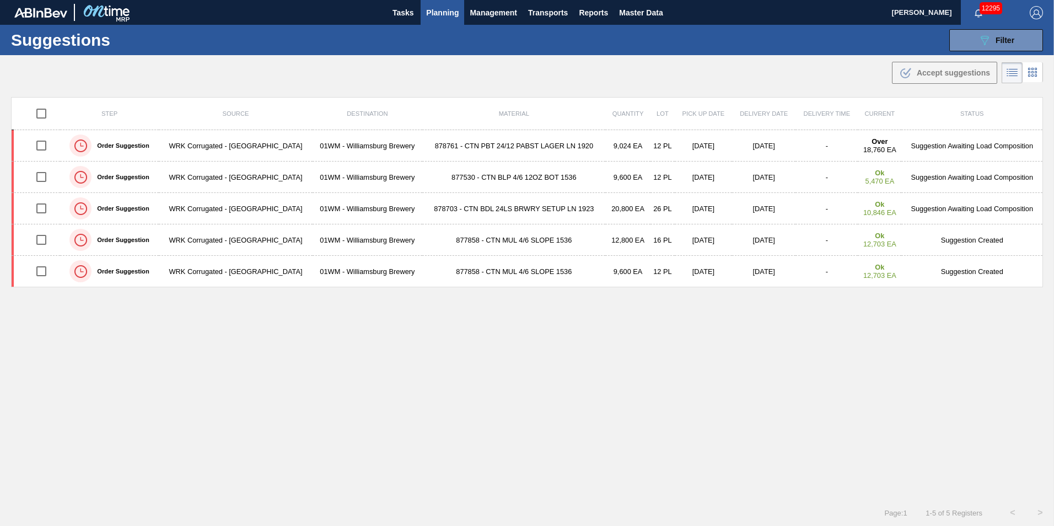
click at [450, 10] on span "Planning" at bounding box center [442, 12] width 33 height 13
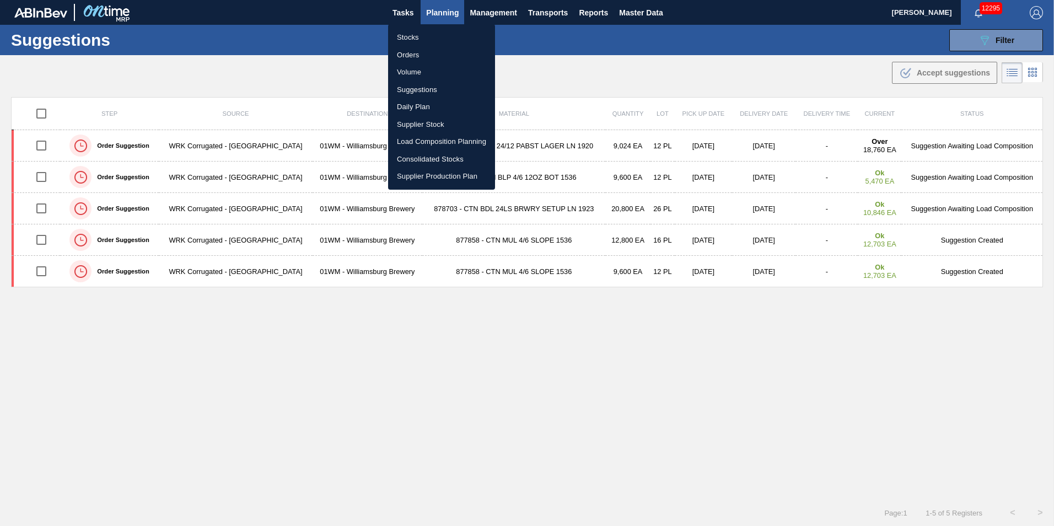
click at [331, 344] on div at bounding box center [527, 263] width 1054 height 526
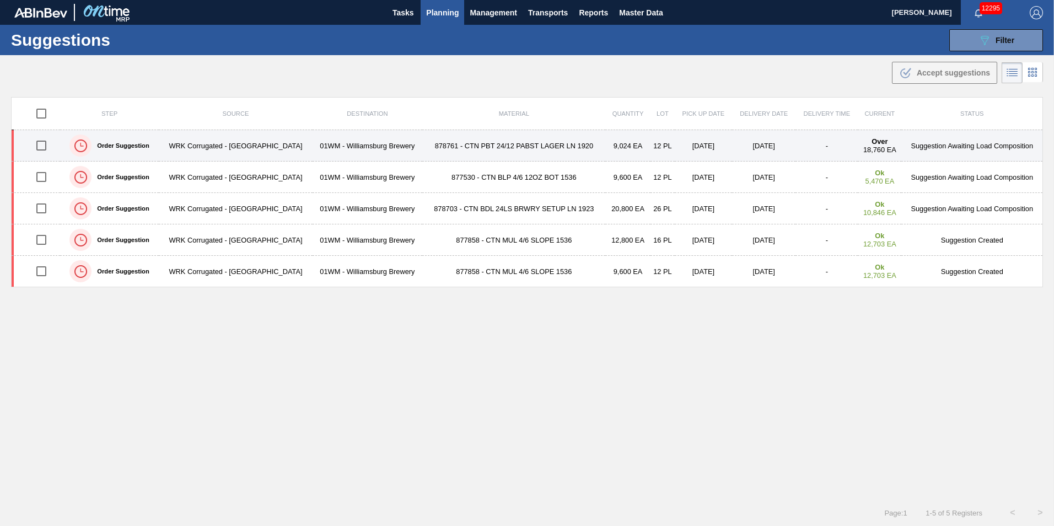
click at [524, 149] on td "878761 - CTN PBT 24/12 PABST LAGER LN 1920" at bounding box center [513, 145] width 183 height 31
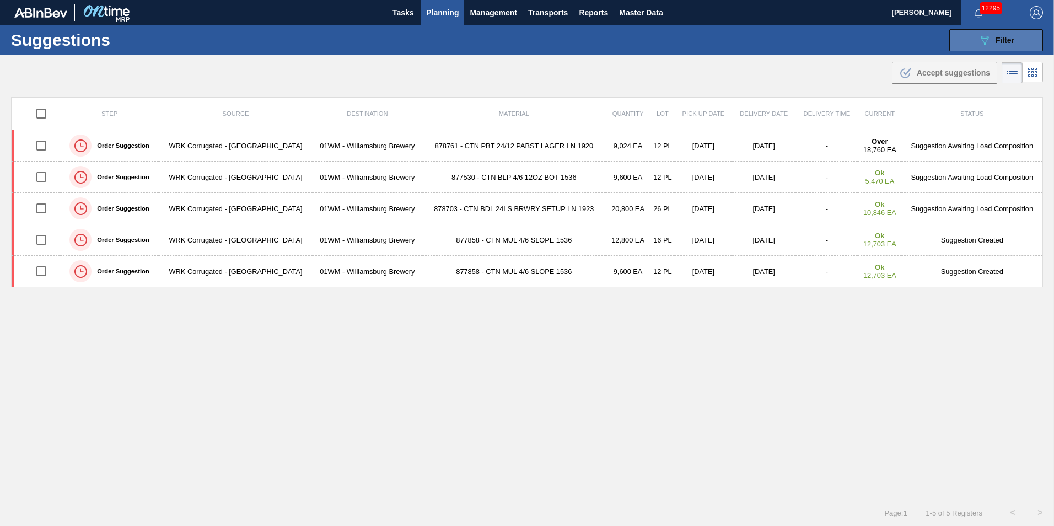
click at [984, 43] on icon "089F7B8B-B2A5-4AFE-B5C0-19BA573D28AC" at bounding box center [984, 40] width 13 height 13
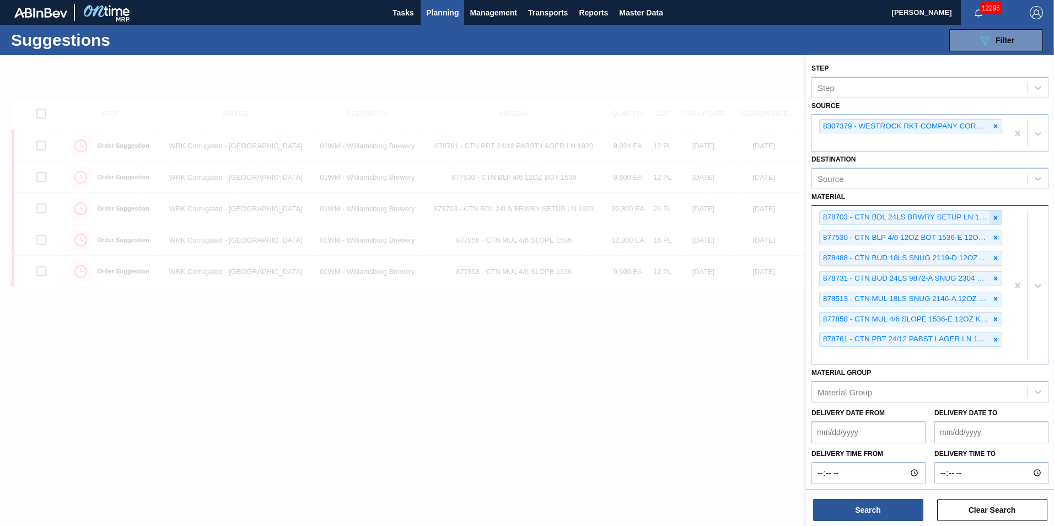
click at [995, 219] on icon at bounding box center [996, 218] width 4 height 4
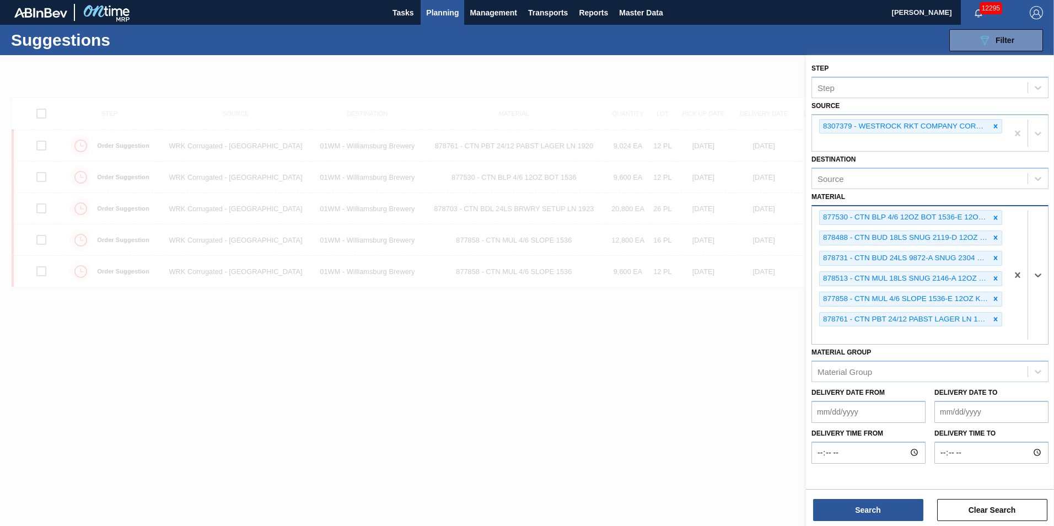
click at [995, 219] on icon at bounding box center [996, 218] width 8 height 8
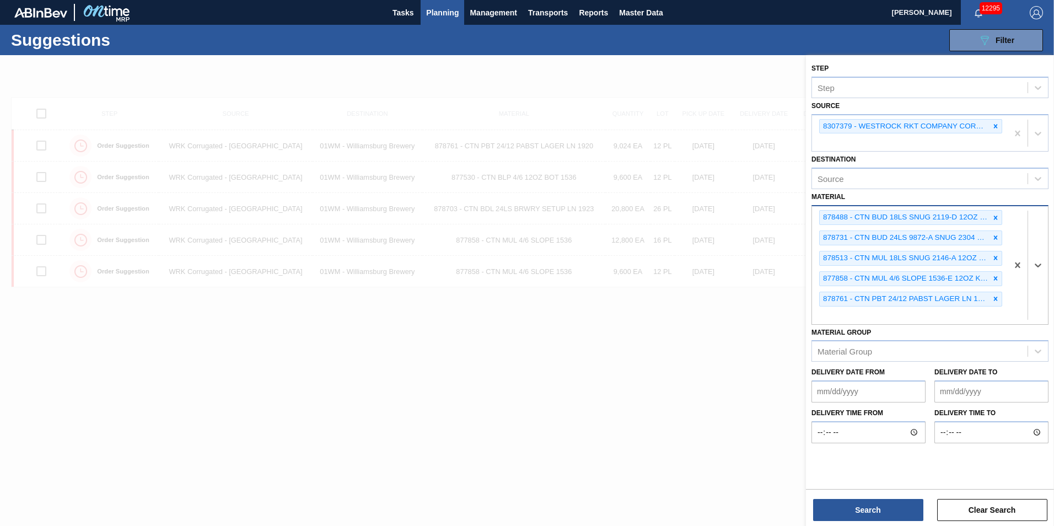
click at [995, 219] on icon at bounding box center [996, 218] width 8 height 8
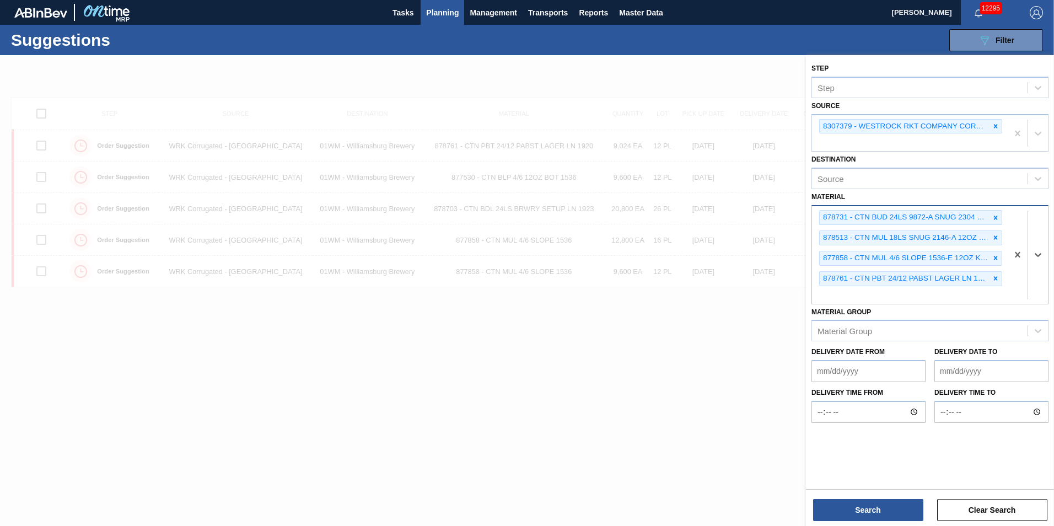
click at [995, 219] on icon at bounding box center [996, 218] width 8 height 8
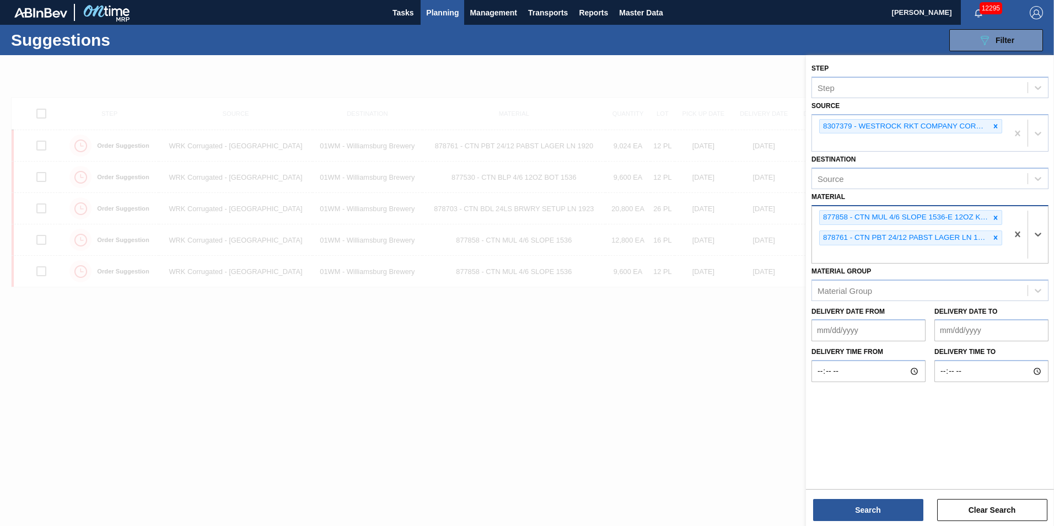
click at [995, 219] on icon at bounding box center [996, 218] width 8 height 8
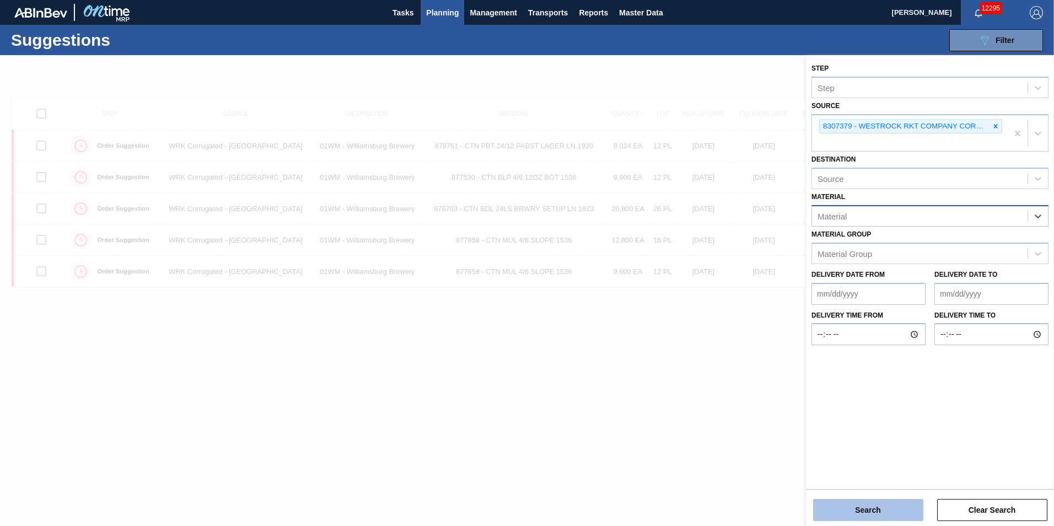
click at [853, 504] on button "Search" at bounding box center [868, 510] width 110 height 22
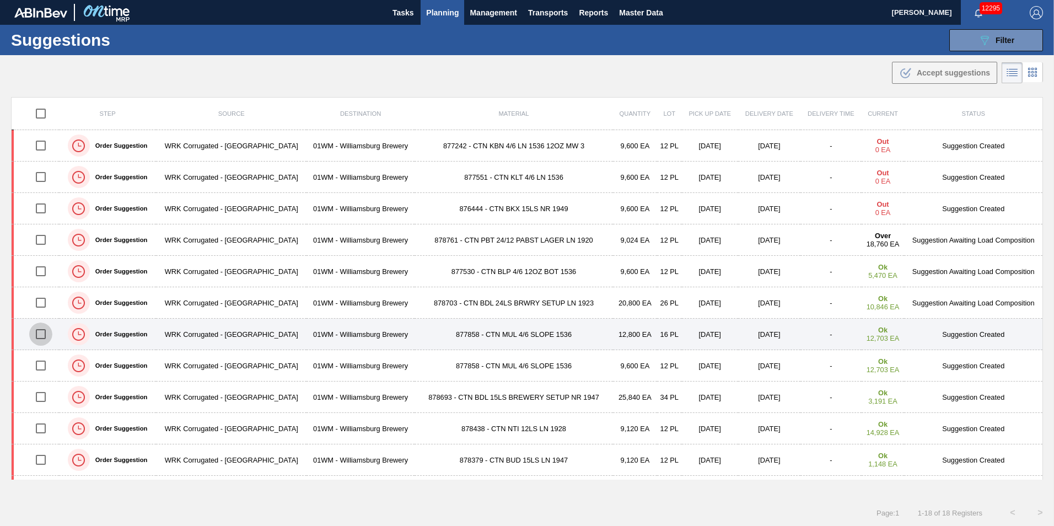
click at [44, 335] on input "checkbox" at bounding box center [40, 333] width 23 height 23
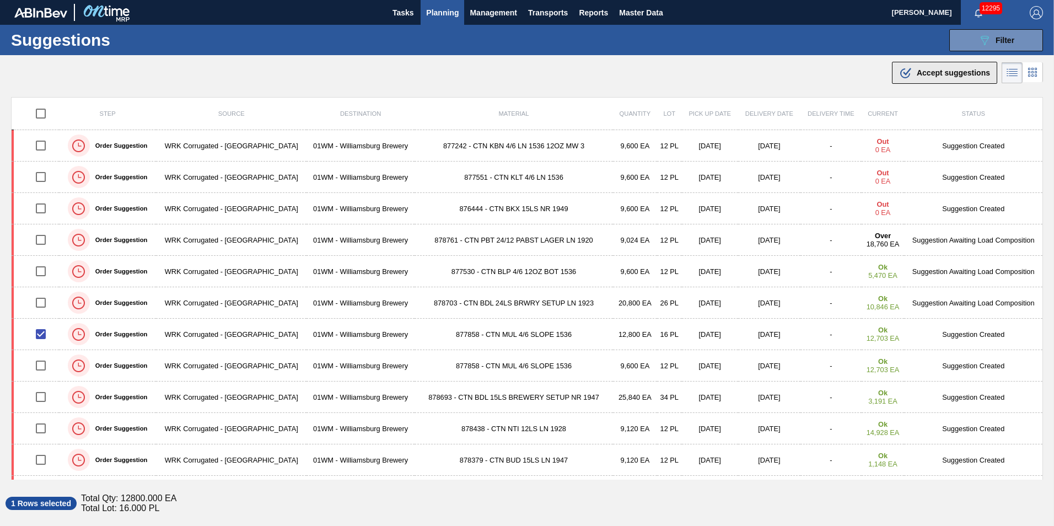
click at [924, 73] on span "Accept suggestions" at bounding box center [953, 72] width 73 height 9
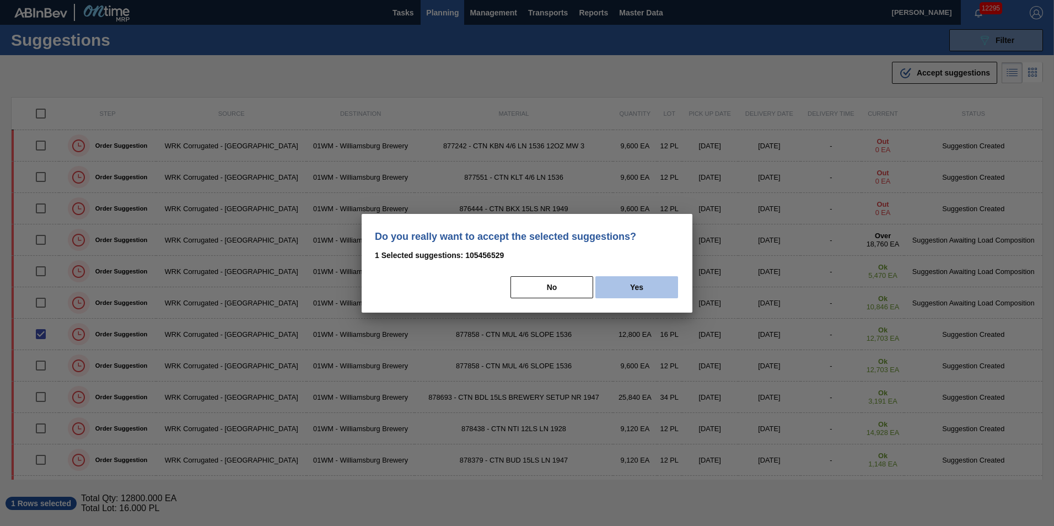
click at [644, 280] on button "Yes" at bounding box center [636, 287] width 83 height 22
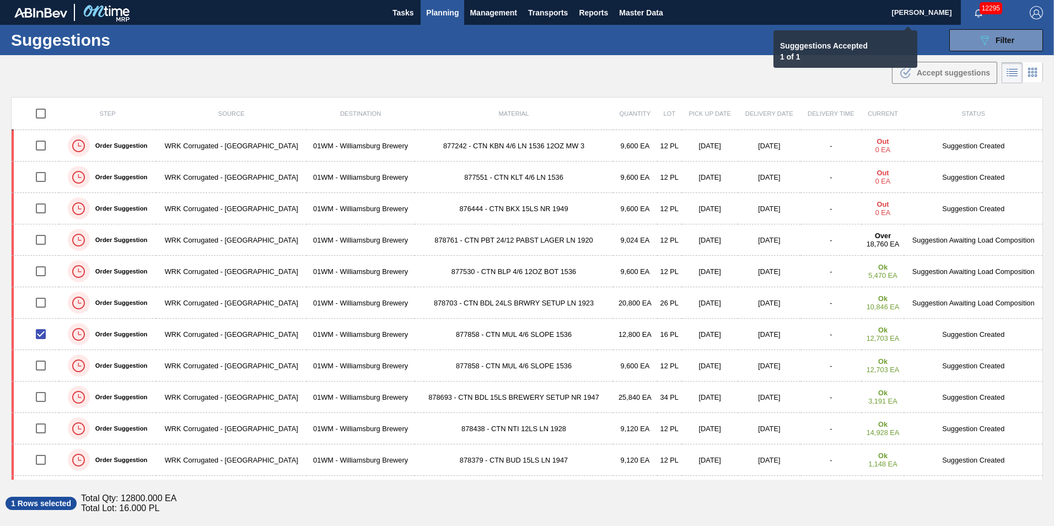
checkbox input "false"
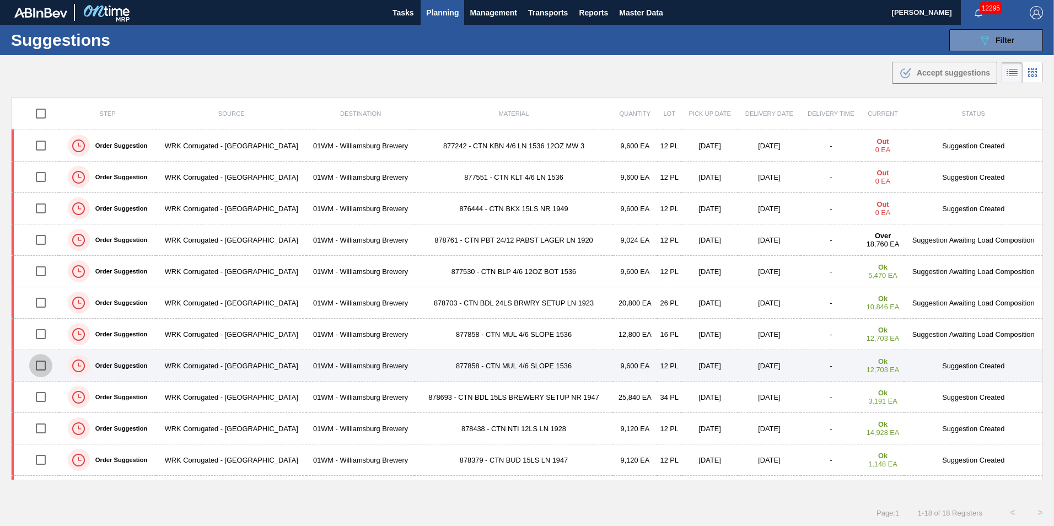
click at [40, 366] on input "checkbox" at bounding box center [40, 365] width 23 height 23
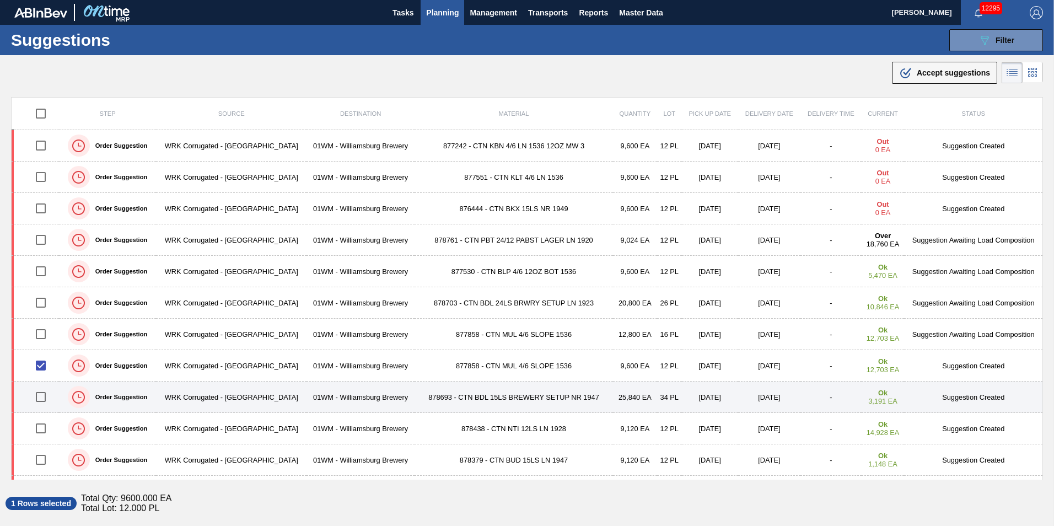
drag, startPoint x: 44, startPoint y: 366, endPoint x: 395, endPoint y: 398, distance: 353.1
click at [44, 366] on input "checkbox" at bounding box center [40, 365] width 23 height 23
checkbox input "false"
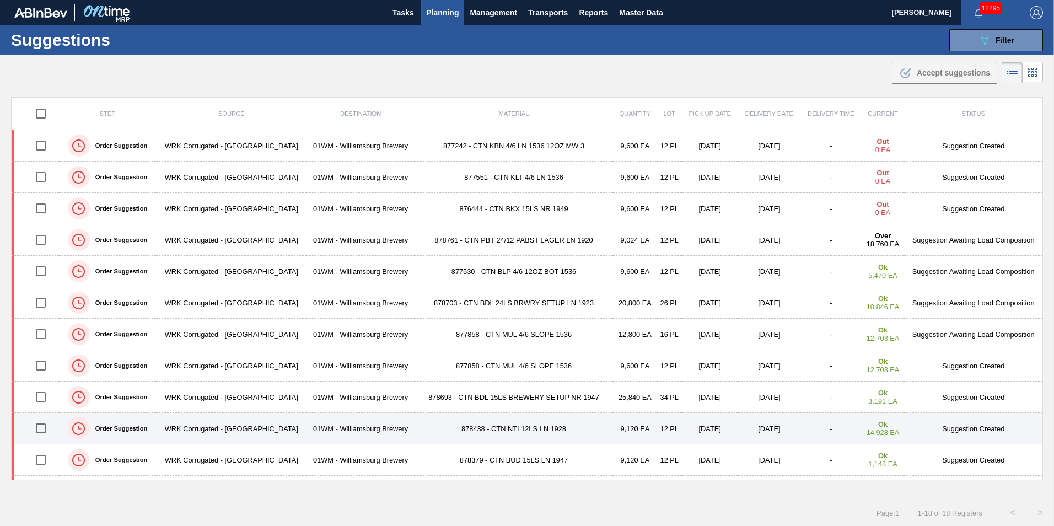
click at [44, 427] on input "checkbox" at bounding box center [40, 428] width 23 height 23
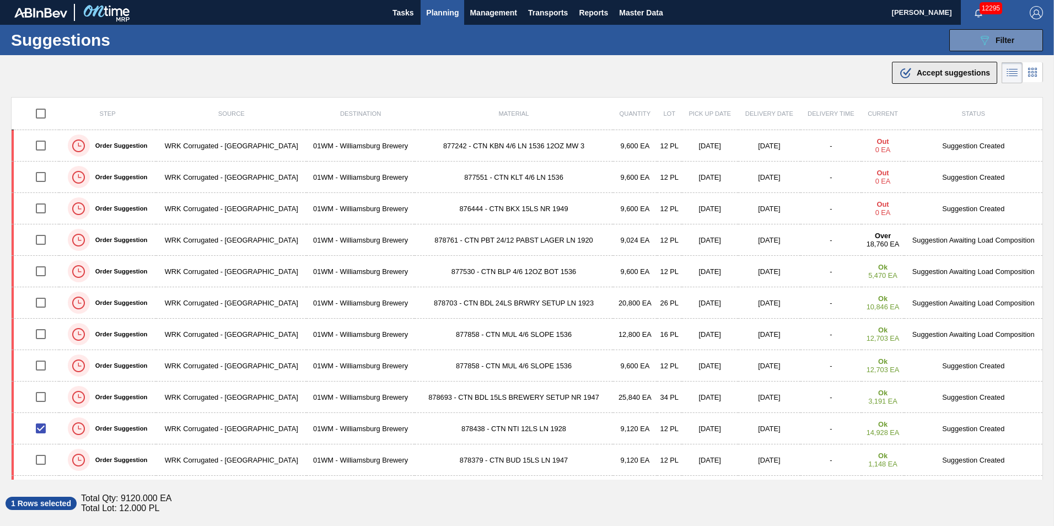
drag, startPoint x: 918, startPoint y: 68, endPoint x: 931, endPoint y: 71, distance: 13.5
click at [918, 68] on div ".b{fill:var(--color-action-default)} Accept suggestions" at bounding box center [944, 72] width 91 height 13
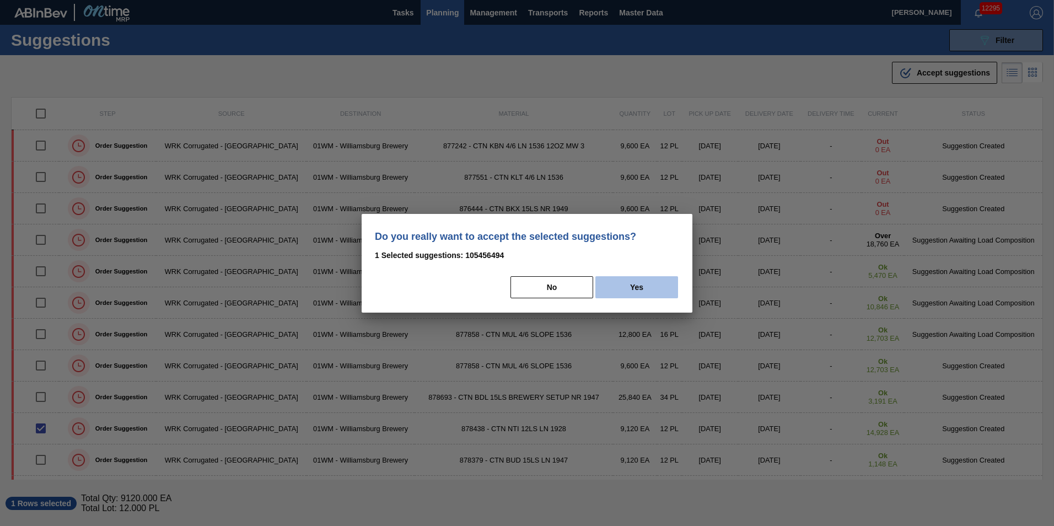
click at [647, 284] on button "Yes" at bounding box center [636, 287] width 83 height 22
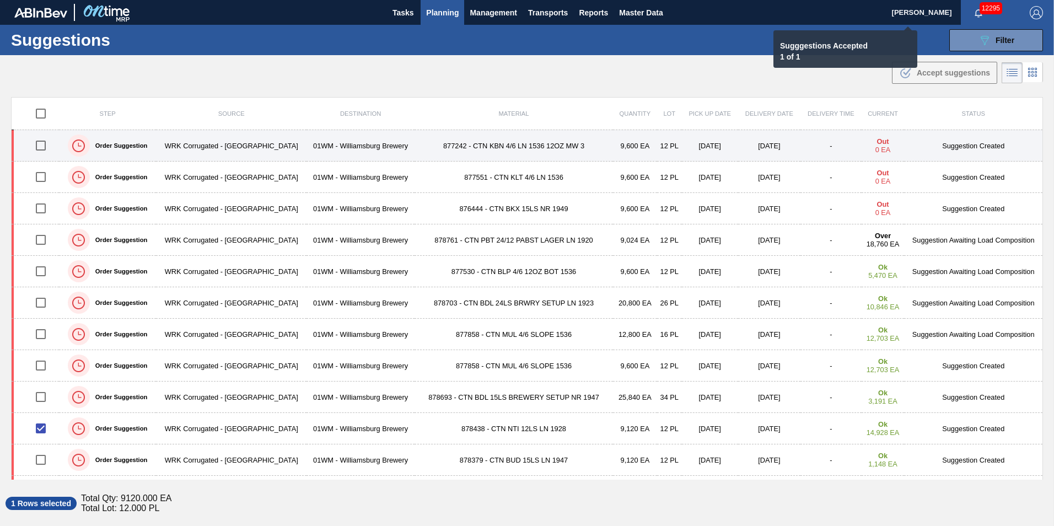
checkbox input "false"
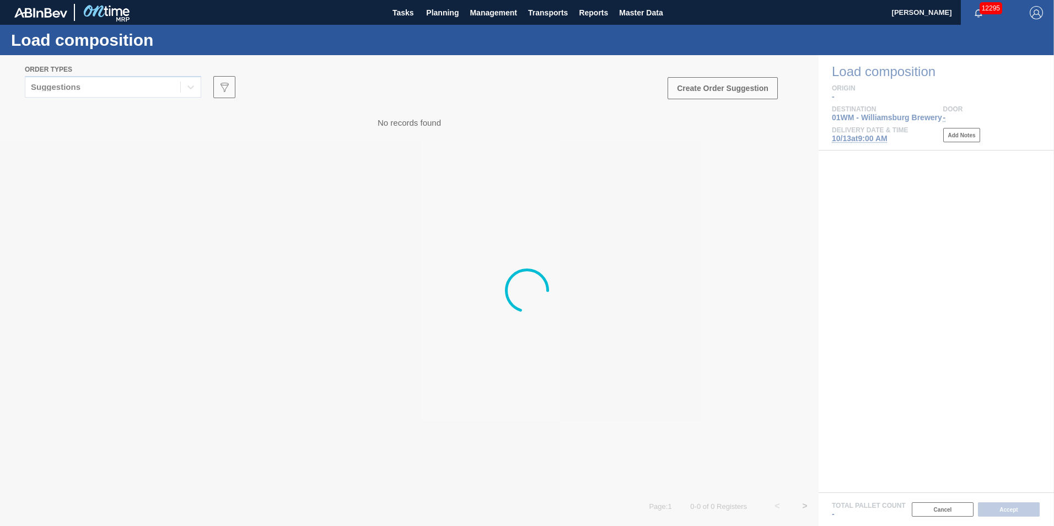
click at [124, 76] on div at bounding box center [527, 290] width 1054 height 471
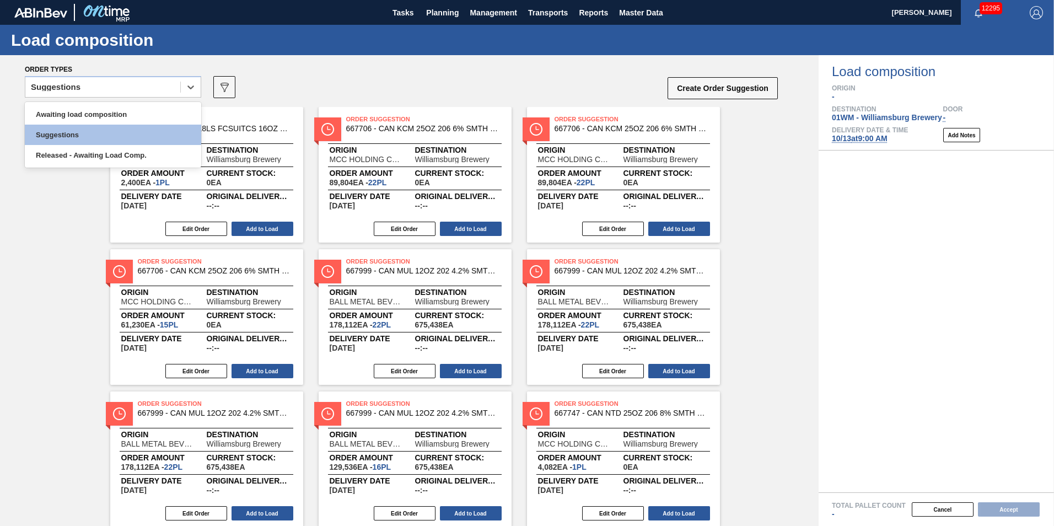
click at [128, 82] on div "Suggestions" at bounding box center [102, 87] width 155 height 16
click at [93, 112] on div "Awaiting load composition" at bounding box center [113, 114] width 176 height 20
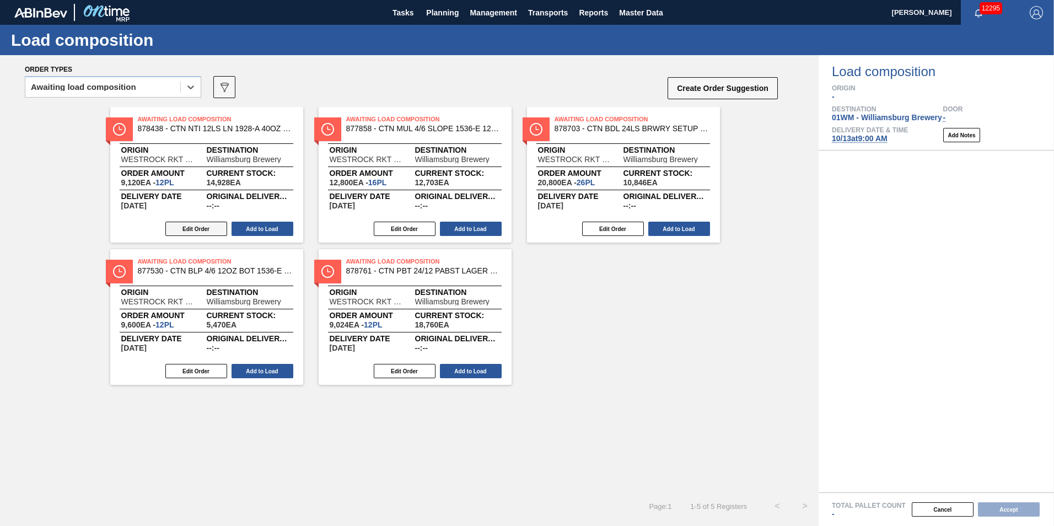
click at [204, 227] on button "Edit Order" at bounding box center [196, 229] width 62 height 14
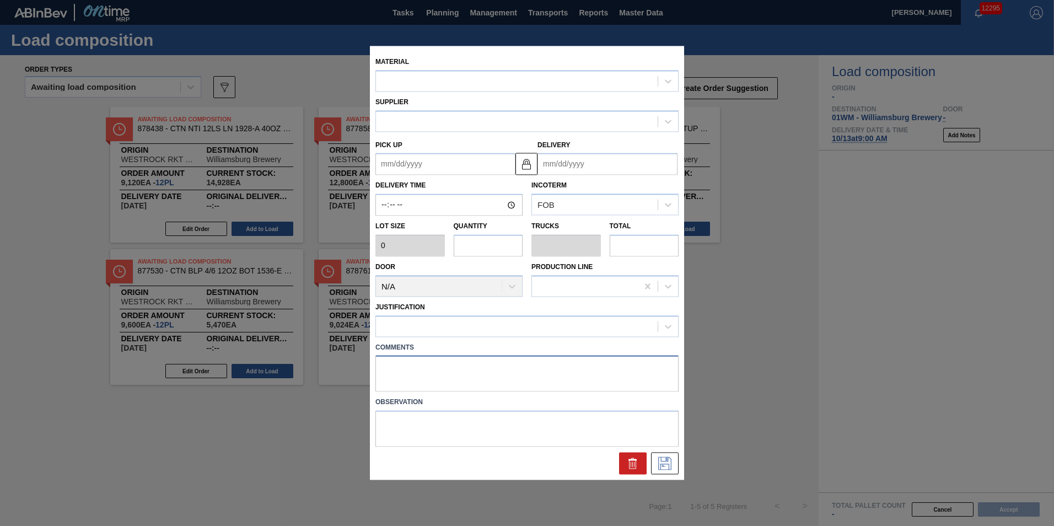
click at [406, 367] on textarea at bounding box center [526, 373] width 303 height 36
type input "760"
type input "12"
type input "0.273"
type input "9,120"
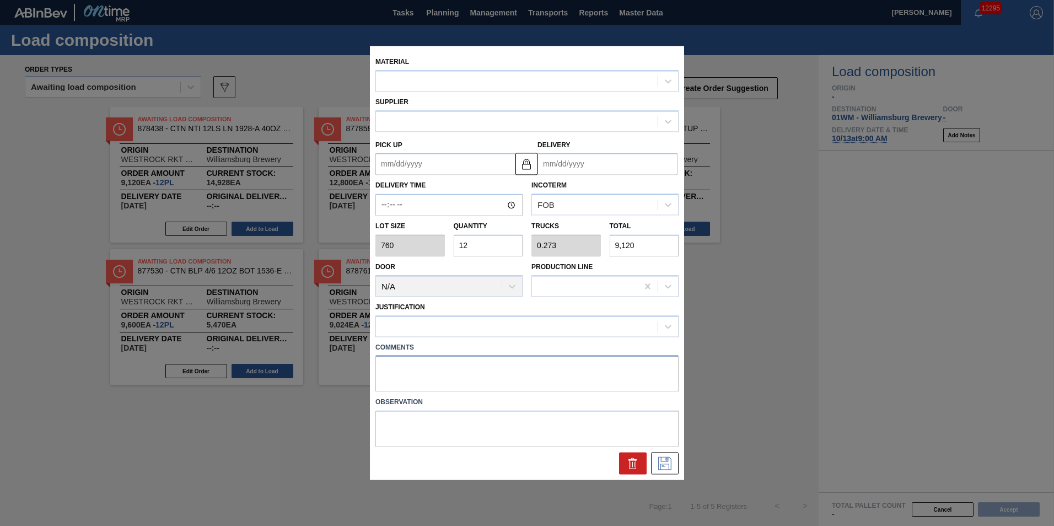
type up "[DATE]"
type input "[DATE]"
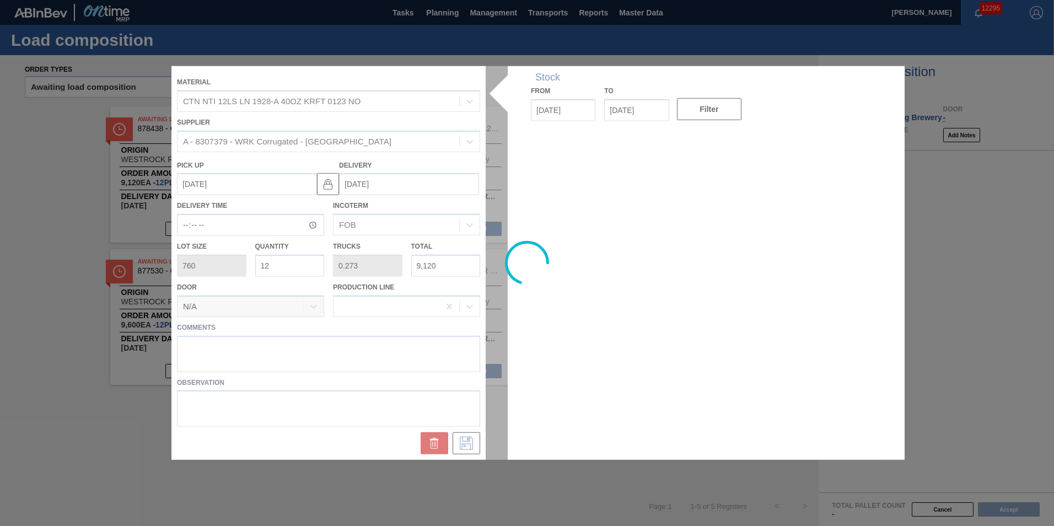
click at [287, 355] on div at bounding box center [526, 263] width 711 height 394
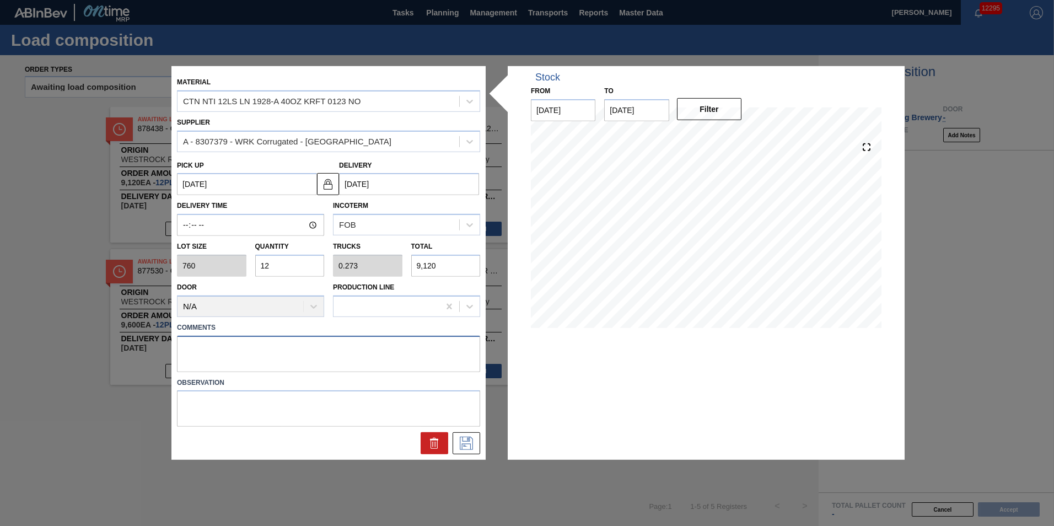
click at [211, 349] on textarea at bounding box center [328, 353] width 303 height 36
type textarea "n"
click at [469, 444] on icon at bounding box center [466, 443] width 13 height 13
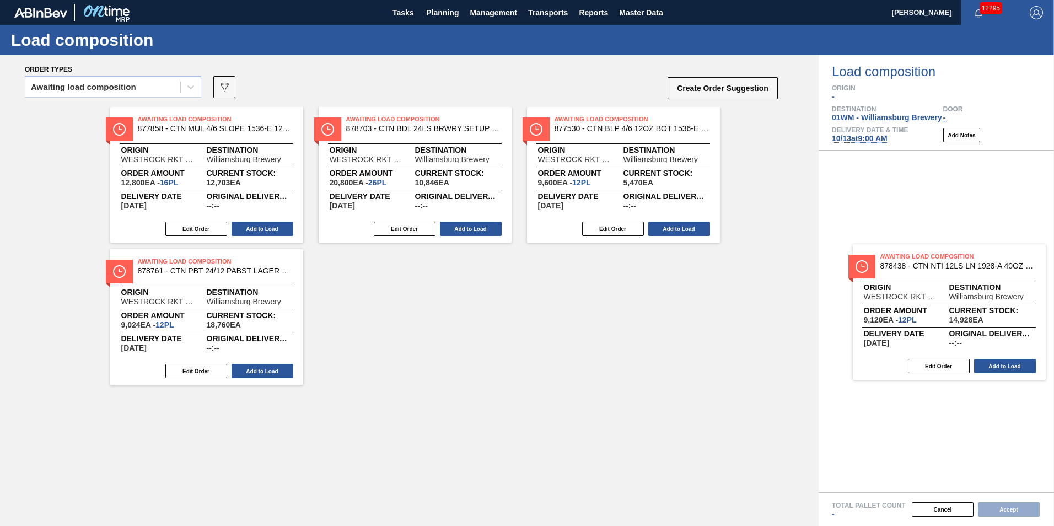
drag, startPoint x: 452, startPoint y: 250, endPoint x: 943, endPoint y: 270, distance: 491.0
click at [943, 272] on div "Order types Awaiting load composition 089F7B8B-B2A5-4AFE-B5C0-19BA573D28AC Crea…" at bounding box center [527, 290] width 1054 height 471
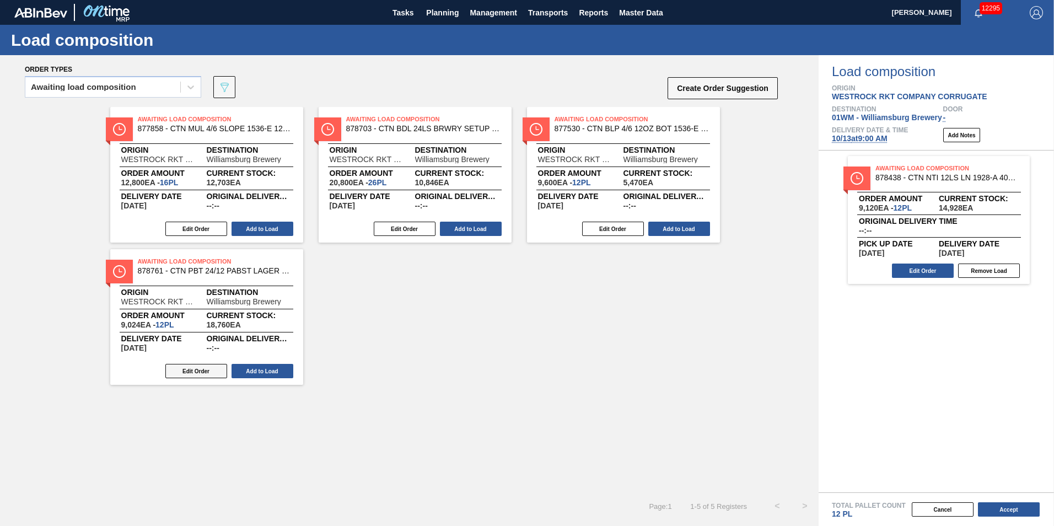
click at [186, 368] on button "Edit Order" at bounding box center [196, 371] width 62 height 14
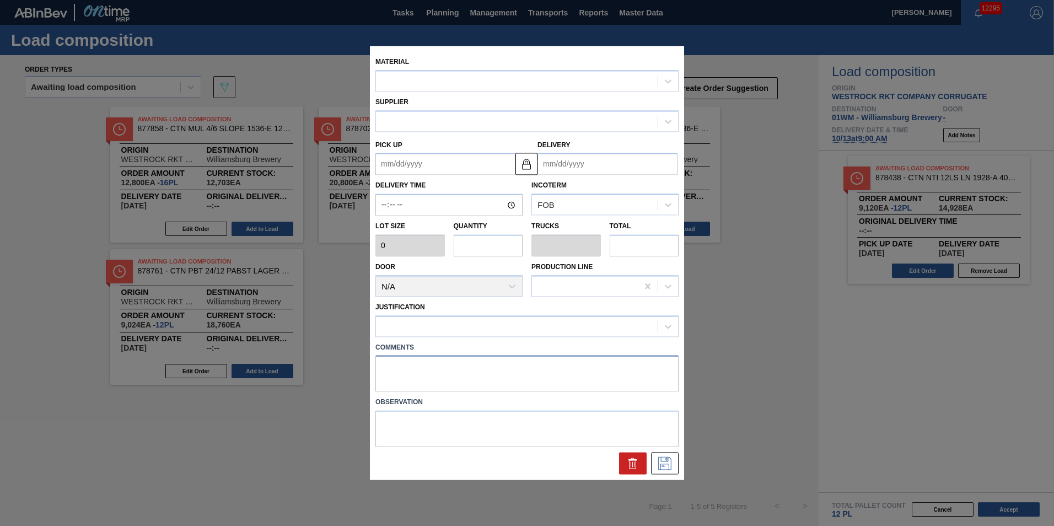
click at [381, 368] on textarea at bounding box center [526, 373] width 303 height 36
type textarea "t"
type input "752"
type input "12"
type input "0.25"
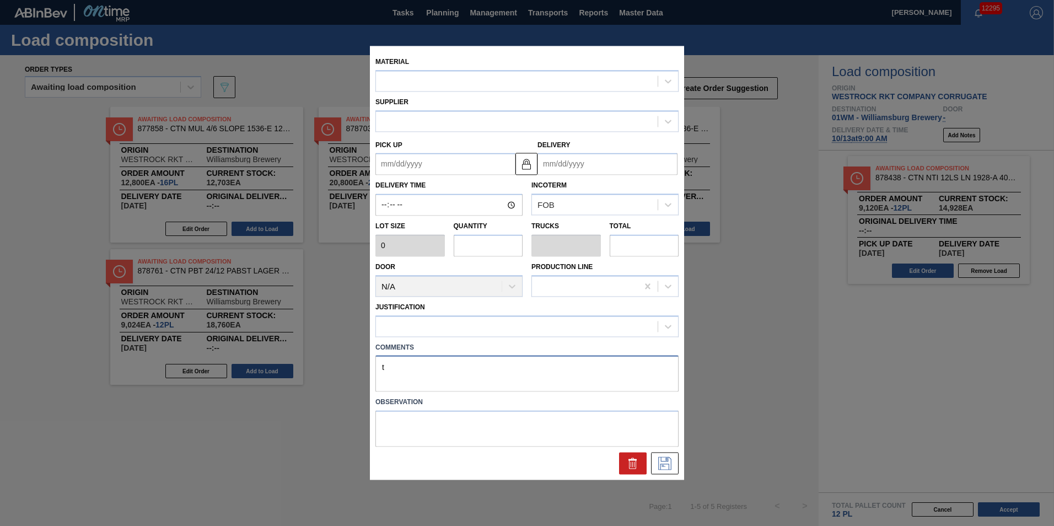
type input "9,024"
type textarea "T"
type up "[DATE]"
type input "[DATE]"
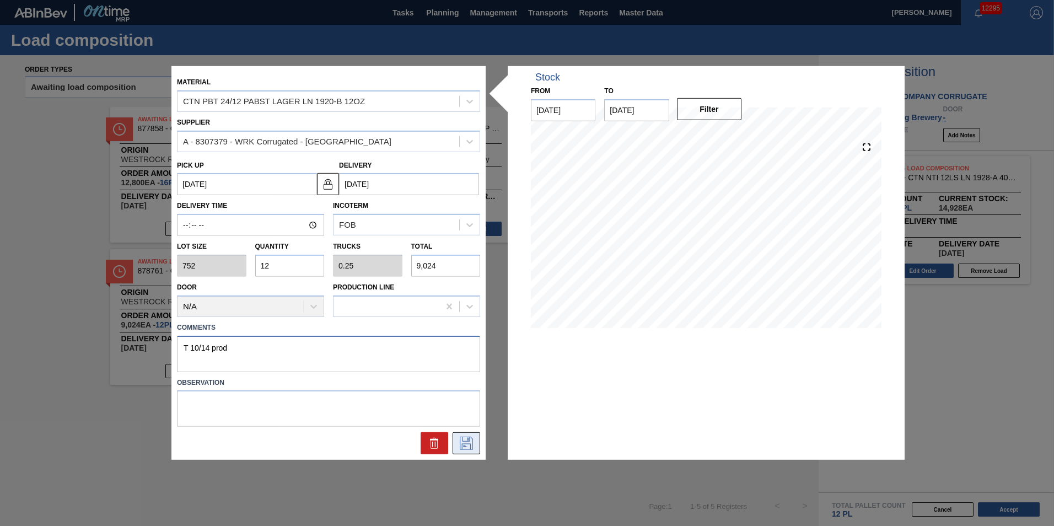
type textarea "T 10/14 prod"
click at [462, 446] on icon at bounding box center [466, 443] width 18 height 13
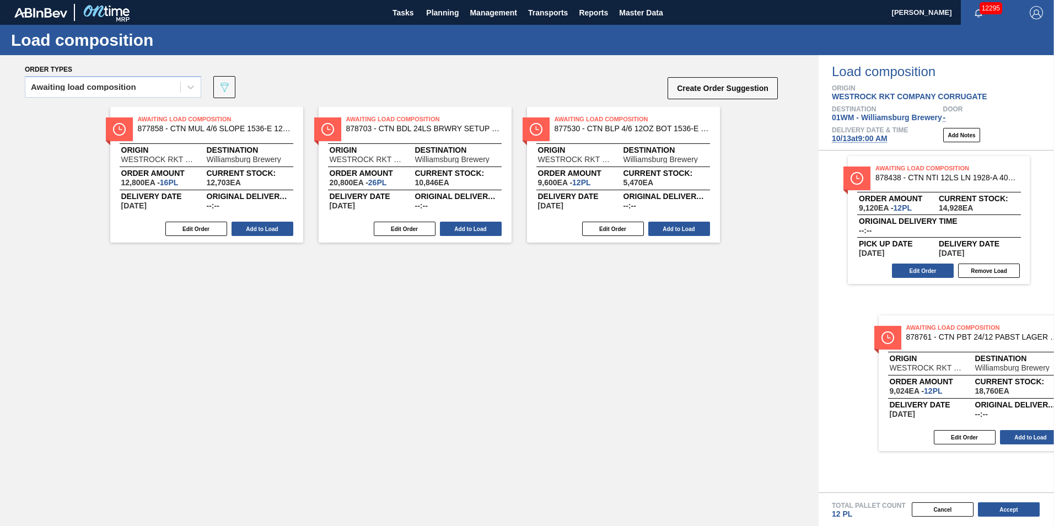
drag, startPoint x: 225, startPoint y: 303, endPoint x: 993, endPoint y: 366, distance: 770.4
click at [994, 367] on div "Order types Awaiting load composition 089F7B8B-B2A5-4AFE-B5C0-19BA573D28AC Crea…" at bounding box center [527, 290] width 1054 height 471
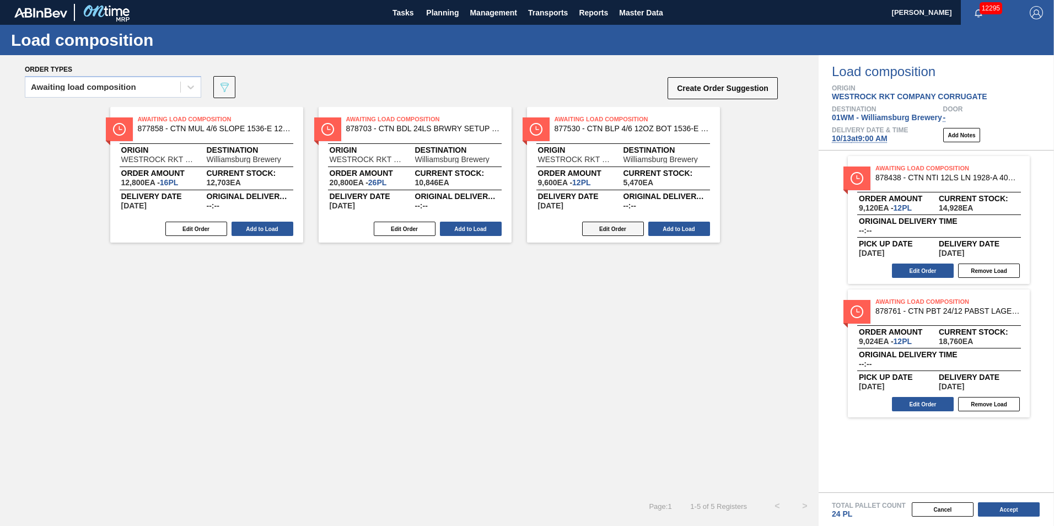
click at [601, 228] on button "Edit Order" at bounding box center [613, 229] width 62 height 14
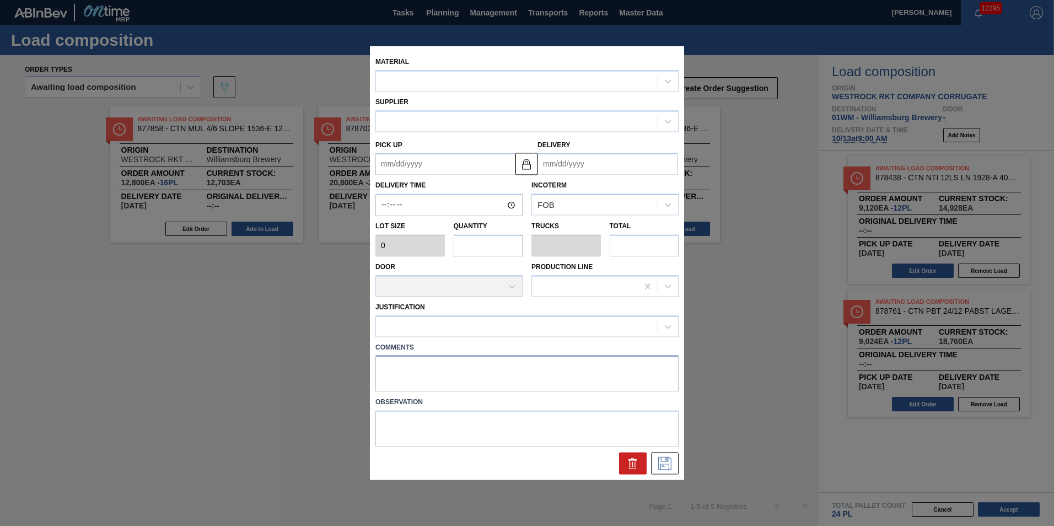
click at [389, 371] on textarea at bounding box center [526, 373] width 303 height 36
type textarea "mt"
type input "800"
type input "12"
type input "0.231"
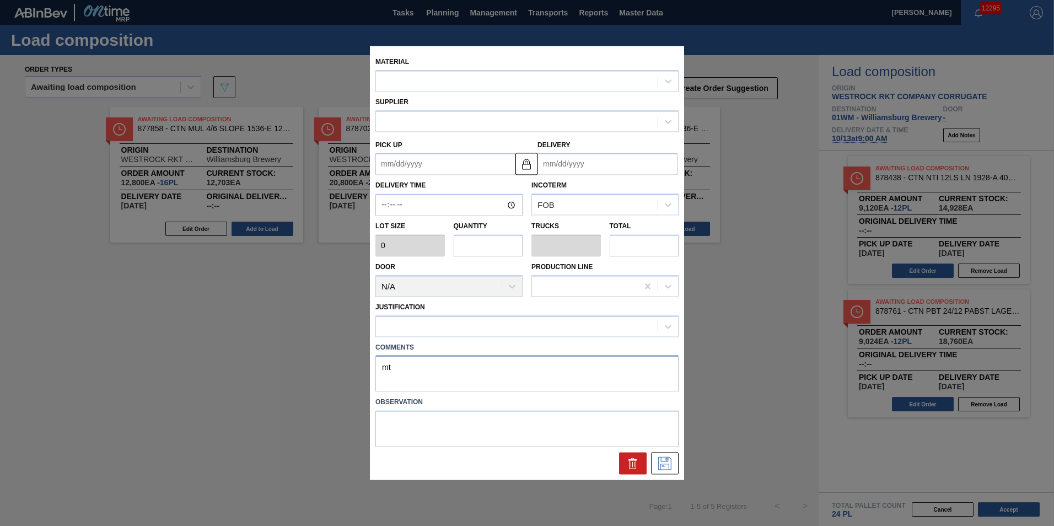
type input "9,600"
type up "[DATE]"
type input "[DATE]"
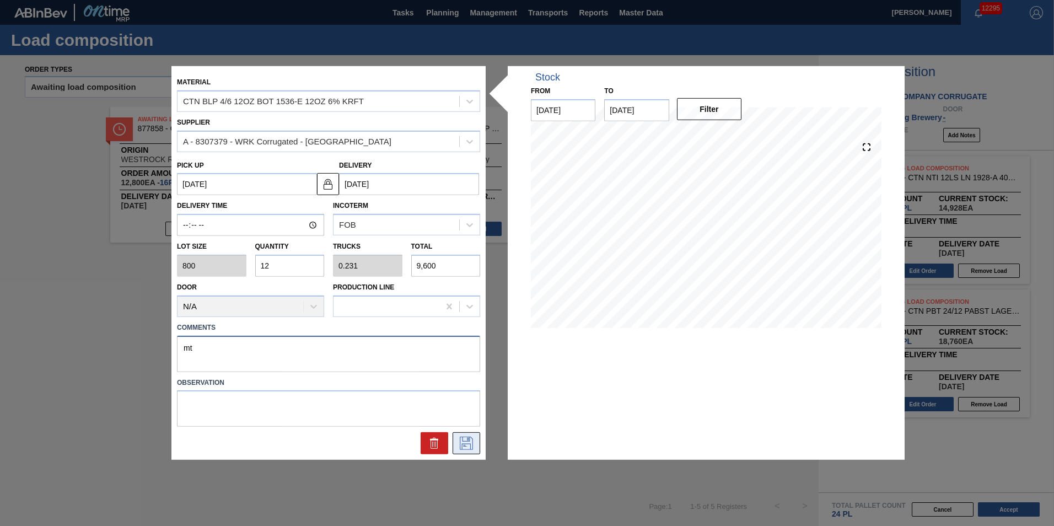
type textarea "mt"
click at [467, 443] on icon at bounding box center [466, 443] width 18 height 13
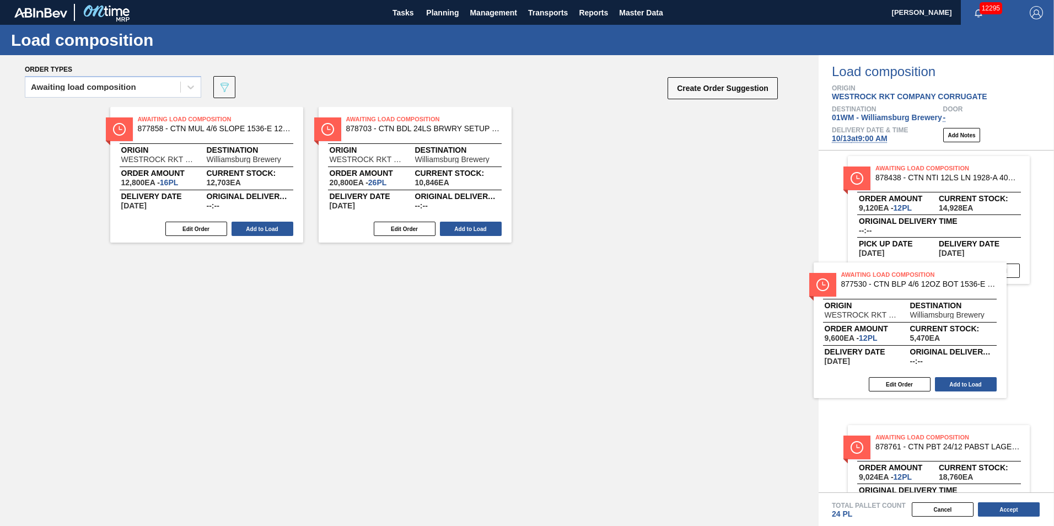
drag, startPoint x: 570, startPoint y: 169, endPoint x: 860, endPoint y: 326, distance: 329.7
click at [860, 326] on div "Order types Awaiting load composition 089F7B8B-B2A5-4AFE-B5C0-19BA573D28AC Crea…" at bounding box center [527, 290] width 1054 height 471
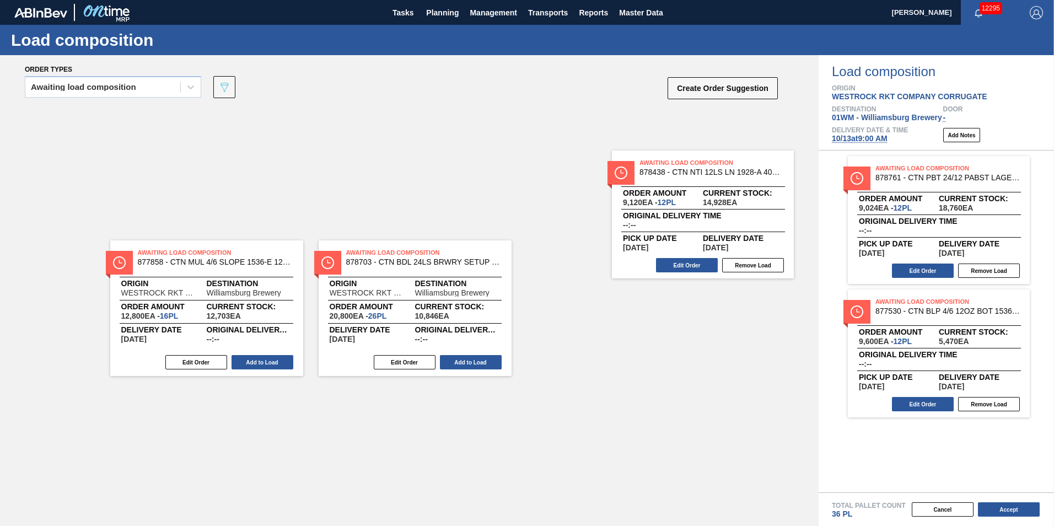
drag, startPoint x: 957, startPoint y: 211, endPoint x: 691, endPoint y: 197, distance: 266.6
click at [694, 201] on div "Order types Awaiting load composition 089F7B8B-B2A5-4AFE-B5C0-19BA573D28AC Crea…" at bounding box center [527, 290] width 1054 height 471
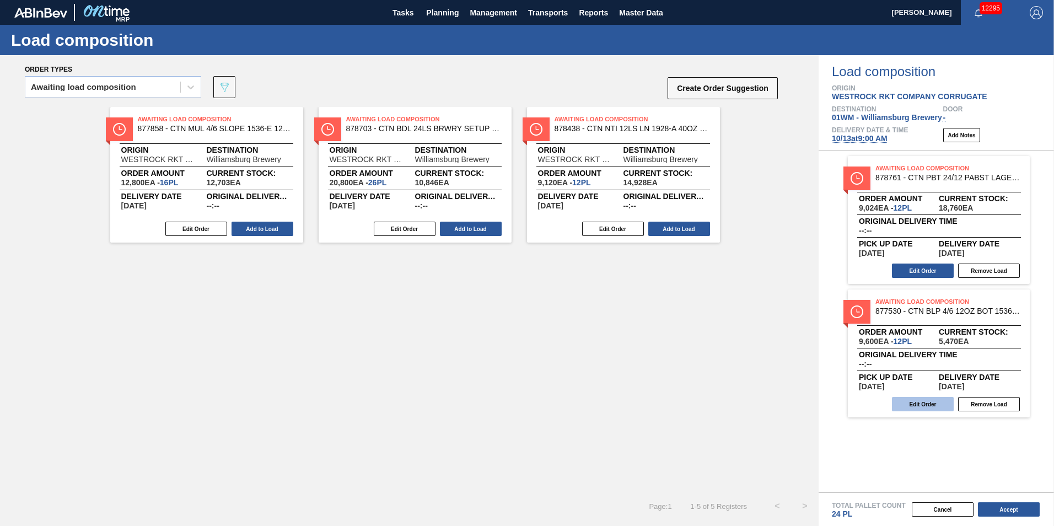
click at [927, 400] on button "Edit Order" at bounding box center [923, 404] width 62 height 14
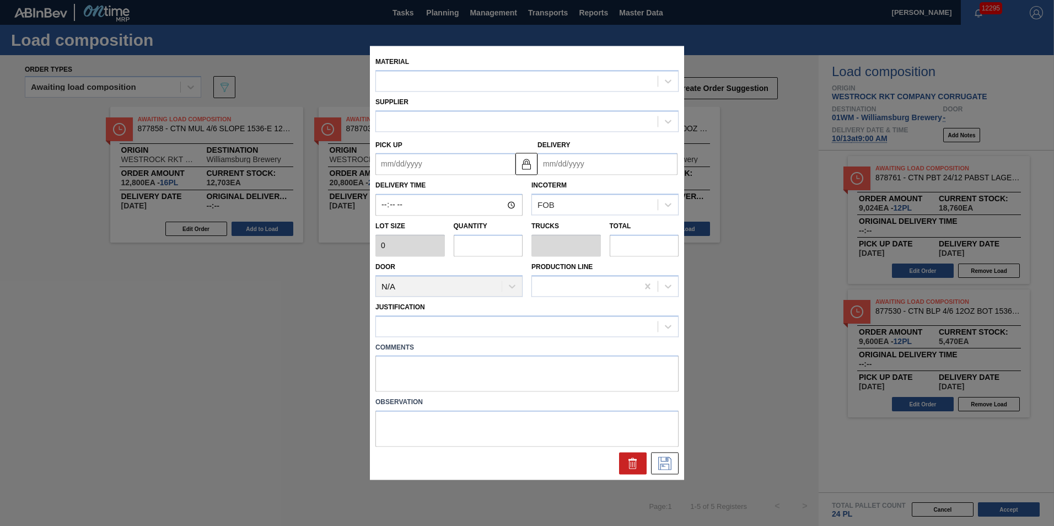
type input "800"
type input "12"
type input "0.231"
type input "9,600"
type up "[DATE]"
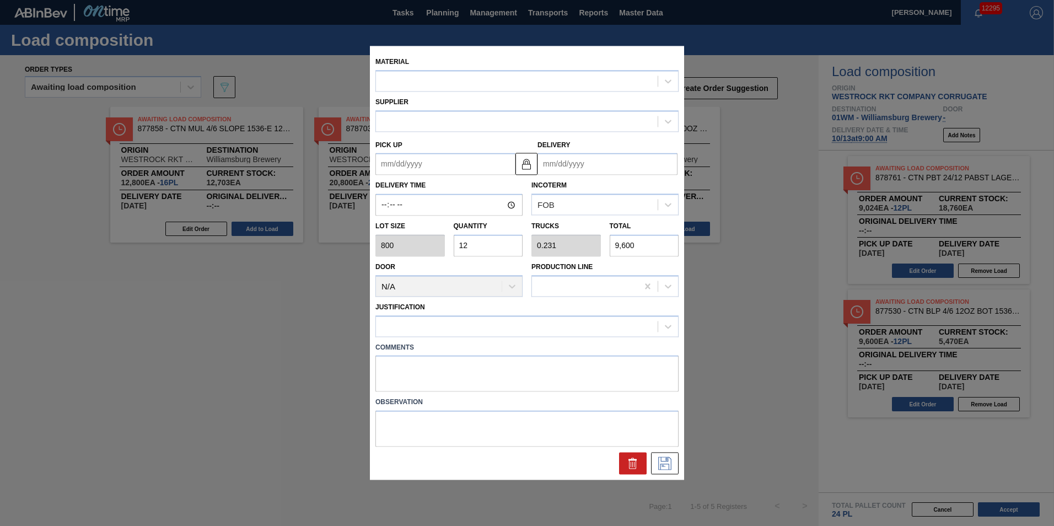
type input "[DATE]"
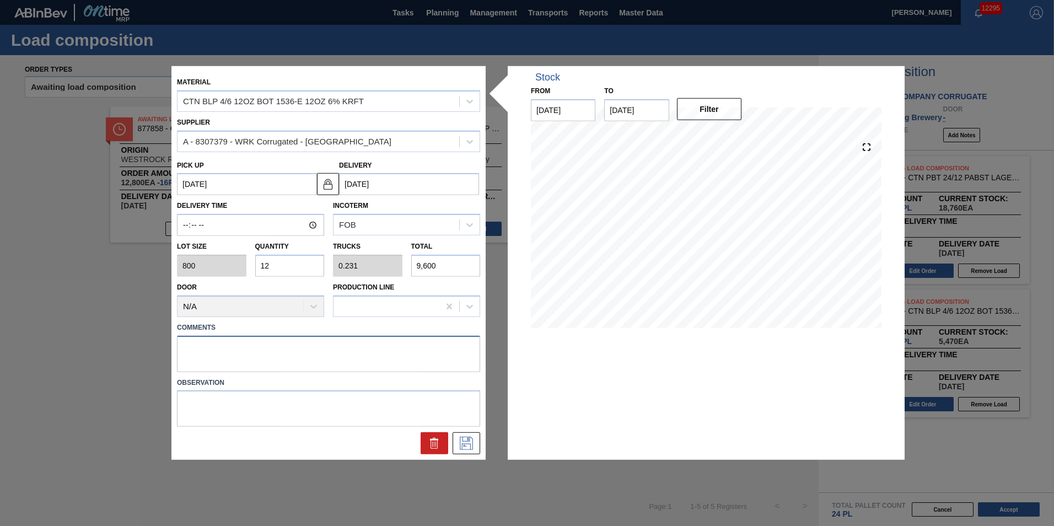
click at [210, 351] on textarea at bounding box center [328, 353] width 303 height 36
type textarea "m"
click at [472, 440] on icon at bounding box center [466, 443] width 13 height 13
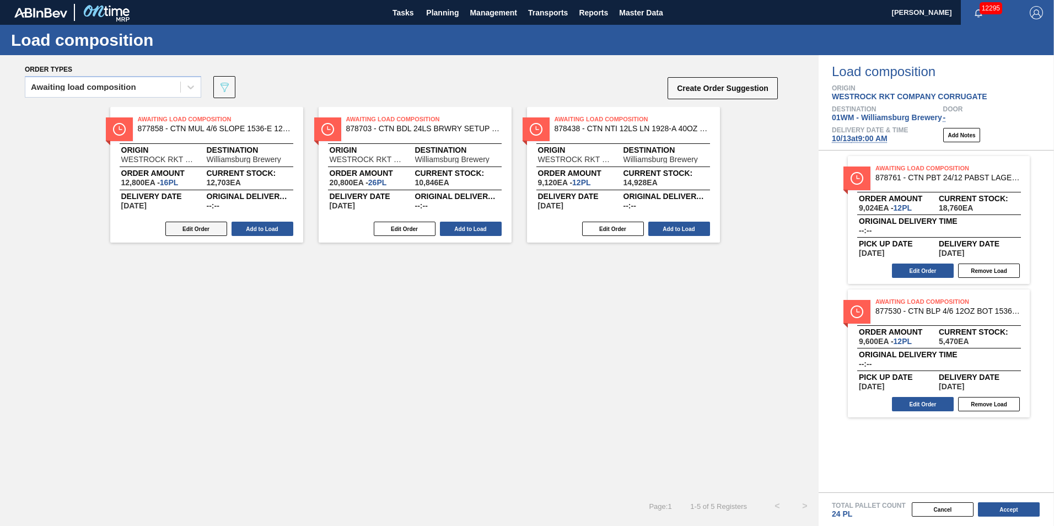
click at [196, 228] on button "Edit Order" at bounding box center [196, 229] width 62 height 14
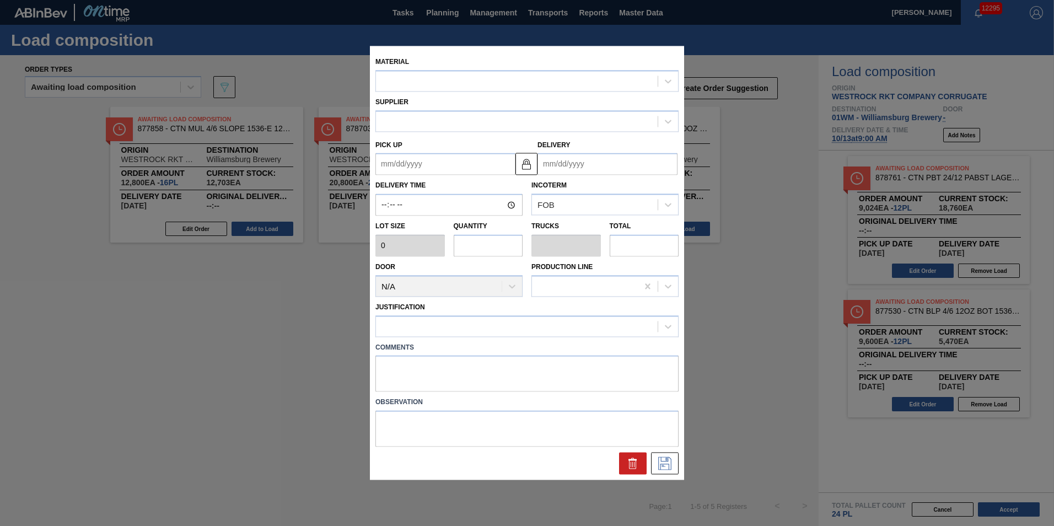
type up "[DATE]"
type input "[DATE]"
type input "800"
type input "16"
type input "0.308"
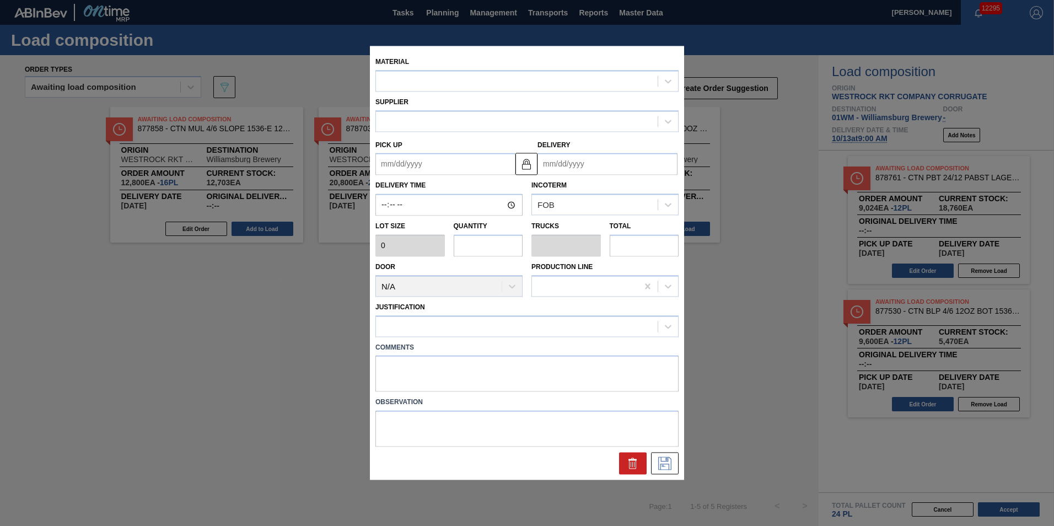
type input "12,800"
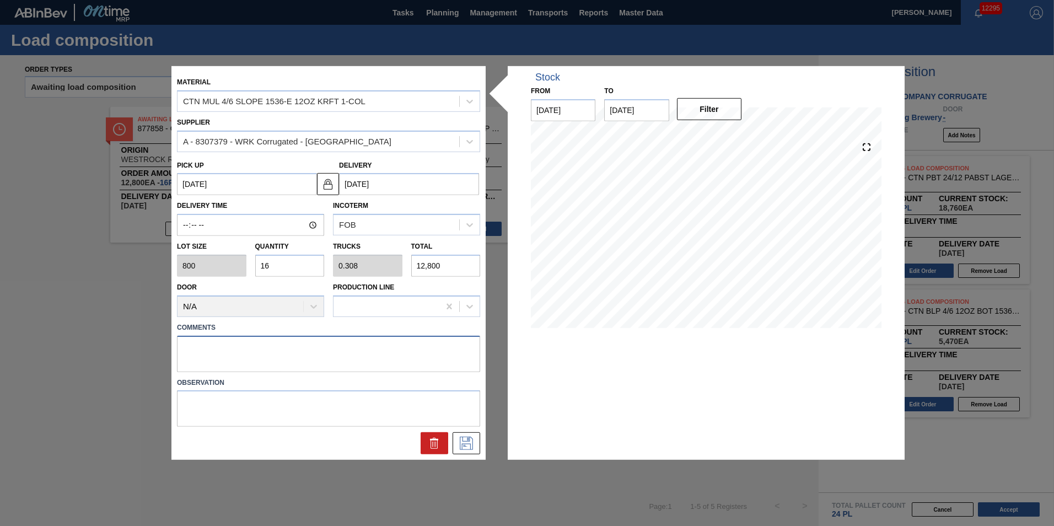
click at [230, 352] on textarea at bounding box center [328, 353] width 303 height 36
type textarea "n"
click at [472, 444] on icon at bounding box center [466, 443] width 18 height 13
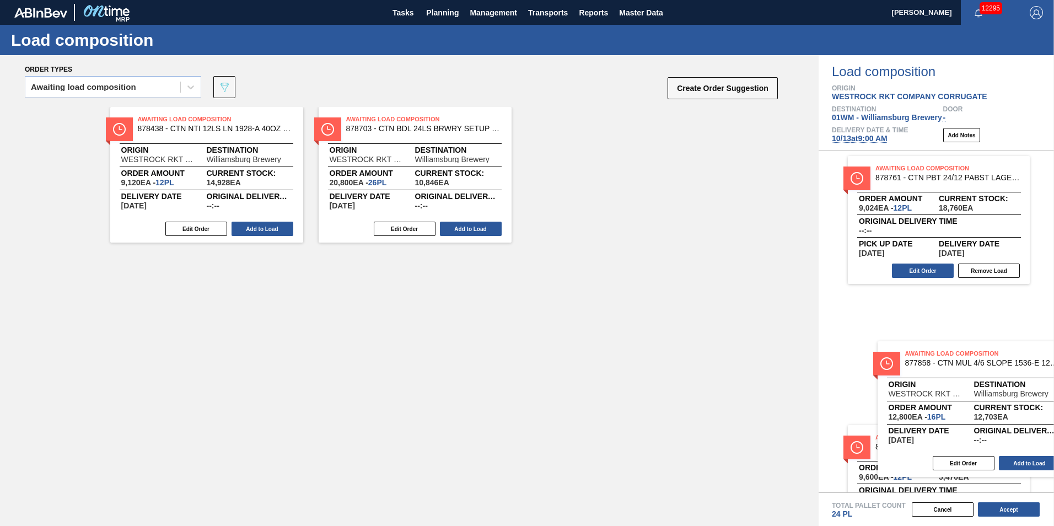
drag, startPoint x: 383, startPoint y: 161, endPoint x: 945, endPoint y: 393, distance: 608.2
click at [946, 395] on div "Order types Awaiting load composition 089F7B8B-B2A5-4AFE-B5C0-19BA573D28AC Crea…" at bounding box center [527, 290] width 1054 height 471
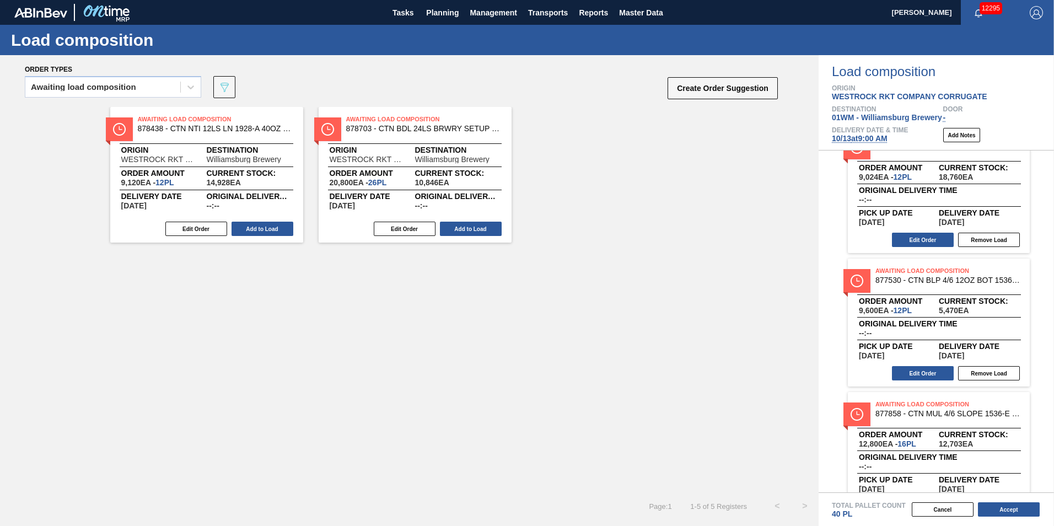
scroll to position [55, 0]
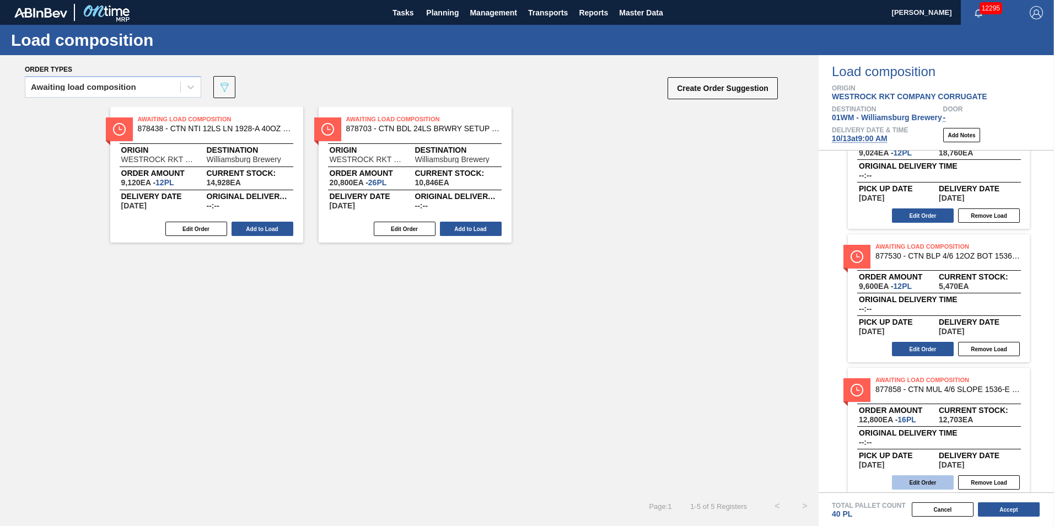
click at [929, 480] on button "Edit Order" at bounding box center [923, 482] width 62 height 14
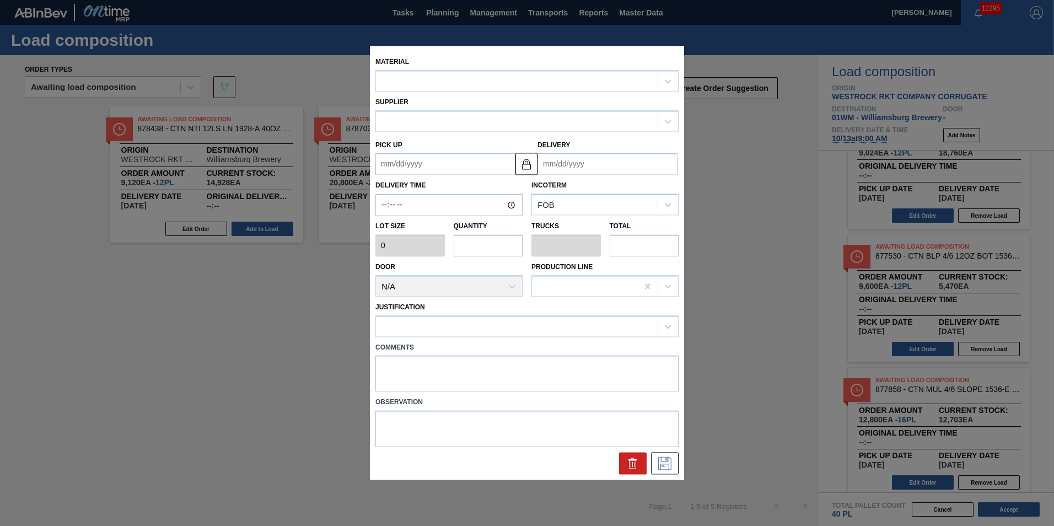
type input "800"
type input "16"
type input "0.308"
type input "12,800"
type textarea "n"
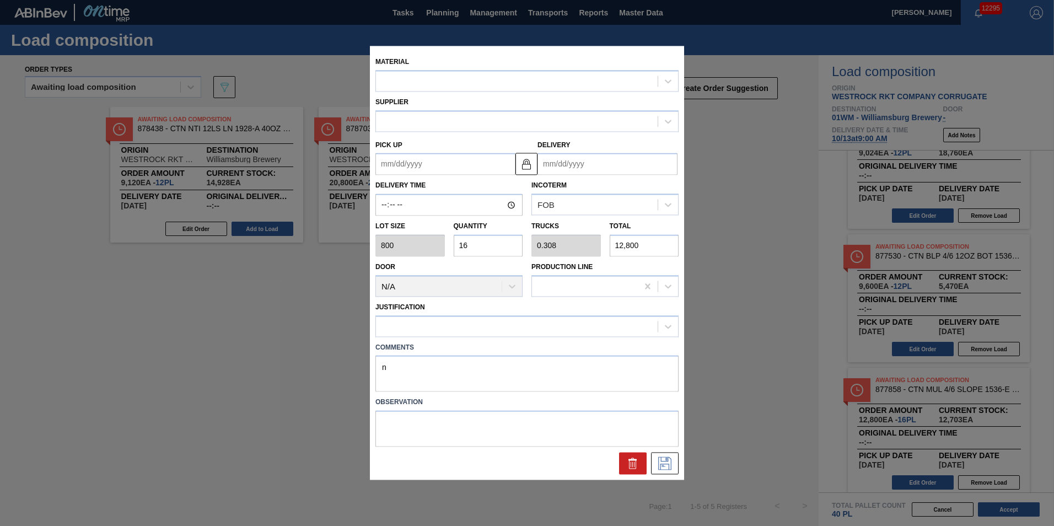
type up "[DATE]"
type input "[DATE]"
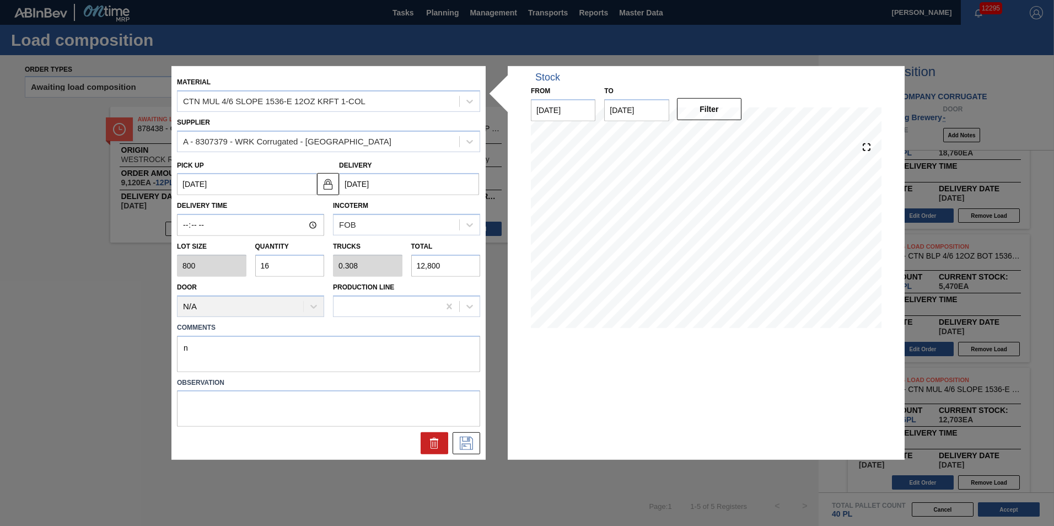
click at [229, 257] on div "Lot size 800 Quantity 16 Trucks 0.308 Total 12,800" at bounding box center [329, 256] width 312 height 41
type input "2"
type input "0.038"
type input "1,600"
type input "20"
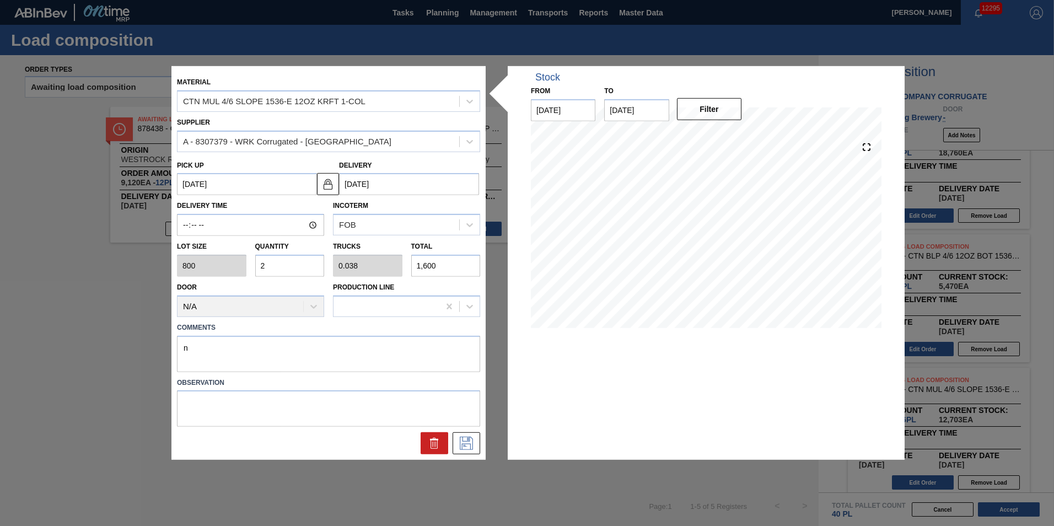
type input "0.385"
type input "16,000"
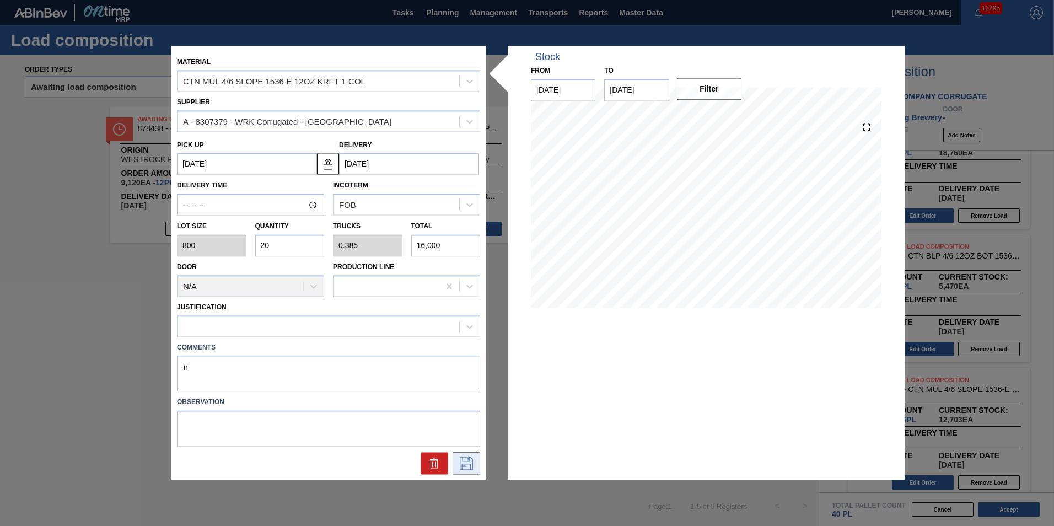
type input "20"
click at [467, 468] on icon at bounding box center [466, 463] width 18 height 13
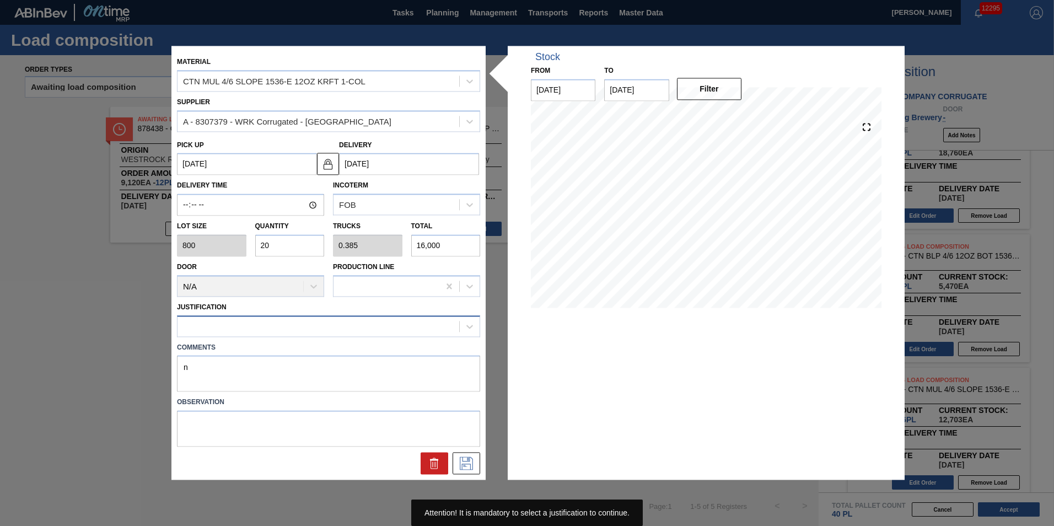
click at [256, 325] on div at bounding box center [318, 326] width 282 height 16
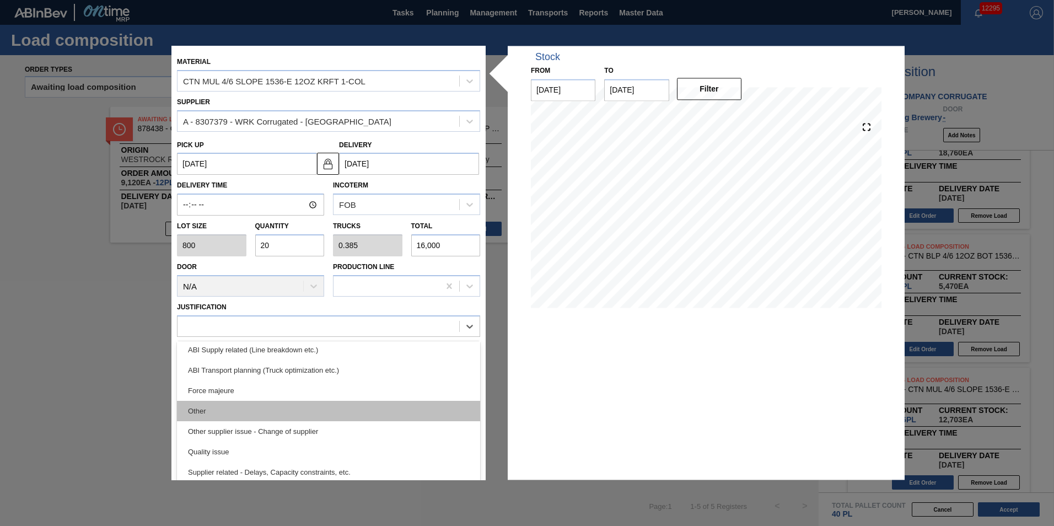
scroll to position [151, 0]
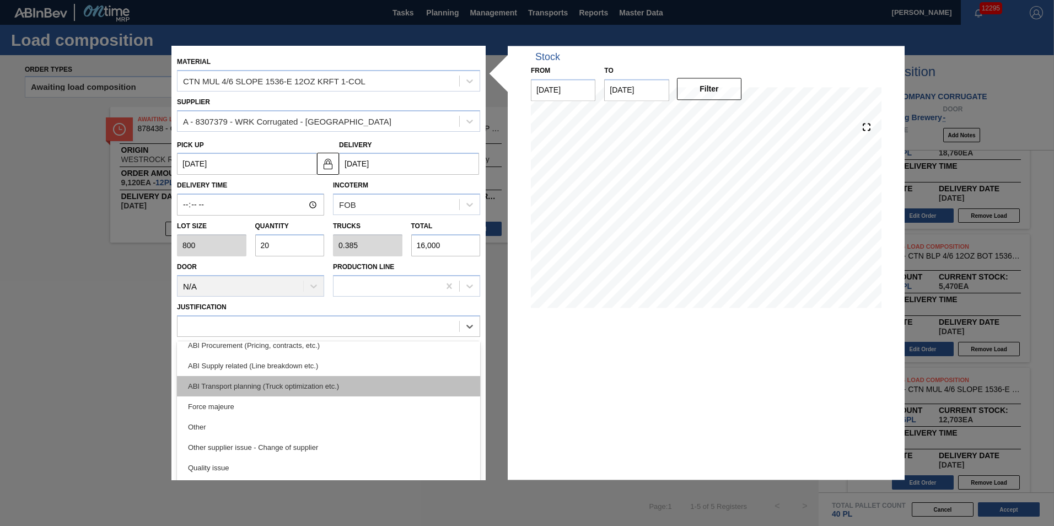
click at [276, 391] on div "ABI Transport planning (Truck optimization etc.)" at bounding box center [328, 386] width 303 height 20
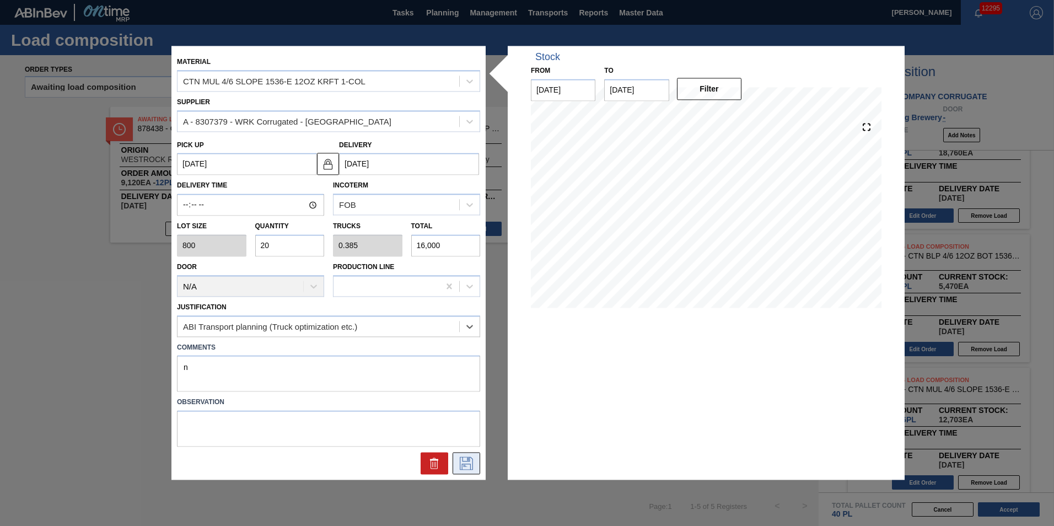
click at [466, 462] on icon at bounding box center [466, 463] width 18 height 13
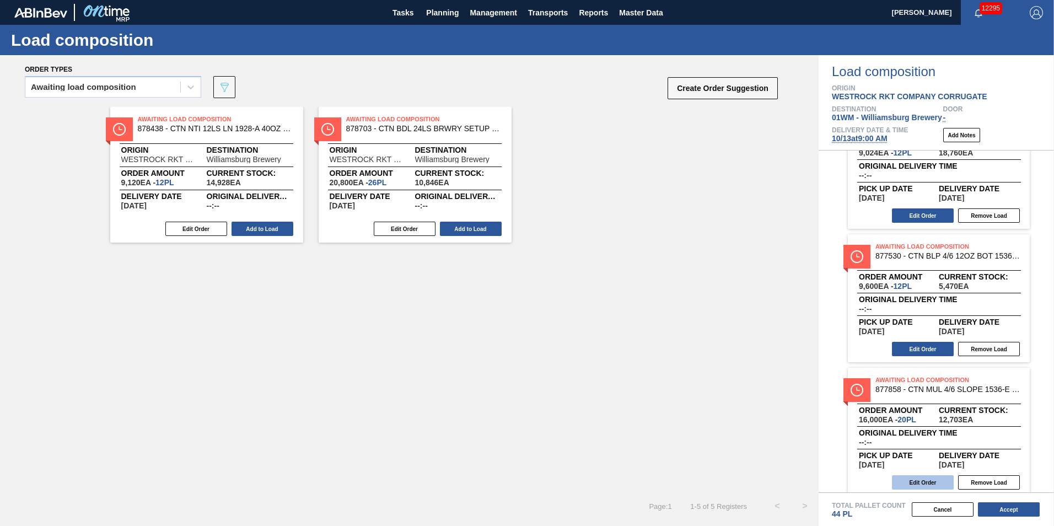
click at [922, 480] on button "Edit Order" at bounding box center [923, 482] width 62 height 14
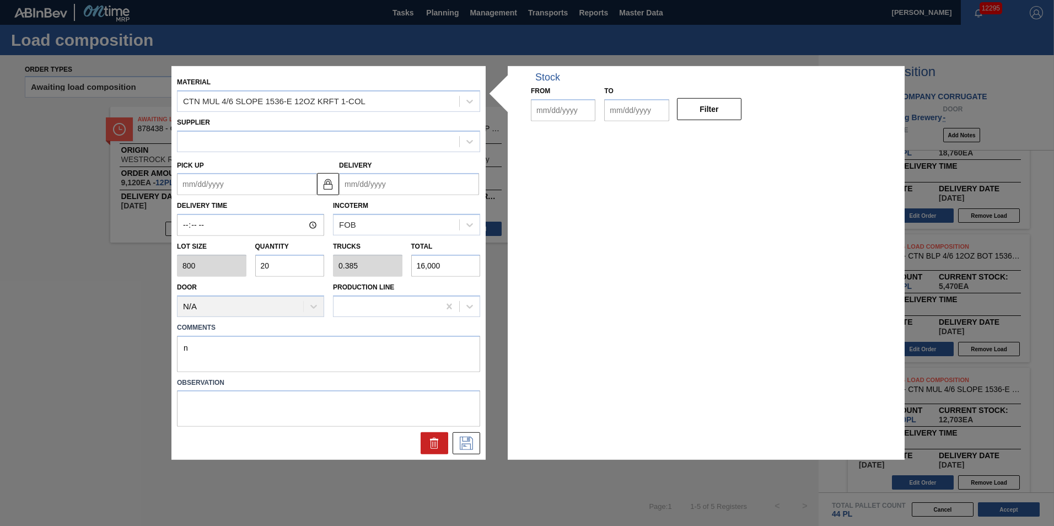
type input "800"
type input "20"
type input "0.385"
type input "16,000"
type textarea "n"
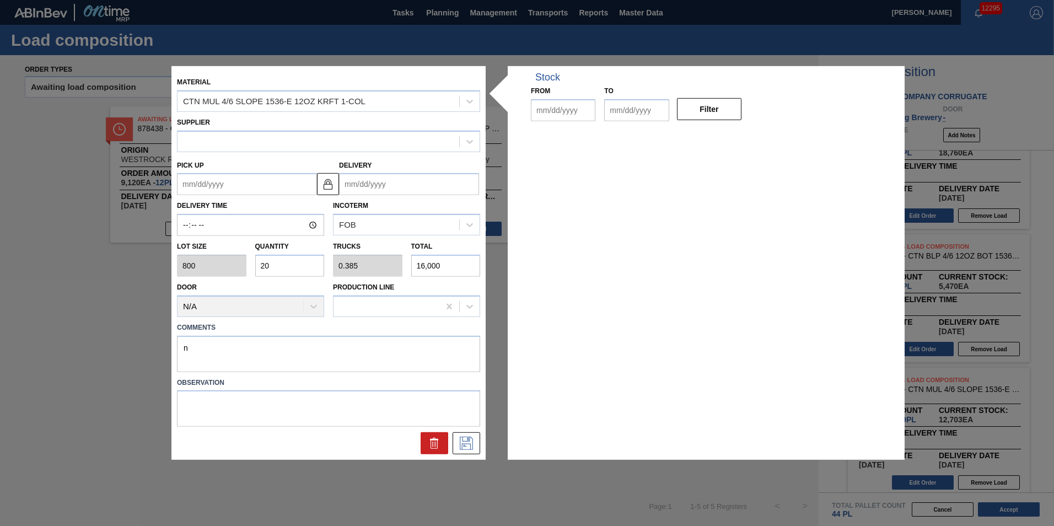
type up "[DATE]"
type input "[DATE]"
click at [239, 265] on div "Lot size 800 Quantity 20 Trucks 0.385 Total 16,000" at bounding box center [329, 256] width 312 height 41
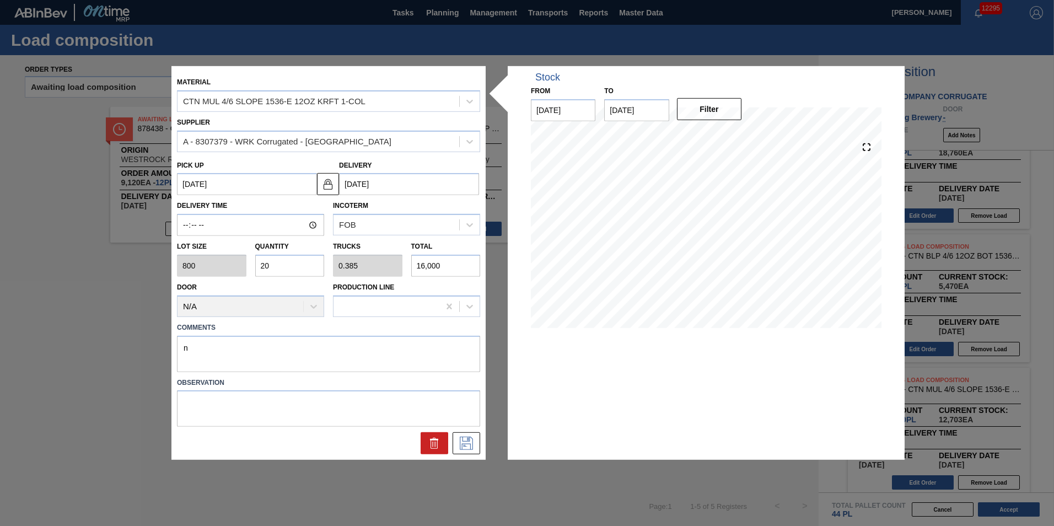
type input "1"
type input "0.019"
type input "800"
type input "16"
type input "0.308"
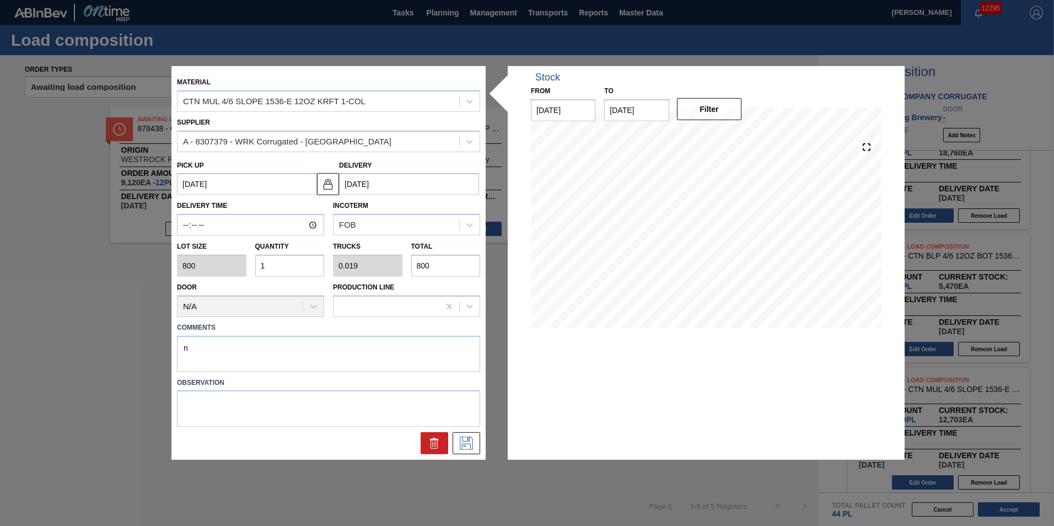
type input "12,800"
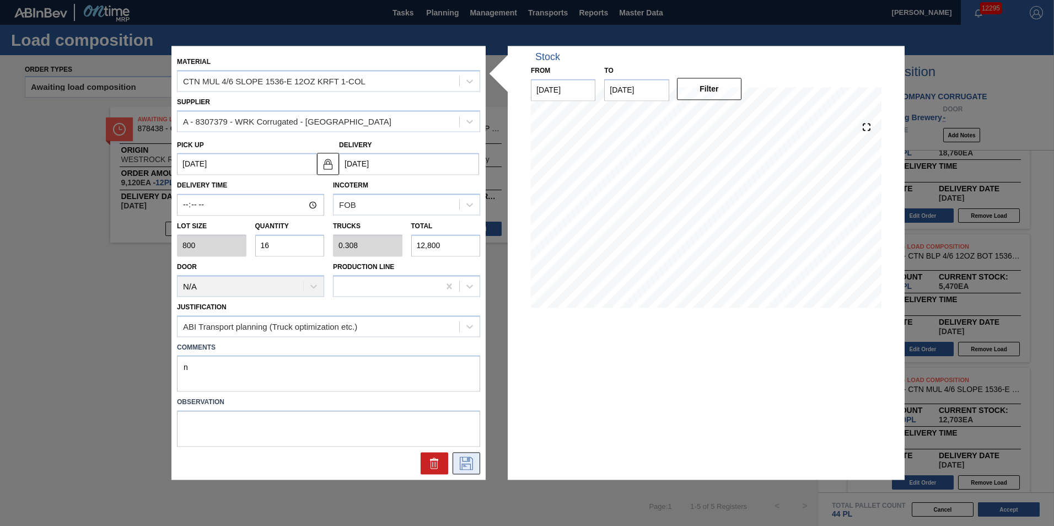
type input "16"
click at [463, 461] on icon at bounding box center [466, 463] width 18 height 13
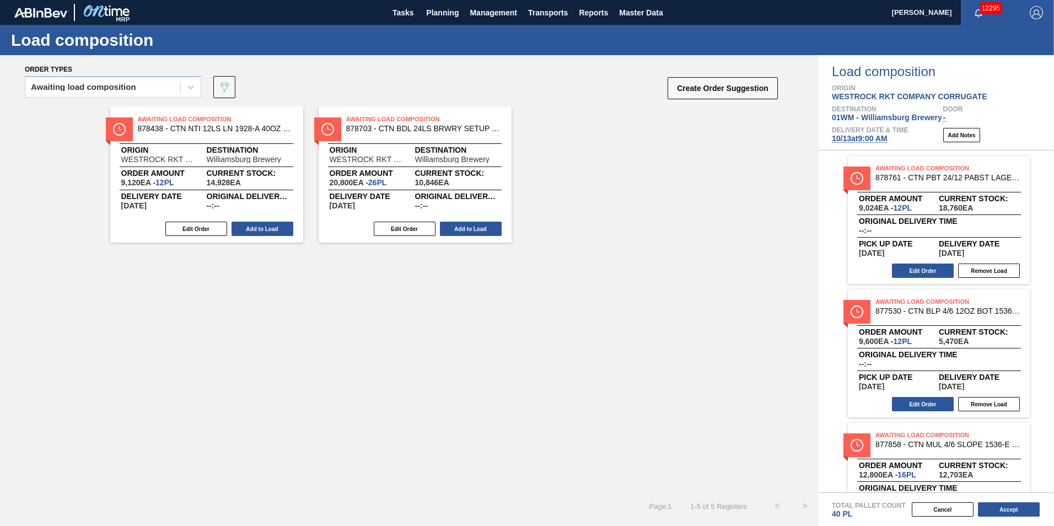
scroll to position [64, 0]
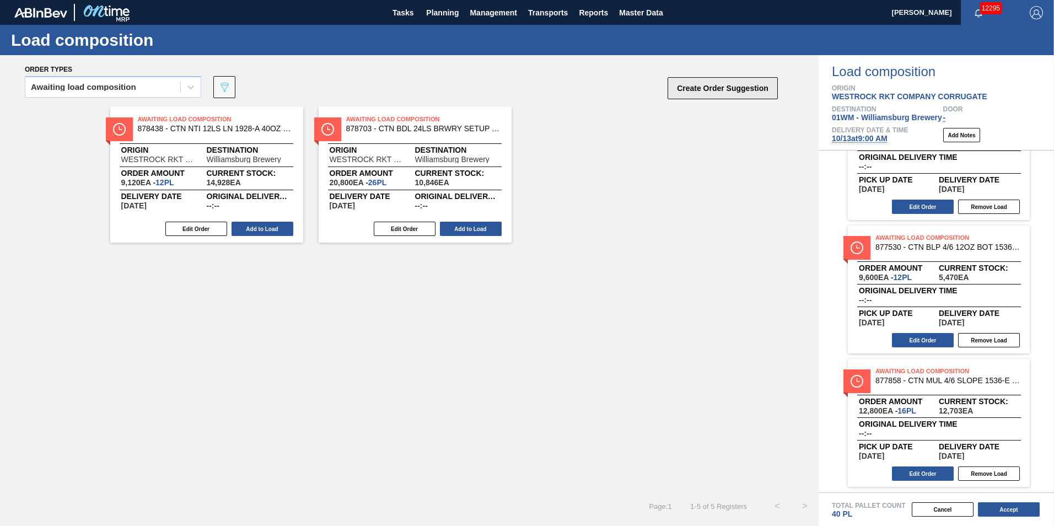
click at [713, 94] on button "Create Order Suggestion" at bounding box center [722, 88] width 110 height 22
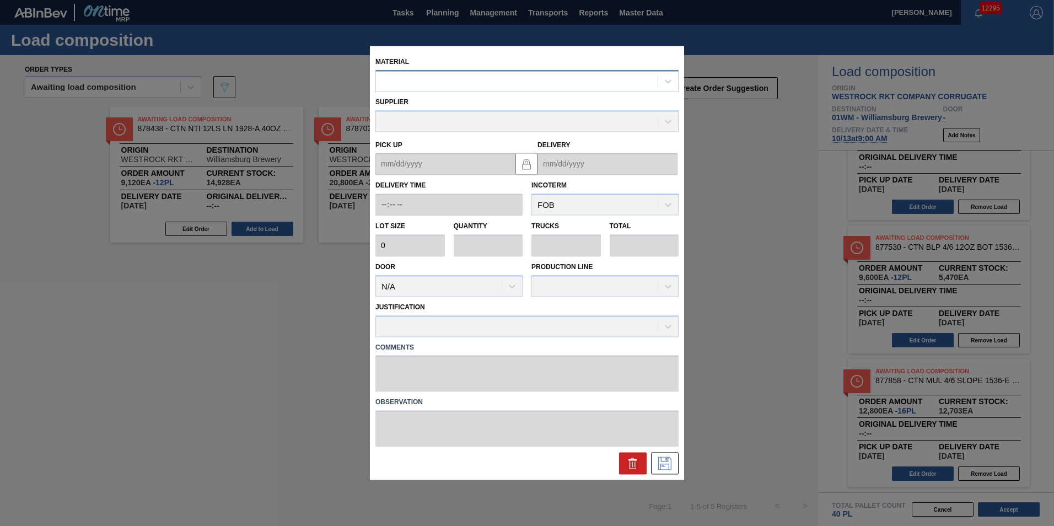
click at [521, 89] on div at bounding box center [526, 80] width 303 height 21
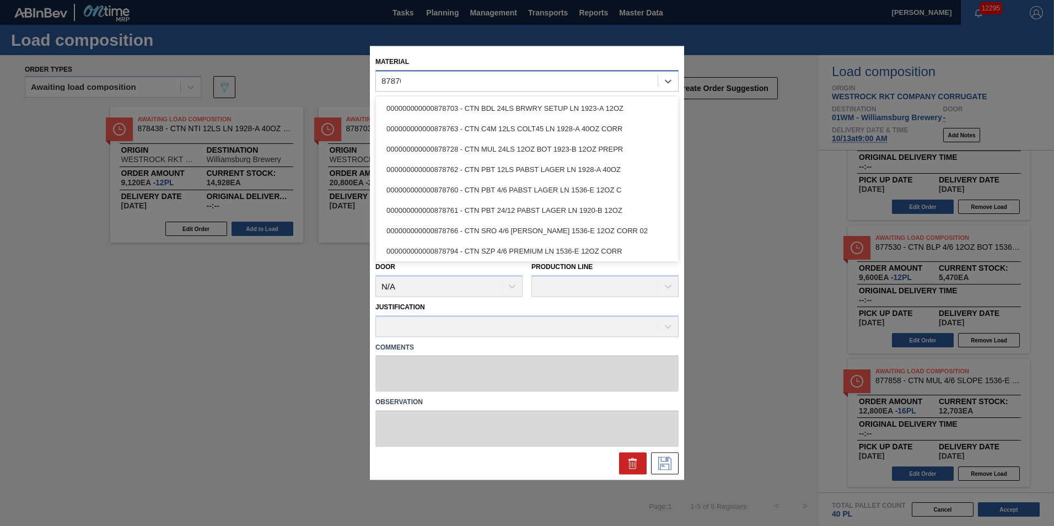
type input "878703"
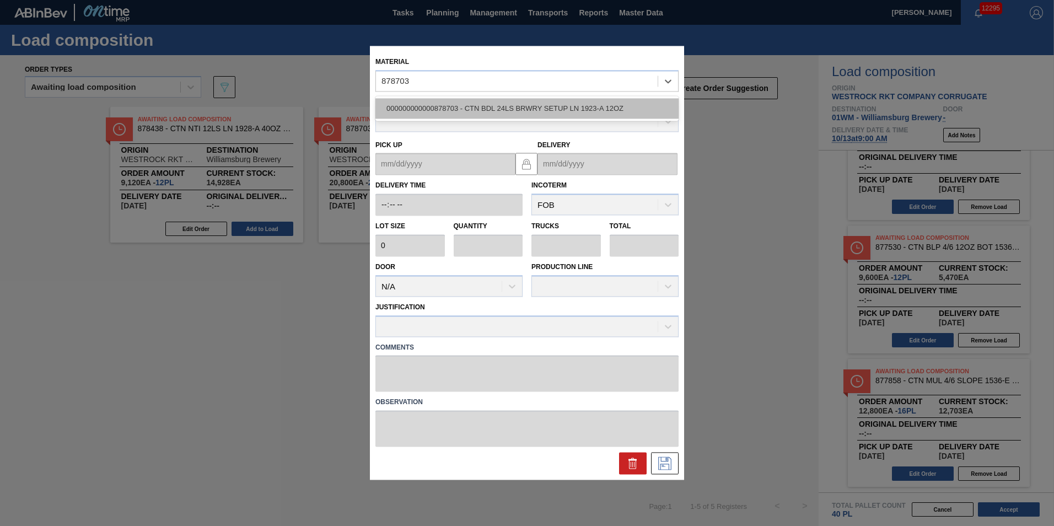
click at [483, 106] on div "000000000000878703 - CTN BDL 24LS BRWRY SETUP LN 1923-A 12OZ" at bounding box center [526, 108] width 303 height 20
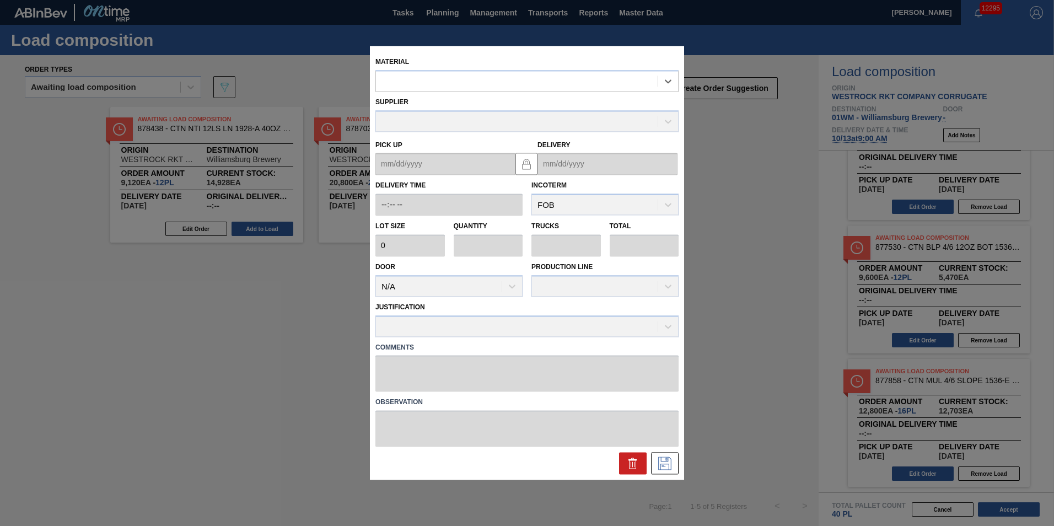
type input "800"
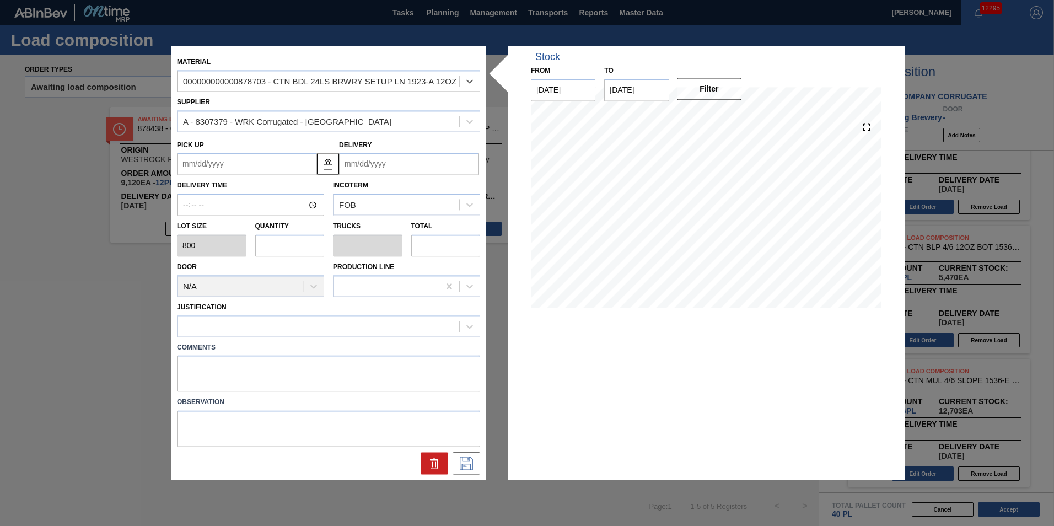
click at [384, 166] on input "Delivery" at bounding box center [409, 164] width 140 height 22
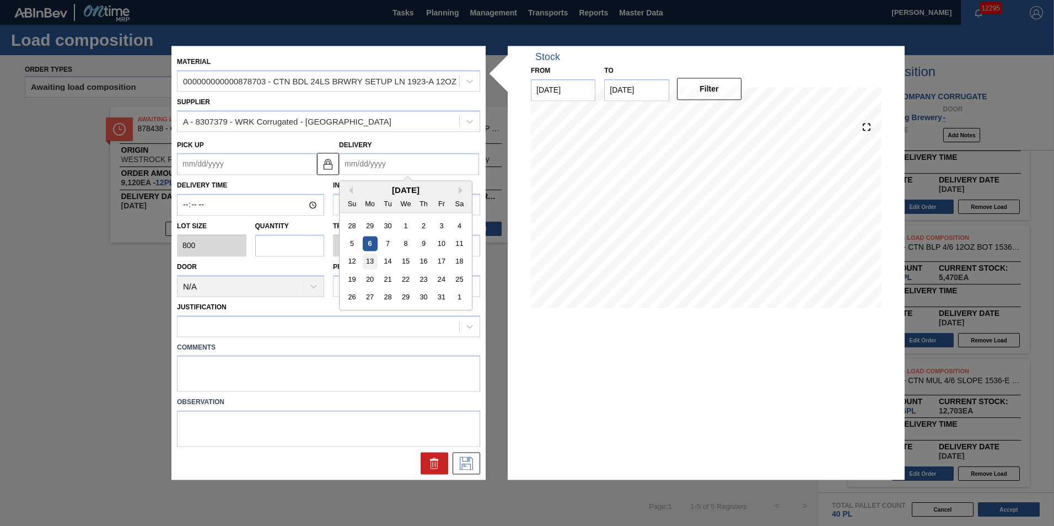
click at [371, 264] on div "13" at bounding box center [370, 261] width 15 height 15
type up "10/11/2025"
type input "10/13/2025"
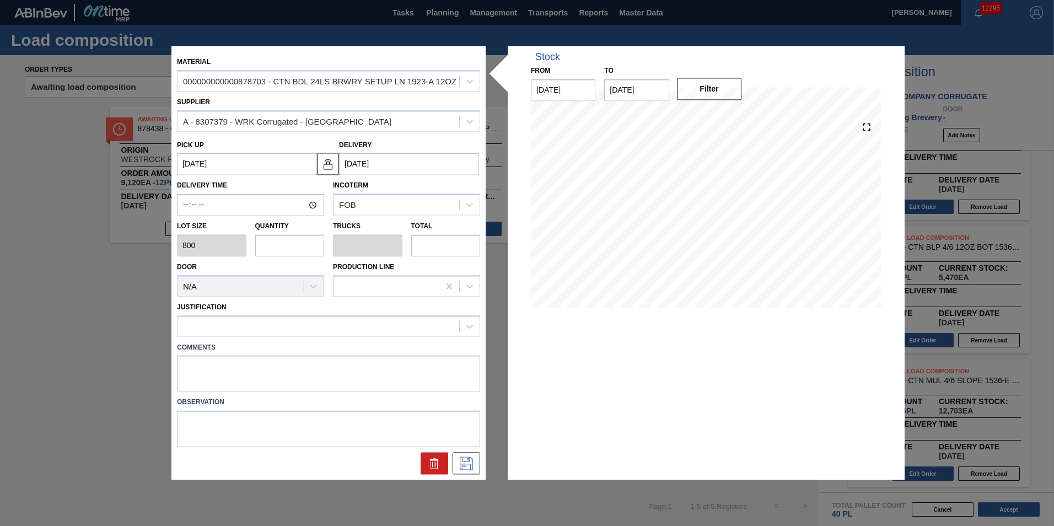
drag, startPoint x: 297, startPoint y: 255, endPoint x: 305, endPoint y: 255, distance: 8.8
click at [297, 255] on input "text" at bounding box center [289, 245] width 69 height 22
type input "1"
type input "0.019"
type input "800"
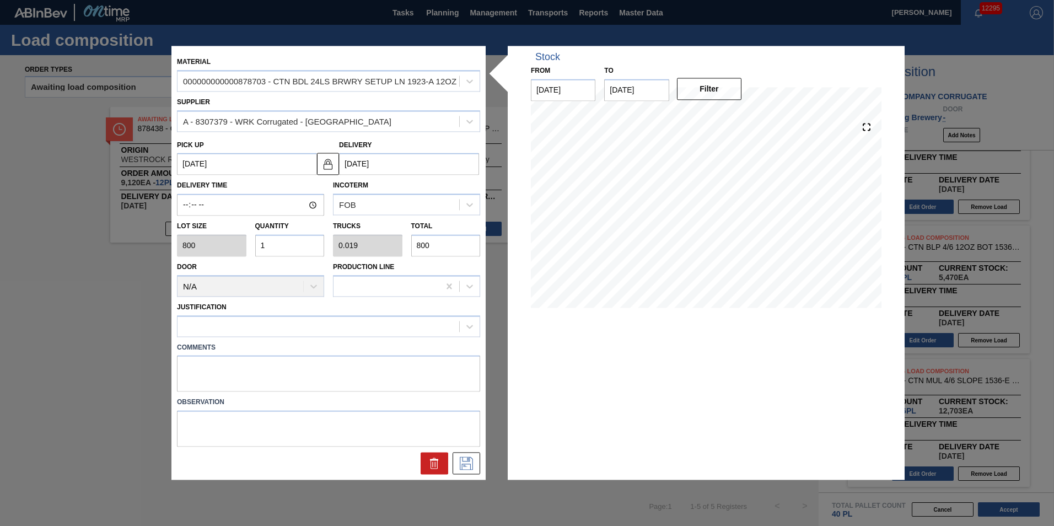
type input "12"
type input "0.231"
type input "9,600"
type input "12"
click at [257, 384] on textarea at bounding box center [328, 373] width 303 height 36
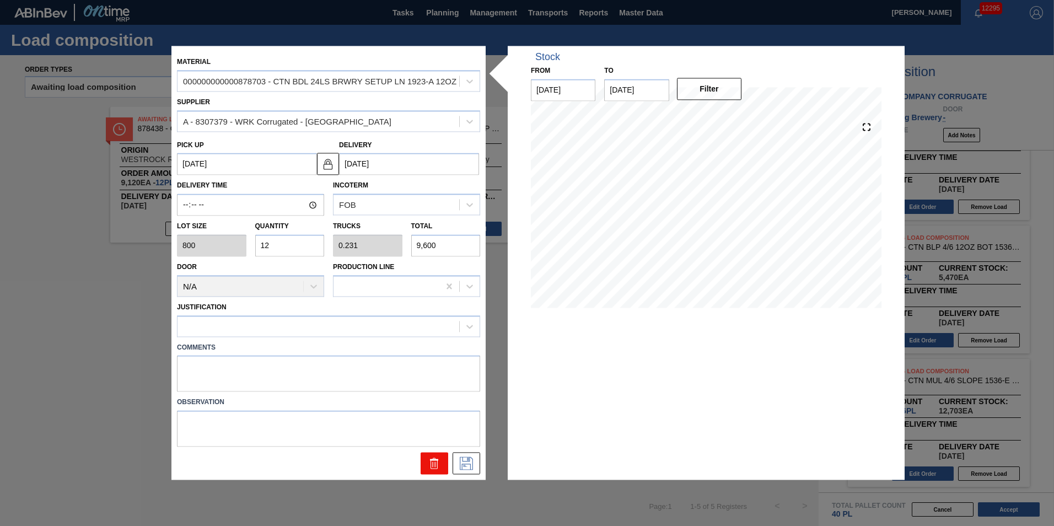
click at [440, 469] on icon at bounding box center [434, 463] width 13 height 13
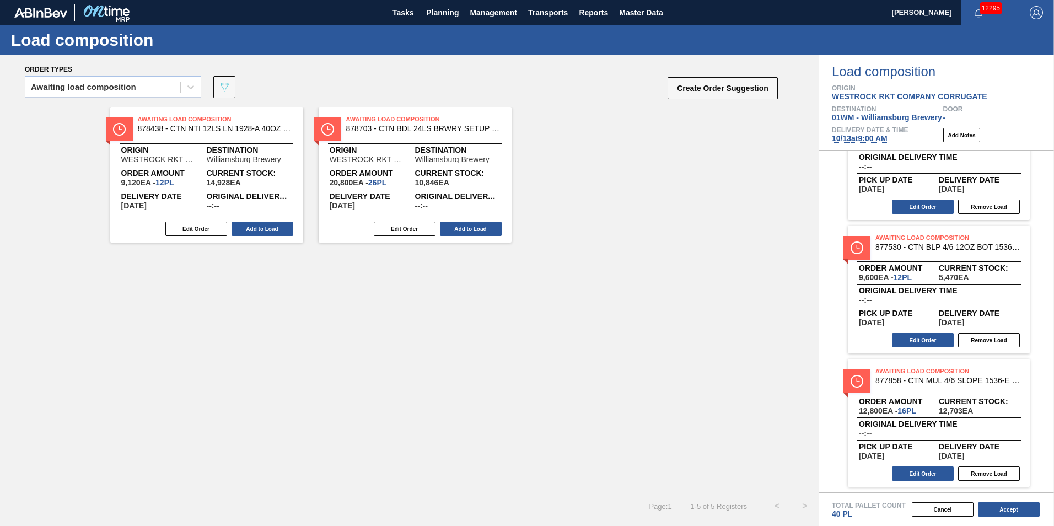
click at [712, 400] on div "Awaiting Load Composition 878438 - CTN NTI 12LS LN 1928-A 40OZ KRFT 0123 NO Ori…" at bounding box center [409, 299] width 818 height 385
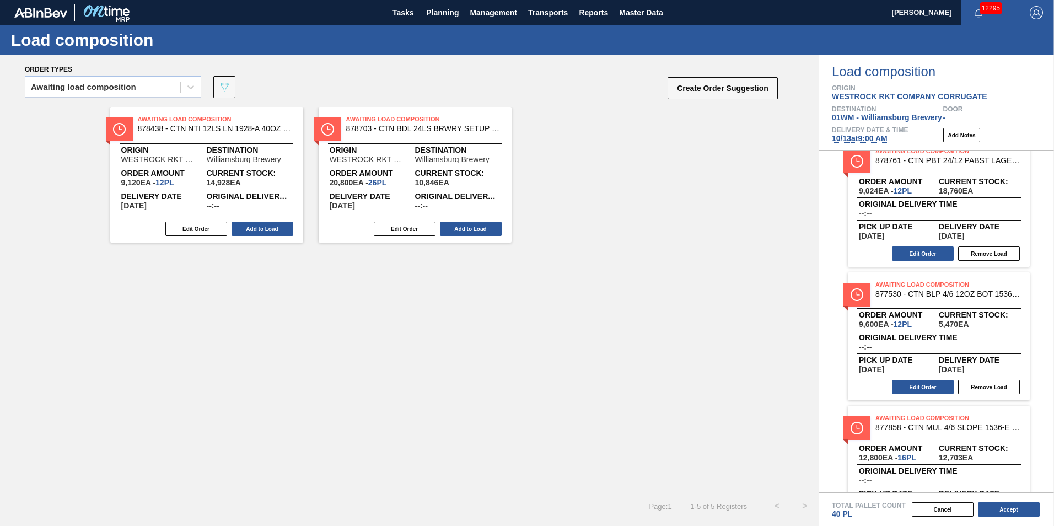
scroll to position [0, 0]
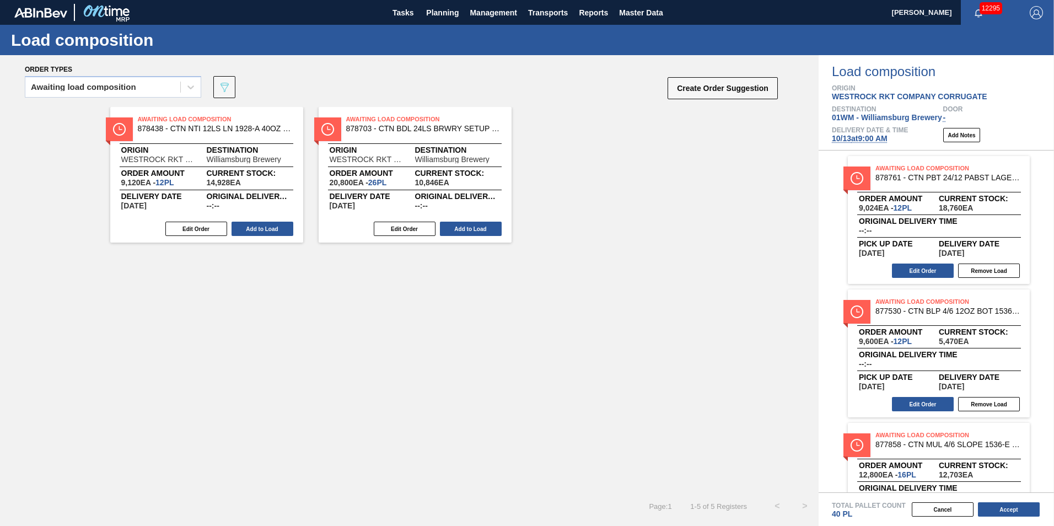
click at [525, 270] on div "Awaiting Load Composition 878438 - CTN NTI 12LS LN 1928-A 40OZ KRFT 0123 NO Ori…" at bounding box center [409, 299] width 818 height 385
click at [683, 87] on button "Create Order Suggestion" at bounding box center [722, 88] width 110 height 22
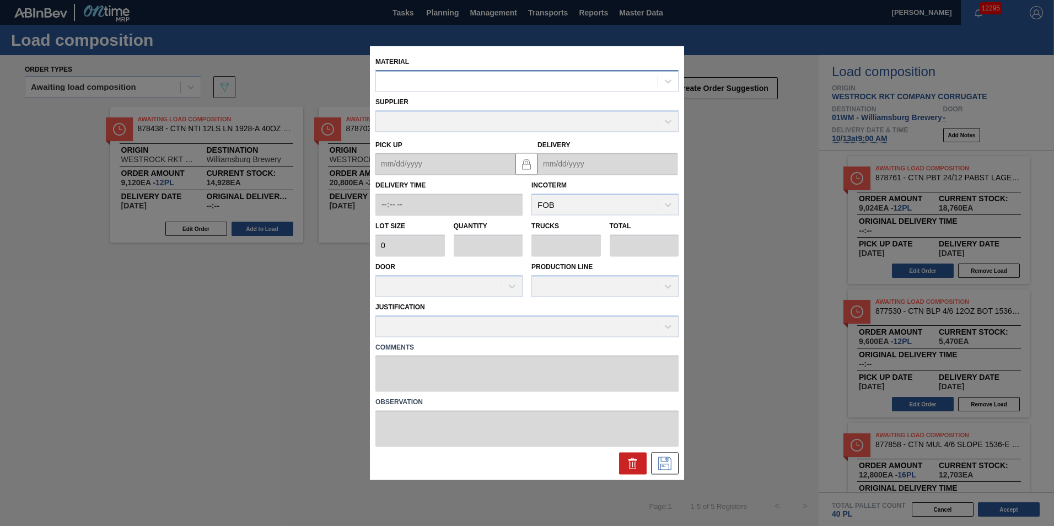
click at [444, 80] on div at bounding box center [517, 81] width 282 height 16
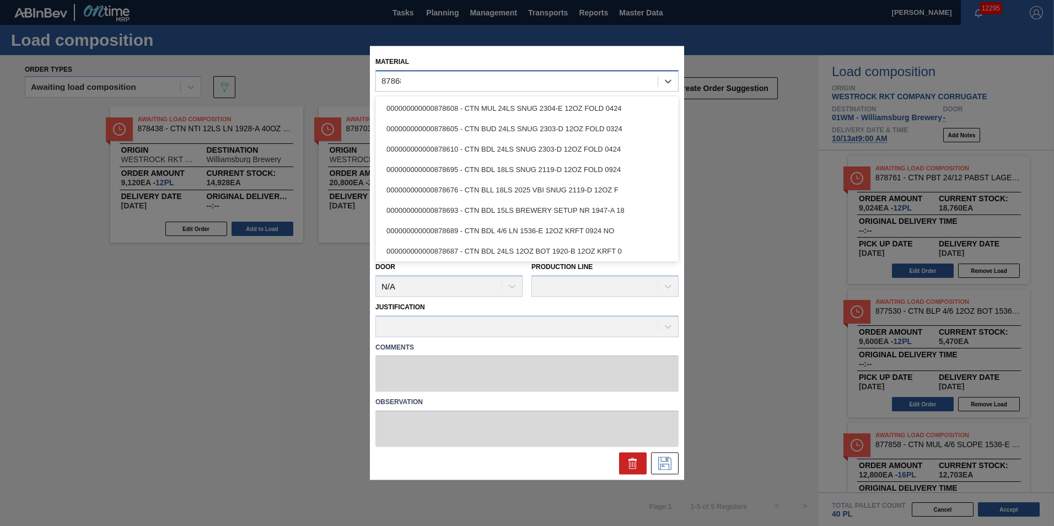
type input "878687"
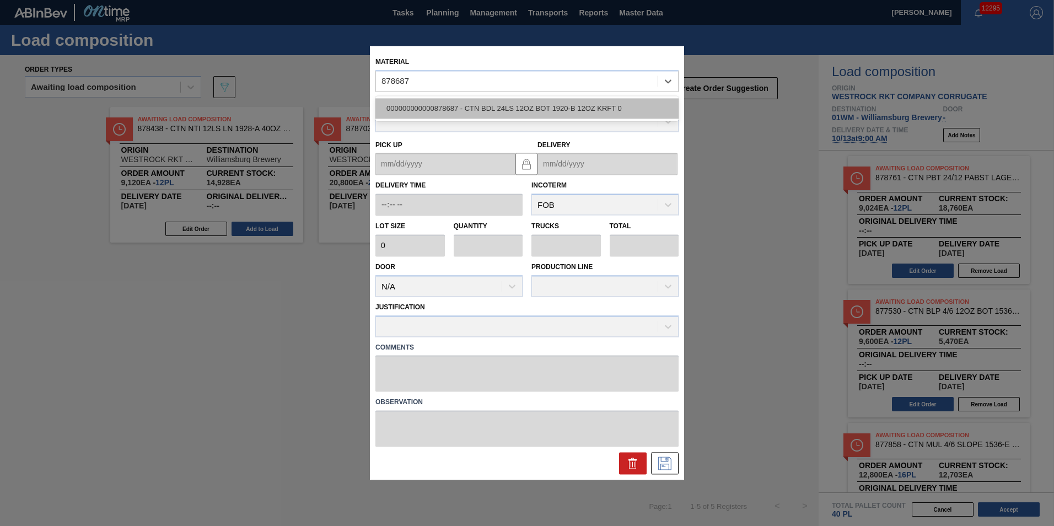
click at [479, 107] on div "000000000000878687 - CTN BDL 24LS 12OZ BOT 1920-B 12OZ KRFT 0" at bounding box center [526, 108] width 303 height 20
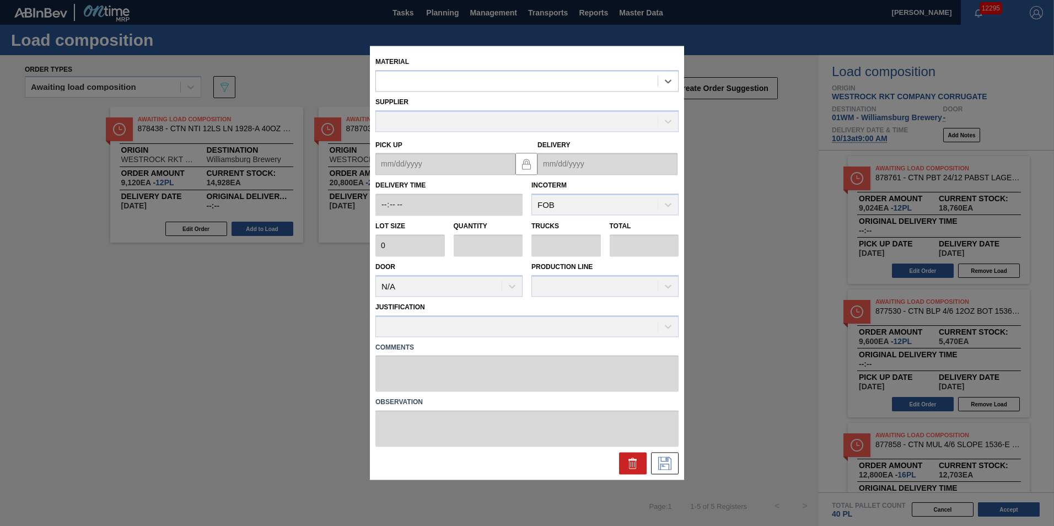
type input "800"
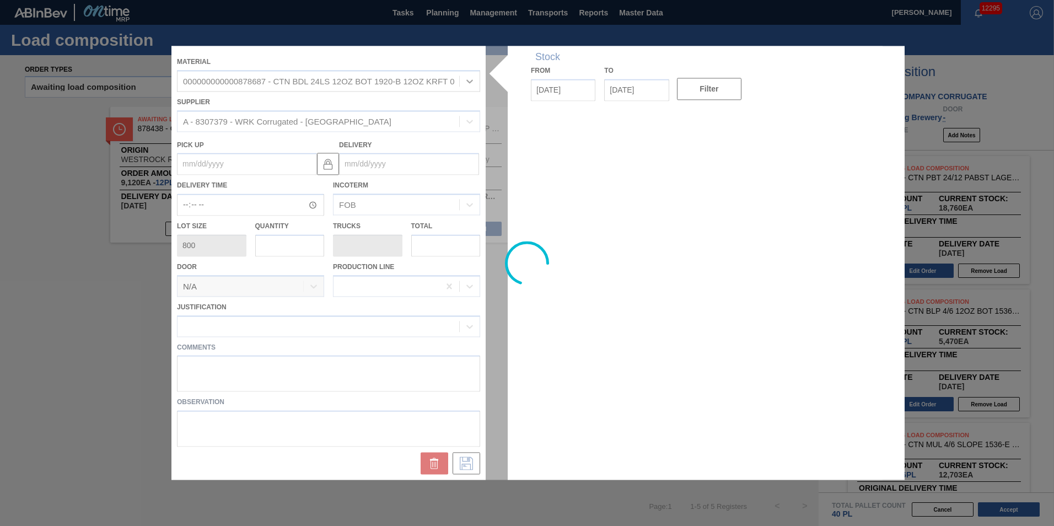
click at [389, 161] on input "Delivery" at bounding box center [409, 164] width 140 height 22
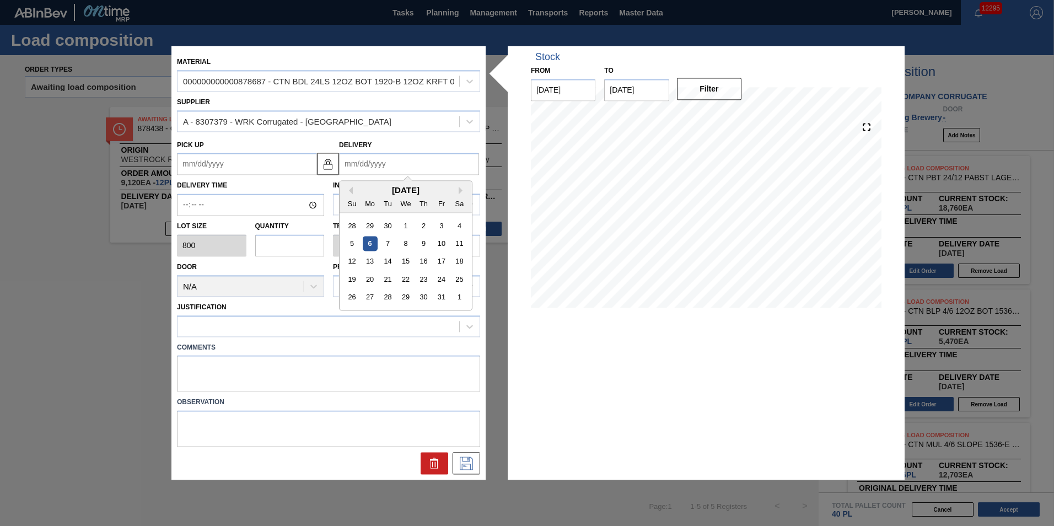
click at [381, 165] on input "Delivery" at bounding box center [409, 164] width 140 height 22
click at [365, 259] on div "13" at bounding box center [370, 261] width 15 height 15
type up "10/11/2025"
type input "10/13/2025"
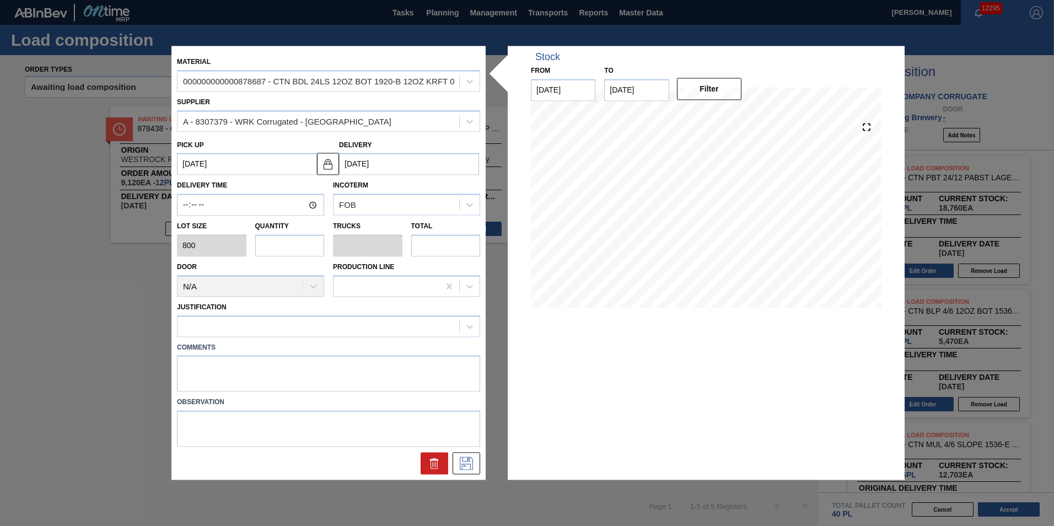
click at [300, 245] on input "text" at bounding box center [289, 245] width 69 height 22
type input "1"
type input "0.019"
type input "800"
type input "12"
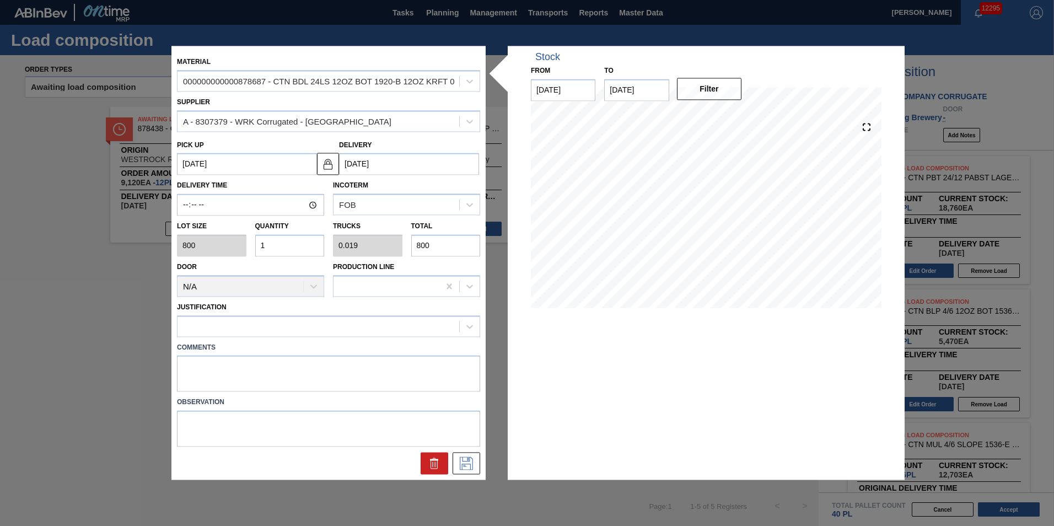
type input "0.231"
type input "9,600"
type input "12"
click at [239, 371] on textarea at bounding box center [328, 373] width 303 height 36
type textarea "n"
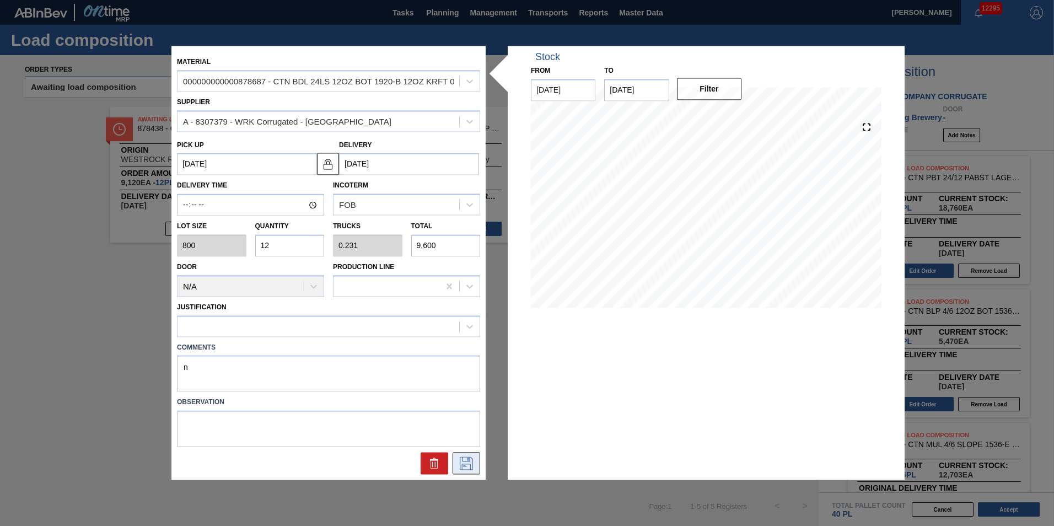
click at [466, 459] on icon at bounding box center [466, 463] width 18 height 13
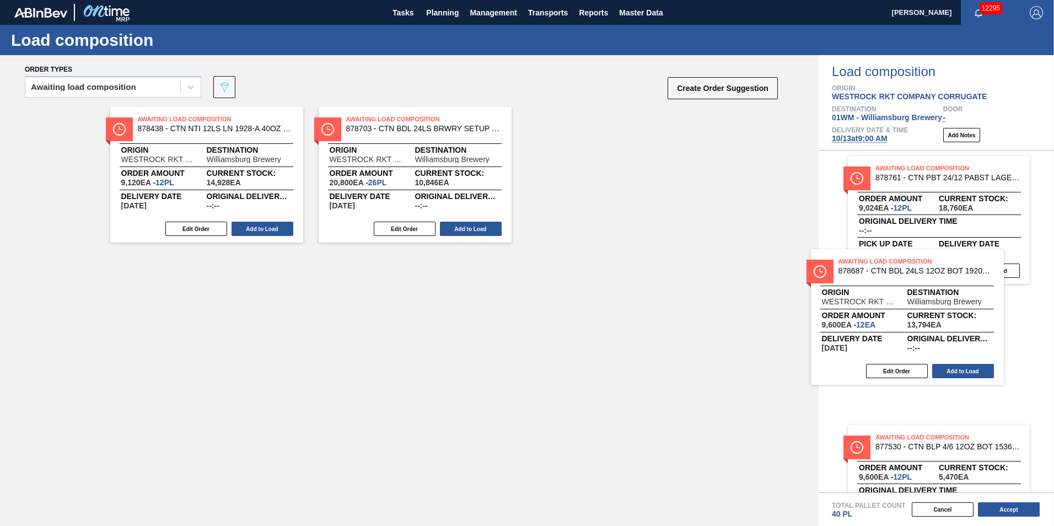
drag, startPoint x: 590, startPoint y: 156, endPoint x: 897, endPoint y: 324, distance: 349.7
click at [897, 324] on div "Order types Awaiting load composition 089F7B8B-B2A5-4AFE-B5C0-19BA573D28AC Crea…" at bounding box center [527, 290] width 1054 height 471
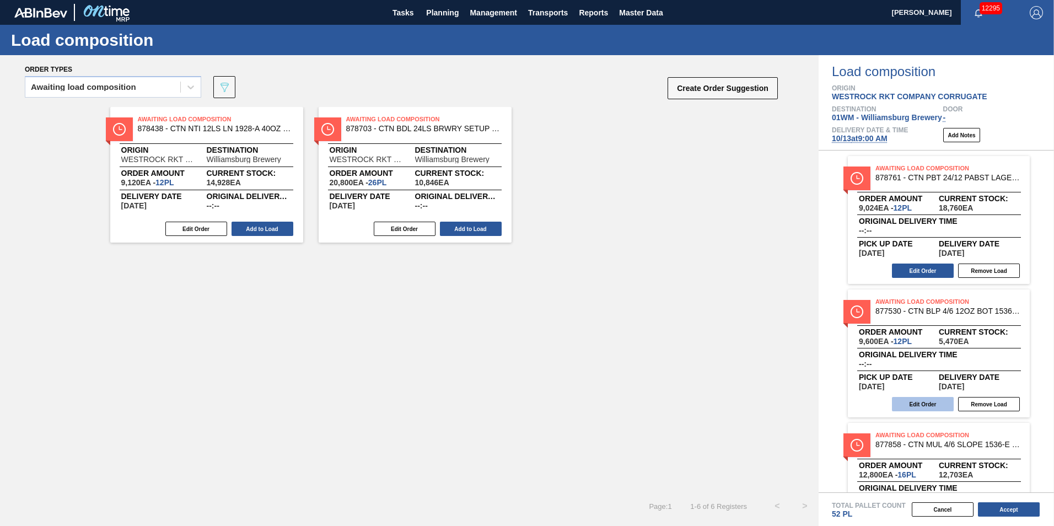
click at [925, 401] on button "Edit Order" at bounding box center [923, 404] width 62 height 14
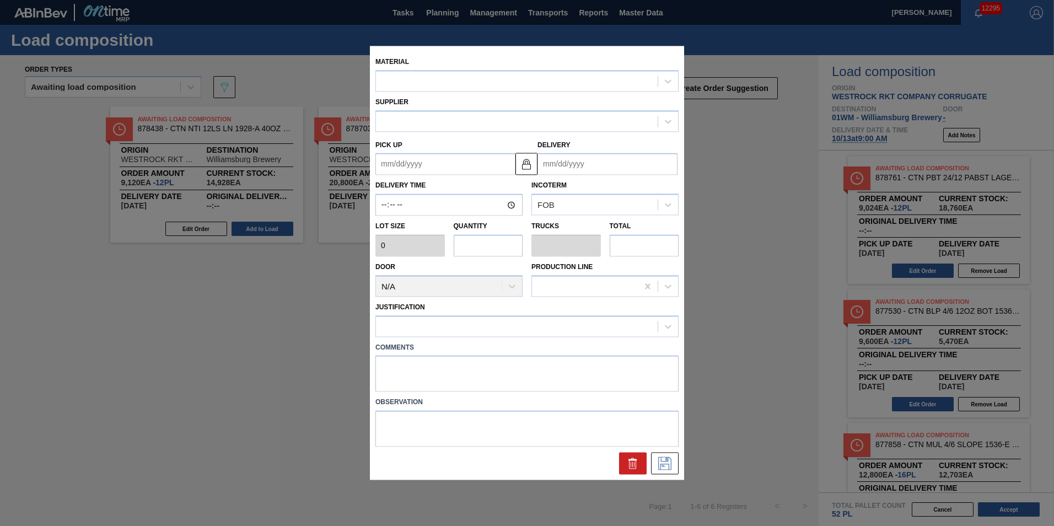
type input "800"
type input "12"
type input "0.231"
type input "9,600"
type textarea "m"
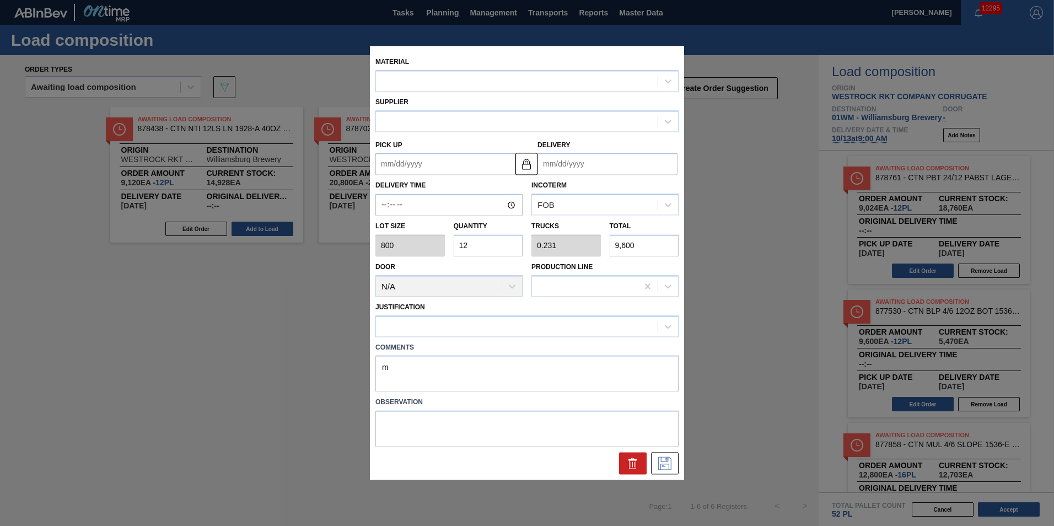
type up "[DATE]"
type input "[DATE]"
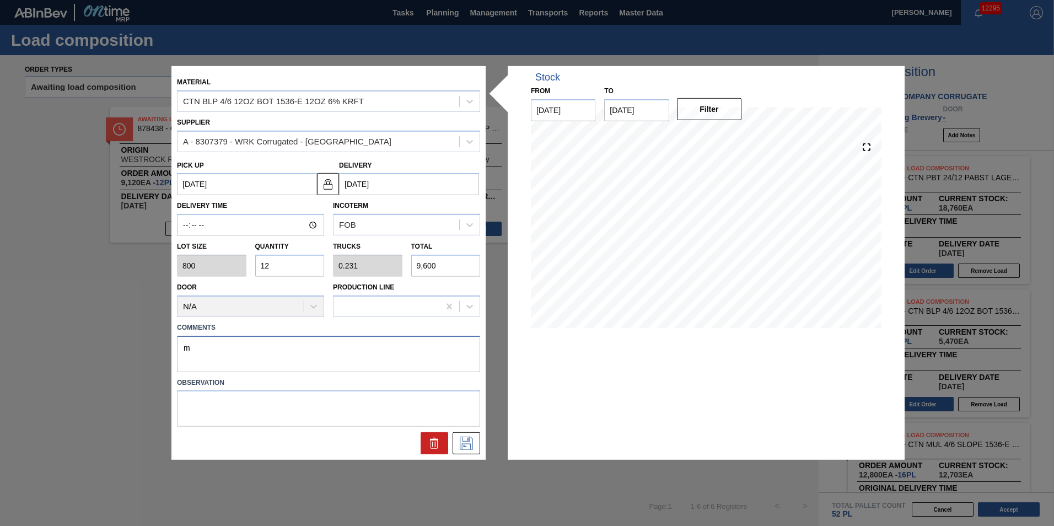
click at [259, 355] on textarea "m" at bounding box center [328, 353] width 303 height 36
type textarea "mt"
click at [459, 438] on icon at bounding box center [466, 443] width 18 height 13
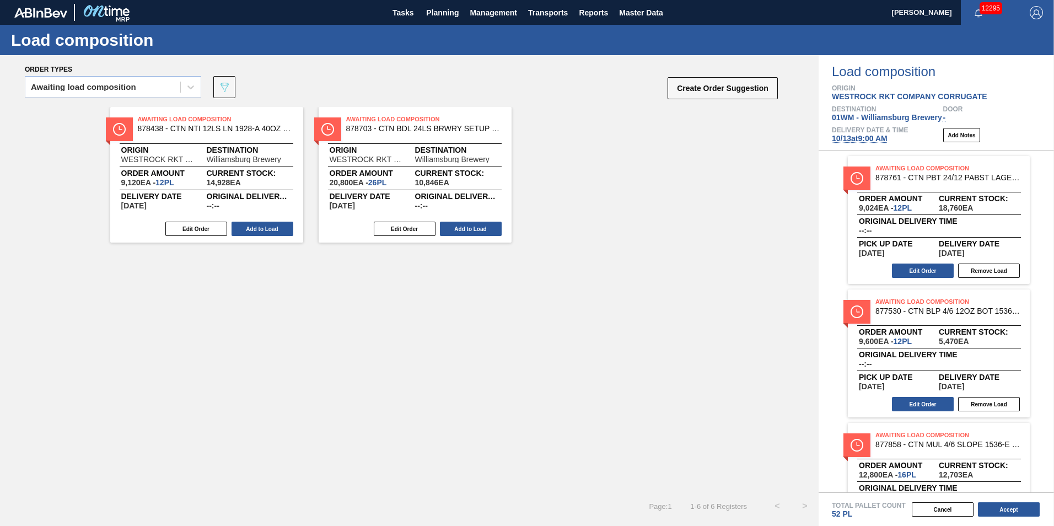
scroll to position [110, 0]
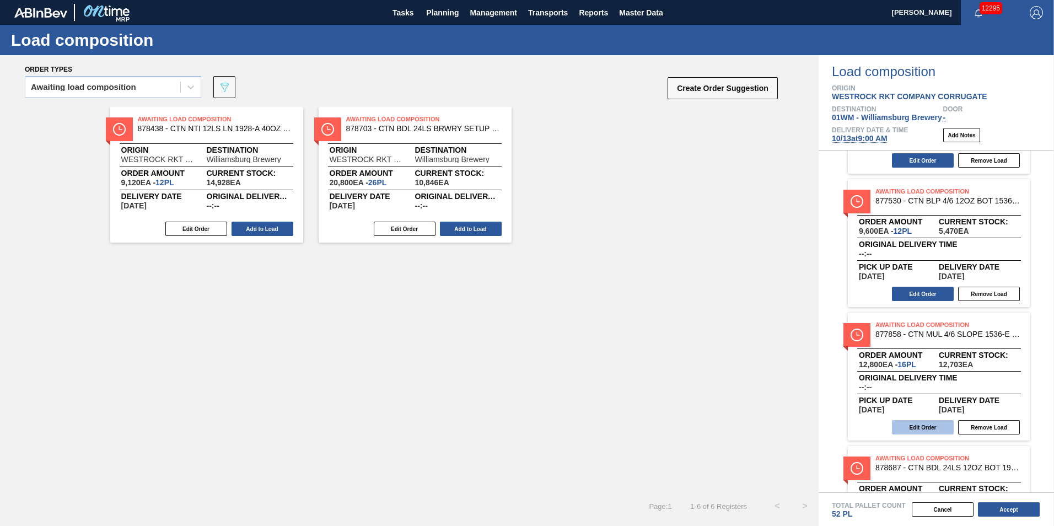
click at [920, 427] on button "Edit Order" at bounding box center [923, 427] width 62 height 14
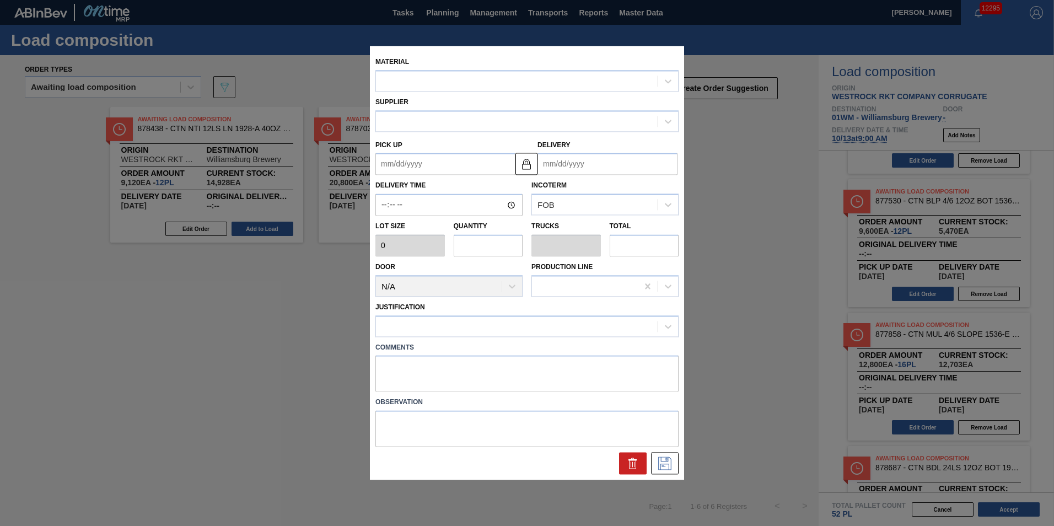
type input "800"
type input "16"
type input "0.308"
type input "12,800"
type textarea "n"
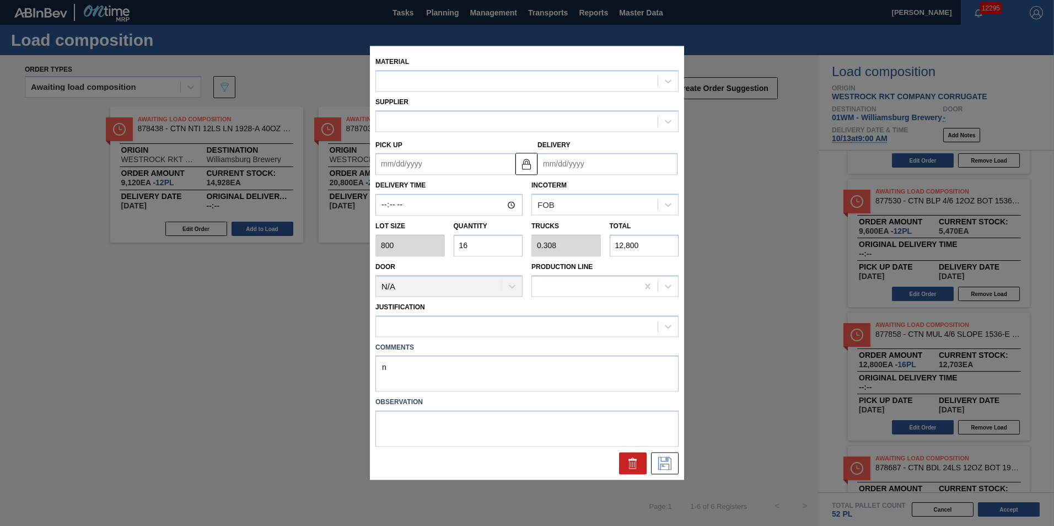
type up "[DATE]"
type input "[DATE]"
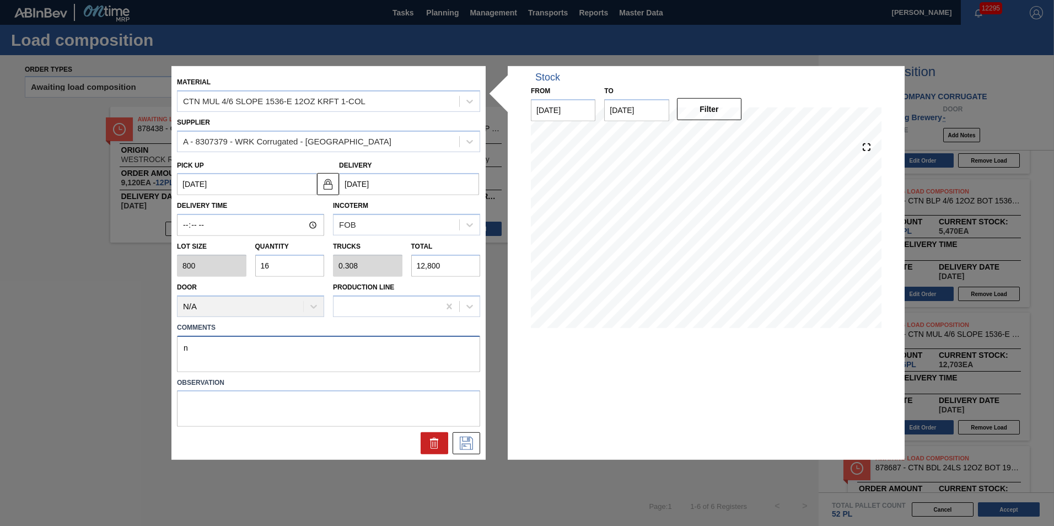
click at [182, 347] on textarea "n" at bounding box center [328, 353] width 303 height 36
type textarea "mn"
click at [461, 443] on icon at bounding box center [466, 443] width 18 height 13
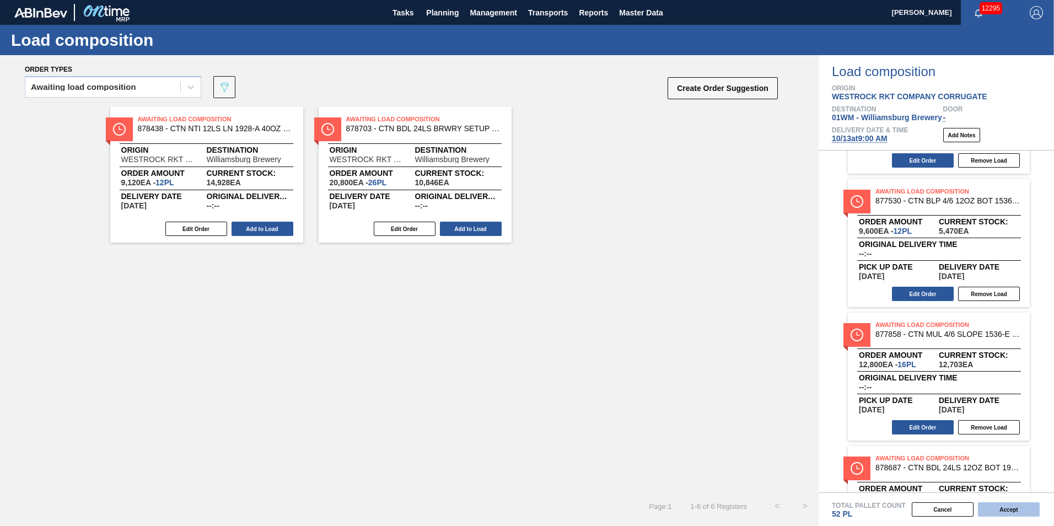
click at [1015, 508] on button "Accept" at bounding box center [1009, 509] width 62 height 14
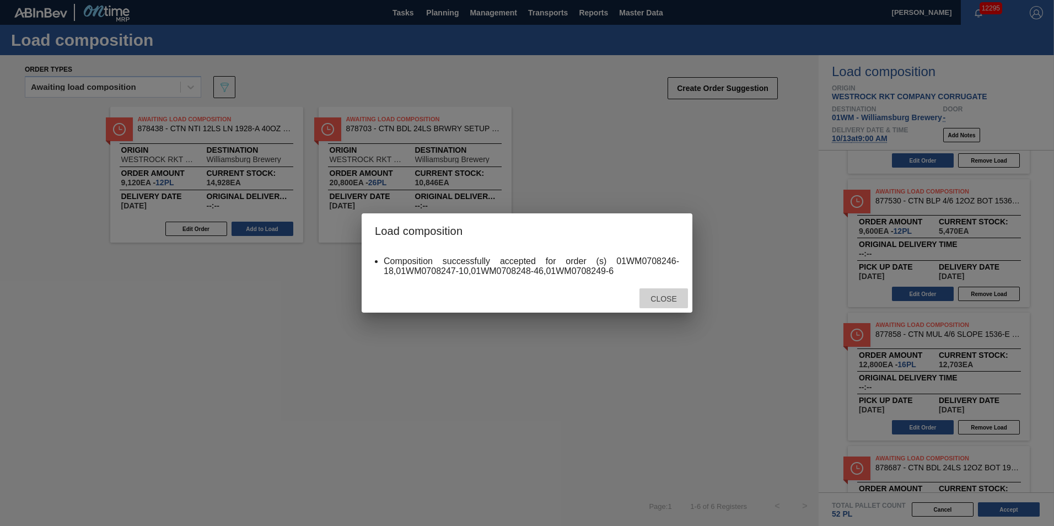
click at [669, 292] on div "Close" at bounding box center [663, 298] width 49 height 20
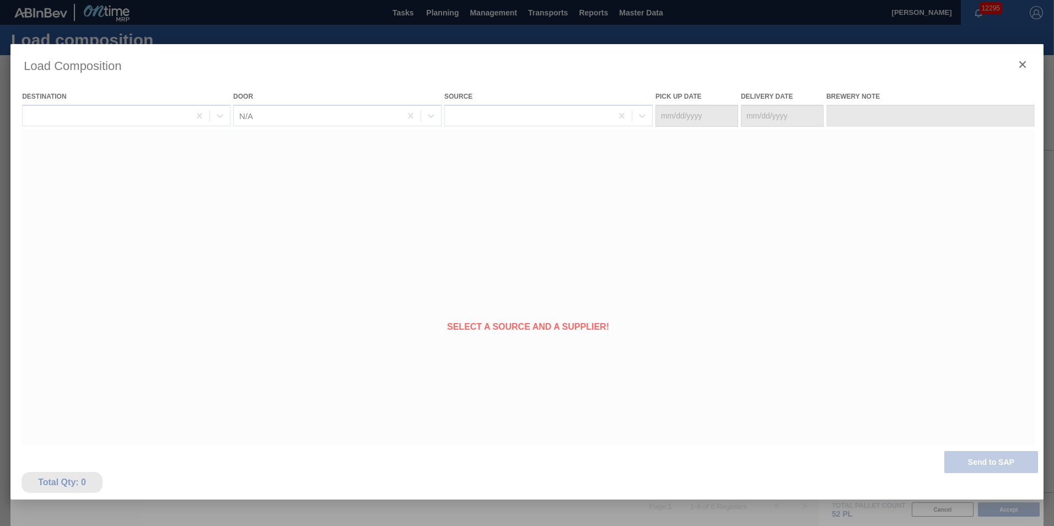
type Date "10/11/2025"
type Date "10/13/2025"
